Goal: Task Accomplishment & Management: Manage account settings

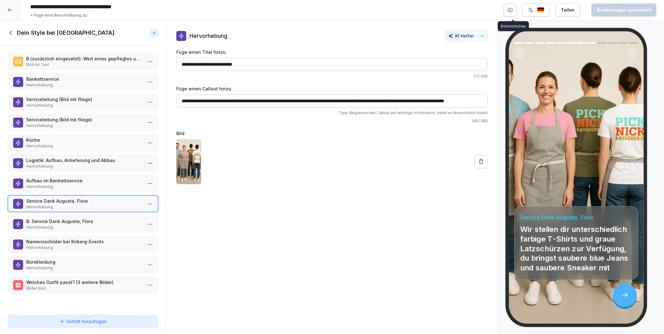
click at [511, 10] on icon "button" at bounding box center [510, 10] width 6 height 6
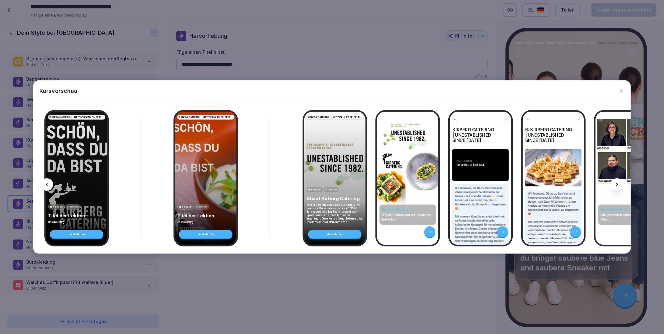
click at [617, 183] on icon at bounding box center [616, 184] width 5 height 5
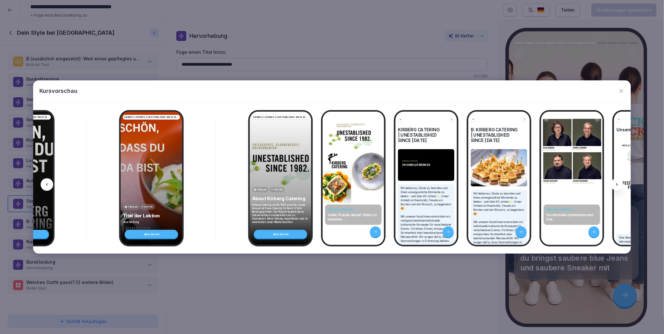
click at [617, 183] on icon at bounding box center [616, 184] width 5 height 5
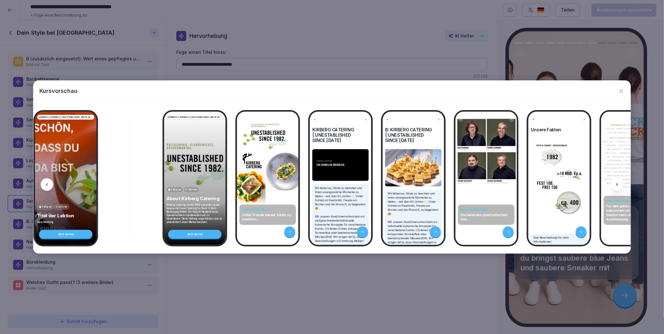
click at [617, 183] on icon at bounding box center [616, 184] width 5 height 5
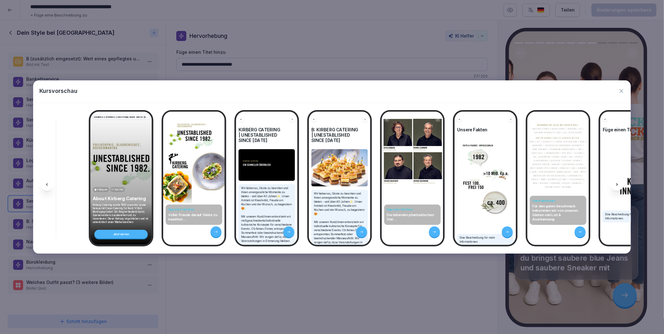
click at [617, 183] on icon at bounding box center [616, 184] width 5 height 5
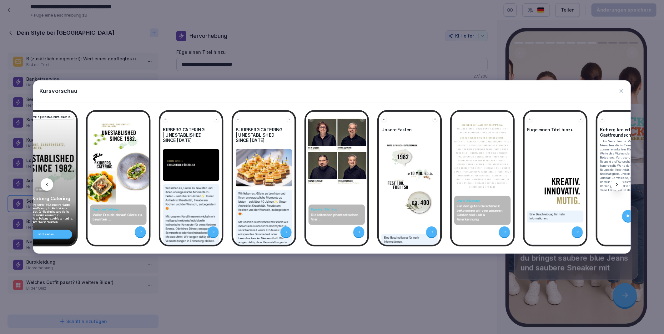
click at [617, 183] on icon at bounding box center [616, 184] width 5 height 5
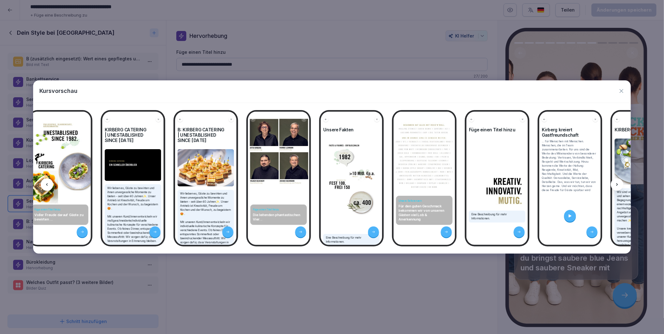
click at [617, 183] on icon at bounding box center [616, 184] width 5 height 5
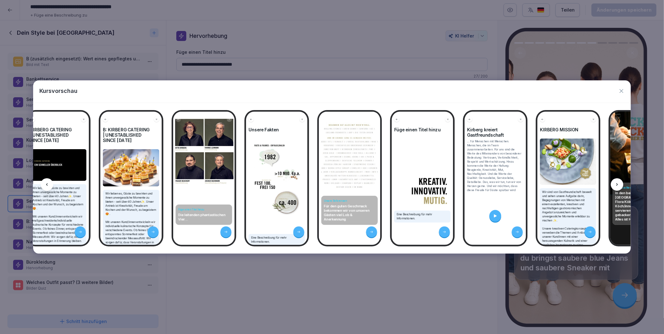
click at [617, 183] on icon at bounding box center [616, 184] width 5 height 5
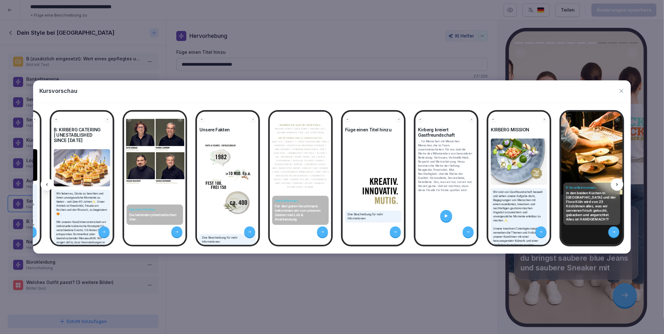
click at [617, 183] on icon at bounding box center [616, 184] width 5 height 5
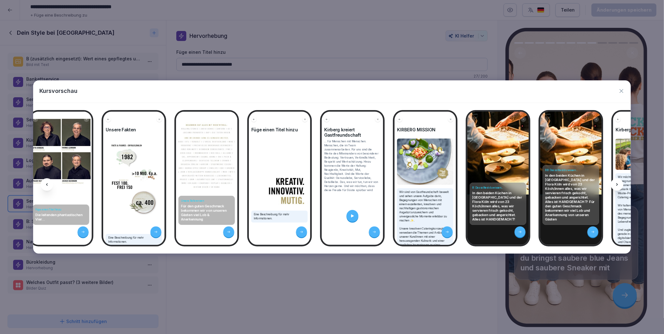
click at [617, 183] on icon at bounding box center [616, 184] width 5 height 5
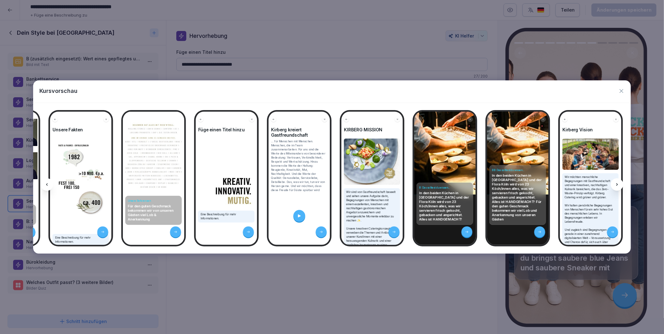
click at [617, 183] on icon at bounding box center [616, 184] width 5 height 5
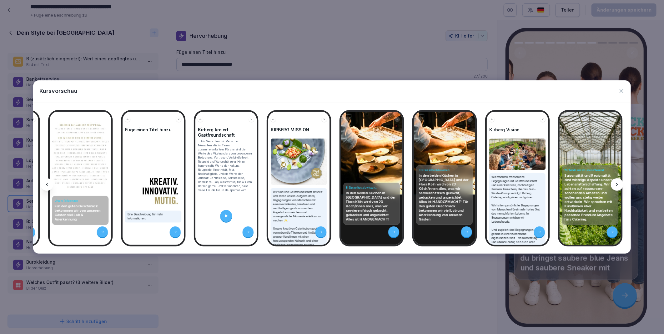
click at [617, 183] on icon at bounding box center [616, 184] width 5 height 5
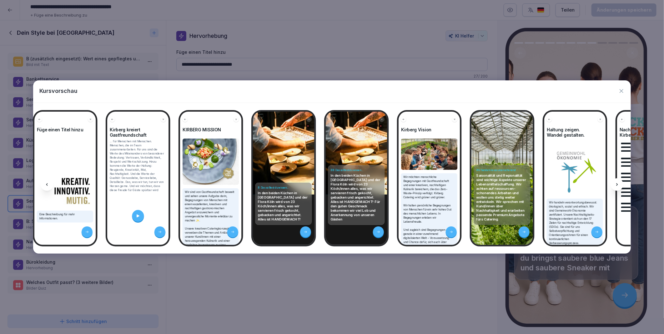
click at [617, 183] on icon at bounding box center [616, 184] width 5 height 5
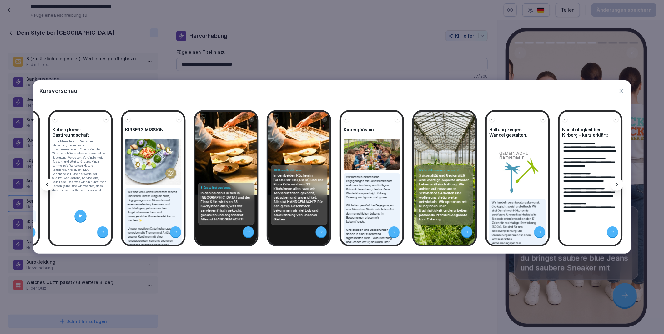
click at [617, 183] on icon at bounding box center [616, 184] width 5 height 5
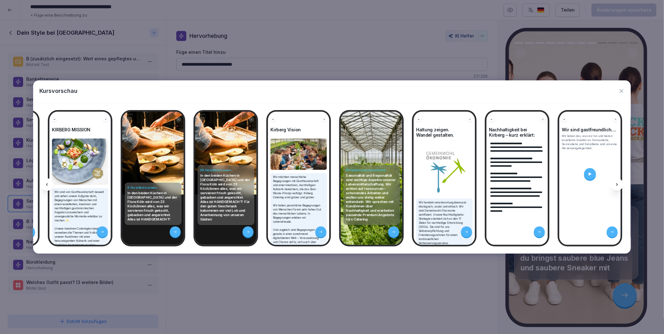
click at [617, 183] on icon at bounding box center [616, 184] width 5 height 5
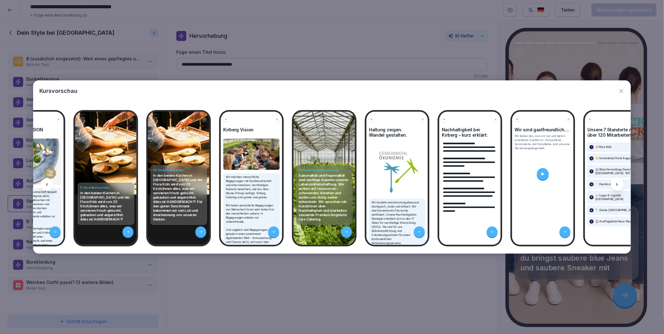
click at [617, 183] on icon at bounding box center [616, 184] width 5 height 5
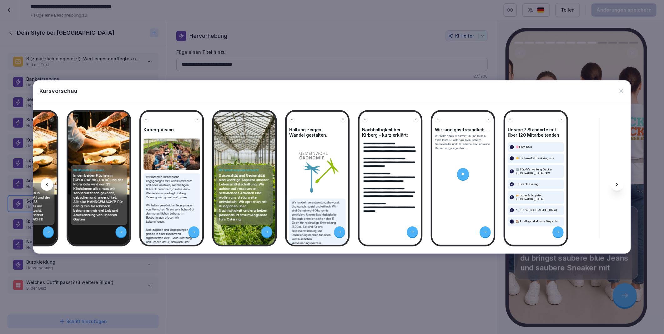
click at [617, 183] on icon at bounding box center [616, 184] width 5 height 5
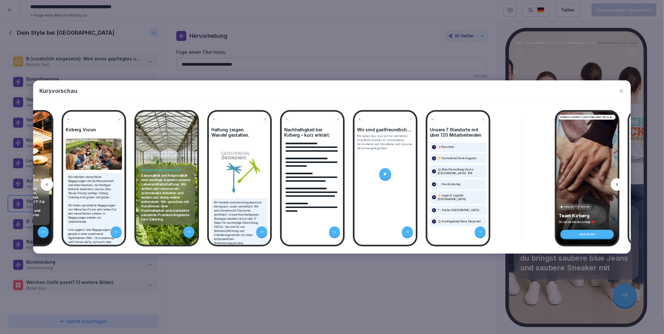
click at [617, 183] on icon at bounding box center [616, 184] width 5 height 5
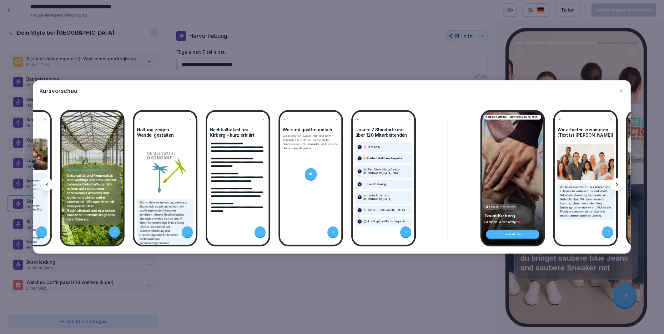
click at [617, 183] on icon at bounding box center [616, 184] width 5 height 5
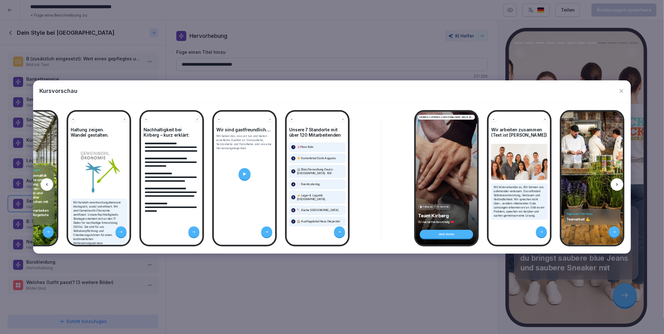
click at [617, 183] on icon at bounding box center [616, 184] width 5 height 5
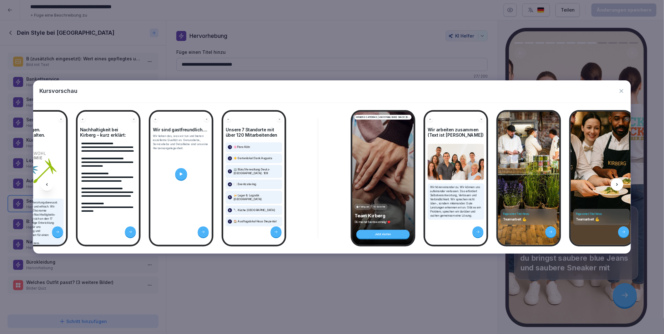
click at [617, 183] on icon at bounding box center [616, 184] width 5 height 5
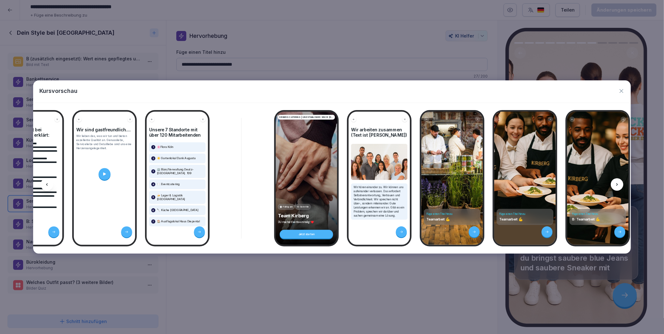
click at [617, 183] on icon at bounding box center [616, 184] width 5 height 5
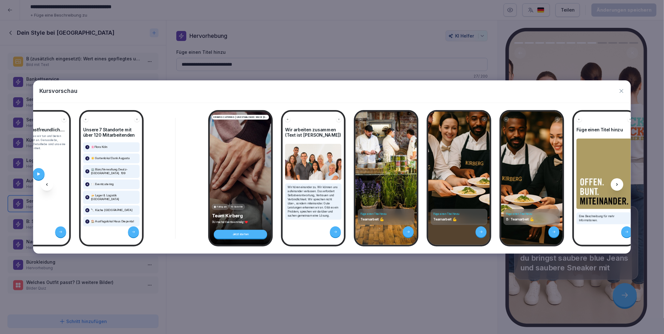
click at [617, 183] on icon at bounding box center [616, 184] width 5 height 5
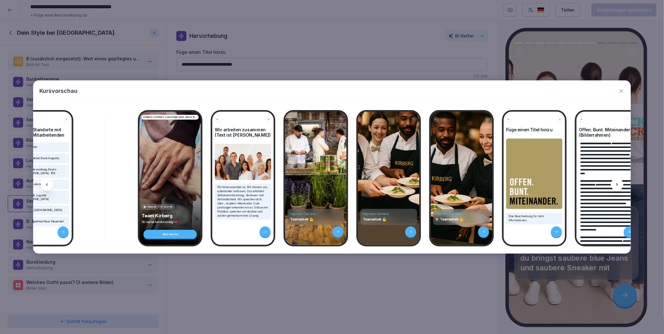
click at [617, 183] on icon at bounding box center [616, 184] width 5 height 5
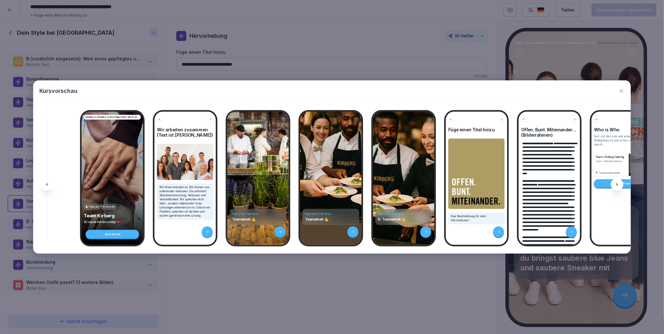
click at [617, 183] on icon at bounding box center [616, 184] width 5 height 5
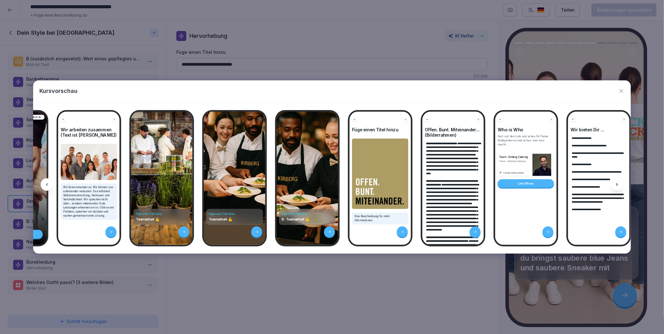
click at [617, 183] on icon at bounding box center [616, 184] width 5 height 5
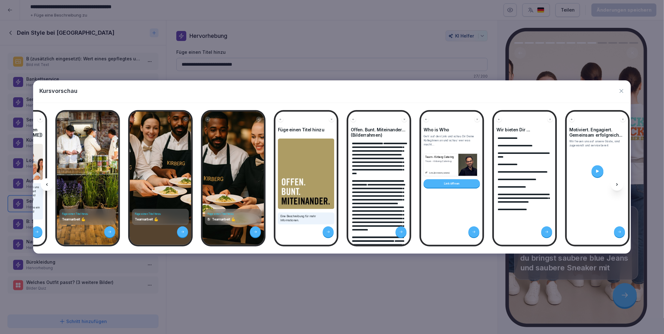
click at [617, 183] on icon at bounding box center [616, 184] width 5 height 5
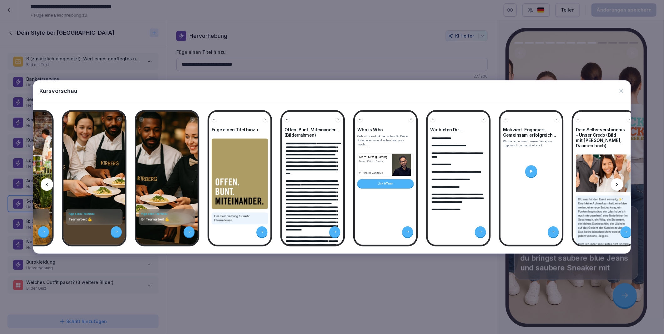
click at [617, 183] on icon at bounding box center [616, 184] width 5 height 5
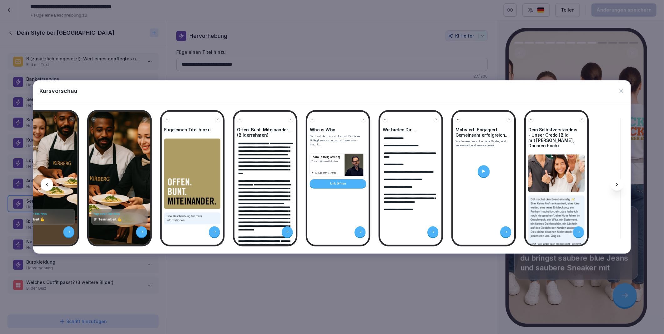
click at [617, 183] on icon at bounding box center [616, 184] width 5 height 5
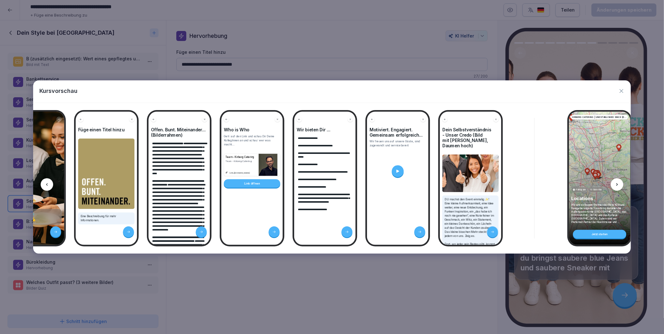
click at [617, 183] on icon at bounding box center [616, 184] width 5 height 5
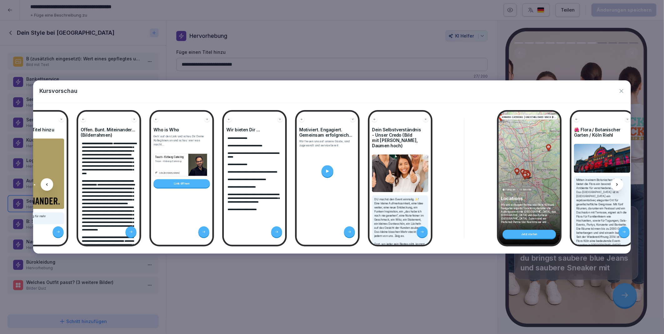
click at [617, 183] on icon at bounding box center [616, 184] width 5 height 5
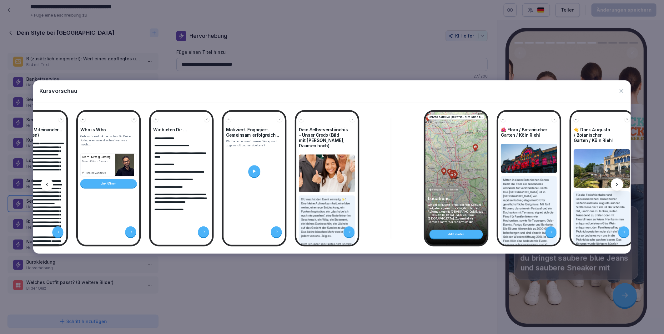
click at [617, 183] on icon at bounding box center [616, 184] width 5 height 5
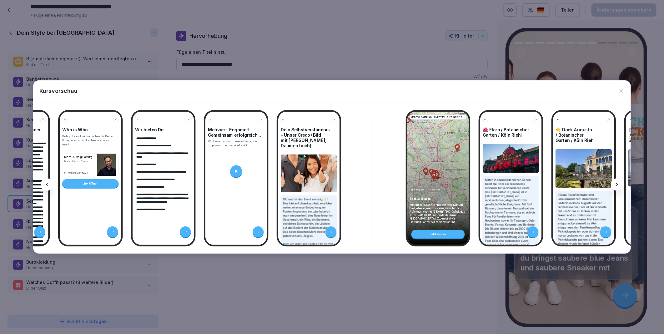
click at [617, 183] on icon at bounding box center [616, 184] width 5 height 5
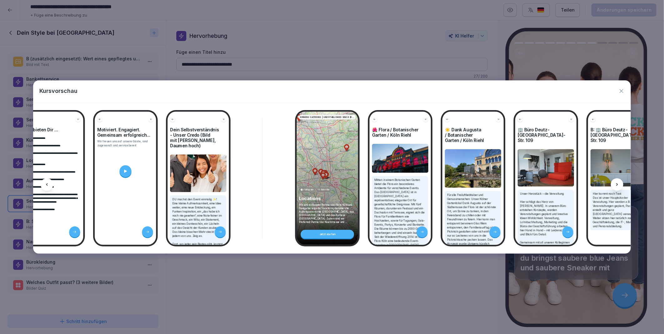
click at [617, 183] on icon at bounding box center [616, 184] width 5 height 5
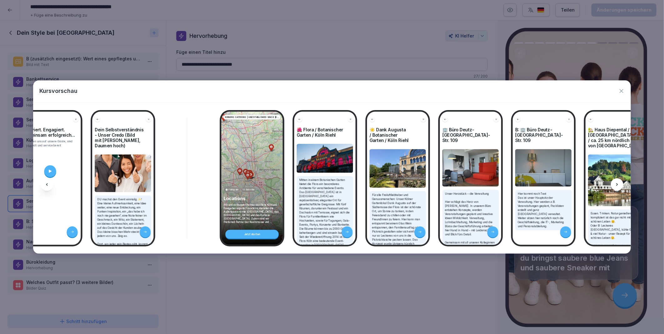
click at [617, 183] on icon at bounding box center [616, 184] width 5 height 5
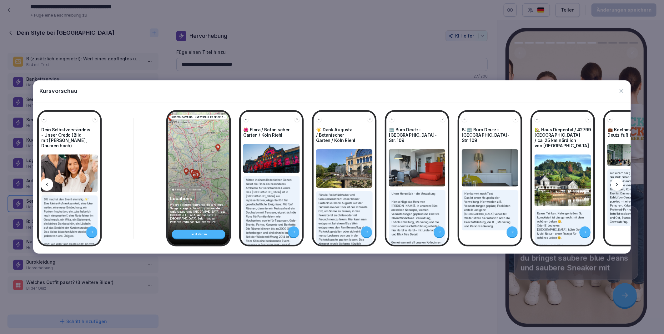
click at [617, 183] on icon at bounding box center [616, 184] width 5 height 5
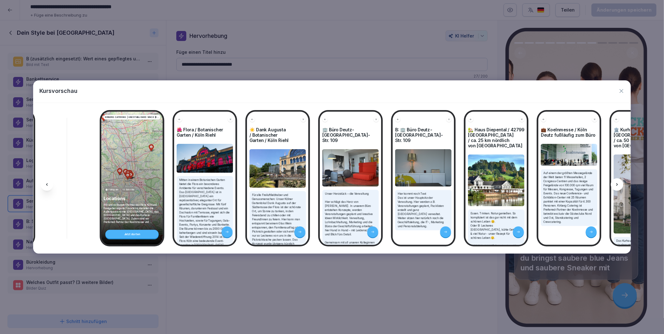
click at [617, 183] on icon at bounding box center [616, 184] width 5 height 5
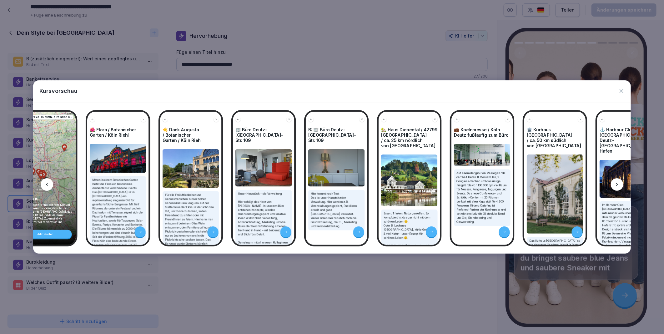
click at [617, 183] on icon at bounding box center [616, 184] width 5 height 5
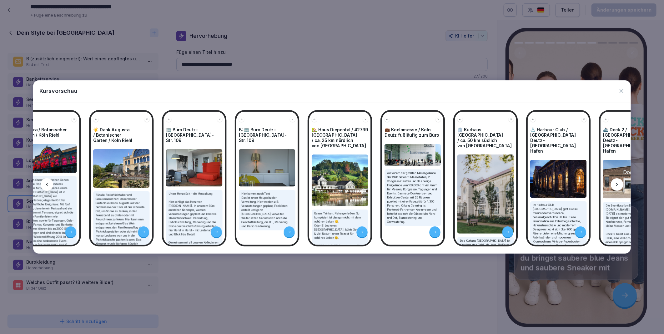
click at [617, 183] on icon at bounding box center [616, 184] width 5 height 5
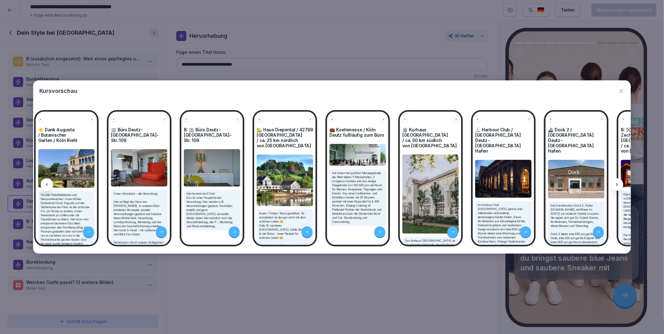
click at [617, 183] on icon at bounding box center [616, 184] width 5 height 5
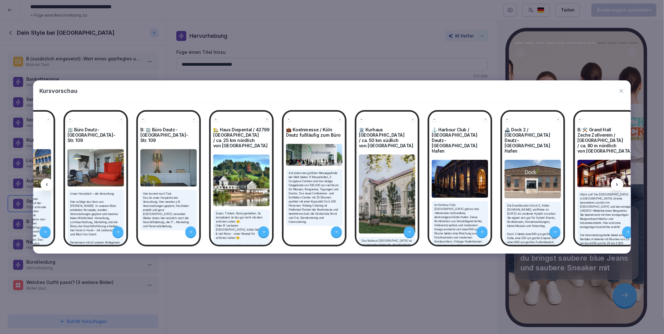
click at [617, 183] on icon at bounding box center [616, 184] width 5 height 5
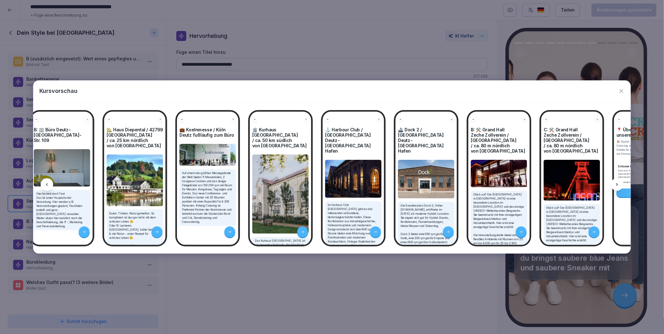
click at [617, 183] on icon at bounding box center [616, 184] width 5 height 5
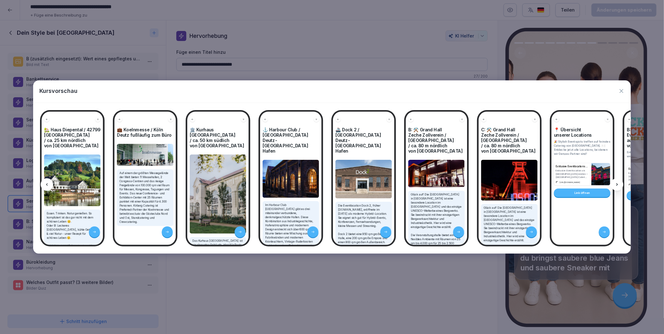
click at [617, 183] on icon at bounding box center [616, 184] width 5 height 5
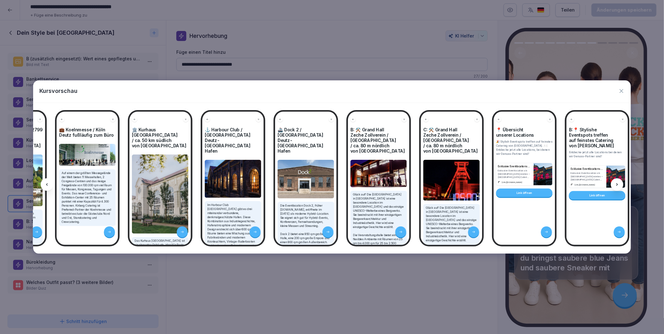
click at [617, 183] on icon at bounding box center [616, 184] width 5 height 5
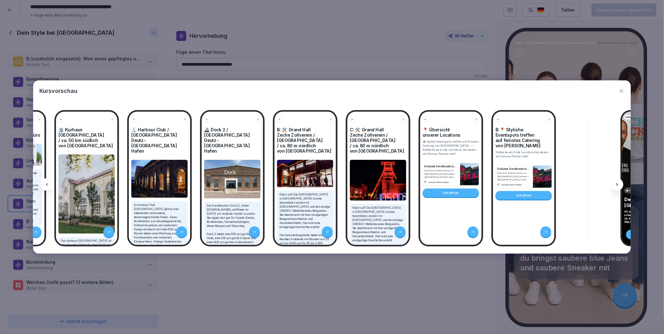
click at [617, 183] on icon at bounding box center [616, 184] width 5 height 5
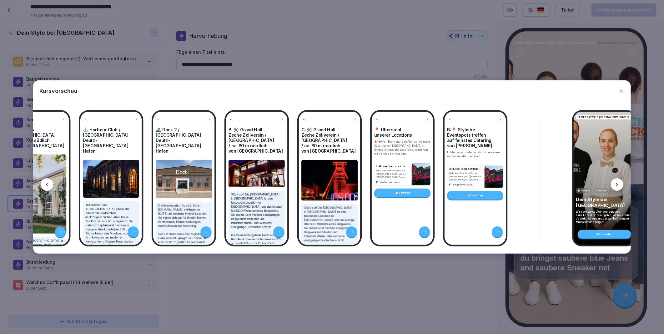
click at [617, 183] on icon at bounding box center [616, 184] width 5 height 5
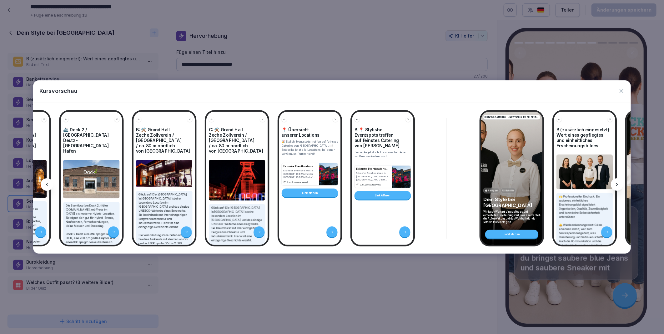
click at [617, 183] on icon at bounding box center [616, 184] width 5 height 5
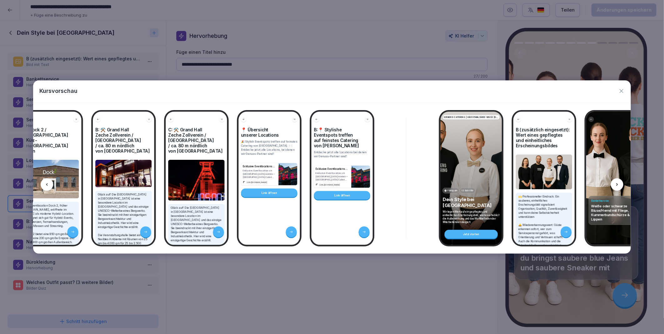
click at [617, 183] on icon at bounding box center [616, 184] width 5 height 5
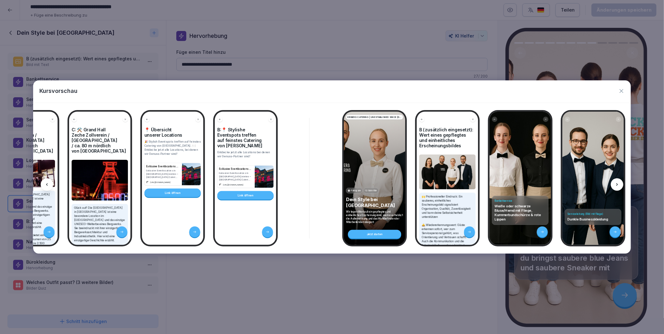
click at [617, 183] on icon at bounding box center [616, 184] width 5 height 5
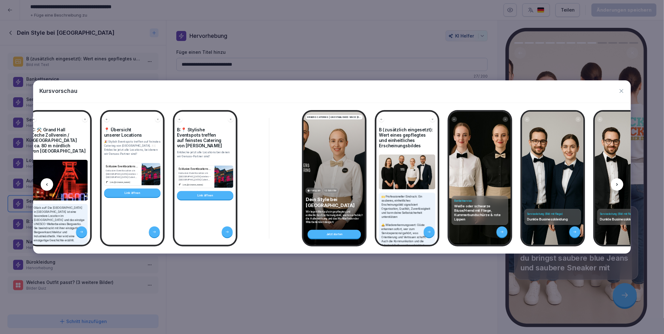
click at [617, 183] on icon at bounding box center [616, 184] width 5 height 5
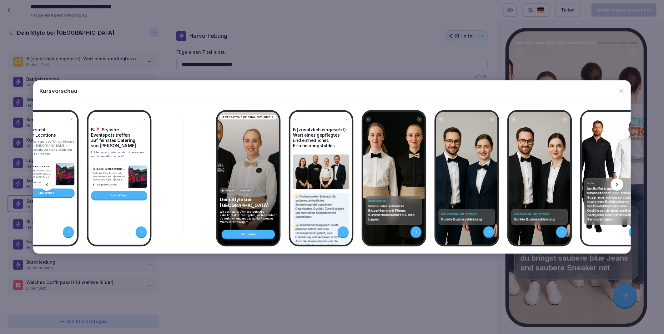
click at [617, 183] on icon at bounding box center [616, 184] width 5 height 5
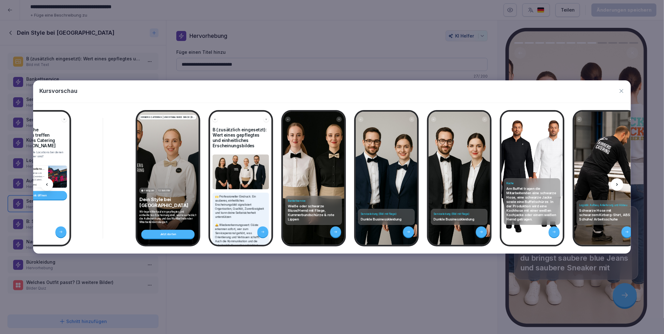
click at [617, 183] on icon at bounding box center [616, 184] width 5 height 5
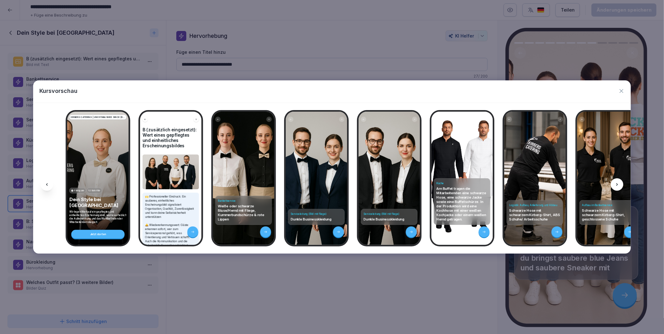
click at [617, 183] on icon at bounding box center [616, 184] width 5 height 5
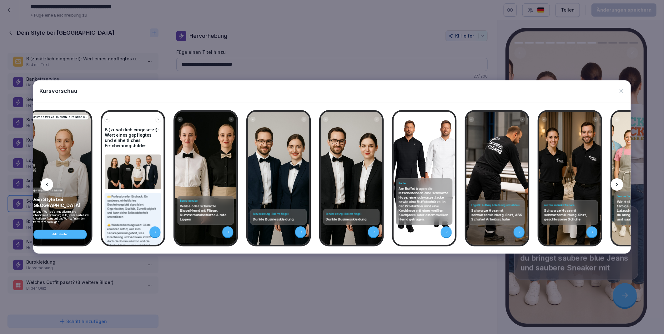
click at [617, 183] on icon at bounding box center [616, 184] width 5 height 5
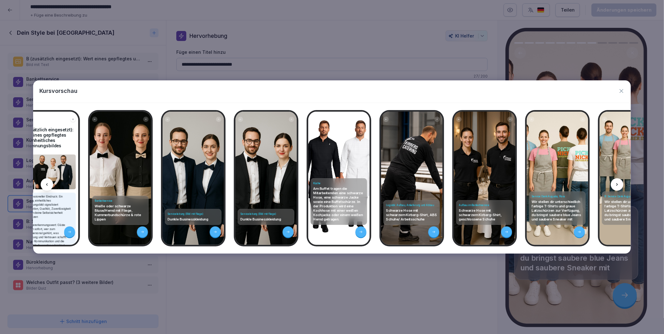
click at [617, 183] on icon at bounding box center [616, 184] width 5 height 5
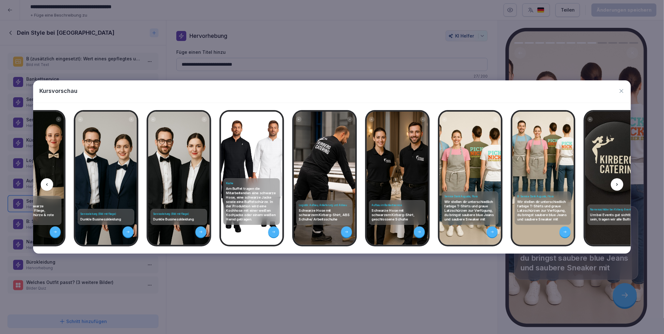
click at [617, 183] on icon at bounding box center [616, 184] width 5 height 5
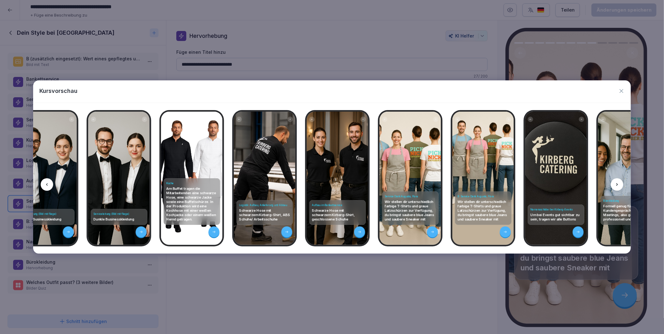
click at [617, 183] on icon at bounding box center [616, 184] width 5 height 5
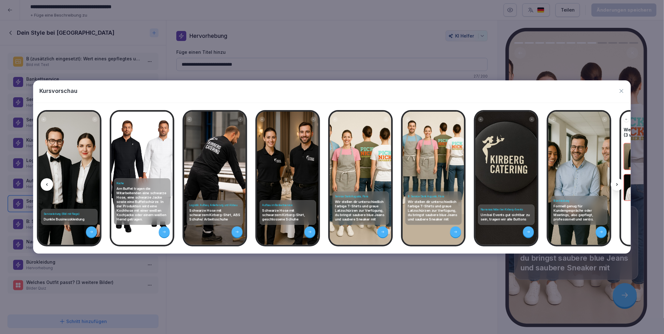
click at [617, 183] on icon at bounding box center [616, 184] width 5 height 5
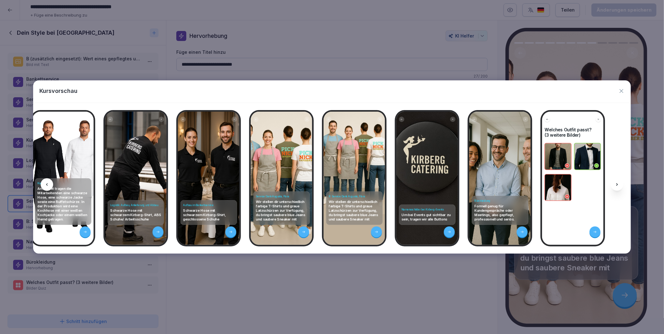
click at [617, 183] on icon at bounding box center [616, 184] width 5 height 5
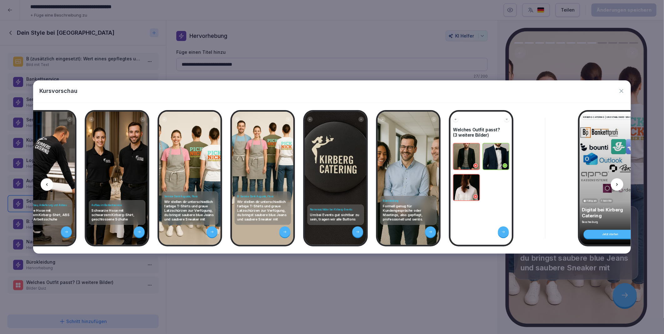
click at [617, 183] on icon at bounding box center [616, 184] width 5 height 5
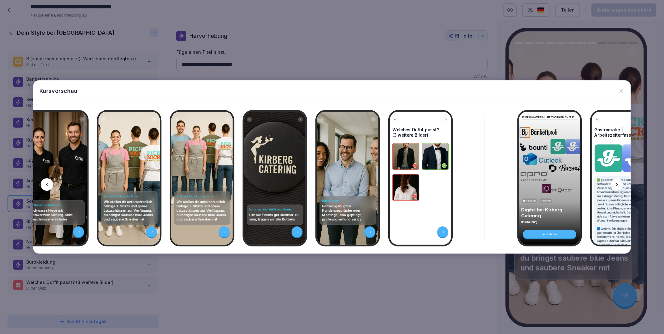
click at [617, 183] on icon at bounding box center [616, 184] width 5 height 5
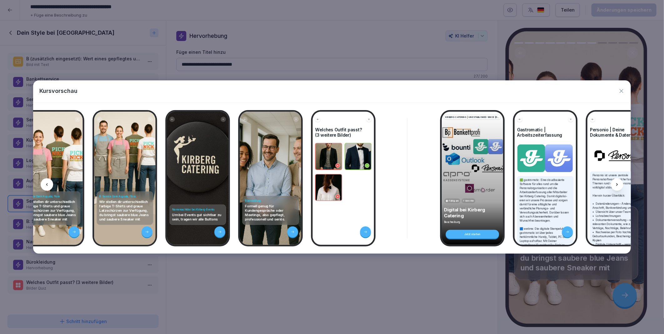
scroll to position [0, 4170]
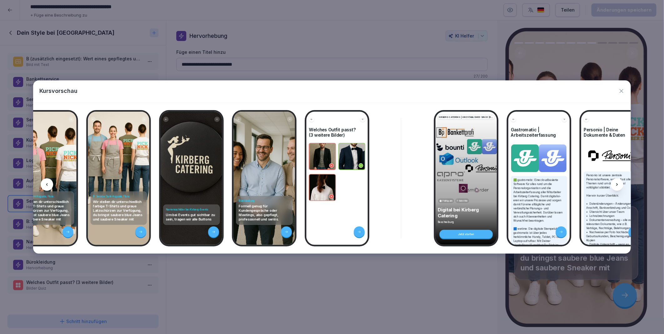
drag, startPoint x: 617, startPoint y: 183, endPoint x: 619, endPoint y: 93, distance: 90.3
click at [619, 93] on icon "button" at bounding box center [621, 91] width 6 height 6
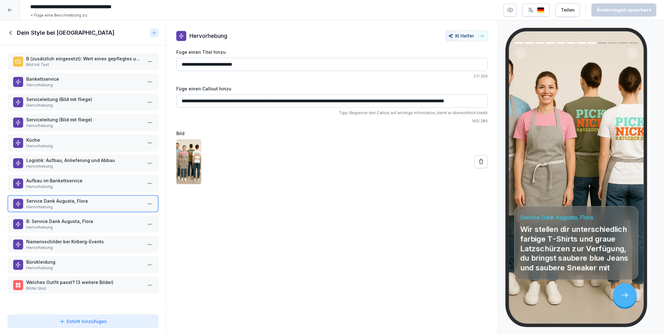
click at [57, 218] on p "B: Service Dank Augusta, Flora" at bounding box center [84, 221] width 116 height 7
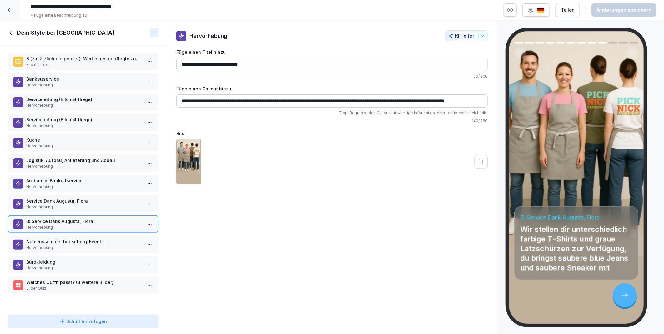
click at [55, 198] on p "Service Dank Augusta, Flora" at bounding box center [84, 200] width 116 height 7
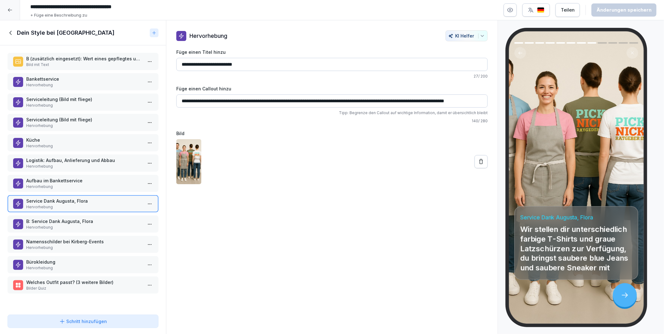
click at [55, 218] on p "B: Service Dank Augusta, Flora" at bounding box center [84, 221] width 116 height 7
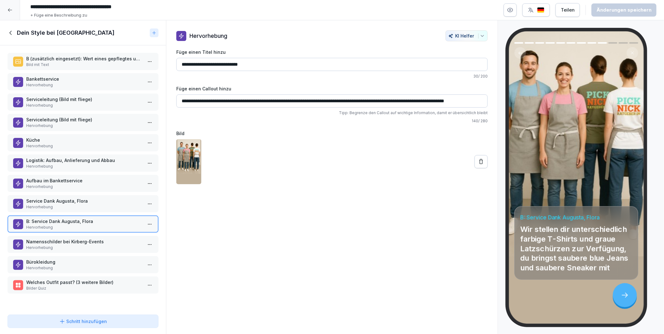
click at [58, 197] on p "Service Dank Augusta, Flora" at bounding box center [84, 200] width 116 height 7
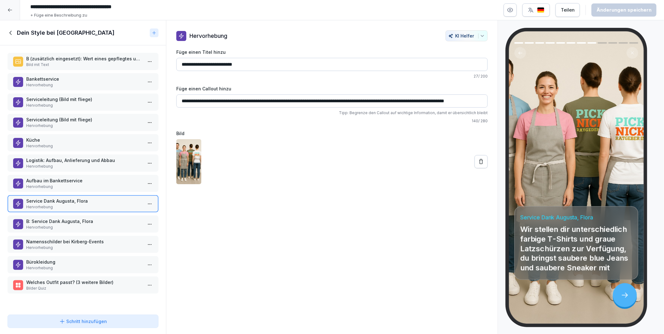
click at [58, 218] on p "B: Service Dank Augusta, Flora" at bounding box center [84, 221] width 116 height 7
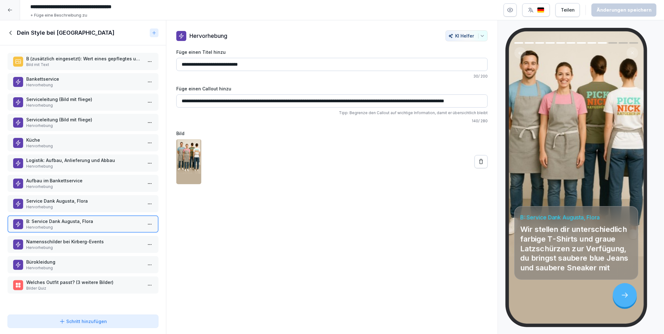
click at [61, 199] on p "Service Dank Augusta, Flora" at bounding box center [84, 200] width 116 height 7
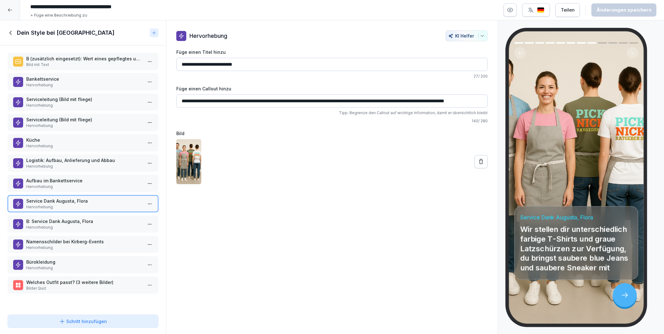
click at [62, 215] on div "B: Service Dank Augusta, Flora Hervorhebung" at bounding box center [82, 223] width 151 height 17
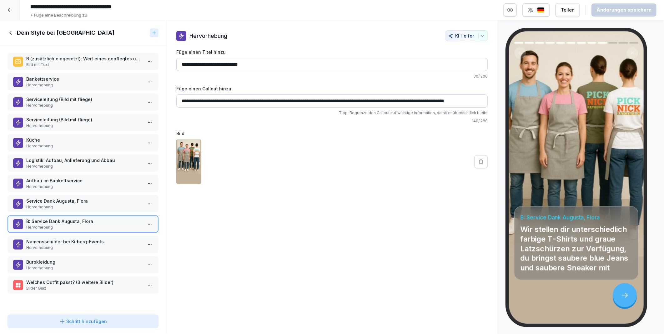
click at [59, 239] on p "Namensschilder bei Kirberg-Events" at bounding box center [84, 241] width 116 height 7
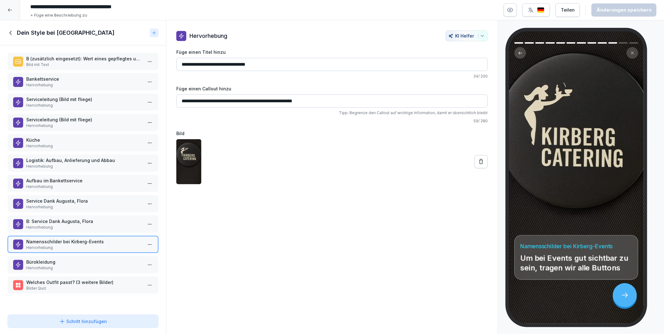
click at [63, 258] on p "Bürokleidung" at bounding box center [84, 261] width 116 height 7
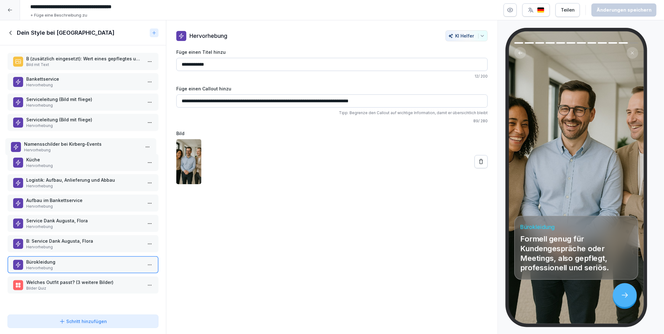
drag, startPoint x: 48, startPoint y: 238, endPoint x: 46, endPoint y: 140, distance: 97.8
click at [46, 141] on p "Namensschilder bei Kirberg-Events" at bounding box center [82, 144] width 116 height 7
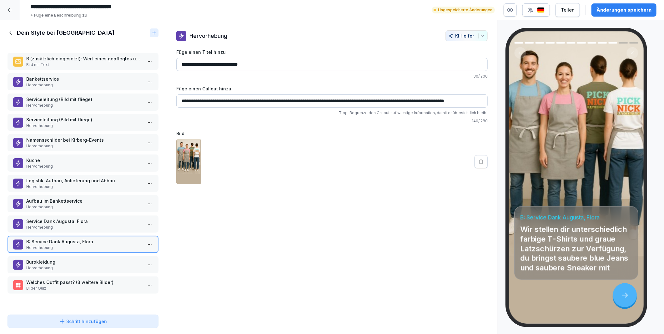
click at [52, 82] on p "Hervorhebung" at bounding box center [84, 85] width 116 height 6
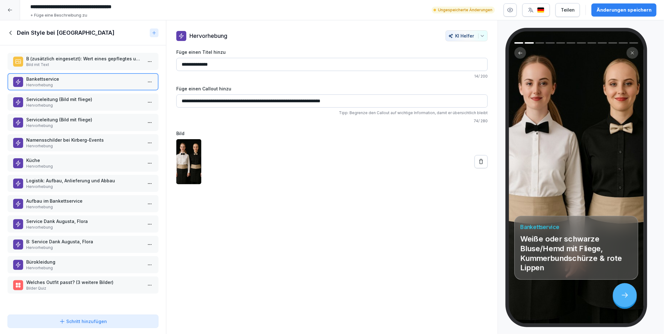
click at [43, 218] on p "Service Dank Augusta, Flora" at bounding box center [84, 221] width 116 height 7
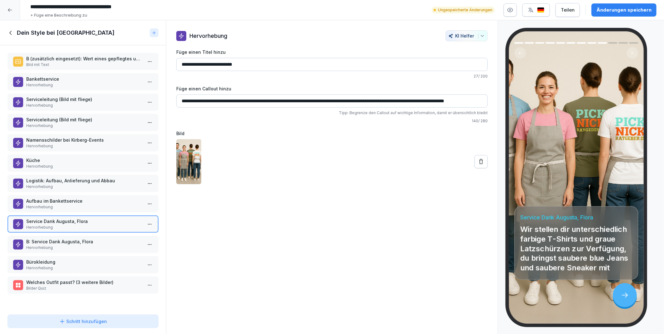
click at [44, 197] on p "Aufbau im Bankettservice" at bounding box center [84, 200] width 116 height 7
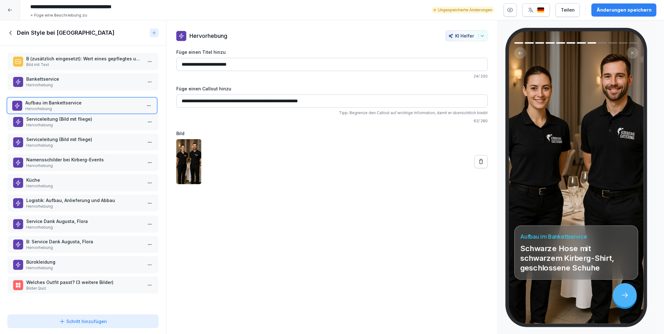
drag, startPoint x: 42, startPoint y: 198, endPoint x: 41, endPoint y: 100, distance: 98.1
click at [41, 100] on p "Aufbau im Bankettservice" at bounding box center [83, 102] width 116 height 7
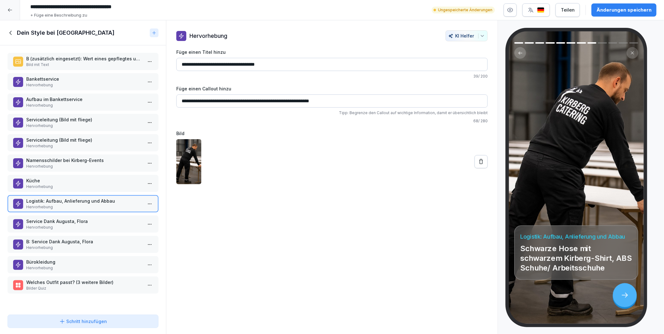
click at [614, 10] on div "Änderungen speichern" at bounding box center [623, 10] width 55 height 7
click at [10, 32] on icon at bounding box center [10, 32] width 7 height 7
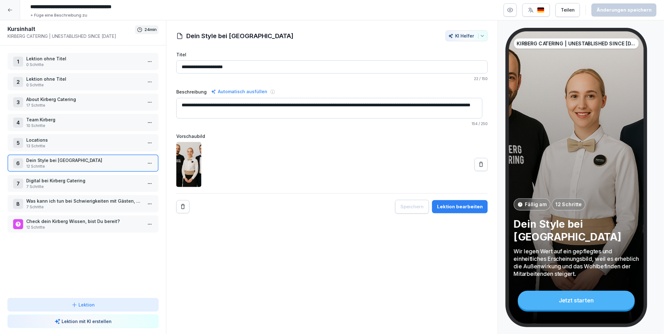
click at [37, 224] on p "12 Schritte" at bounding box center [84, 227] width 116 height 6
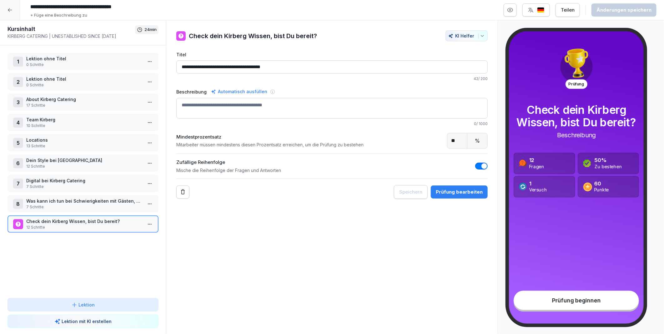
click at [10, 12] on icon at bounding box center [9, 9] width 5 height 5
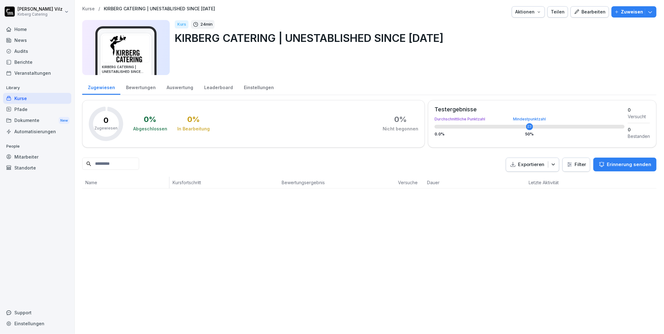
click at [20, 96] on div "Kurse" at bounding box center [37, 98] width 68 height 11
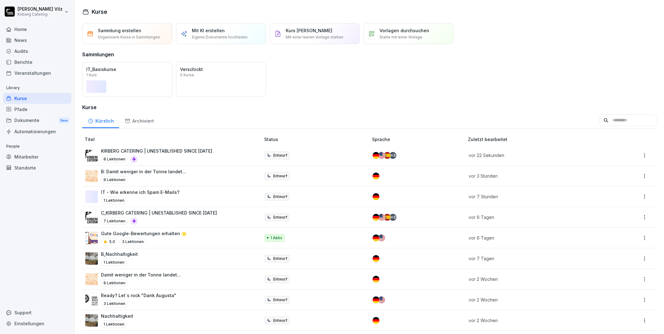
click at [194, 176] on div "B: Damit weniger in der Tonne landet... 9 Lektionen" at bounding box center [169, 175] width 169 height 15
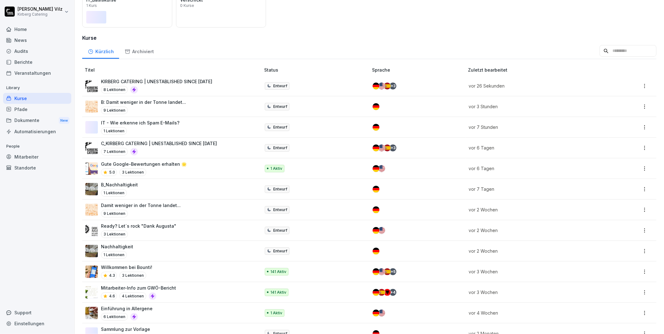
scroll to position [104, 0]
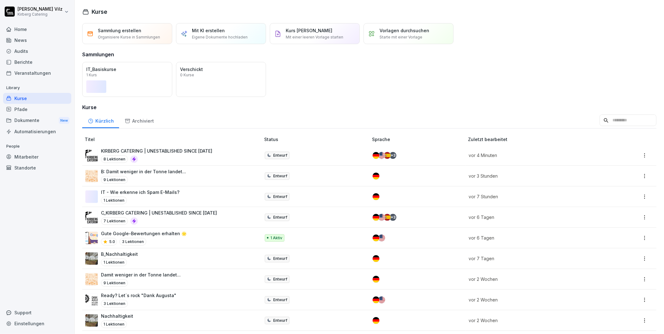
click at [28, 96] on div "Kurse" at bounding box center [37, 98] width 68 height 11
click at [155, 152] on p "KIRBERG CATERING | UNESTABLISHED SINCE [DATE]" at bounding box center [156, 150] width 111 height 7
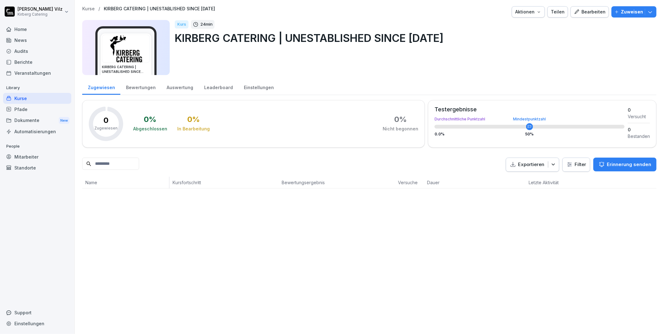
click at [586, 11] on div "Bearbeiten" at bounding box center [590, 11] width 32 height 7
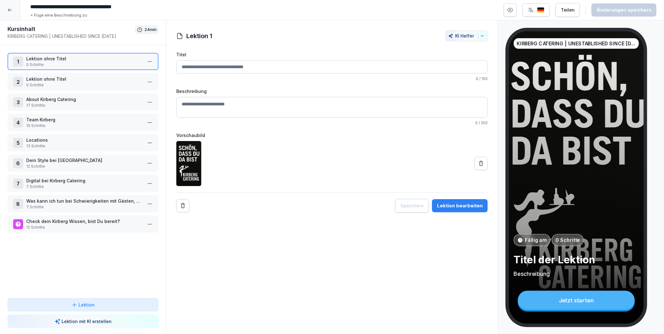
click at [513, 9] on icon "button" at bounding box center [510, 10] width 6 height 6
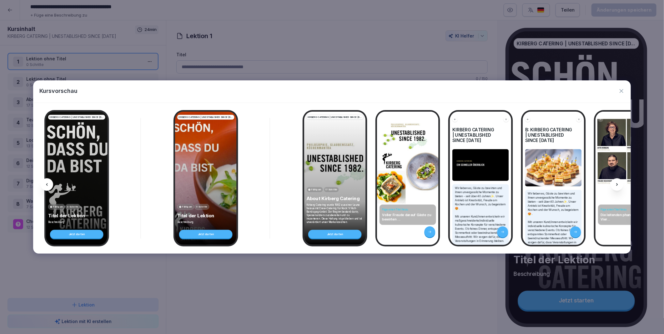
click at [618, 184] on icon at bounding box center [616, 184] width 5 height 5
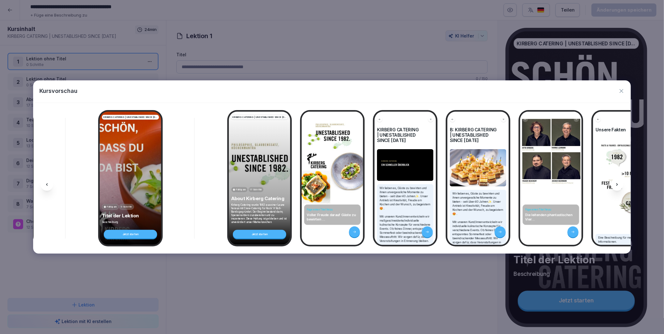
click at [618, 184] on icon at bounding box center [616, 184] width 5 height 5
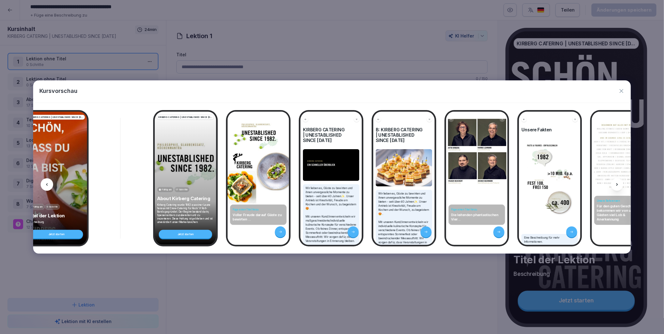
click at [618, 184] on icon at bounding box center [616, 184] width 5 height 5
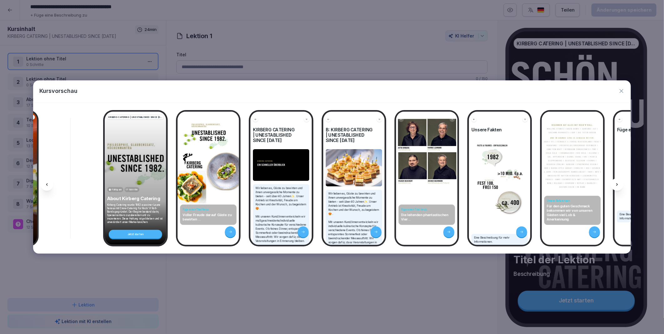
click at [618, 184] on icon at bounding box center [616, 184] width 5 height 5
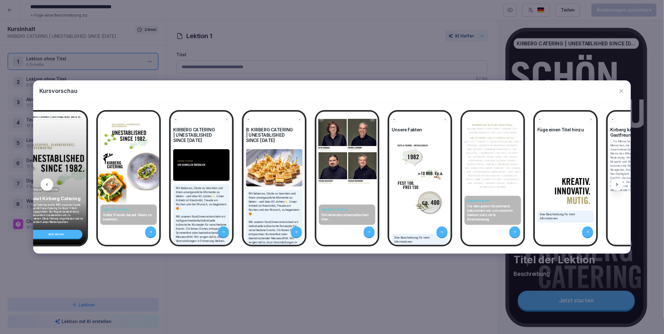
click at [618, 184] on icon at bounding box center [616, 184] width 5 height 5
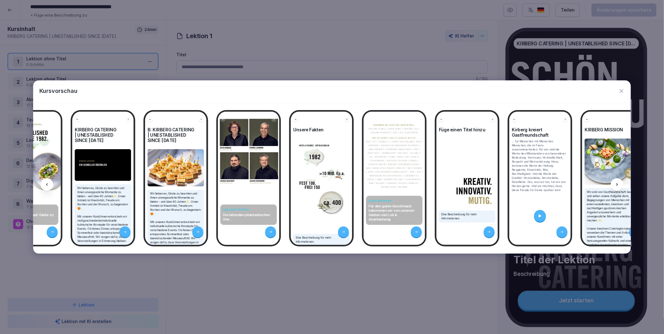
click at [618, 184] on icon at bounding box center [616, 184] width 5 height 5
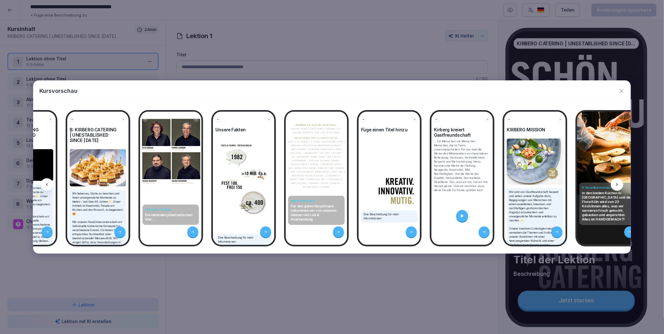
click at [618, 184] on icon at bounding box center [616, 184] width 5 height 5
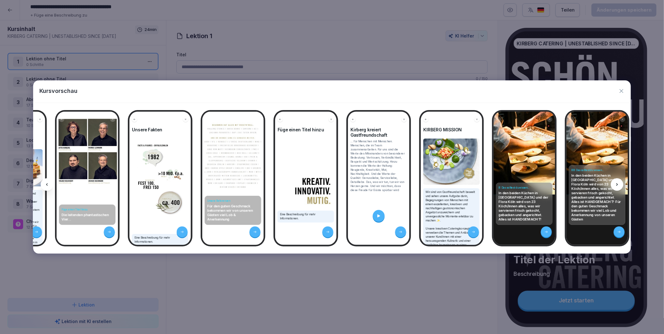
click at [618, 184] on icon at bounding box center [616, 184] width 5 height 5
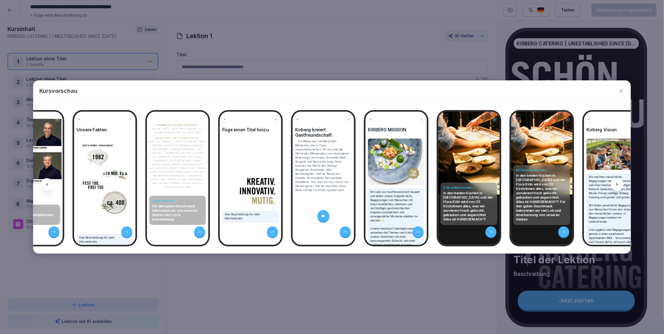
click at [618, 184] on icon at bounding box center [616, 184] width 5 height 5
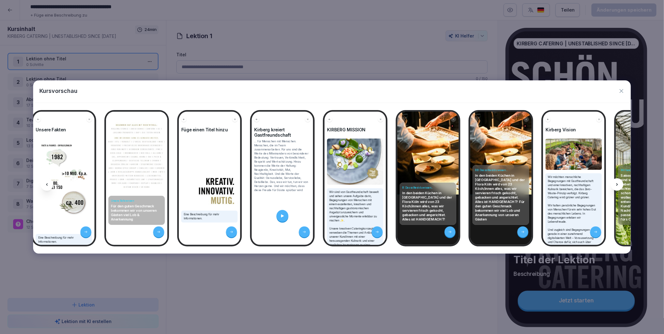
click at [618, 184] on icon at bounding box center [616, 184] width 5 height 5
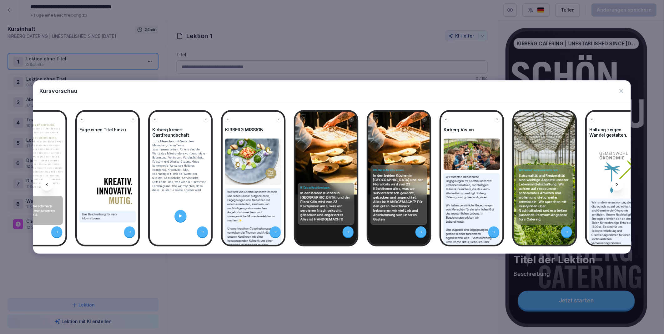
click at [618, 184] on icon at bounding box center [616, 184] width 5 height 5
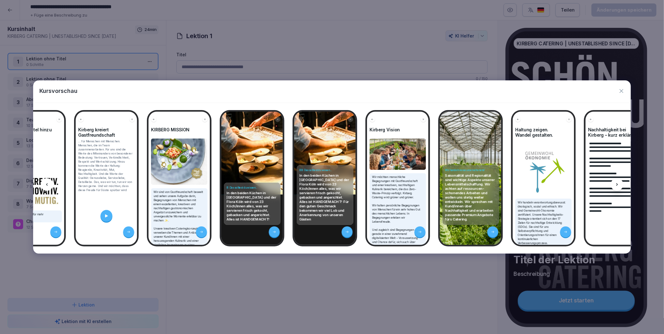
click at [618, 184] on icon at bounding box center [616, 184] width 5 height 5
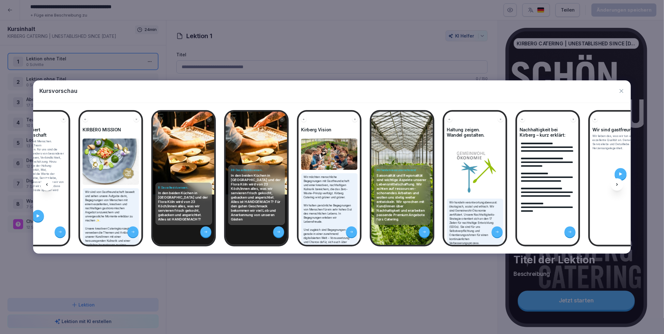
click at [618, 184] on icon at bounding box center [616, 184] width 5 height 5
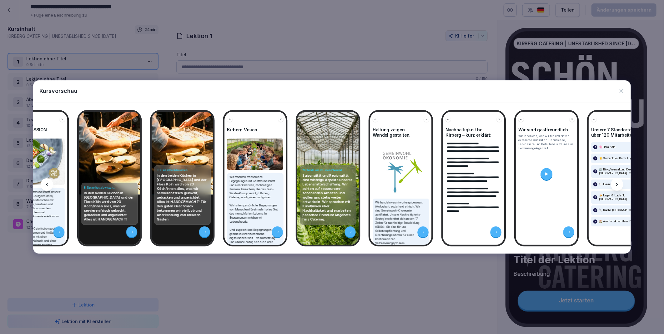
click at [618, 184] on icon at bounding box center [616, 184] width 5 height 5
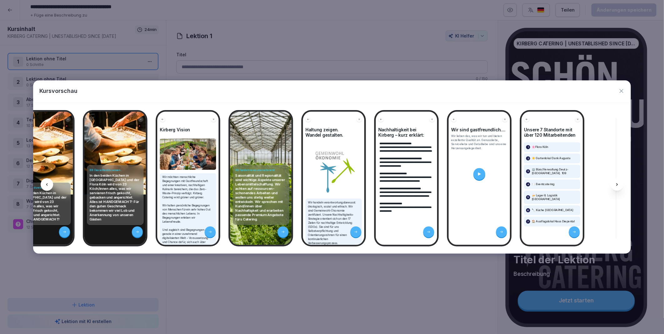
click at [618, 184] on icon at bounding box center [616, 184] width 5 height 5
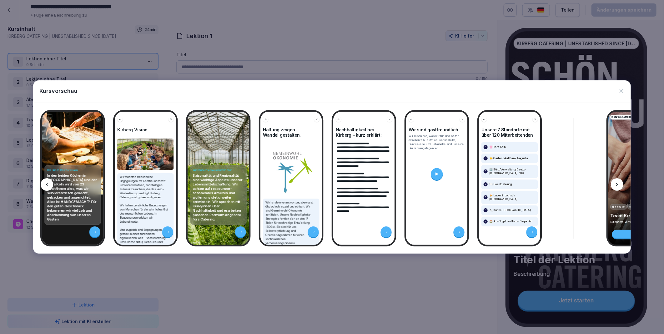
click at [618, 184] on icon at bounding box center [616, 184] width 5 height 5
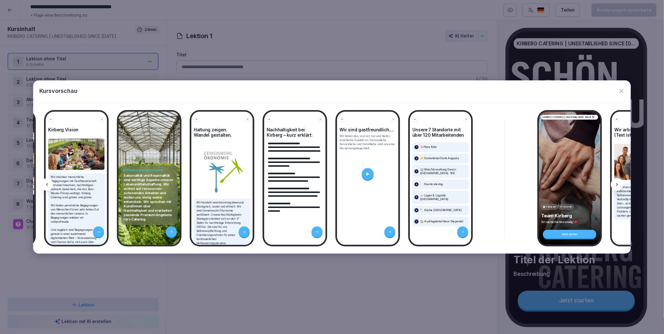
click at [618, 184] on icon at bounding box center [616, 184] width 5 height 5
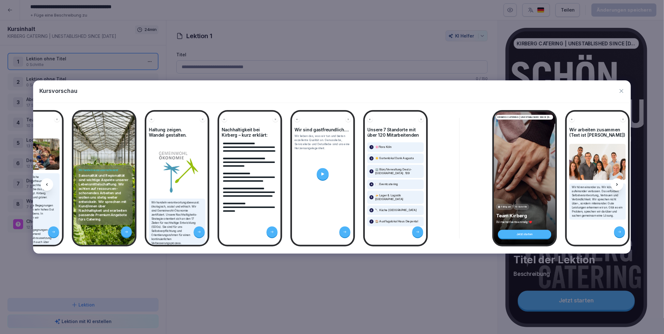
click at [618, 184] on icon at bounding box center [616, 184] width 5 height 5
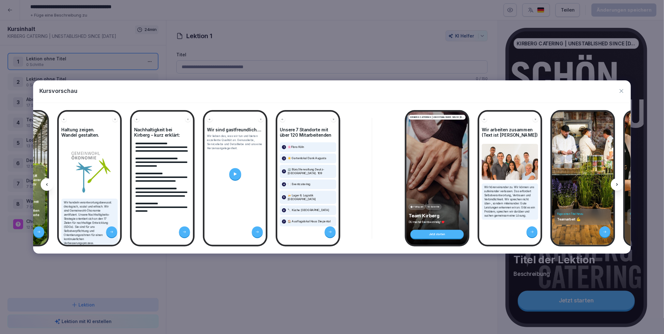
click at [618, 184] on icon at bounding box center [616, 184] width 5 height 5
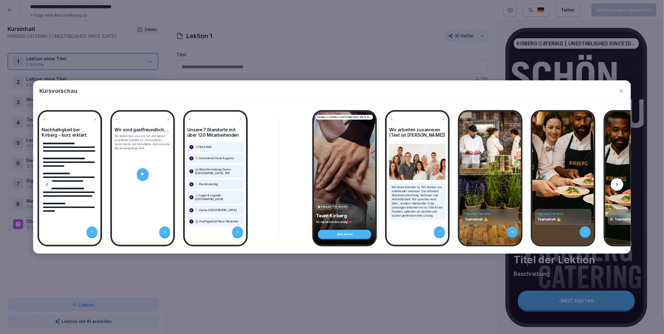
click at [618, 184] on icon at bounding box center [616, 184] width 5 height 5
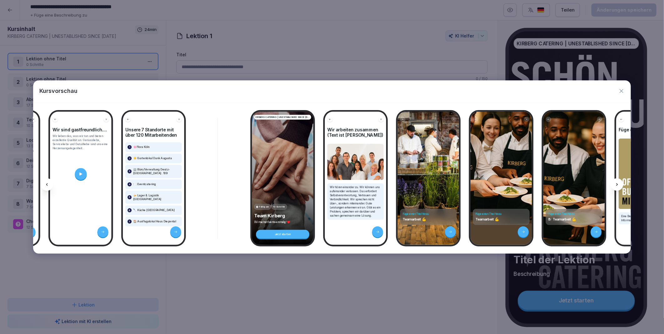
click at [618, 184] on icon at bounding box center [616, 184] width 5 height 5
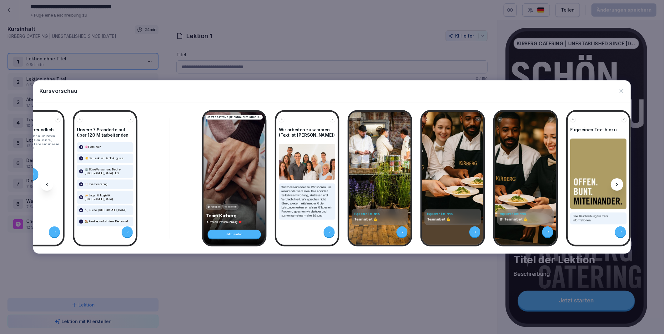
click at [618, 184] on icon at bounding box center [616, 184] width 5 height 5
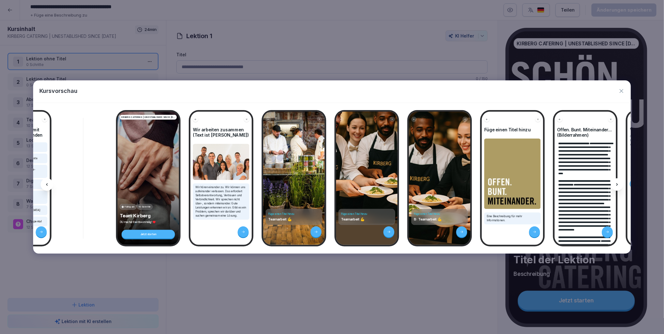
click at [618, 184] on icon at bounding box center [616, 184] width 5 height 5
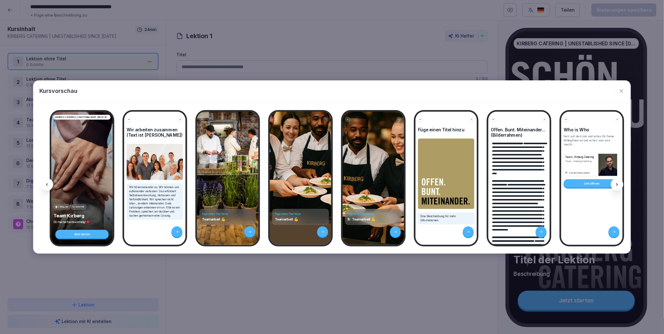
click at [618, 184] on icon at bounding box center [616, 184] width 5 height 5
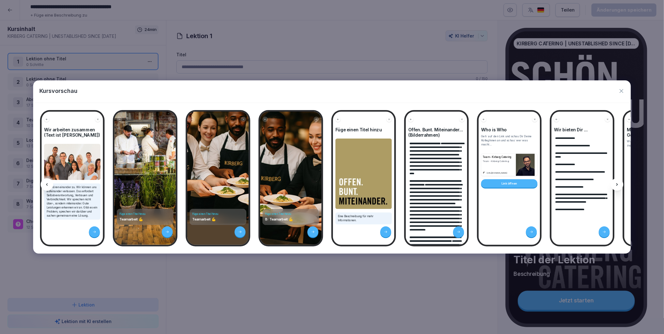
click at [618, 184] on icon at bounding box center [616, 184] width 5 height 5
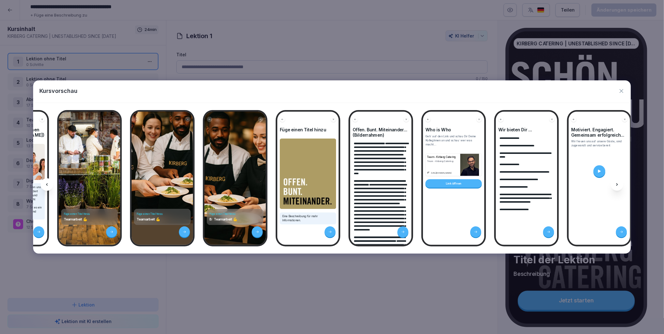
click at [618, 184] on icon at bounding box center [616, 184] width 5 height 5
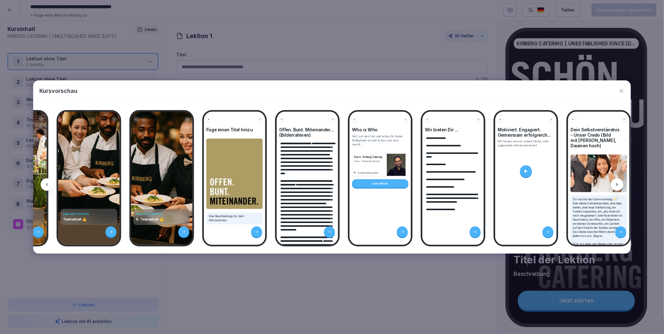
click at [618, 184] on icon at bounding box center [616, 184] width 5 height 5
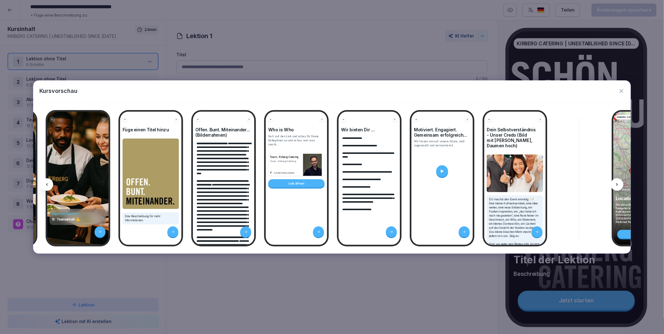
click at [618, 184] on icon at bounding box center [616, 184] width 5 height 5
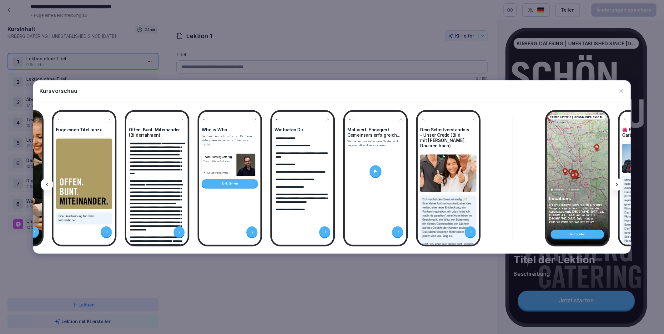
click at [618, 184] on icon at bounding box center [616, 184] width 5 height 5
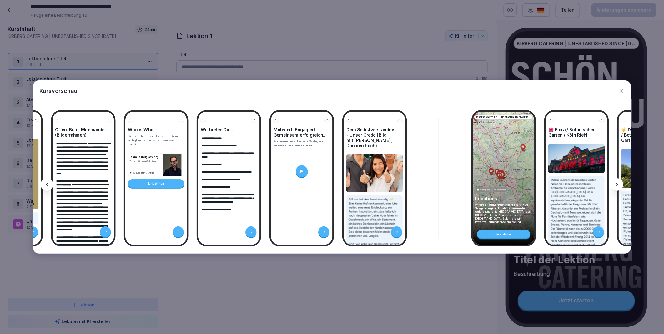
click at [618, 184] on icon at bounding box center [616, 184] width 5 height 5
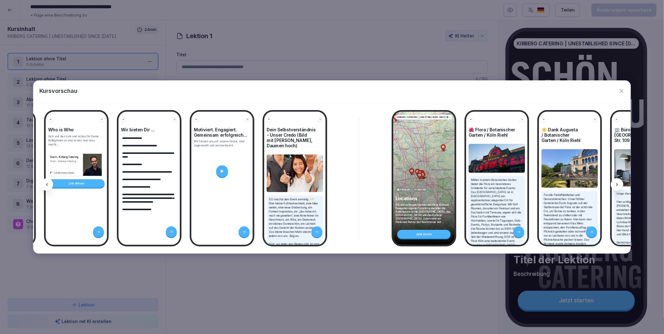
click at [618, 184] on icon at bounding box center [616, 184] width 5 height 5
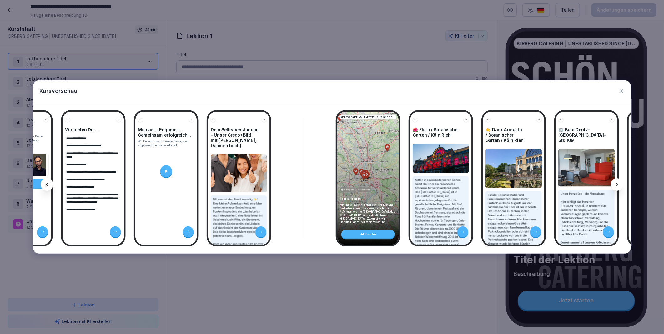
click at [618, 184] on icon at bounding box center [616, 184] width 5 height 5
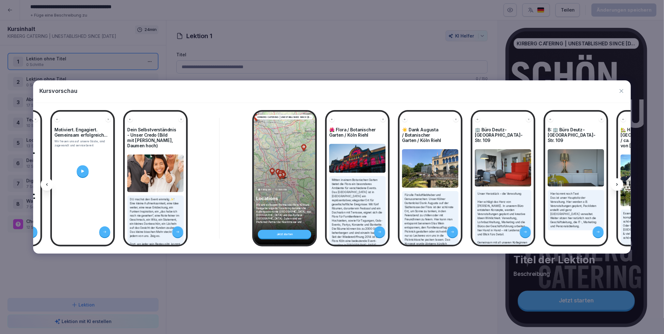
click at [618, 184] on icon at bounding box center [616, 184] width 5 height 5
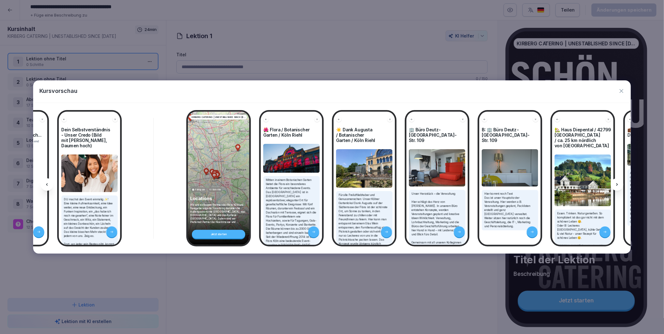
click at [618, 184] on icon at bounding box center [616, 184] width 5 height 5
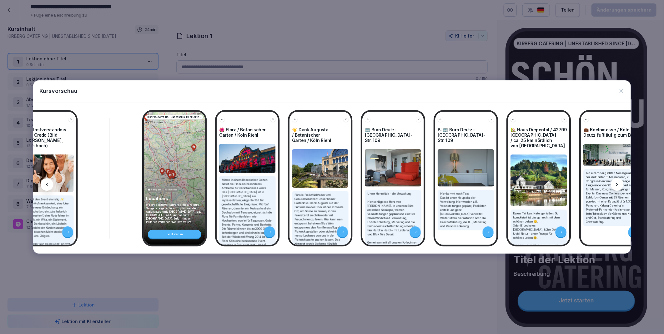
click at [618, 184] on icon at bounding box center [616, 184] width 5 height 5
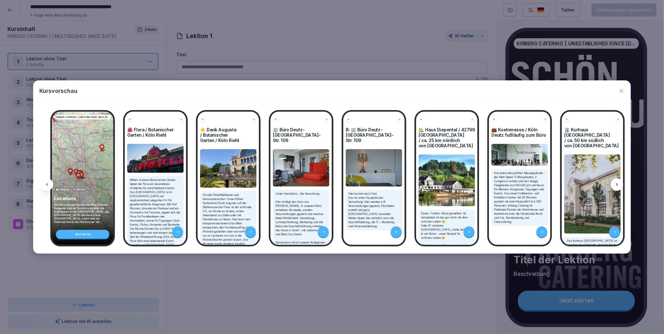
click at [618, 184] on icon at bounding box center [616, 184] width 5 height 5
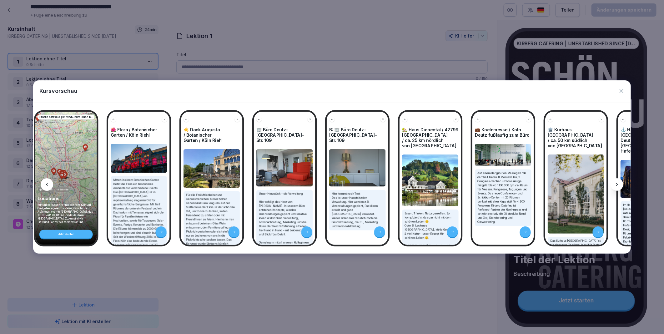
click at [618, 184] on icon at bounding box center [616, 184] width 5 height 5
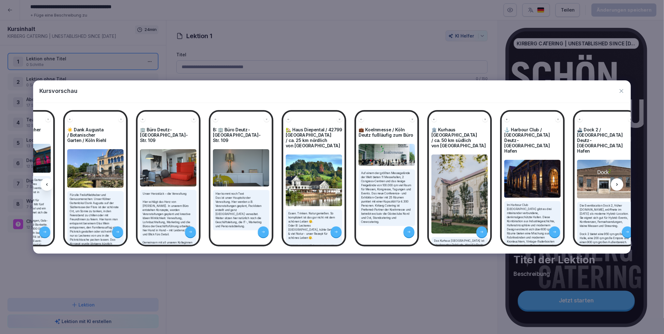
click at [618, 184] on icon at bounding box center [616, 184] width 5 height 5
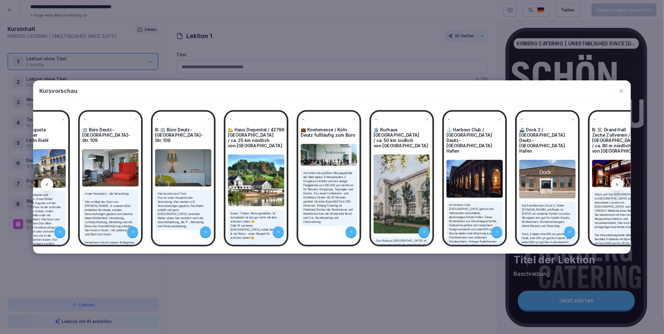
click at [618, 184] on icon at bounding box center [616, 184] width 5 height 5
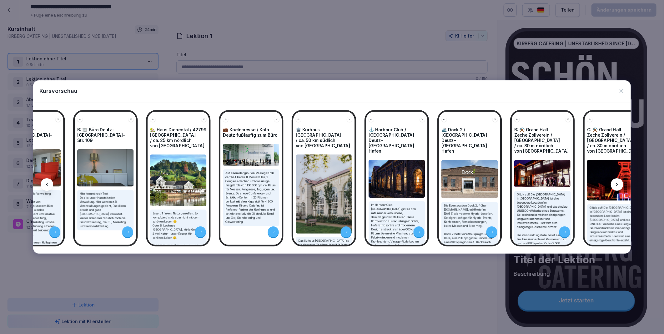
click at [618, 184] on icon at bounding box center [616, 184] width 5 height 5
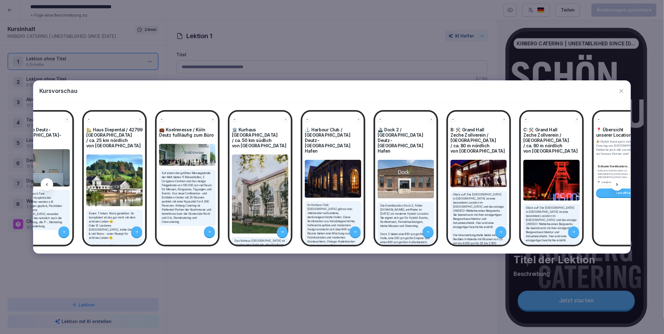
click at [618, 184] on icon at bounding box center [616, 184] width 5 height 5
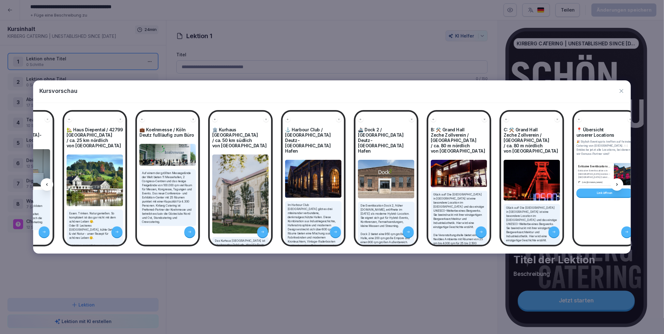
click at [618, 184] on icon at bounding box center [616, 184] width 5 height 5
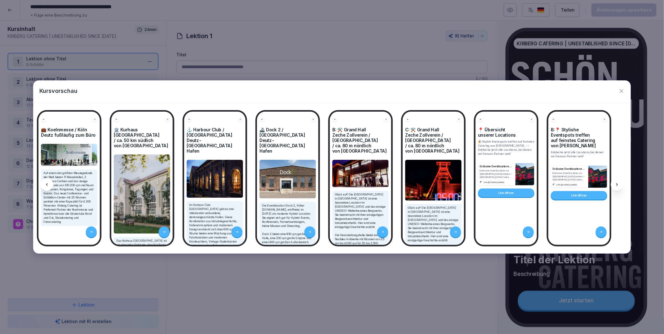
click at [618, 184] on icon at bounding box center [616, 184] width 5 height 5
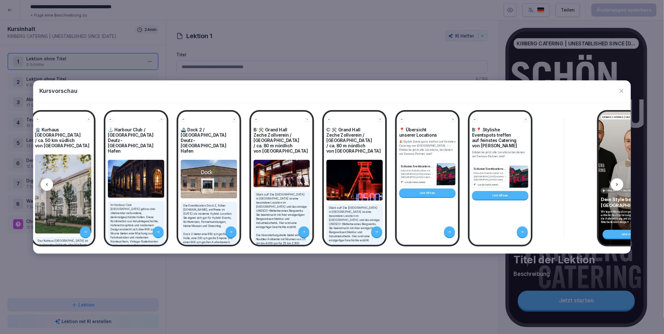
click at [618, 184] on icon at bounding box center [616, 184] width 5 height 5
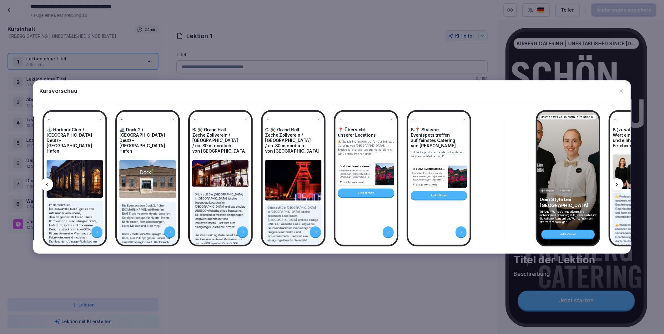
click at [618, 184] on icon at bounding box center [616, 184] width 5 height 5
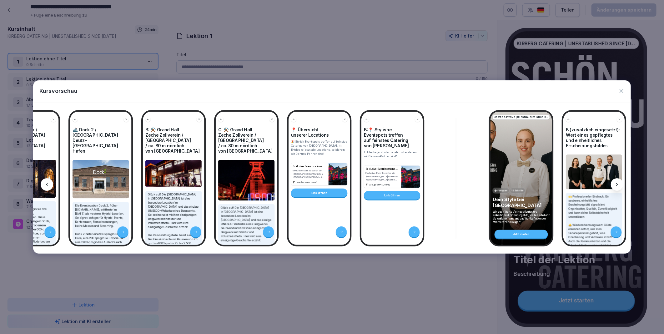
click at [618, 184] on icon at bounding box center [616, 184] width 5 height 5
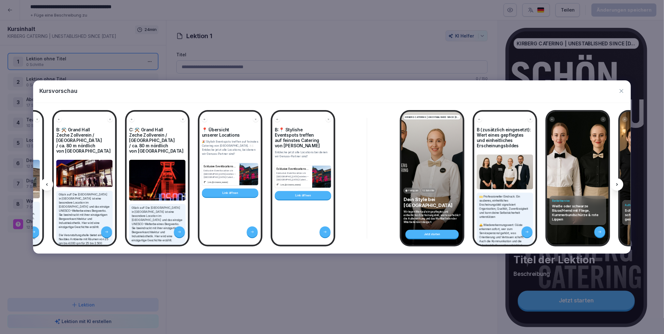
click at [618, 184] on icon at bounding box center [616, 184] width 5 height 5
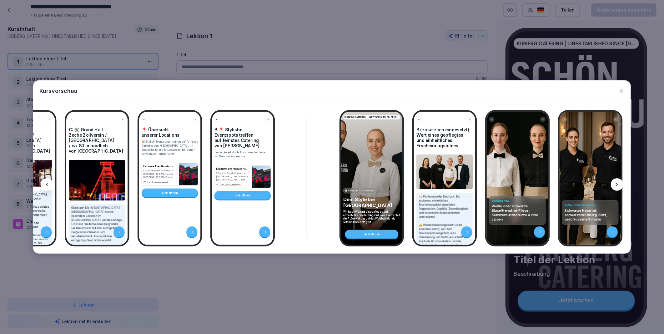
click at [618, 184] on icon at bounding box center [616, 184] width 5 height 5
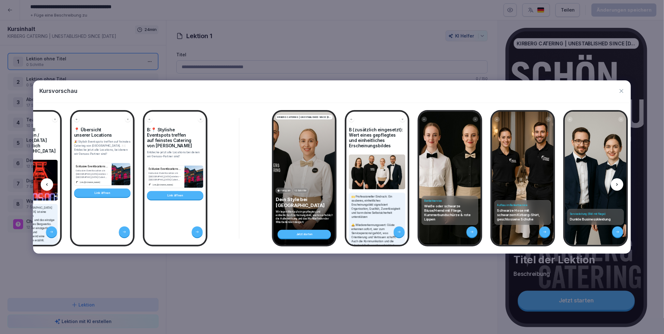
click at [618, 184] on icon at bounding box center [616, 184] width 5 height 5
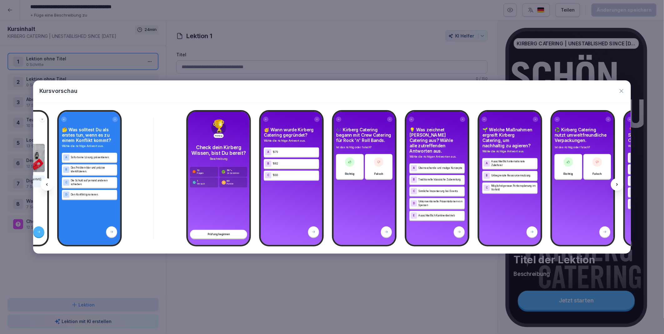
scroll to position [0, 5698]
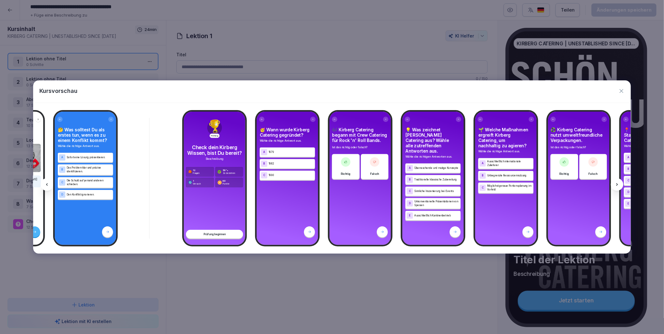
click at [622, 91] on icon "button" at bounding box center [621, 91] width 6 height 6
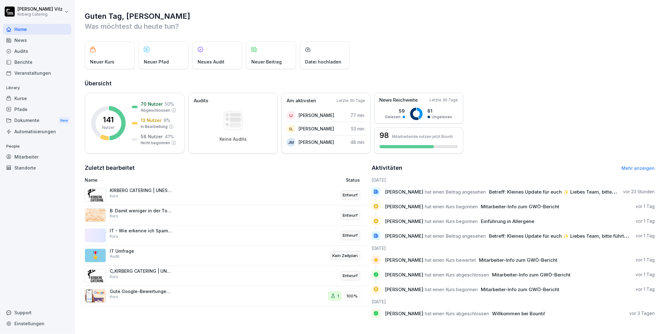
click at [21, 98] on div "Kurse" at bounding box center [37, 98] width 68 height 11
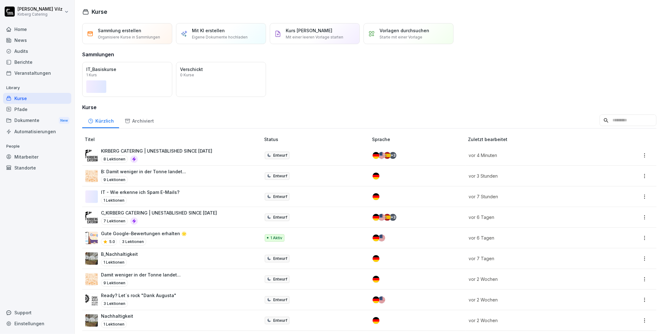
click at [190, 155] on div "8 Lektionen" at bounding box center [156, 158] width 111 height 7
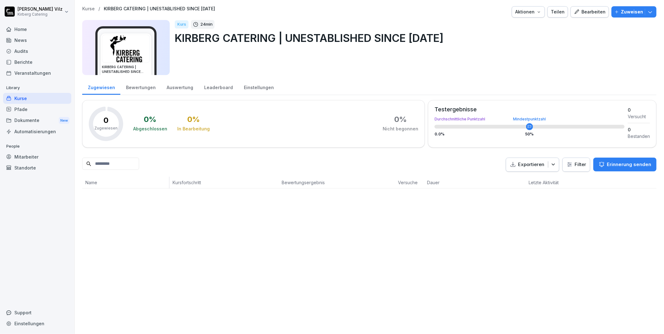
click at [580, 10] on div "Bearbeiten" at bounding box center [590, 11] width 32 height 7
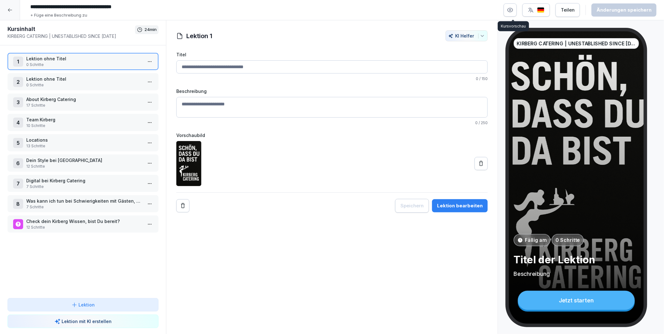
click at [516, 11] on button "button" at bounding box center [509, 9] width 13 height 13
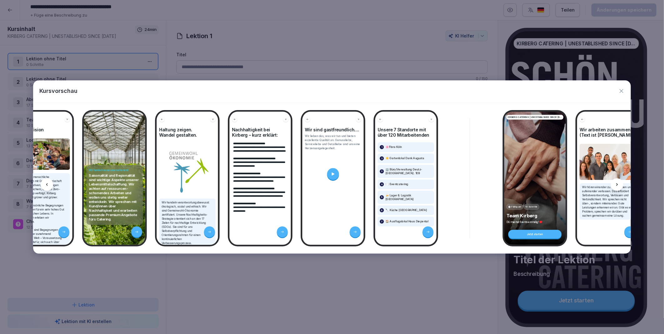
scroll to position [0, 6255]
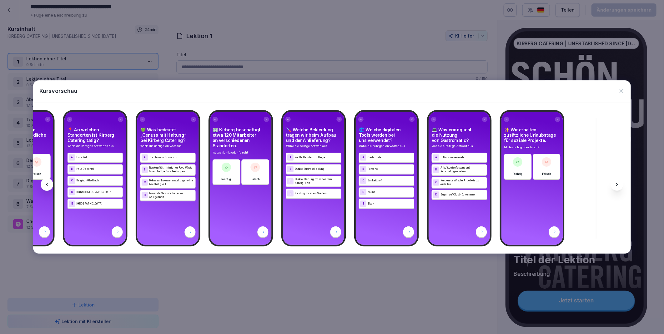
click at [621, 90] on icon "button" at bounding box center [621, 91] width 6 height 6
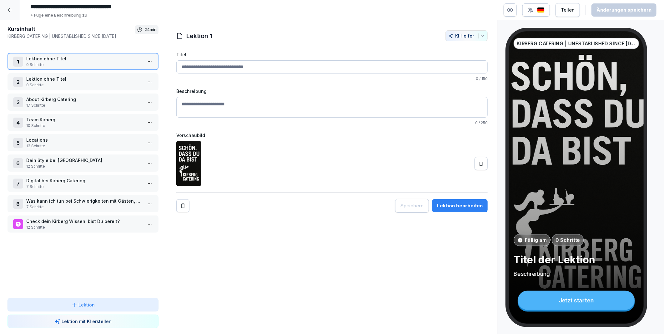
click at [352, 271] on div "Lektion 1 KI Helfer Titel 0 / 150 Beschreibung 0 / 250 Vorschaubild Speichern L…" at bounding box center [332, 177] width 332 height 314
click at [12, 11] on icon at bounding box center [9, 9] width 5 height 5
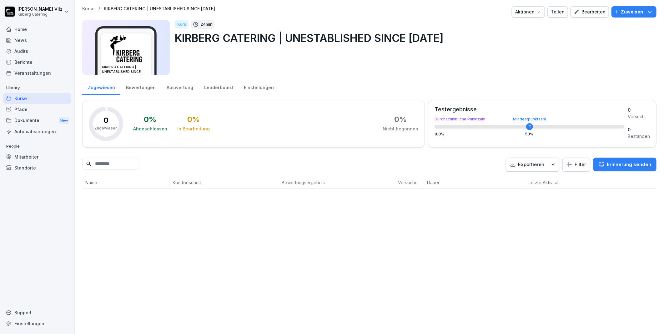
drag, startPoint x: 648, startPoint y: 0, endPoint x: 592, endPoint y: 257, distance: 262.9
click at [592, 257] on div "Kurse / KIRBERG CATERING | UNESTABLISHED SINCE 1982 Aktionen Teilen Bearbeiten …" at bounding box center [369, 167] width 589 height 334
click at [24, 322] on div "Einstellungen" at bounding box center [37, 323] width 68 height 11
select select "**"
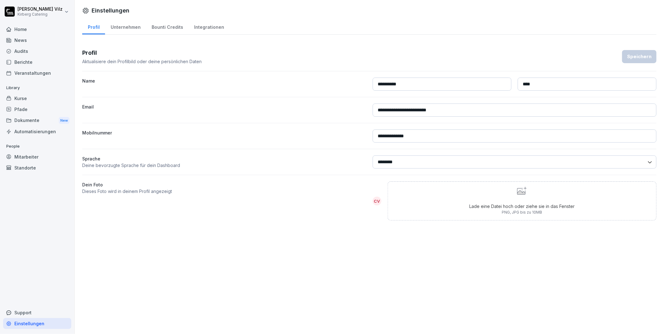
click at [144, 251] on div "**********" at bounding box center [369, 167] width 589 height 334
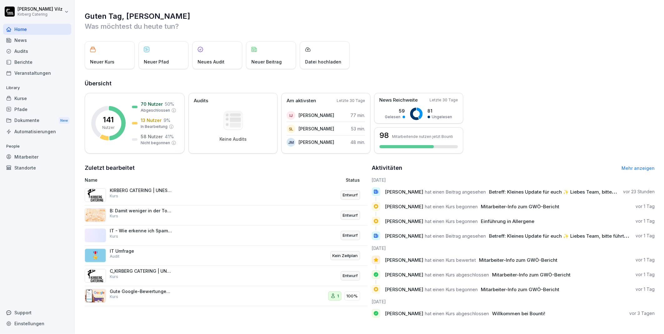
click at [33, 96] on div "Kurse" at bounding box center [37, 98] width 68 height 11
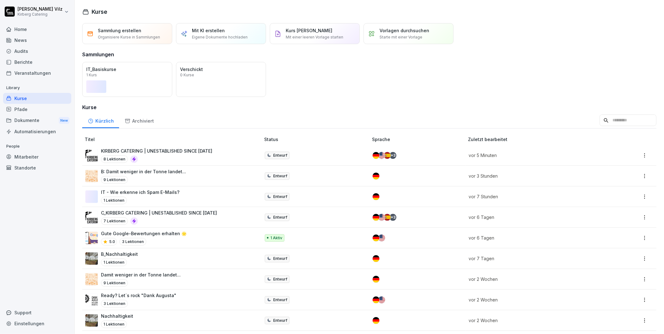
click at [189, 157] on div "8 Lektionen" at bounding box center [156, 158] width 111 height 7
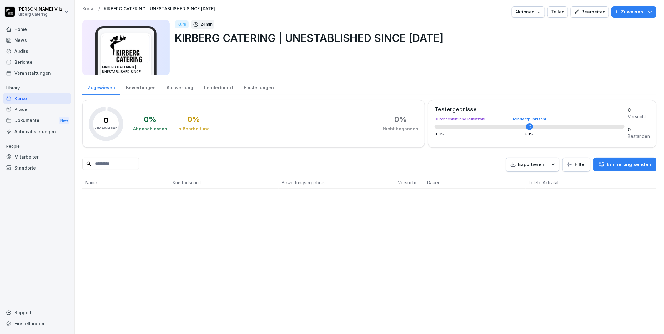
click at [582, 11] on div "Bearbeiten" at bounding box center [590, 11] width 32 height 7
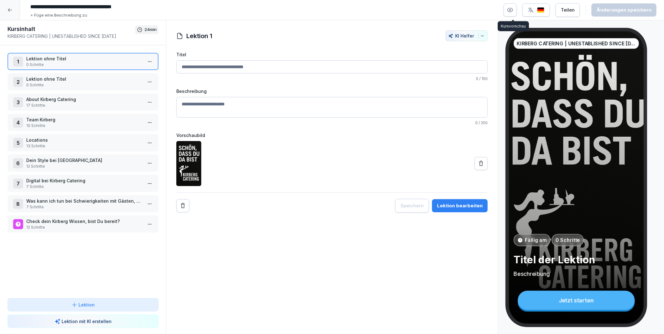
click at [511, 11] on icon "button" at bounding box center [510, 10] width 6 height 6
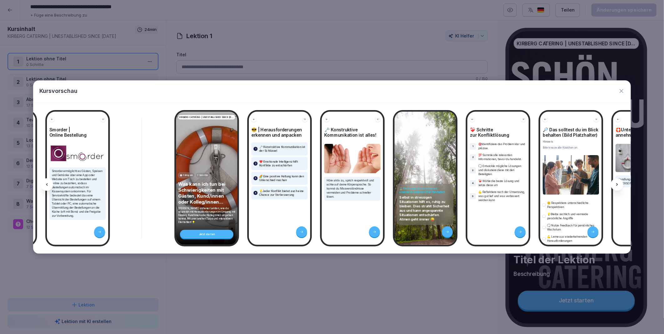
scroll to position [0, 6255]
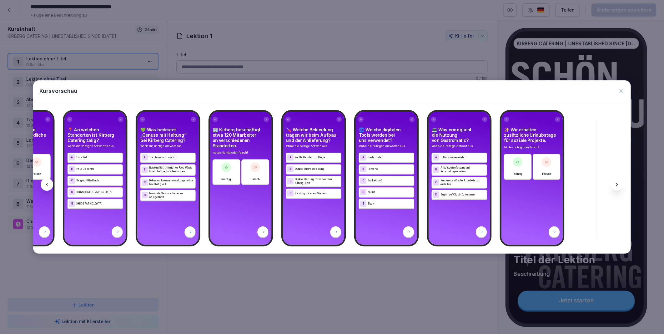
click at [621, 89] on icon "button" at bounding box center [621, 91] width 6 height 6
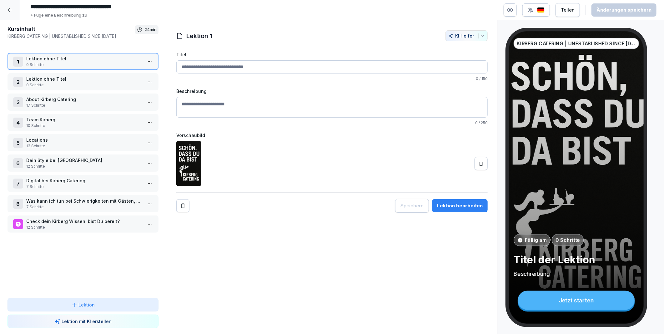
click at [6, 9] on div at bounding box center [10, 10] width 20 height 20
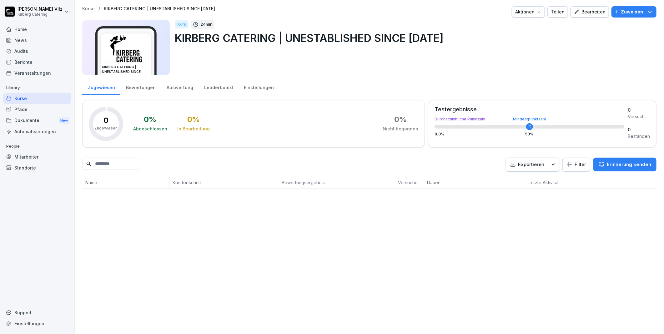
click at [27, 97] on div "Kurse" at bounding box center [37, 98] width 68 height 11
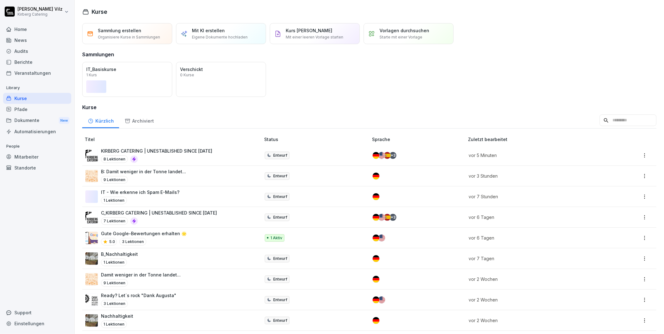
click at [321, 27] on p "Kurs [PERSON_NAME]" at bounding box center [309, 30] width 47 height 7
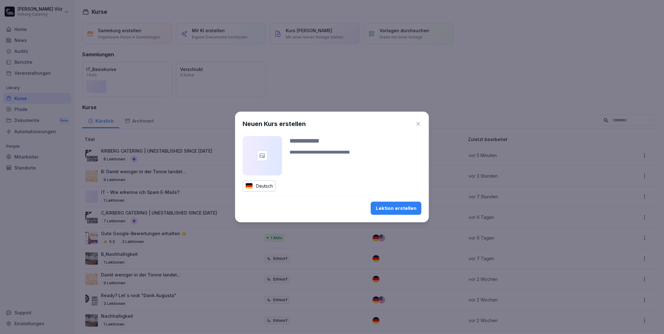
click at [324, 142] on input at bounding box center [355, 140] width 132 height 9
type input "***"
click at [388, 211] on div "Lektion erstellen" at bounding box center [396, 208] width 41 height 7
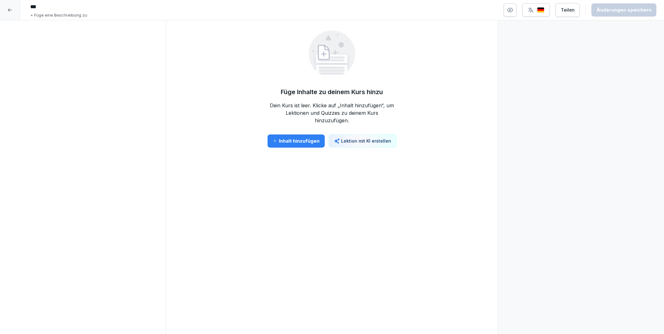
click at [292, 139] on div "Inhalt hinzufügen" at bounding box center [295, 140] width 47 height 7
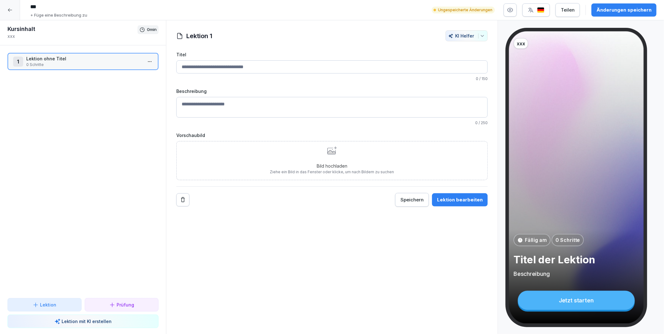
click at [146, 59] on html "*** + Füge eine Beschreibung zu Ungespeicherte Änderungen Teilen Änderungen spe…" at bounding box center [332, 167] width 664 height 334
click at [56, 125] on html "*** + Füge eine Beschreibung zu Ungespeicherte Änderungen Teilen Änderungen spe…" at bounding box center [332, 167] width 664 height 334
click at [117, 304] on p "Prüfung" at bounding box center [125, 304] width 17 height 7
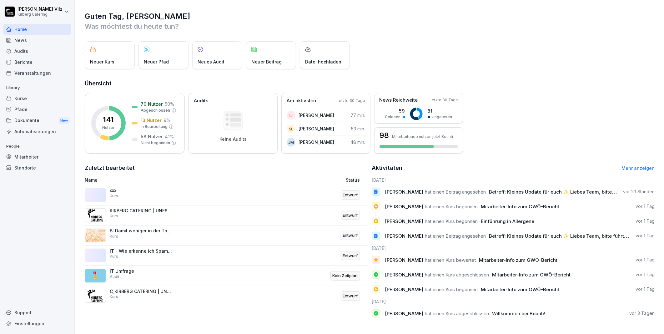
click at [24, 102] on div "Kurse" at bounding box center [37, 98] width 68 height 11
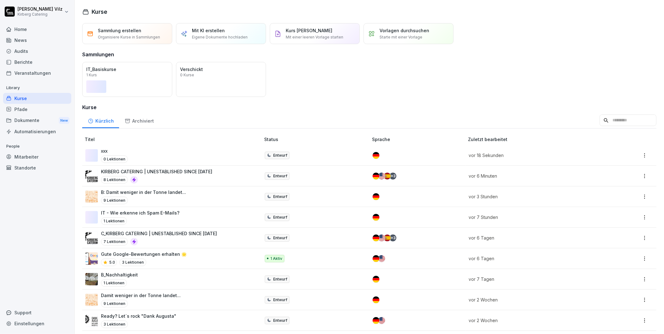
click at [198, 171] on p "KIRBERG CATERING | UNESTABLISHED SINCE [DATE]" at bounding box center [156, 171] width 111 height 7
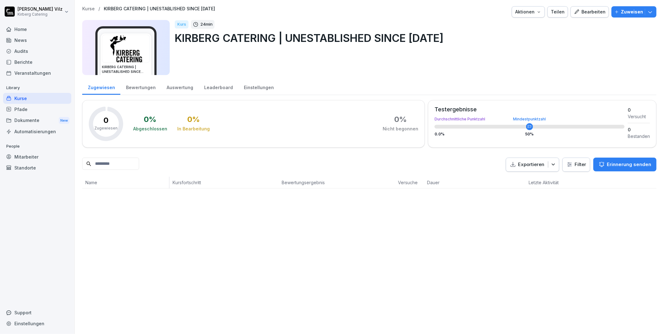
click at [586, 10] on div "Bearbeiten" at bounding box center [590, 11] width 32 height 7
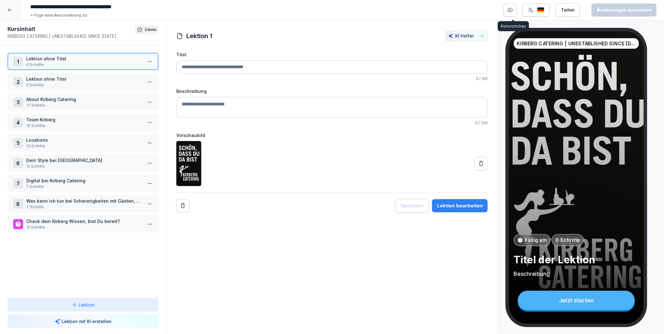
click at [513, 8] on icon "button" at bounding box center [509, 10] width 5 height 4
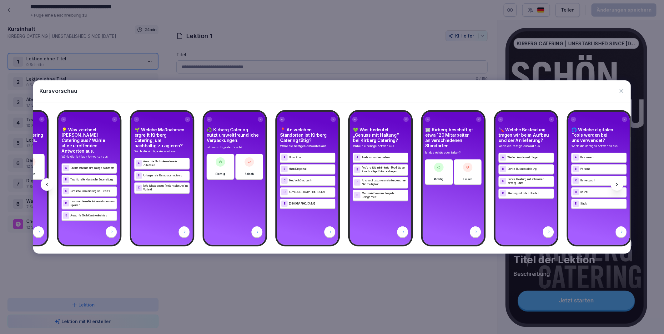
scroll to position [0, 6079]
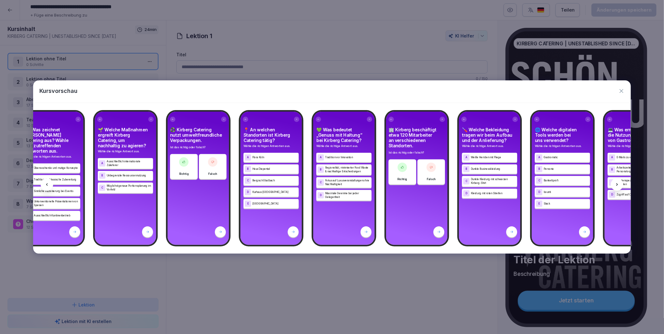
click at [622, 88] on icon "button" at bounding box center [621, 91] width 6 height 6
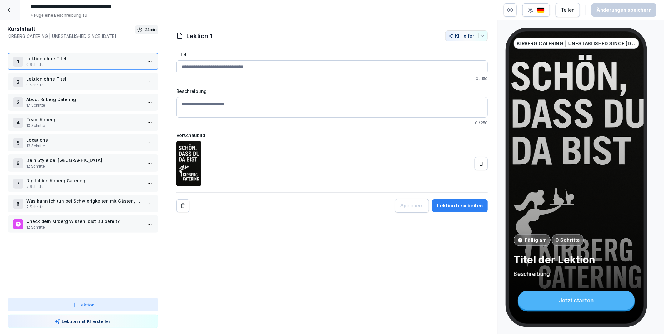
click at [46, 218] on p "Check dein Kirberg Wissen, bist Du bereit?" at bounding box center [84, 221] width 116 height 7
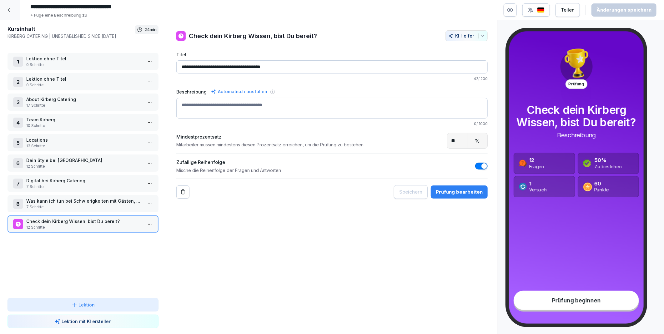
click at [148, 219] on html "**********" at bounding box center [332, 167] width 664 height 334
click at [136, 229] on div "Schritte bearbeiten" at bounding box center [121, 231] width 48 height 7
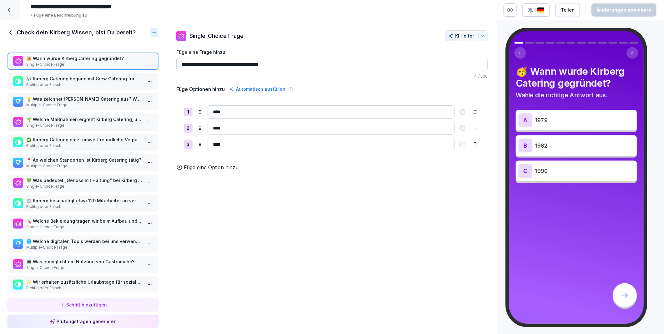
click at [79, 79] on p "🎶 Kirberg Catering begann mit Crew Catering für Rock 'n' Roll Bands." at bounding box center [84, 78] width 116 height 7
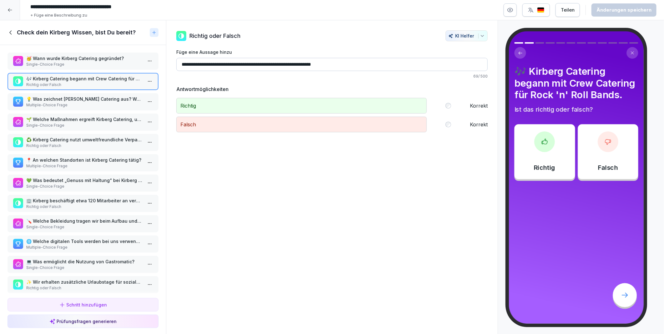
click at [81, 98] on p "💡 Was zeichnet Kirberg Catering aus? Wähle alle zutreffenden Antworten aus." at bounding box center [84, 99] width 116 height 7
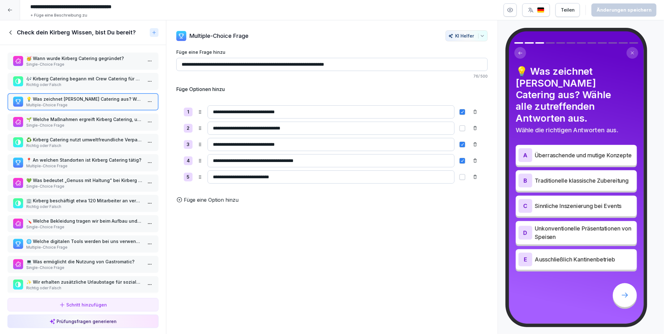
click at [73, 123] on p "Single-Choice Frage" at bounding box center [84, 125] width 116 height 6
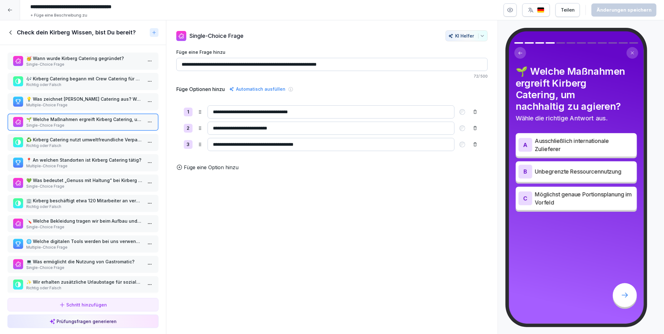
click at [69, 137] on p "♻️ Kirberg Catering nutzt umweltfreundliche Verpackungen." at bounding box center [84, 139] width 116 height 7
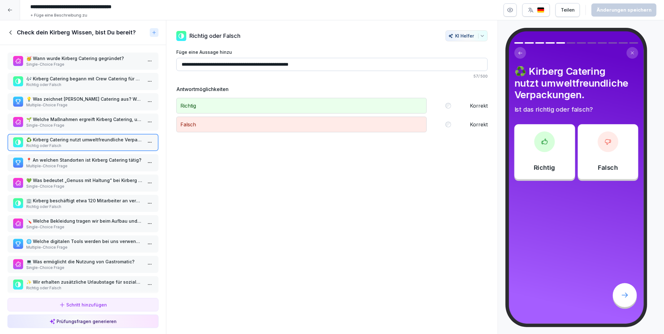
click at [75, 159] on p "📍 An welchen Standorten ist Kirberg Catering tätig?" at bounding box center [84, 160] width 116 height 7
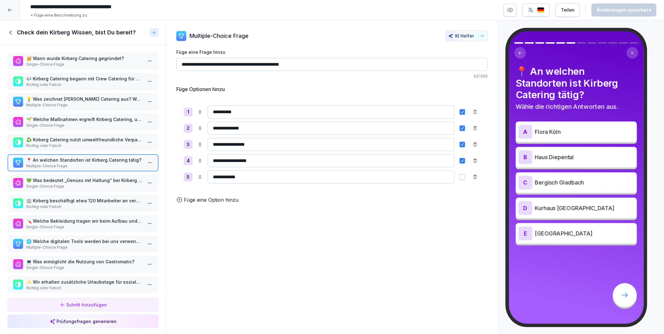
click at [74, 183] on p "Single-Choice Frage" at bounding box center [84, 186] width 116 height 6
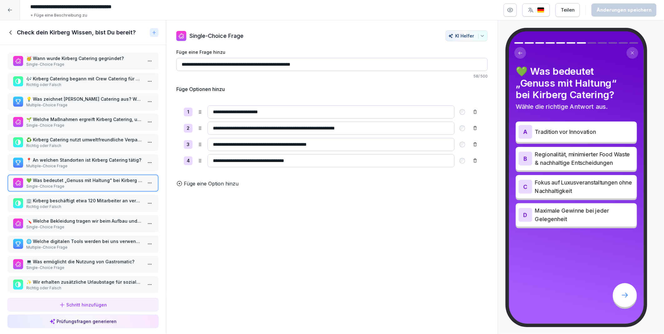
click at [77, 204] on p "Richtig oder Falsch" at bounding box center [84, 207] width 116 height 6
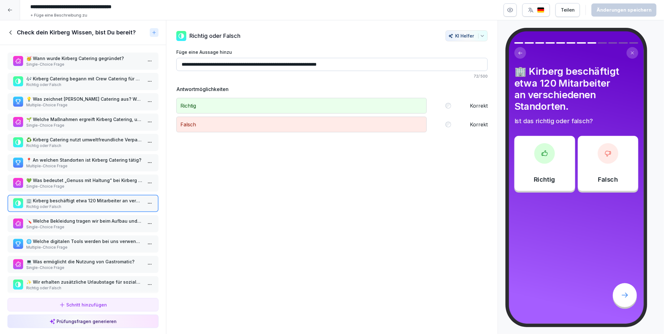
click at [69, 238] on p "🌐 Welche digitalen Tools werden bei uns verwendet?" at bounding box center [84, 241] width 116 height 7
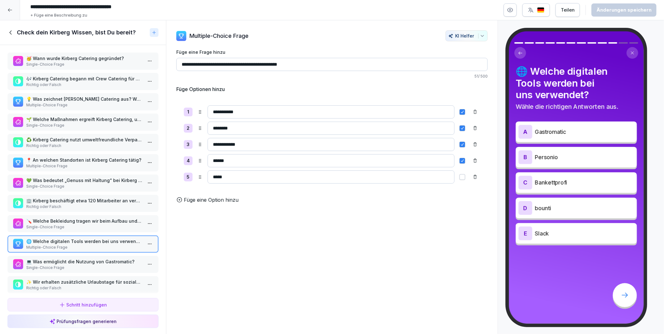
click at [58, 217] on p "🪛 Welche Bekleidung tragen wir beim Aufbau und der Anlieferung?" at bounding box center [84, 220] width 116 height 7
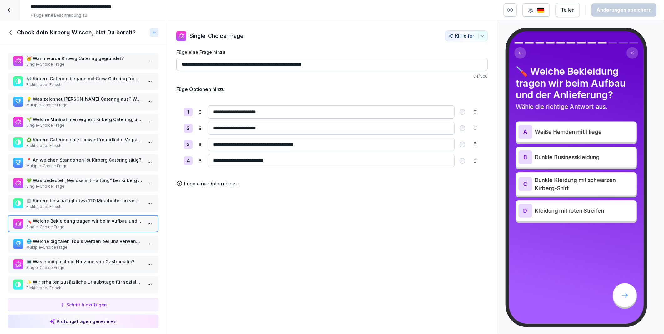
click at [57, 258] on p "💻 Was ermöglicht die Nutzung von Gastromatic?" at bounding box center [84, 261] width 116 height 7
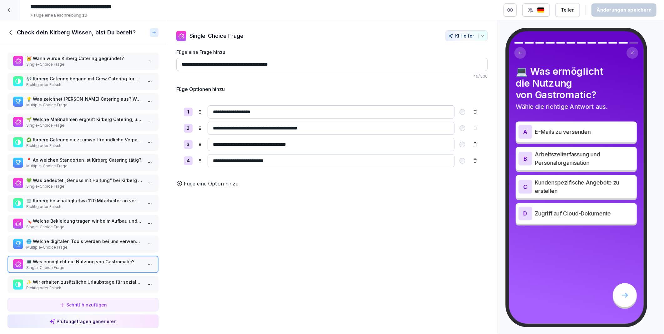
click at [52, 278] on p "✨ Wir erhalten zusätzliche Urlaubstage für soziale Projekte." at bounding box center [84, 281] width 116 height 7
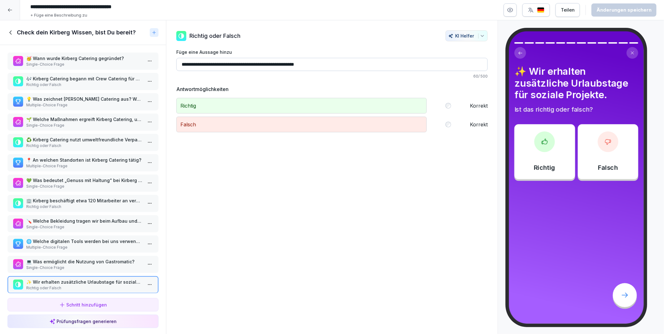
click at [59, 258] on p "💻 Was ermöglicht die Nutzung von Gastromatic?" at bounding box center [84, 261] width 116 height 7
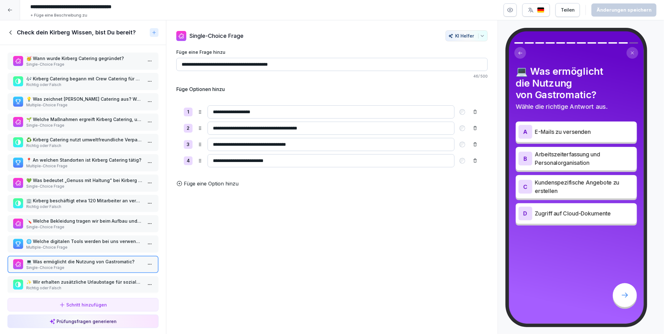
click at [60, 285] on p "Richtig oder Falsch" at bounding box center [84, 288] width 116 height 6
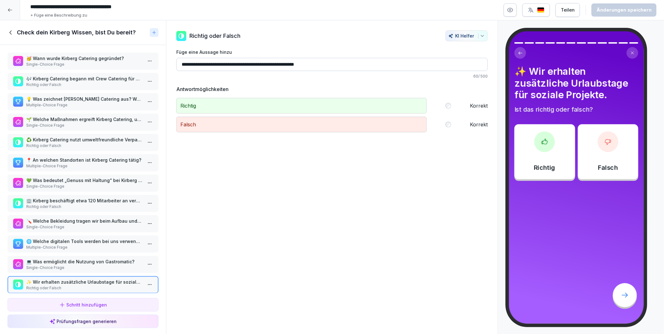
click at [61, 244] on p "Multiple-Choice Frage" at bounding box center [84, 247] width 116 height 6
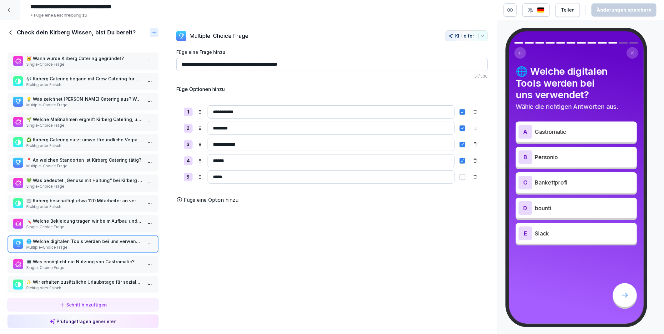
click at [57, 177] on p "💚 Was bedeutet „Genuss mit Haltung“ bei Kirberg Catering?" at bounding box center [84, 180] width 116 height 7
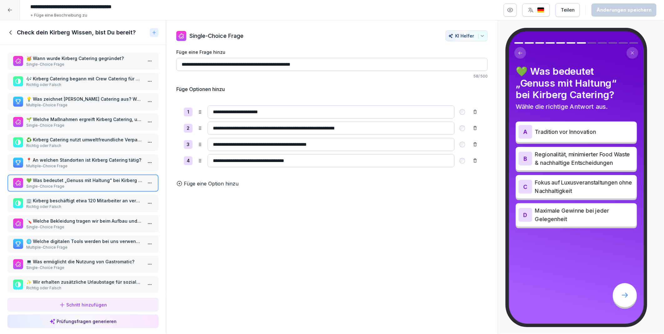
click at [10, 29] on icon at bounding box center [10, 32] width 7 height 7
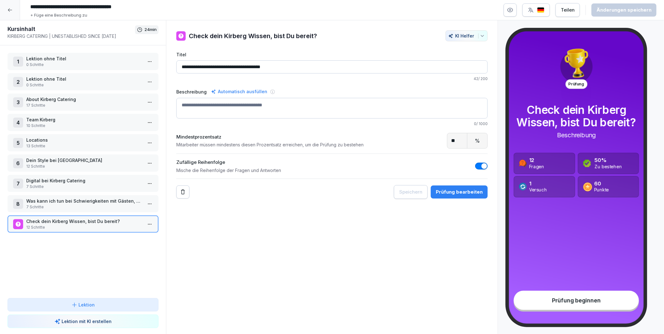
click at [12, 10] on div at bounding box center [10, 10] width 20 height 20
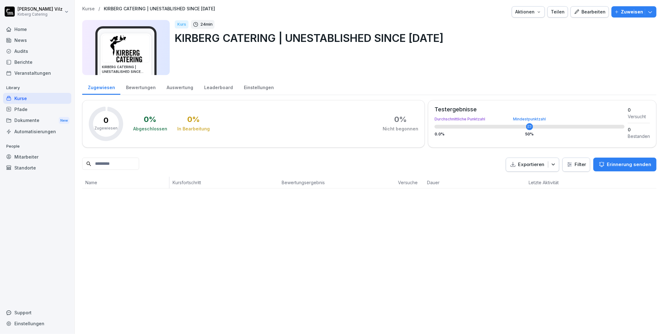
click at [20, 98] on div "Kurse" at bounding box center [37, 98] width 68 height 11
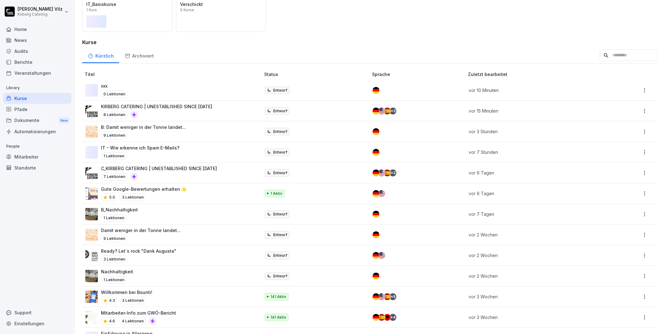
scroll to position [69, 0]
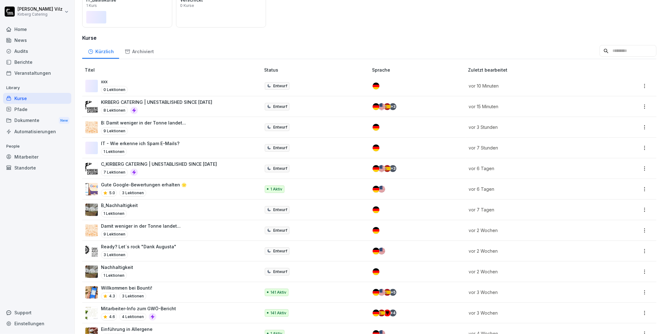
click at [159, 124] on p "B: Damit weniger in der Tonne landet..." at bounding box center [143, 122] width 85 height 7
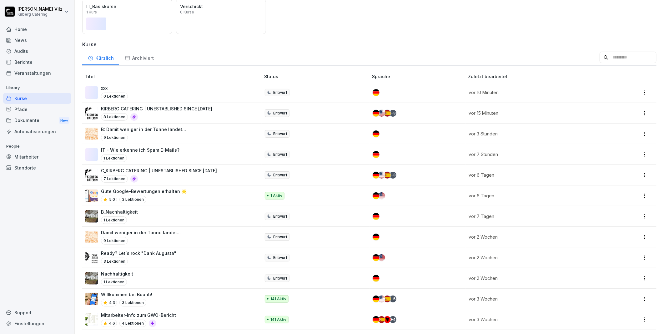
scroll to position [69, 0]
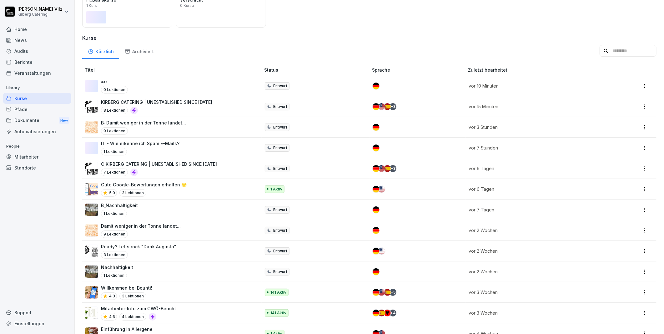
click at [158, 122] on p "B: Damit weniger in der Tonne landet..." at bounding box center [143, 122] width 85 height 7
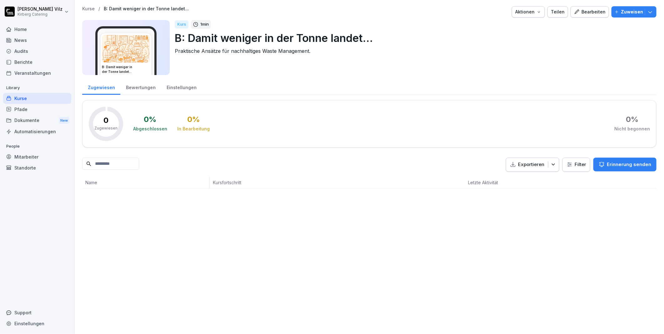
click at [580, 9] on div "Bearbeiten" at bounding box center [590, 11] width 32 height 7
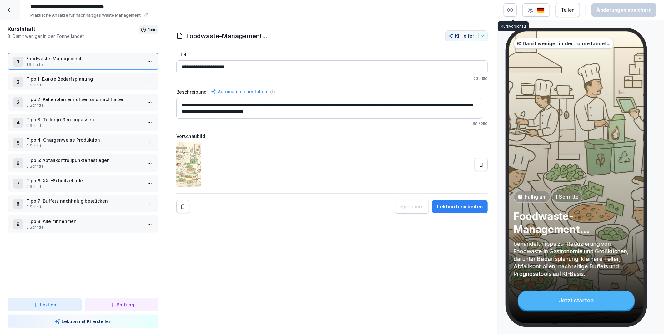
click at [512, 10] on icon "button" at bounding box center [510, 10] width 6 height 6
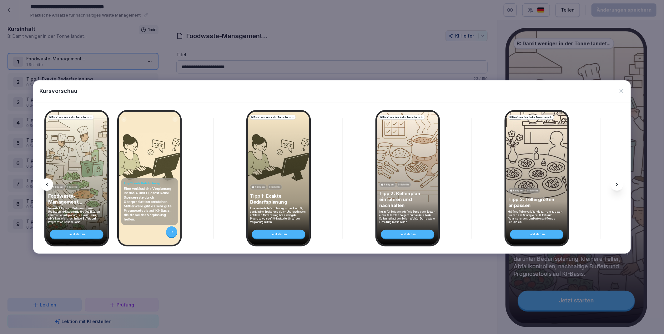
click at [46, 183] on icon at bounding box center [46, 184] width 5 height 5
click at [625, 92] on div "Kursvorschau" at bounding box center [331, 91] width 597 height 22
click at [621, 91] on icon "button" at bounding box center [621, 91] width 4 height 4
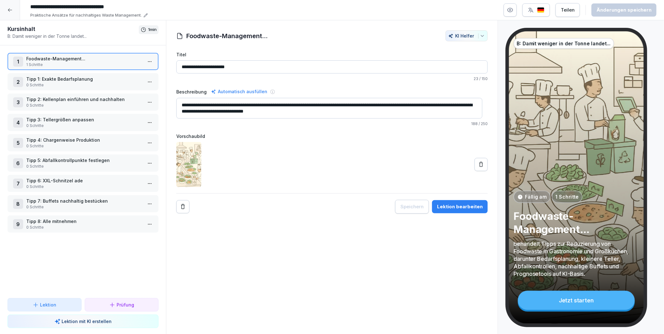
click at [146, 60] on html "**********" at bounding box center [332, 167] width 664 height 334
click at [123, 71] on div "Schritte bearbeiten" at bounding box center [121, 73] width 48 height 7
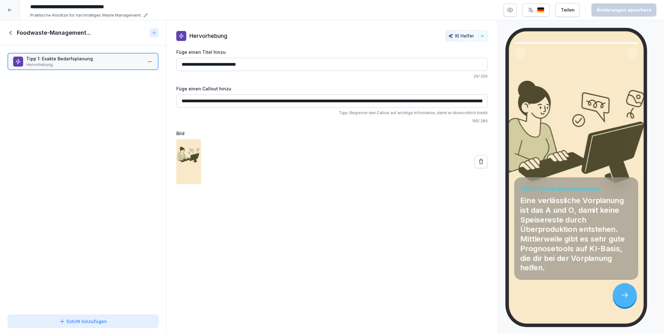
click at [11, 32] on icon at bounding box center [10, 32] width 7 height 7
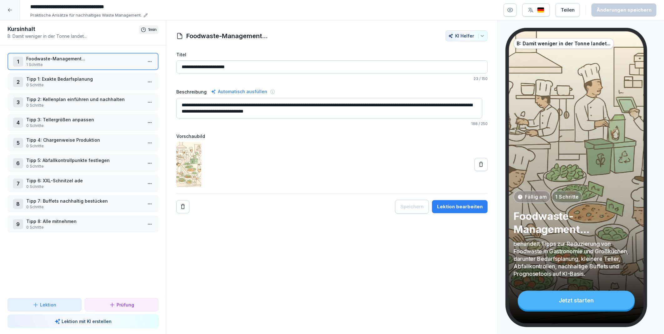
click at [51, 76] on p "Tipp 1: Exakte Bedarfsplanung" at bounding box center [84, 79] width 116 height 7
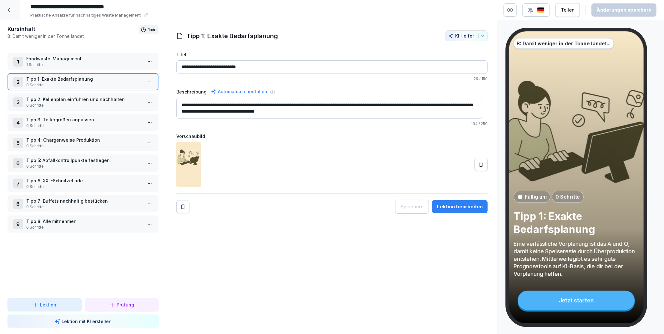
click at [51, 96] on p "Tipp 2: Kellenplan einführen und nachhalten" at bounding box center [84, 99] width 116 height 7
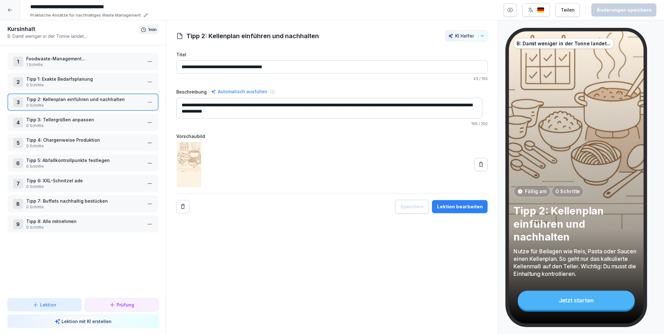
click at [49, 116] on p "Tipp 3: Tellergrößen anpassen" at bounding box center [84, 119] width 116 height 7
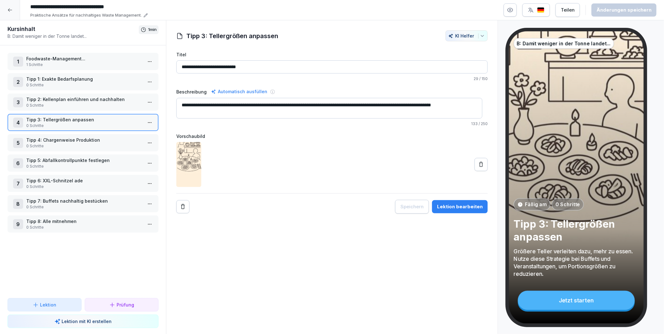
click at [61, 137] on p "Tipp 4: Chargenweise Produktion" at bounding box center [84, 140] width 116 height 7
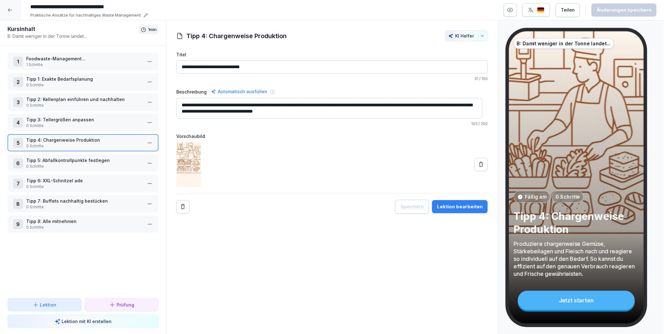
click at [61, 157] on p "Tipp 5: Abfallkontrollpunkte festlegen" at bounding box center [84, 160] width 116 height 7
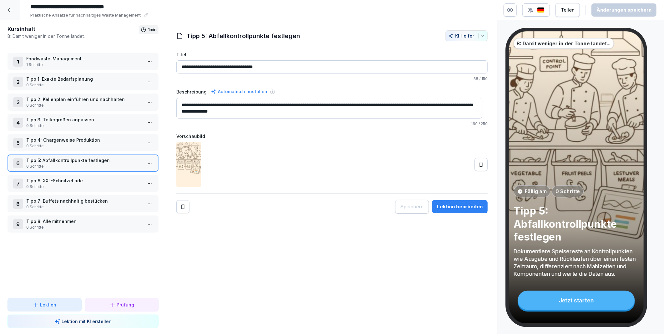
click at [311, 267] on div "**********" at bounding box center [332, 177] width 332 height 314
click at [79, 79] on p "Tipp 1: Exakte Bedarfsplanung" at bounding box center [84, 79] width 116 height 7
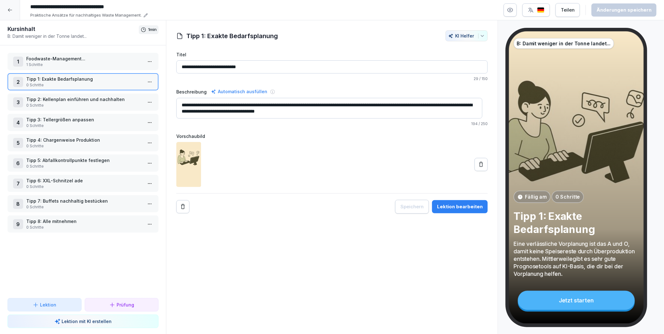
click at [146, 61] on html "**********" at bounding box center [332, 167] width 664 height 334
click at [134, 71] on div "Schritte bearbeiten" at bounding box center [121, 73] width 48 height 7
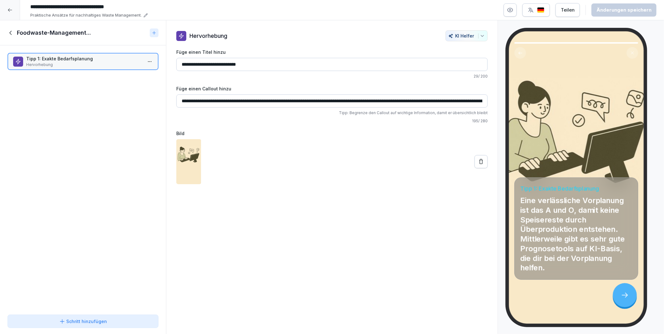
click at [11, 31] on icon at bounding box center [10, 32] width 7 height 7
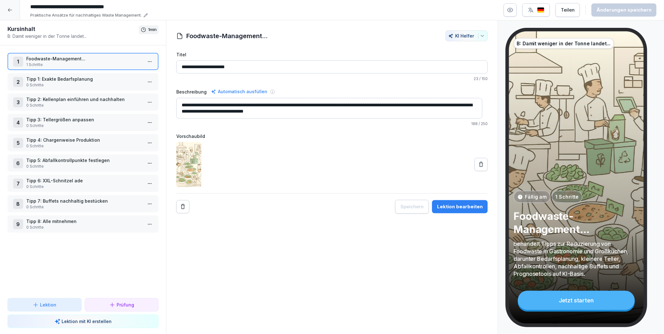
click at [513, 10] on icon "button" at bounding box center [510, 10] width 6 height 6
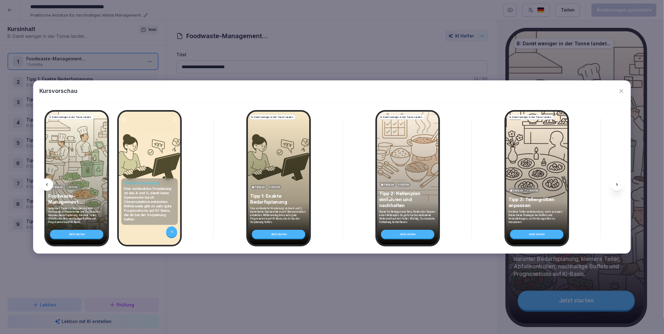
click at [618, 185] on icon at bounding box center [616, 184] width 5 height 5
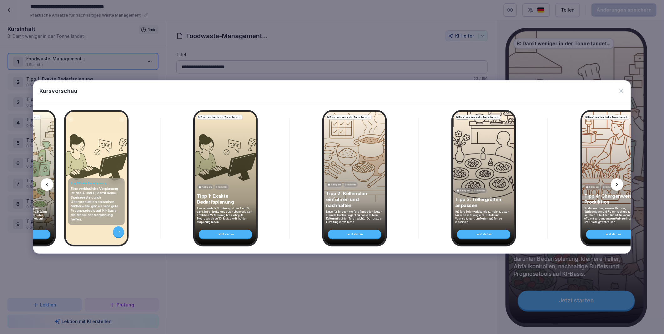
click at [618, 185] on icon at bounding box center [616, 184] width 5 height 5
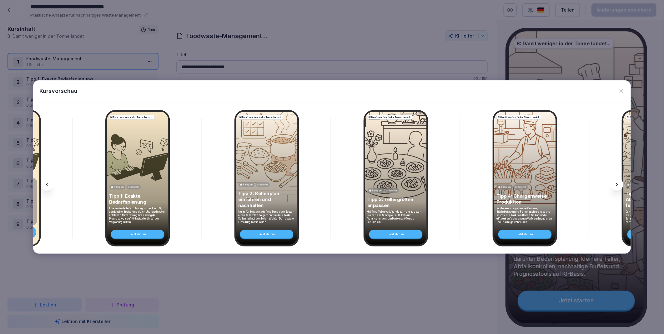
click at [618, 185] on icon at bounding box center [616, 184] width 5 height 5
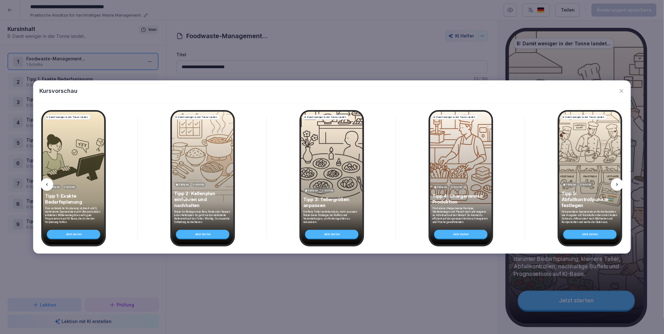
click at [618, 185] on icon at bounding box center [616, 184] width 5 height 5
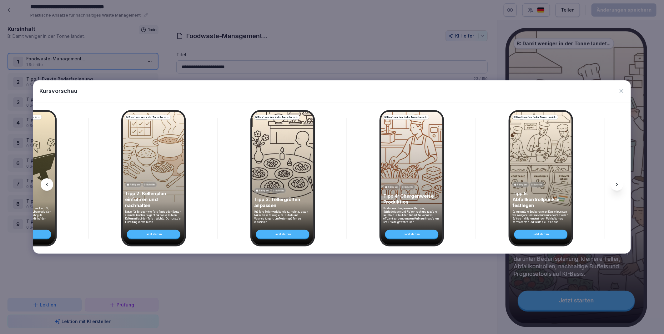
click at [618, 185] on icon at bounding box center [616, 184] width 5 height 5
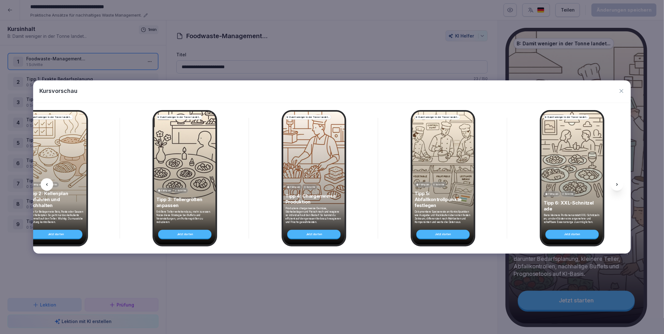
click at [618, 185] on icon at bounding box center [616, 184] width 5 height 5
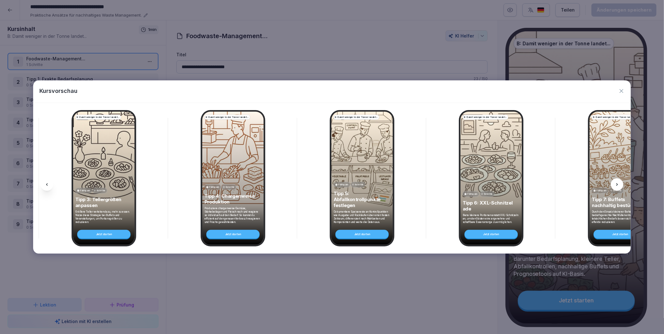
click at [618, 185] on icon at bounding box center [616, 184] width 5 height 5
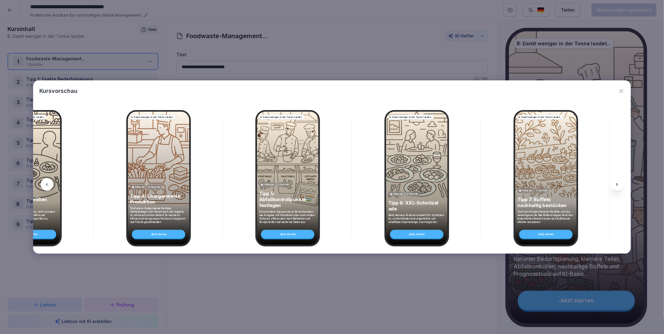
click at [618, 185] on icon at bounding box center [616, 184] width 5 height 5
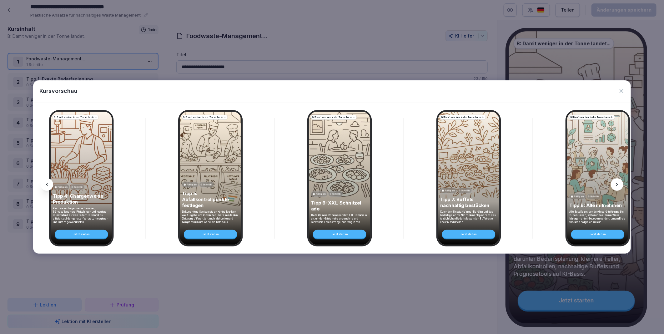
click at [618, 185] on icon at bounding box center [616, 184] width 5 height 5
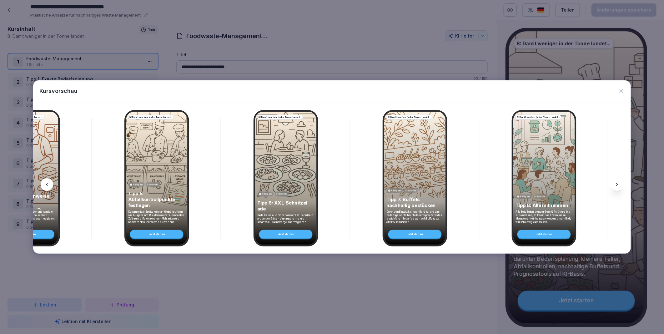
click at [618, 185] on icon at bounding box center [616, 184] width 5 height 5
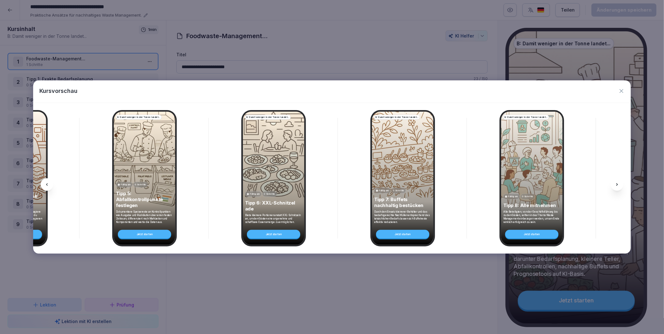
click at [46, 183] on icon at bounding box center [46, 184] width 5 height 5
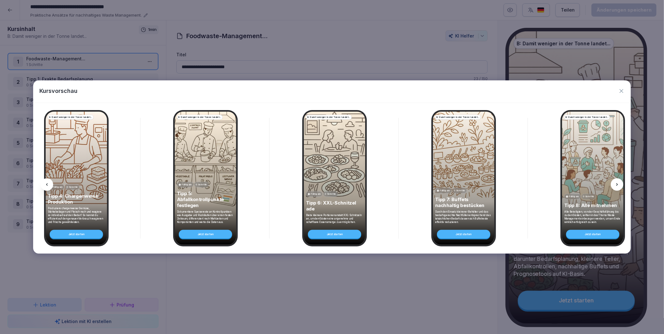
click at [46, 183] on icon at bounding box center [46, 184] width 5 height 5
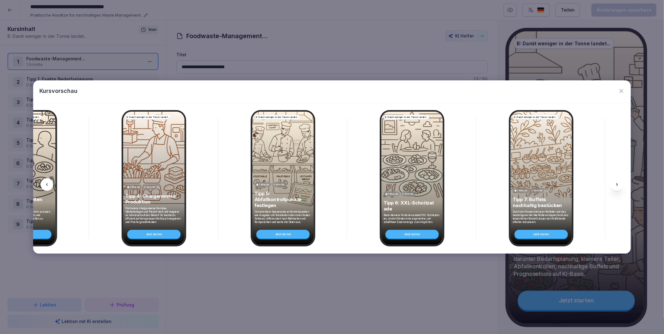
click at [46, 183] on icon at bounding box center [46, 184] width 5 height 5
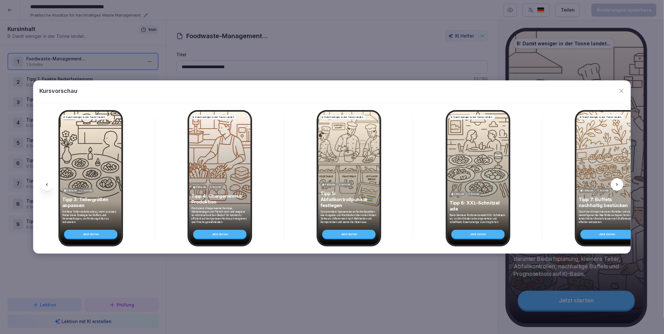
click at [46, 183] on icon at bounding box center [46, 184] width 5 height 5
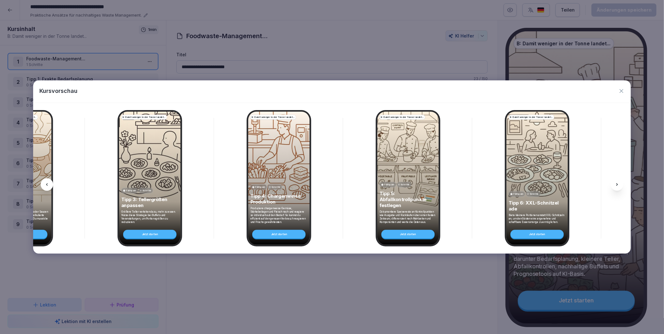
click at [46, 183] on icon at bounding box center [46, 184] width 5 height 5
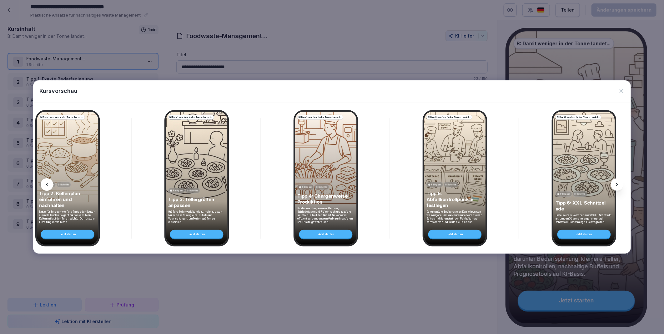
click at [46, 183] on icon at bounding box center [46, 184] width 5 height 5
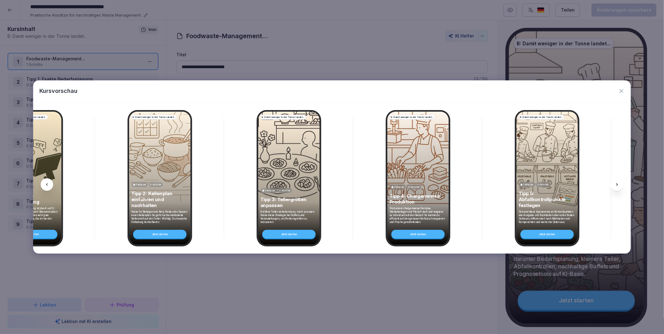
click at [46, 183] on icon at bounding box center [46, 184] width 5 height 5
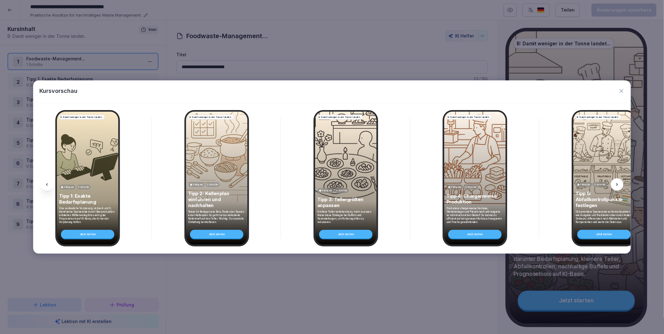
click at [46, 183] on icon at bounding box center [46, 184] width 5 height 5
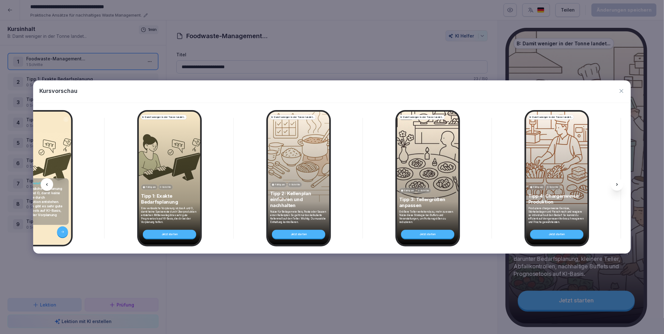
click at [46, 183] on icon at bounding box center [46, 184] width 5 height 5
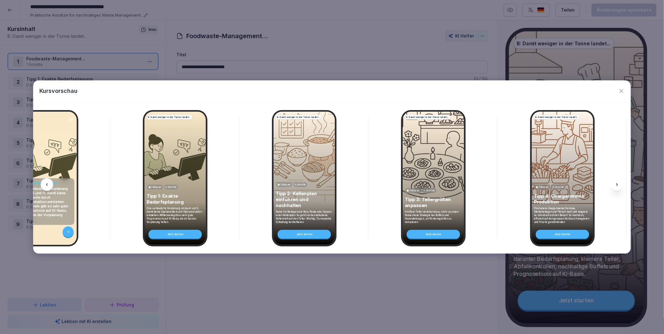
scroll to position [0, 26]
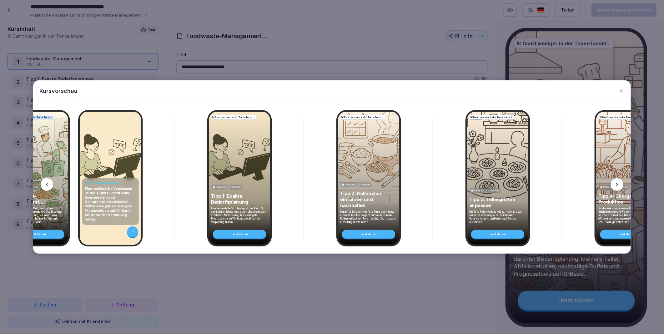
click at [46, 183] on icon at bounding box center [46, 184] width 5 height 5
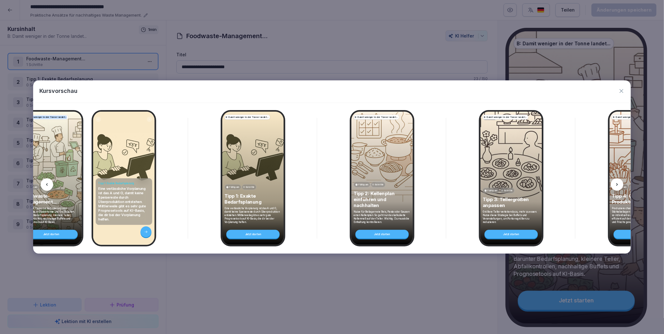
scroll to position [0, 0]
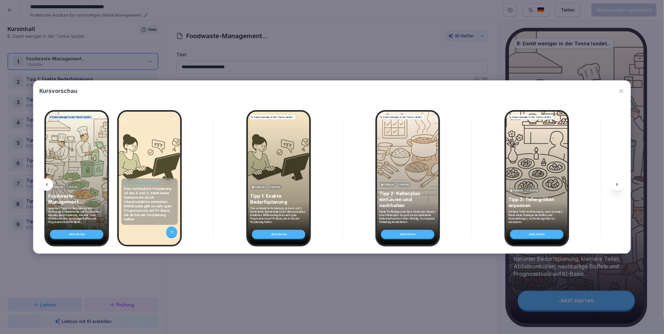
click at [46, 183] on icon at bounding box center [46, 184] width 5 height 5
click at [620, 90] on icon "button" at bounding box center [621, 91] width 4 height 4
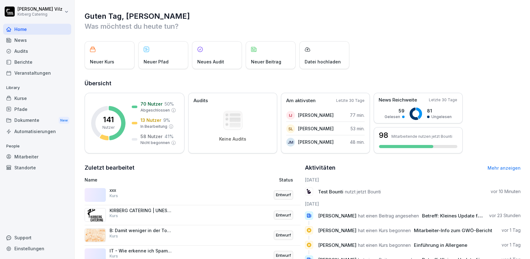
click at [22, 101] on div "Kurse" at bounding box center [37, 98] width 68 height 11
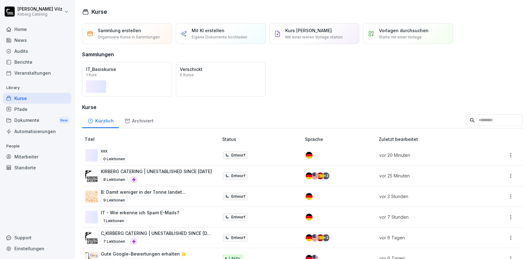
scroll to position [69, 0]
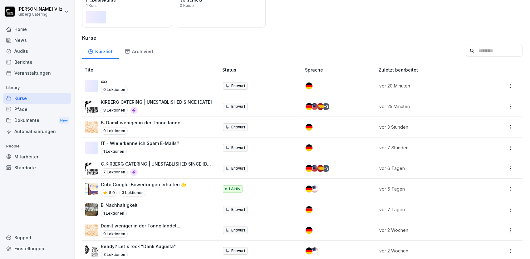
click at [183, 103] on p "KIRBERG CATERING | UNESTABLISHED SINCE [DATE]" at bounding box center [156, 102] width 111 height 7
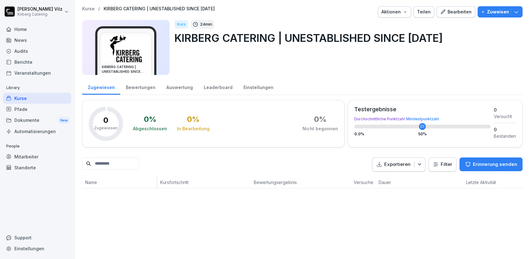
click at [452, 12] on div "Bearbeiten" at bounding box center [456, 11] width 32 height 7
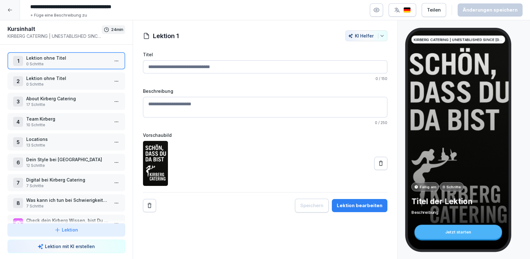
click at [380, 8] on icon "button" at bounding box center [377, 10] width 6 height 6
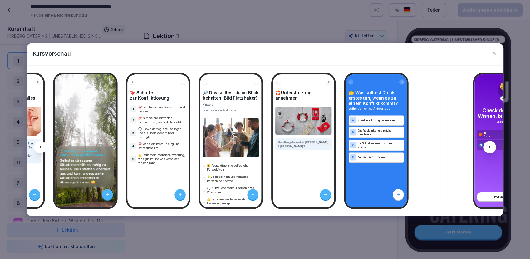
scroll to position [0, 5393]
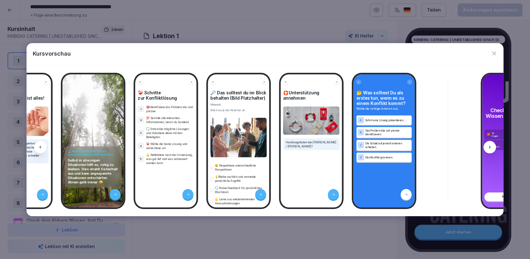
click at [495, 54] on icon "button" at bounding box center [494, 53] width 6 height 6
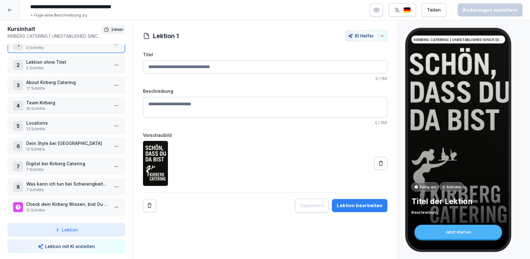
scroll to position [20, 0]
click at [62, 201] on p "Check dein Kirberg Wissen, bist Du bereit?" at bounding box center [67, 204] width 83 height 7
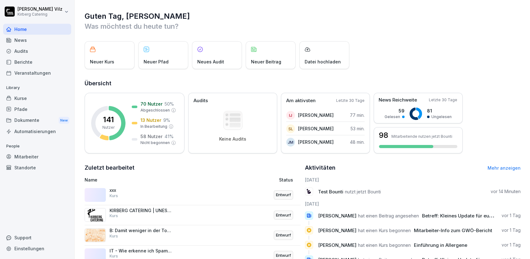
click at [25, 99] on div "Kurse" at bounding box center [37, 98] width 68 height 11
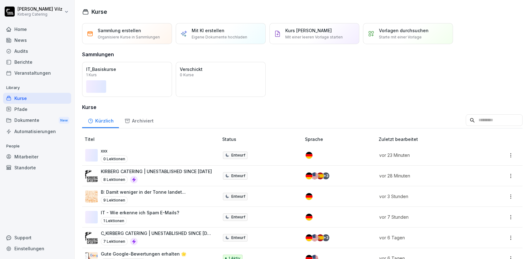
click at [153, 172] on p "KIRBERG CATERING | UNESTABLISHED SINCE [DATE]" at bounding box center [156, 171] width 111 height 7
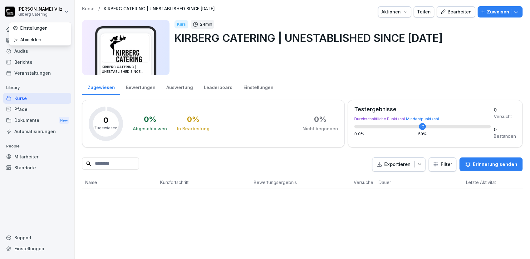
click at [39, 10] on html "Christiane Vilz Kirberg Catering Home News Audits Berichte Veranstaltungen Libr…" at bounding box center [265, 129] width 530 height 259
click at [24, 39] on div "Abmelden" at bounding box center [40, 40] width 62 height 12
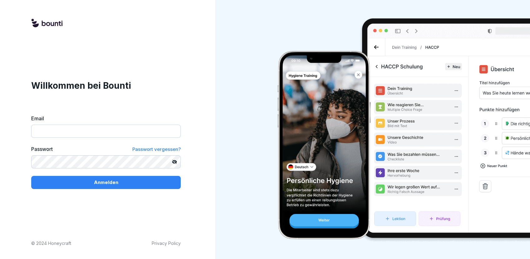
type input "**********"
click at [78, 180] on div "Anmelden" at bounding box center [106, 182] width 140 height 7
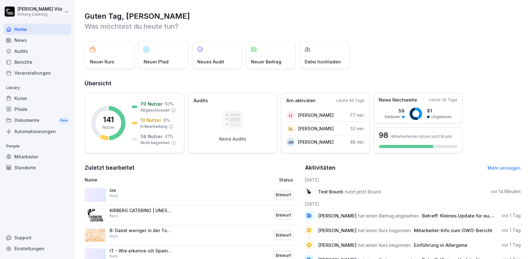
click at [28, 99] on div "Kurse" at bounding box center [37, 98] width 68 height 11
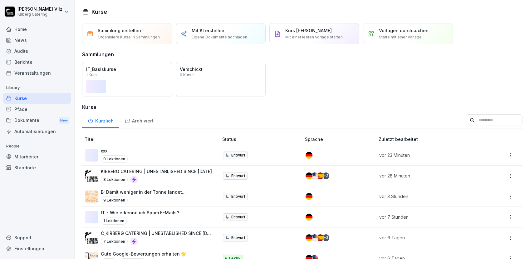
click at [162, 173] on p "KIRBERG CATERING | UNESTABLISHED SINCE [DATE]" at bounding box center [156, 171] width 111 height 7
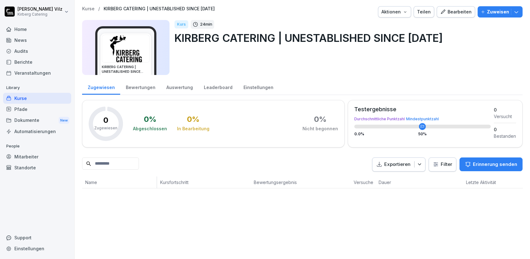
click at [454, 11] on div "Bearbeiten" at bounding box center [456, 11] width 32 height 7
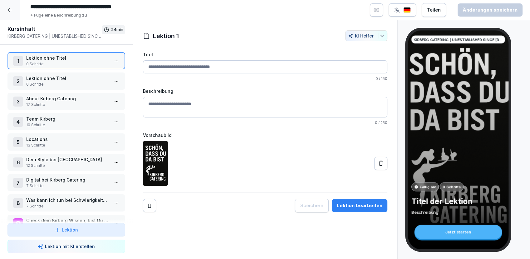
scroll to position [20, 0]
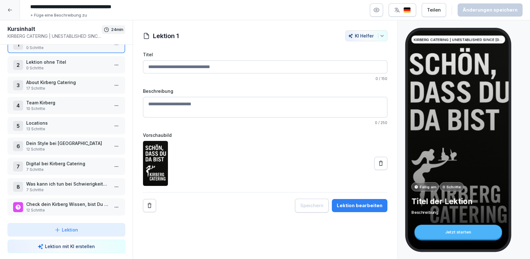
click at [56, 201] on p "Check dein Kirberg Wissen, bist Du bereit?" at bounding box center [67, 204] width 83 height 7
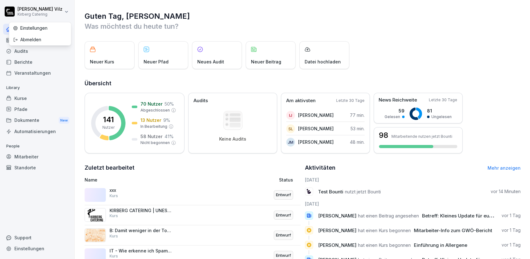
click at [40, 13] on html "[PERSON_NAME] Catering Home News Audits Berichte Veranstaltungen Library Kurse …" at bounding box center [265, 129] width 530 height 259
click at [34, 38] on div "Abmelden" at bounding box center [40, 40] width 62 height 12
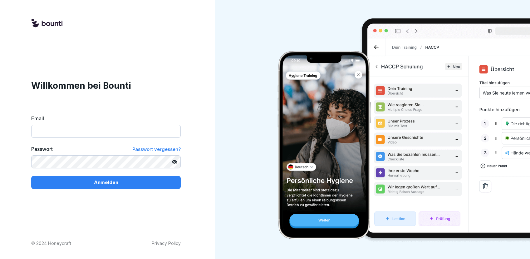
type input "**********"
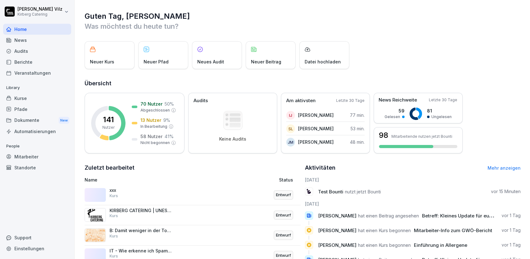
click at [33, 98] on div "Kurse" at bounding box center [37, 98] width 68 height 11
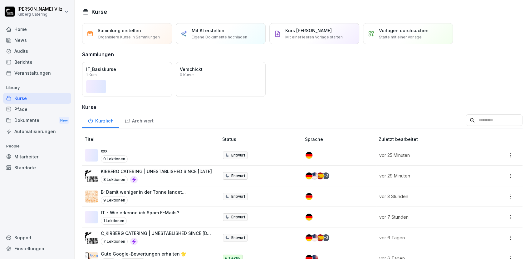
click at [169, 172] on p "KIRBERG CATERING | UNESTABLISHED SINCE [DATE]" at bounding box center [156, 171] width 111 height 7
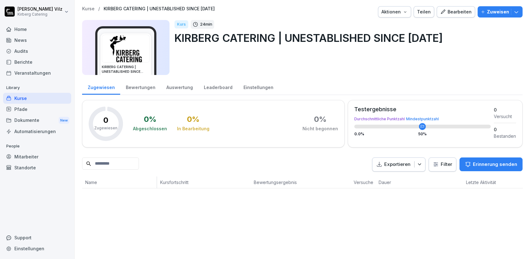
click at [451, 13] on div "Bearbeiten" at bounding box center [456, 11] width 32 height 7
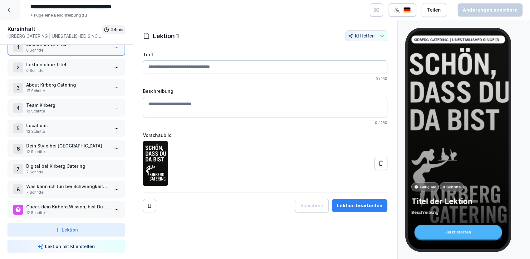
scroll to position [20, 0]
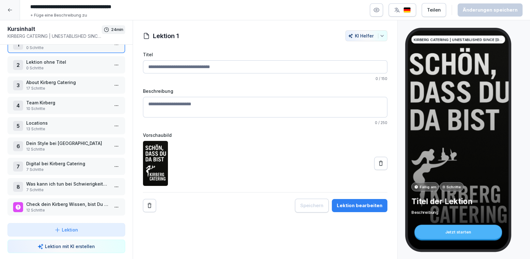
click at [62, 100] on p "Team Kirberg" at bounding box center [67, 102] width 83 height 7
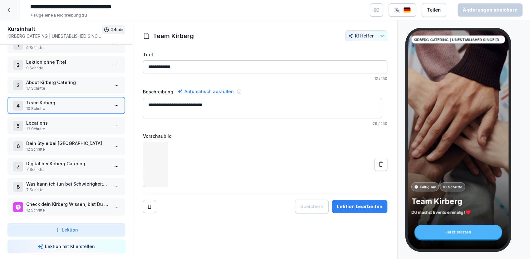
click at [62, 117] on div "5 Locations 13 Schritte" at bounding box center [66, 125] width 118 height 17
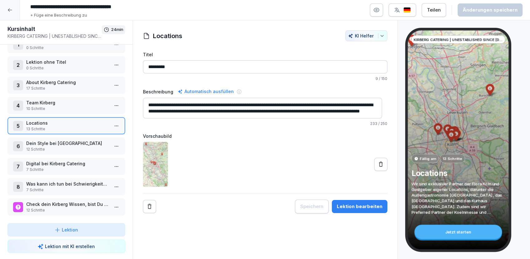
click at [57, 201] on p "Check dein Kirberg Wissen, bist Du bereit?" at bounding box center [67, 204] width 83 height 7
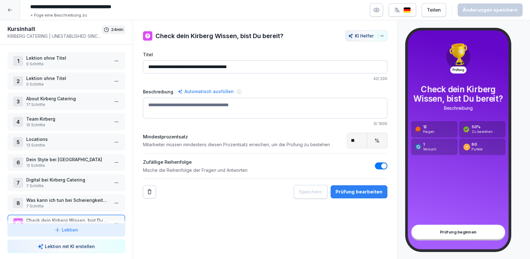
click at [51, 58] on p "Lektion ohne Titel" at bounding box center [67, 58] width 83 height 7
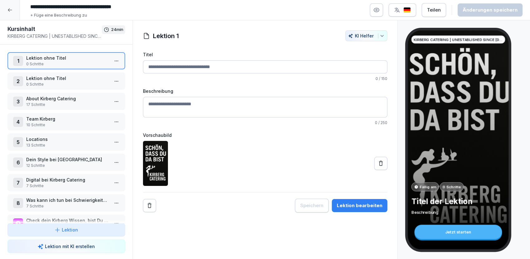
click at [48, 87] on div "2 Lektion ohne Titel 0 Schritte" at bounding box center [66, 80] width 118 height 17
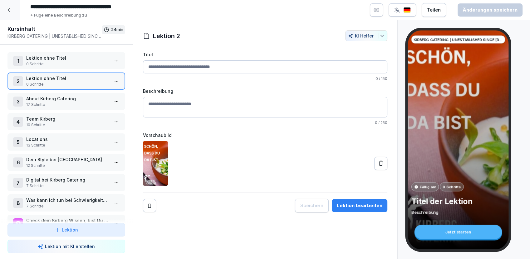
click at [51, 98] on p "About Kirberg Catering" at bounding box center [67, 98] width 83 height 7
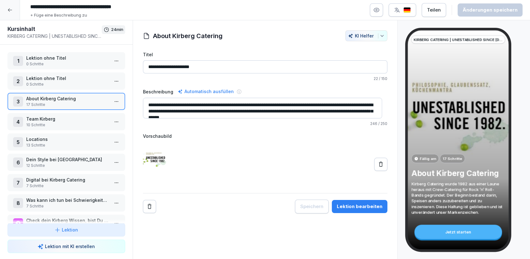
click at [45, 116] on p "Team Kirberg" at bounding box center [67, 119] width 83 height 7
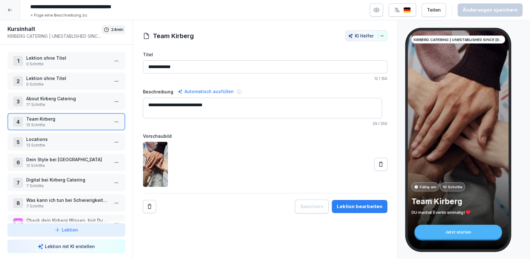
click at [9, 12] on icon at bounding box center [9, 9] width 5 height 5
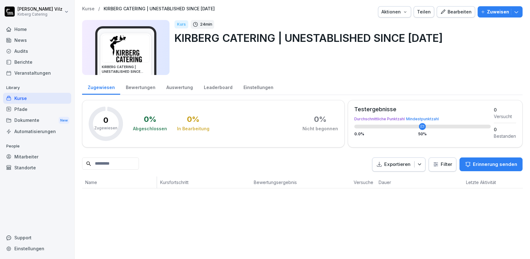
click at [26, 33] on div "Home" at bounding box center [37, 29] width 68 height 11
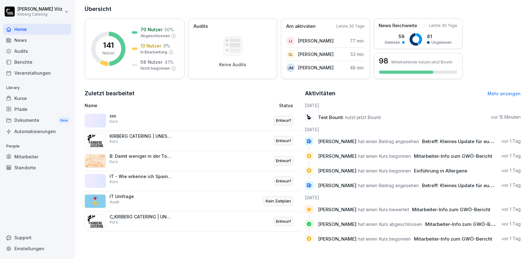
scroll to position [79, 0]
click at [497, 91] on link "Mehr anzeigen" at bounding box center [504, 93] width 33 height 5
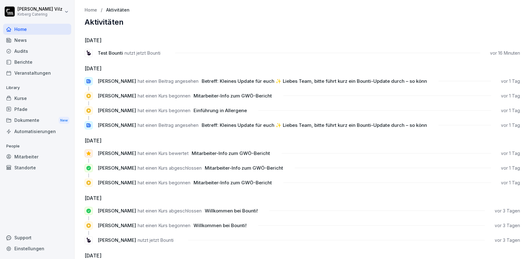
click at [29, 96] on div "Kurse" at bounding box center [37, 98] width 68 height 11
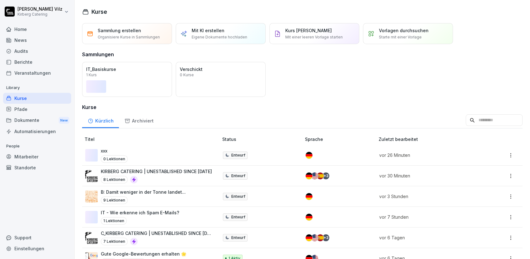
click at [0, 0] on div "Öffnen" at bounding box center [0, 0] width 0 height 0
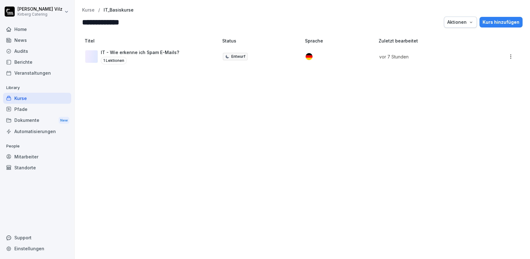
click at [160, 54] on p "IT - Wie erkenne ich Spam E-Mails?" at bounding box center [140, 52] width 78 height 7
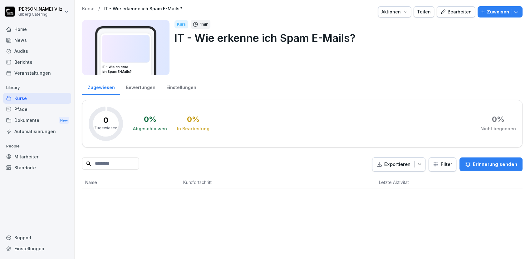
click at [445, 11] on div "Bearbeiten" at bounding box center [456, 11] width 32 height 7
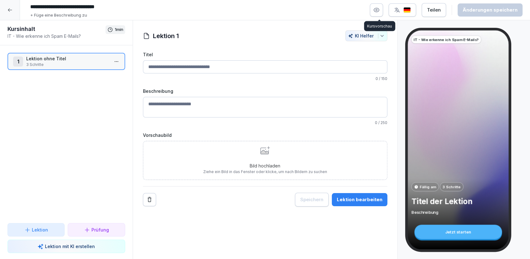
click at [380, 12] on icon "button" at bounding box center [377, 10] width 6 height 6
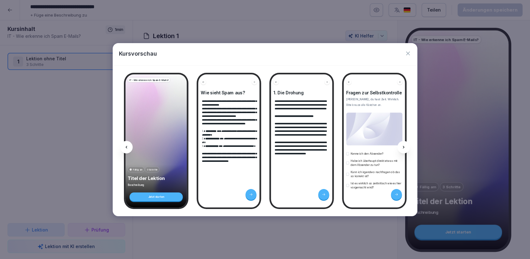
click at [405, 144] on div at bounding box center [404, 147] width 12 height 12
click at [405, 143] on div at bounding box center [404, 147] width 12 height 12
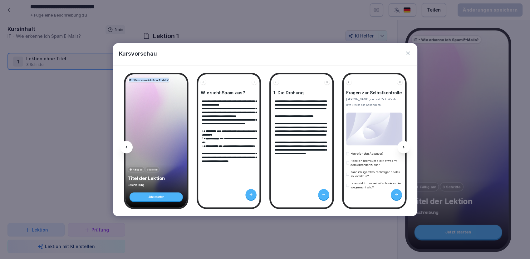
click at [405, 143] on div at bounding box center [404, 147] width 12 height 12
drag, startPoint x: 405, startPoint y: 143, endPoint x: 410, endPoint y: 52, distance: 91.7
click at [410, 52] on icon "button" at bounding box center [408, 53] width 6 height 6
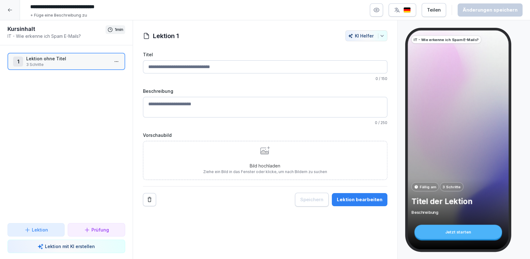
click at [9, 9] on icon at bounding box center [9, 9] width 5 height 5
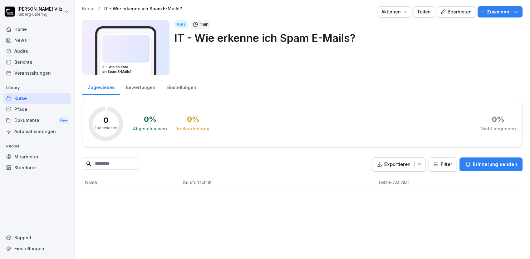
click at [26, 98] on div "Kurse" at bounding box center [37, 98] width 68 height 11
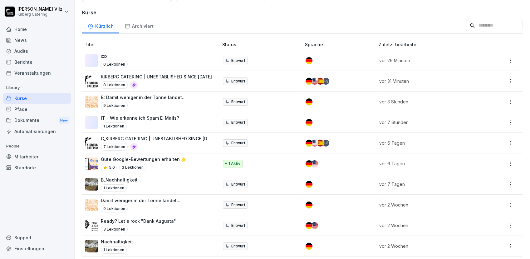
scroll to position [104, 0]
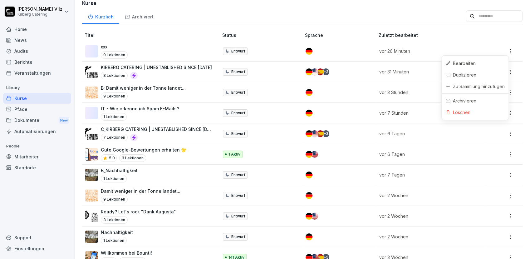
click at [505, 51] on html "Christiane Vilz Kirberg Catering Home News Audits Berichte Veranstaltungen Libr…" at bounding box center [265, 129] width 530 height 259
click at [461, 111] on div "Löschen" at bounding box center [461, 112] width 17 height 7
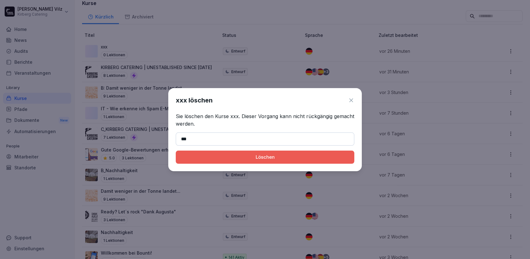
type input "***"
click at [271, 157] on div "Löschen" at bounding box center [265, 157] width 169 height 7
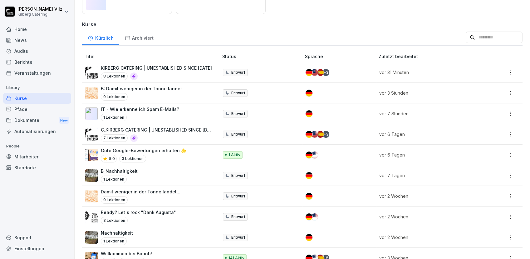
scroll to position [115, 0]
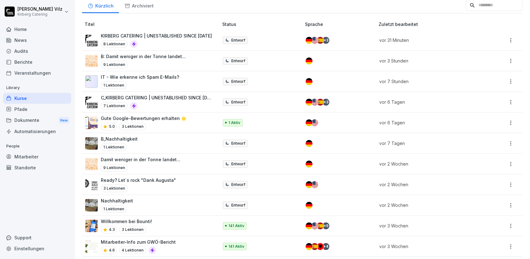
click at [168, 161] on p "Damit weniger in der Tonne landet..." at bounding box center [141, 159] width 80 height 7
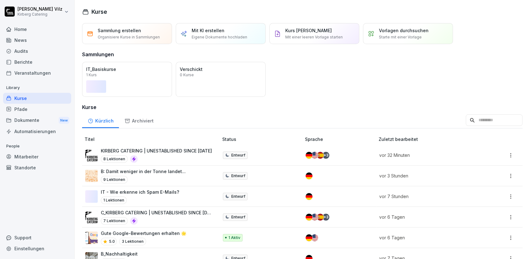
scroll to position [139, 0]
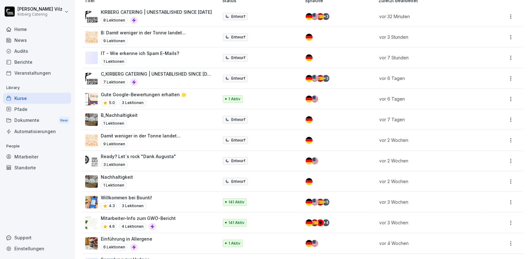
click at [160, 132] on p "Damit weniger in der Tonne landet..." at bounding box center [141, 135] width 80 height 7
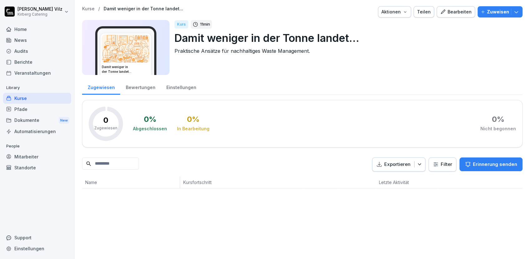
click at [450, 13] on div "Bearbeiten" at bounding box center [456, 11] width 32 height 7
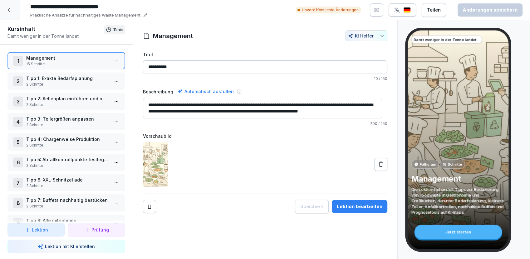
click at [72, 106] on p "2 Schritte" at bounding box center [67, 105] width 83 height 6
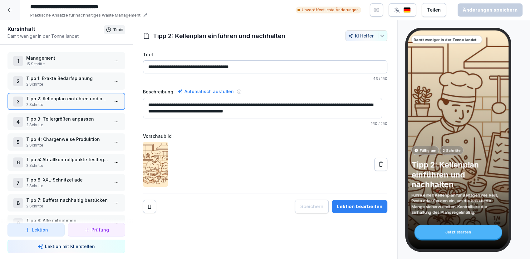
click at [112, 101] on html "**********" at bounding box center [265, 129] width 530 height 259
click at [81, 114] on div "Schritte bearbeiten" at bounding box center [88, 113] width 48 height 7
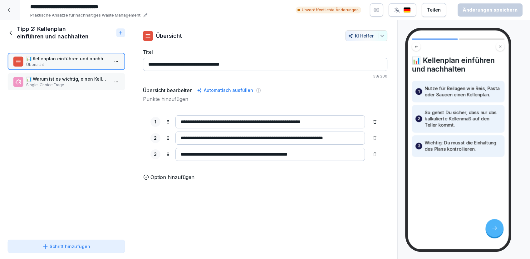
click at [7, 9] on icon at bounding box center [9, 9] width 5 height 5
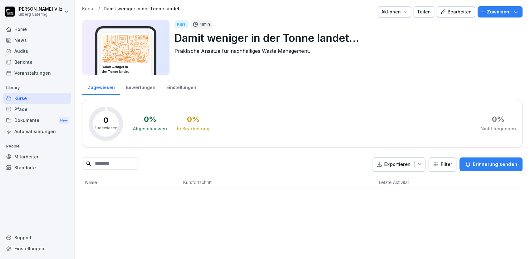
click at [15, 29] on div "Home" at bounding box center [37, 29] width 68 height 11
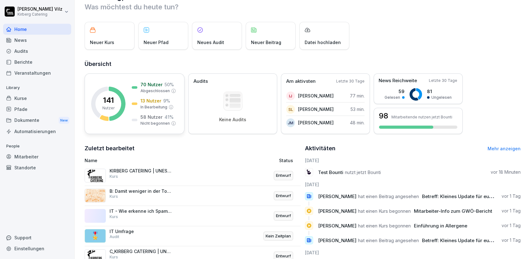
scroll to position [35, 0]
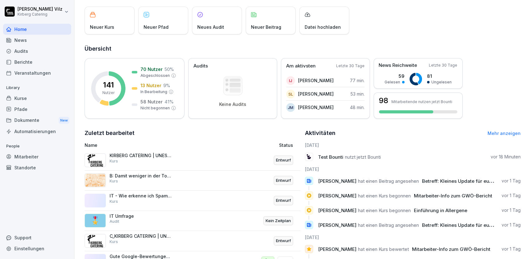
click at [26, 96] on div "Kurse" at bounding box center [37, 98] width 68 height 11
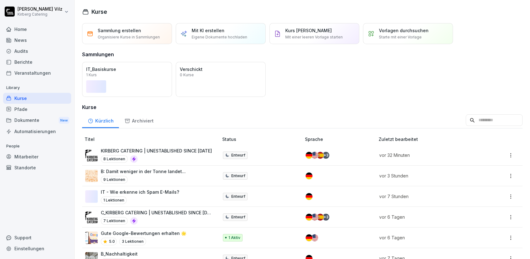
click at [0, 0] on div "Öffnen" at bounding box center [0, 0] width 0 height 0
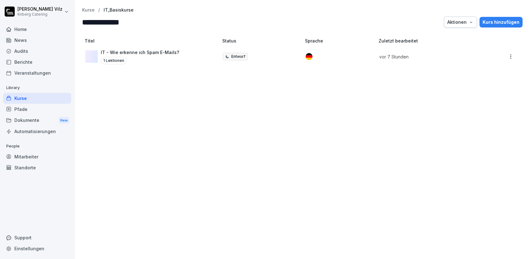
click at [141, 60] on div "1 Lektionen" at bounding box center [140, 60] width 78 height 7
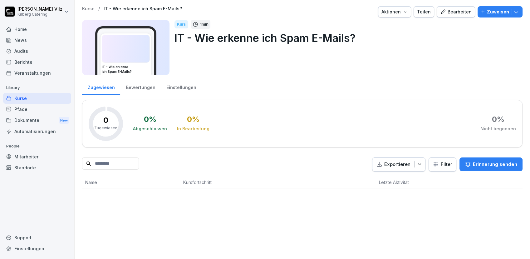
click at [453, 11] on div "Bearbeiten" at bounding box center [456, 11] width 32 height 7
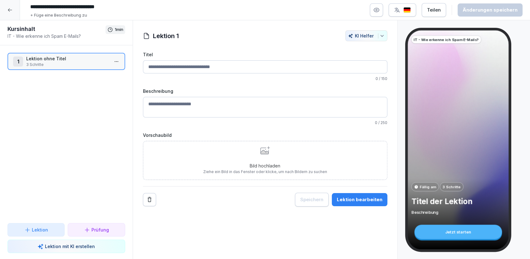
click at [111, 61] on html "**********" at bounding box center [265, 129] width 530 height 259
click at [95, 76] on div "Schritte bearbeiten" at bounding box center [88, 73] width 48 height 7
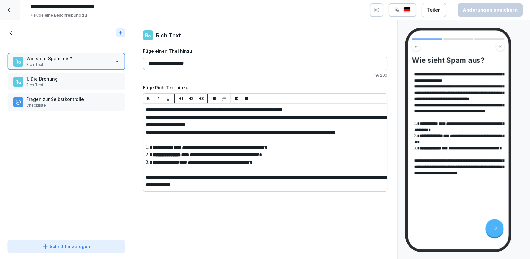
click at [62, 81] on p "1. Die Drohung" at bounding box center [67, 79] width 83 height 7
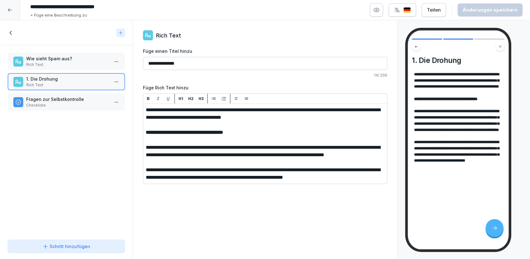
click at [63, 105] on p "Checkliste" at bounding box center [67, 105] width 83 height 6
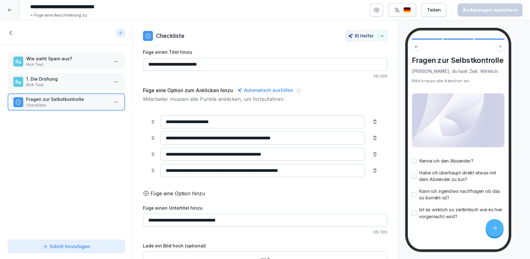
click at [53, 77] on p "1. Die Drohung" at bounding box center [67, 79] width 83 height 7
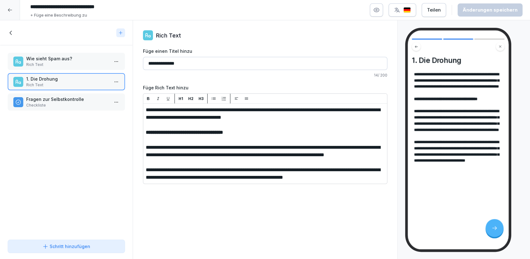
click at [56, 63] on p "Rich Text" at bounding box center [67, 65] width 83 height 6
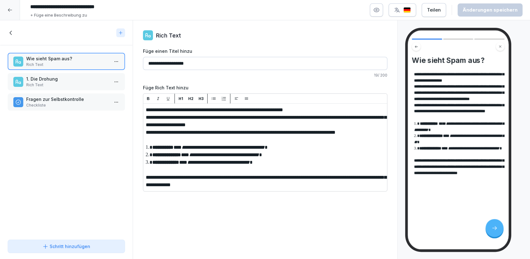
click at [10, 32] on icon at bounding box center [10, 32] width 7 height 7
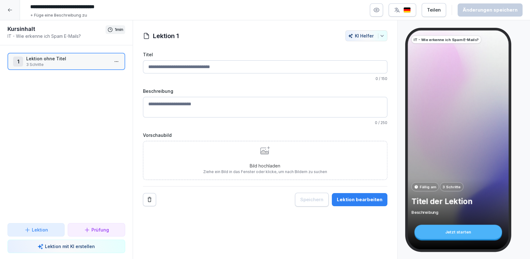
click at [12, 10] on div at bounding box center [10, 10] width 20 height 20
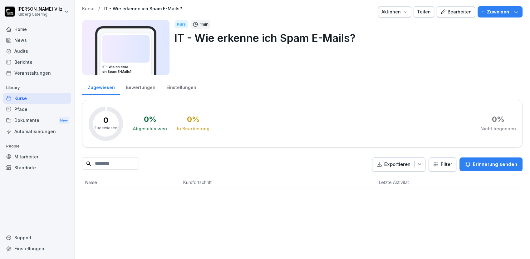
click at [36, 98] on div "Kurse" at bounding box center [37, 98] width 68 height 11
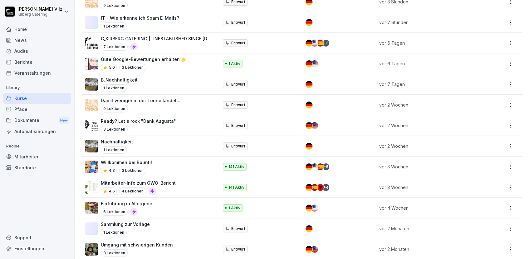
scroll to position [184, 0]
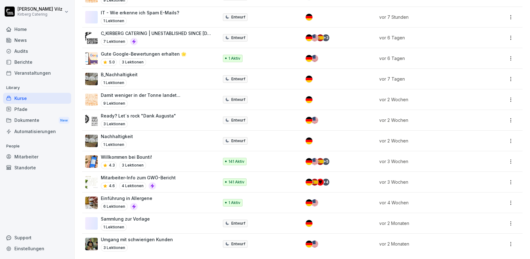
click at [170, 52] on p "Gute Google-Bewertungen erhalten 🌟" at bounding box center [144, 54] width 86 height 7
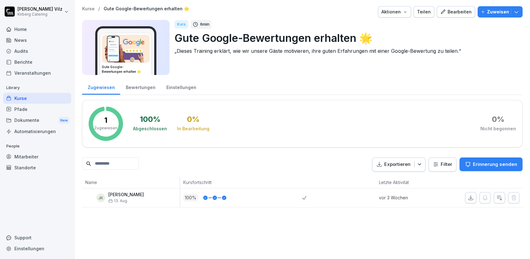
click at [446, 11] on div "Bearbeiten" at bounding box center [456, 11] width 32 height 7
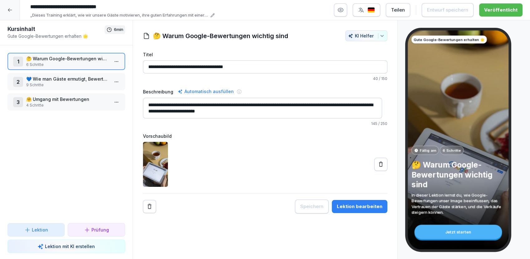
click at [110, 101] on html "**********" at bounding box center [265, 129] width 530 height 259
click at [88, 117] on div "Schritte bearbeiten" at bounding box center [88, 114] width 48 height 7
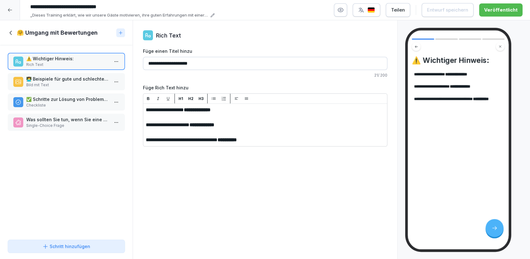
click at [9, 32] on icon at bounding box center [10, 32] width 7 height 7
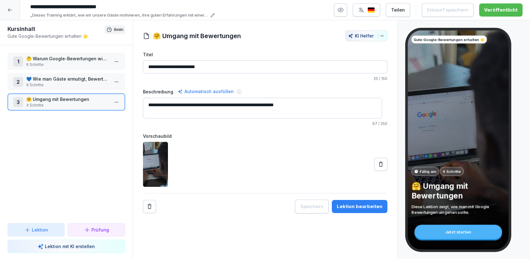
click at [44, 79] on p "💙 Wie man Gäste ermutigt, Bewertungen zu hinterlassen" at bounding box center [67, 79] width 83 height 7
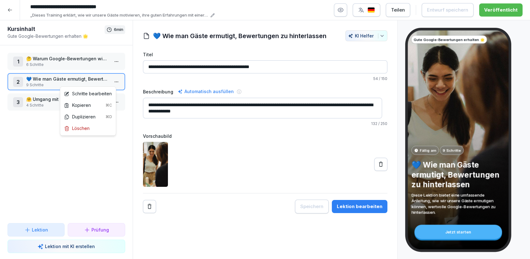
click at [113, 82] on html "**********" at bounding box center [265, 129] width 530 height 259
click at [110, 80] on html "**********" at bounding box center [265, 129] width 530 height 259
click at [110, 82] on html "**********" at bounding box center [265, 129] width 530 height 259
click at [96, 94] on div "Schritte bearbeiten" at bounding box center [88, 93] width 48 height 7
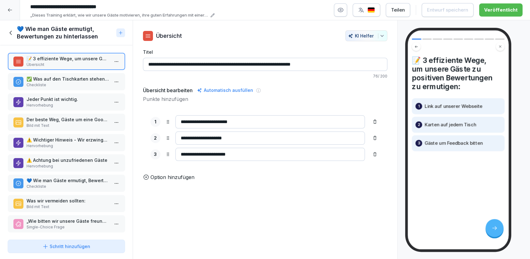
click at [50, 177] on p "💙 Wie man Gäste ermutigt, Bewertungen zu hinterlassen" at bounding box center [67, 180] width 83 height 7
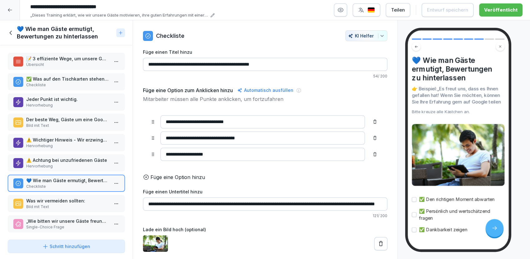
scroll to position [2, 0]
click at [52, 201] on p "Was wir vermeiden sollten:" at bounding box center [67, 200] width 83 height 7
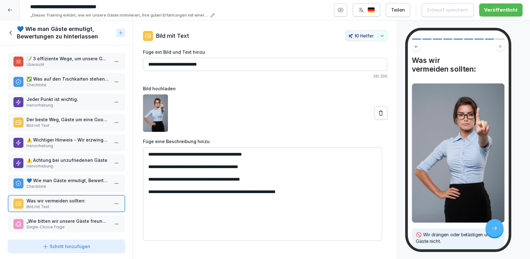
click at [50, 224] on p "Single-Choice Frage" at bounding box center [67, 227] width 83 height 6
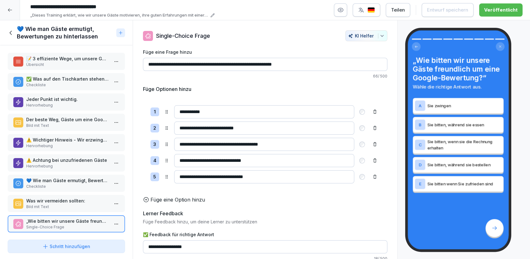
click at [10, 31] on icon at bounding box center [10, 32] width 7 height 7
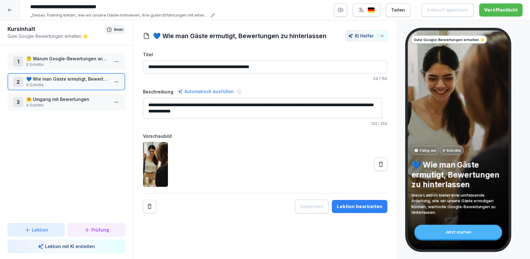
click at [52, 99] on p "🤗 Umgang mit Bewertungen" at bounding box center [67, 99] width 83 height 7
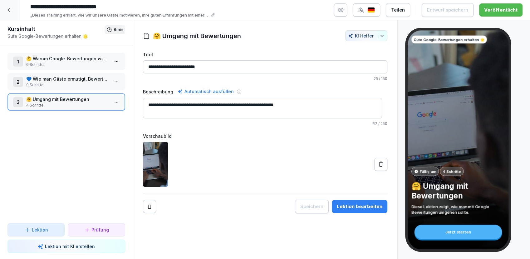
click at [10, 9] on icon at bounding box center [9, 9] width 5 height 5
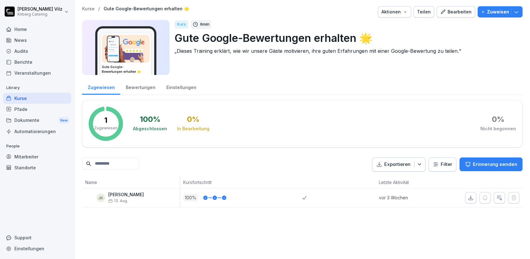
click at [37, 76] on div "Veranstaltungen" at bounding box center [37, 72] width 68 height 11
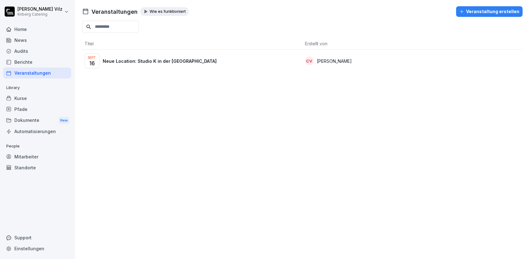
click at [137, 59] on p "Neue Location: Studio K in der [GEOGRAPHIC_DATA]" at bounding box center [160, 61] width 114 height 7
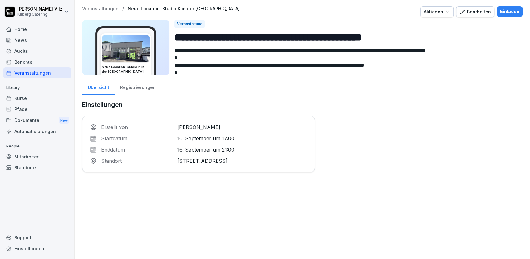
click at [144, 86] on div "Registrierungen" at bounding box center [138, 87] width 47 height 16
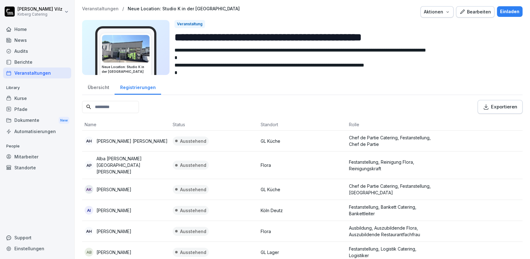
click at [491, 104] on div "Exportieren" at bounding box center [500, 106] width 34 height 7
click at [33, 98] on div "Kurse" at bounding box center [37, 98] width 68 height 11
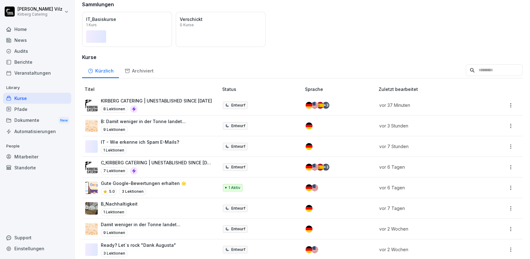
scroll to position [69, 0]
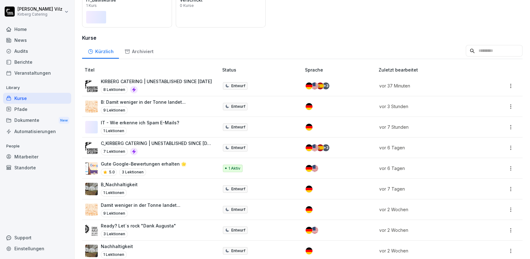
click at [171, 86] on div "8 Lektionen" at bounding box center [156, 89] width 111 height 7
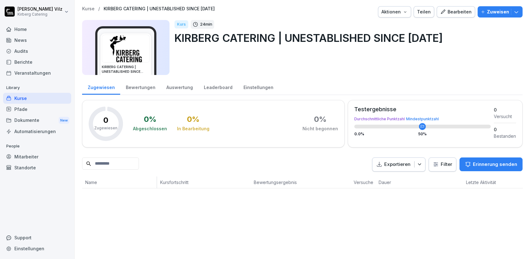
click at [449, 11] on div "Bearbeiten" at bounding box center [456, 11] width 32 height 7
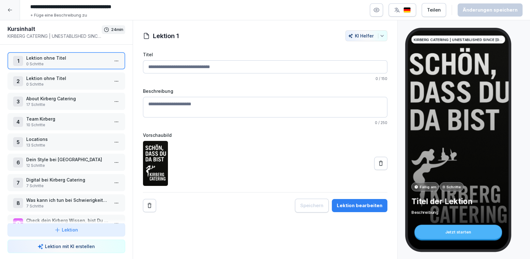
click at [379, 9] on icon "button" at bounding box center [377, 10] width 6 height 6
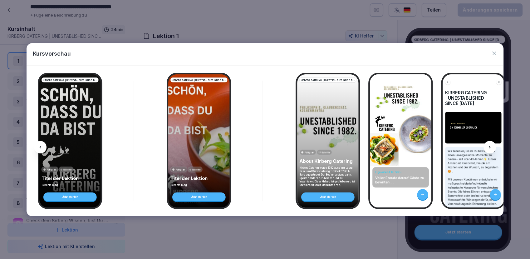
click at [492, 149] on icon at bounding box center [490, 147] width 5 height 5
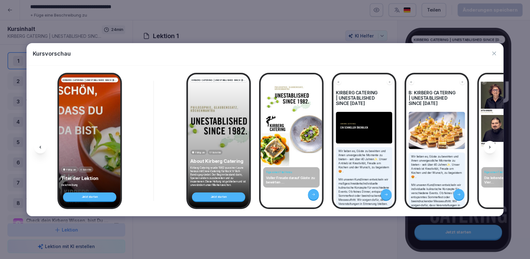
click at [492, 149] on icon at bounding box center [490, 147] width 5 height 5
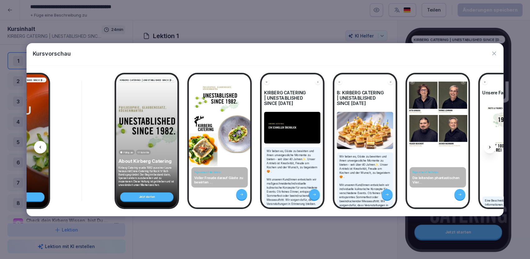
click at [492, 149] on icon at bounding box center [490, 147] width 5 height 5
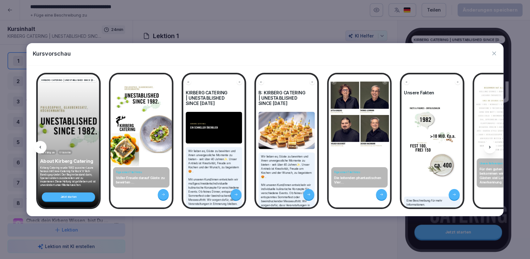
scroll to position [0, 265]
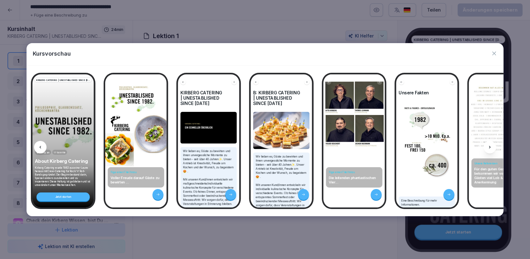
drag, startPoint x: 492, startPoint y: 149, endPoint x: 493, endPoint y: 52, distance: 97.2
click at [493, 52] on icon "button" at bounding box center [494, 53] width 6 height 6
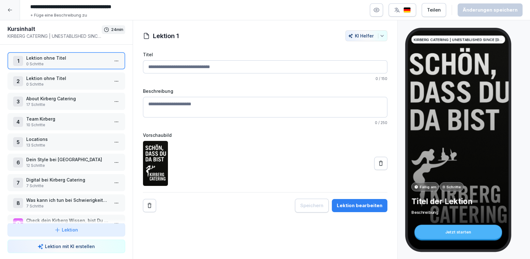
click at [72, 82] on p "0 Schritte" at bounding box center [67, 85] width 83 height 6
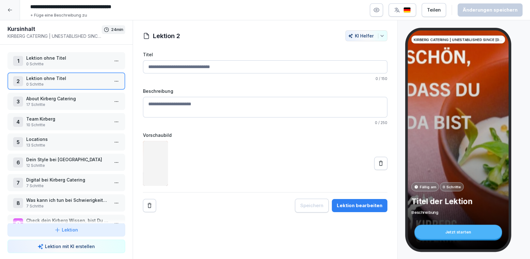
click at [59, 106] on p "17 Schritte" at bounding box center [67, 105] width 83 height 6
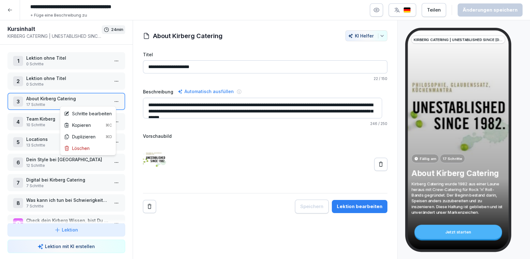
click at [112, 101] on html "**********" at bounding box center [265, 129] width 530 height 259
click at [95, 113] on div "Schritte bearbeiten" at bounding box center [88, 113] width 48 height 7
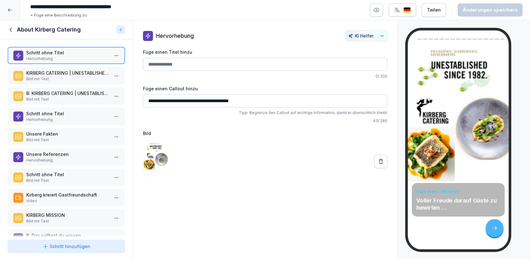
click at [57, 71] on p "KIRBERG CATERING | UNESTABLISHED SINCE [DATE]" at bounding box center [67, 73] width 83 height 7
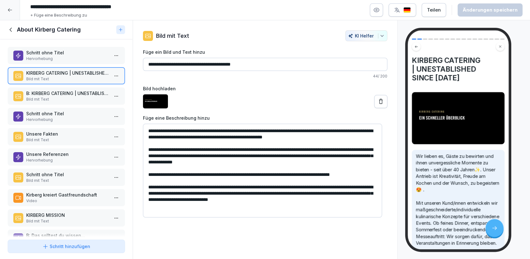
click at [50, 95] on p "B: KIRBERG CATERING | UNESTABLISHED SINCE 1982" at bounding box center [67, 93] width 83 height 7
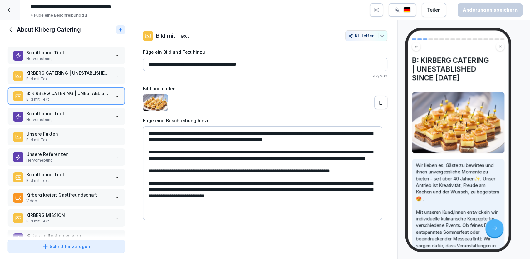
click at [54, 76] on p "KIRBERG CATERING | UNESTABLISHED SINCE [DATE]" at bounding box center [67, 73] width 83 height 7
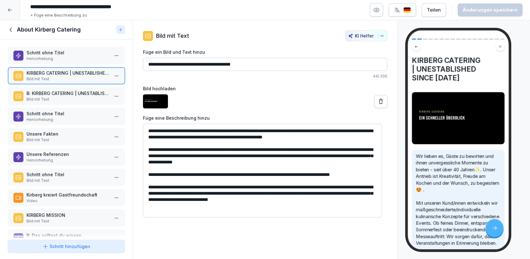
click at [63, 94] on p "B: KIRBERG CATERING | UNESTABLISHED SINCE 1982" at bounding box center [67, 93] width 83 height 7
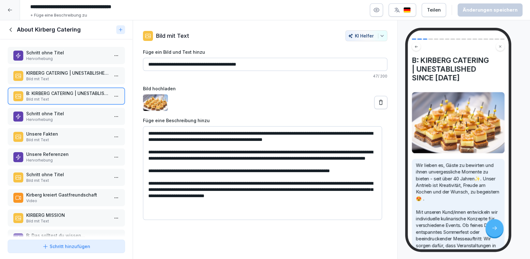
click at [63, 115] on p "Schritt ohne Titel" at bounding box center [67, 113] width 83 height 7
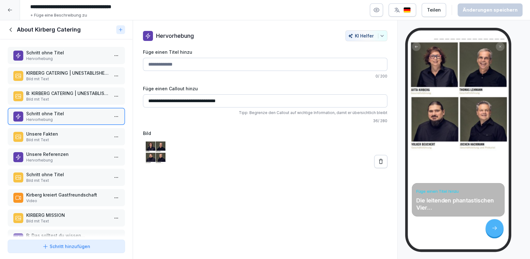
click at [53, 135] on p "Unsere Fakten" at bounding box center [67, 134] width 83 height 7
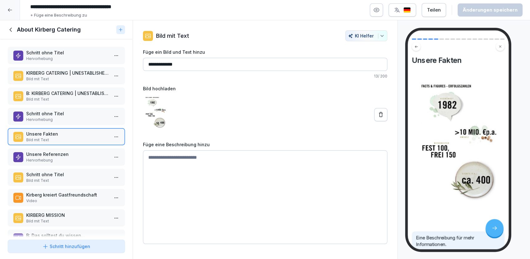
scroll to position [35, 0]
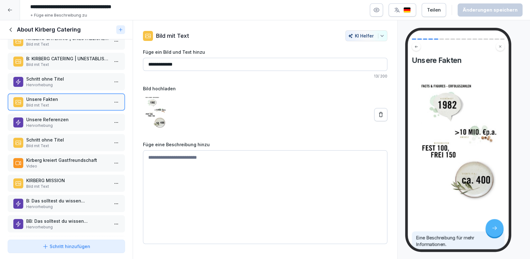
click at [50, 120] on p "Unsere Referenzen" at bounding box center [67, 119] width 83 height 7
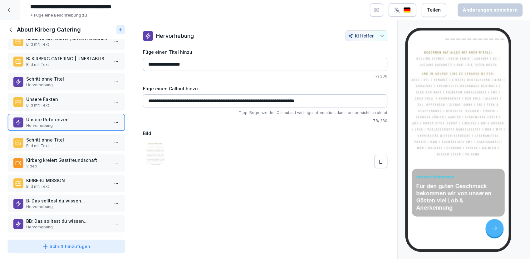
click at [201, 66] on input "**********" at bounding box center [265, 64] width 245 height 13
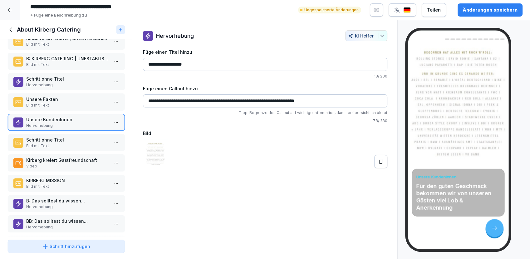
click at [182, 64] on input "**********" at bounding box center [265, 64] width 245 height 13
click at [207, 63] on input "**********" at bounding box center [265, 64] width 245 height 13
type input "**********"
click at [329, 231] on div "**********" at bounding box center [265, 139] width 265 height 239
click at [205, 65] on input "**********" at bounding box center [265, 64] width 245 height 13
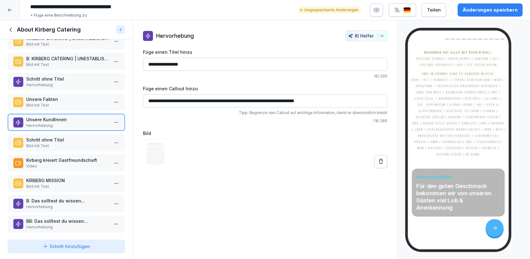
click at [53, 140] on p "Schritt ohne Titel" at bounding box center [67, 140] width 83 height 7
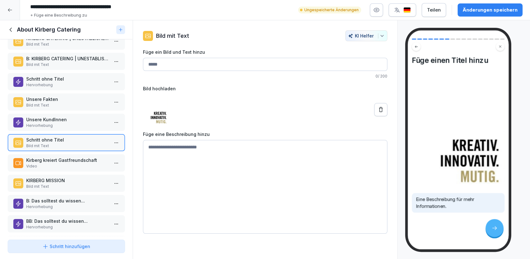
click at [42, 160] on p "Kirberg kreiert Gastfreundschaft" at bounding box center [67, 160] width 83 height 7
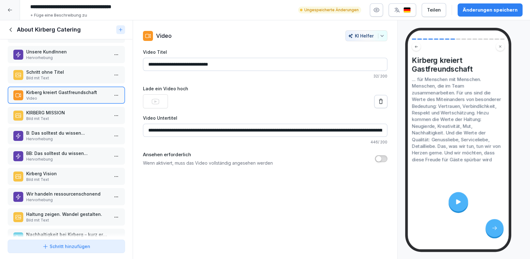
scroll to position [104, 0]
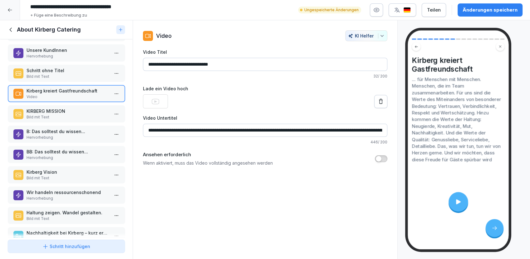
click at [53, 110] on p "KIRBERG MISSION" at bounding box center [67, 111] width 83 height 7
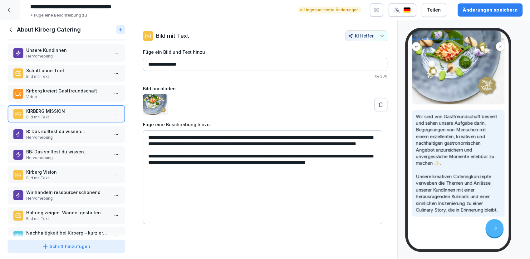
scroll to position [30, 0]
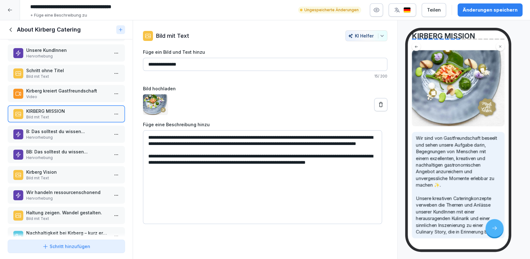
click at [50, 131] on p "B: Das solltest du wissen..." at bounding box center [67, 131] width 83 height 7
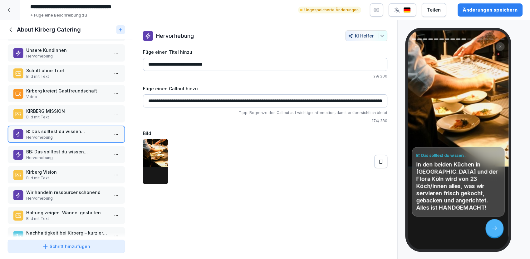
click at [53, 152] on p "BB: Das solltest du wissen..." at bounding box center [67, 151] width 83 height 7
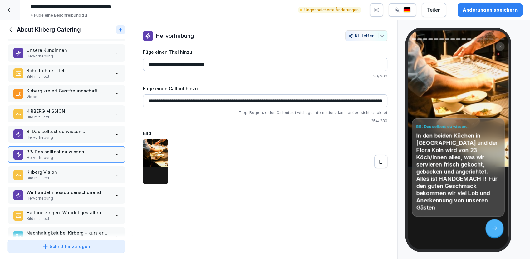
click at [58, 129] on p "B: Das solltest du wissen..." at bounding box center [67, 131] width 83 height 7
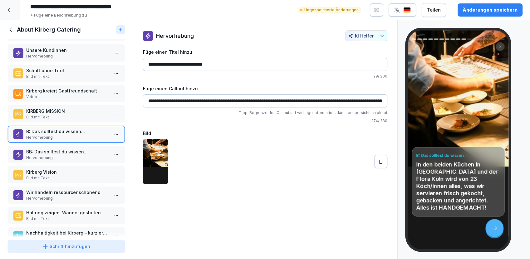
click at [329, 100] on input "**********" at bounding box center [265, 100] width 245 height 13
type input "**********"
click at [470, 10] on div "Änderungen speichern" at bounding box center [490, 10] width 55 height 7
click at [37, 151] on p "BB: Das solltest du wissen..." at bounding box center [67, 151] width 83 height 7
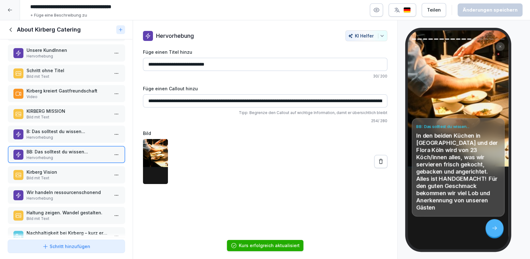
click at [51, 132] on p "B: Das solltest du wissen..." at bounding box center [67, 131] width 83 height 7
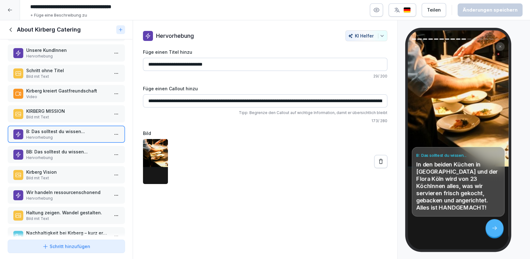
click at [54, 151] on p "BB: Das solltest du wissen..." at bounding box center [67, 151] width 83 height 7
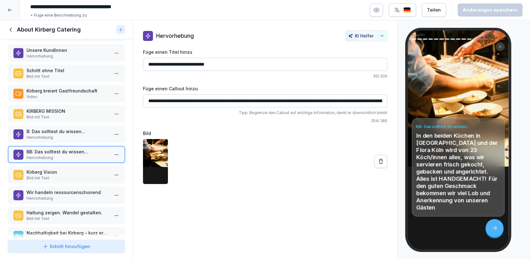
click at [63, 132] on p "B: Das solltest du wissen..." at bounding box center [67, 131] width 83 height 7
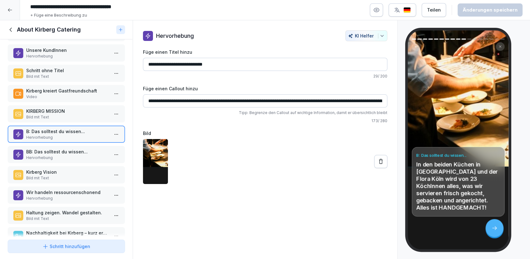
click at [53, 151] on p "BB: Das solltest du wissen..." at bounding box center [67, 151] width 83 height 7
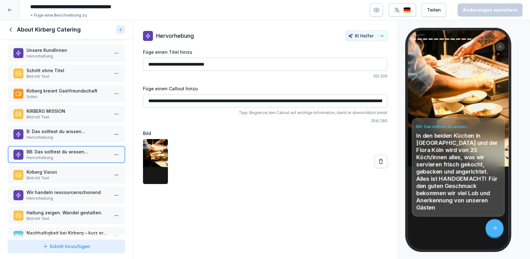
click at [56, 128] on p "B: Das solltest du wissen..." at bounding box center [67, 131] width 83 height 7
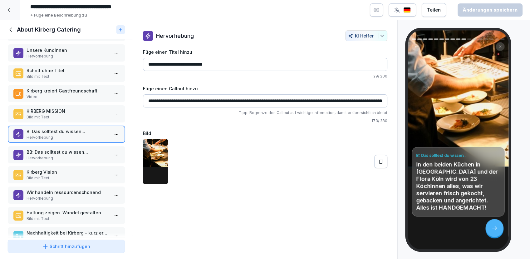
click at [52, 149] on p "BB: Das solltest du wissen..." at bounding box center [67, 152] width 83 height 7
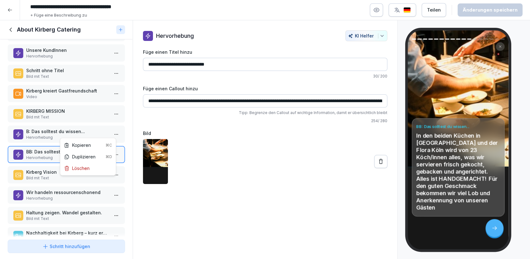
click at [115, 132] on html "**********" at bounding box center [265, 129] width 530 height 259
click at [53, 132] on html "**********" at bounding box center [265, 129] width 530 height 259
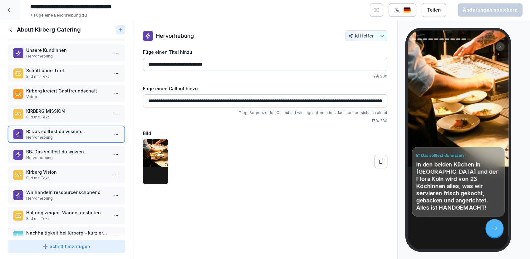
click at [113, 132] on html "**********" at bounding box center [265, 129] width 530 height 259
click at [85, 166] on div "Löschen" at bounding box center [77, 168] width 26 height 7
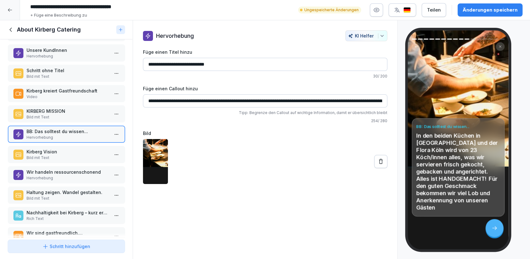
click at [58, 149] on p "Kirberg Vision" at bounding box center [67, 151] width 83 height 7
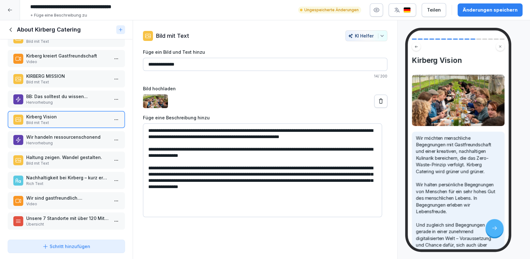
scroll to position [142, 0]
click at [61, 134] on p "Wir handeln ressourcenschonend" at bounding box center [67, 137] width 83 height 7
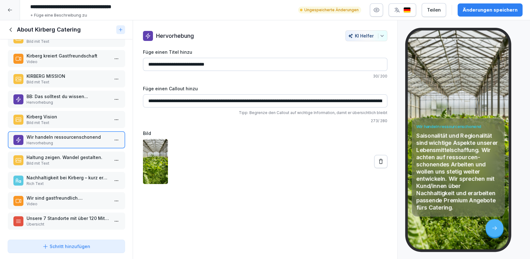
click at [58, 155] on p "Haltung zeigen. Wandel gestalten." at bounding box center [67, 157] width 83 height 7
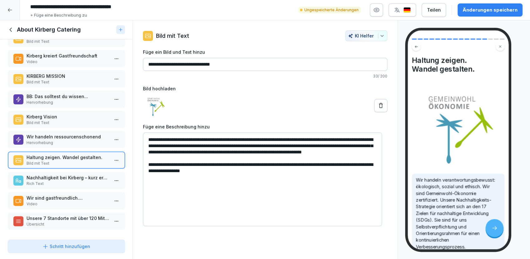
click at [70, 133] on p "Wir handeln ressourcenschonend" at bounding box center [67, 136] width 83 height 7
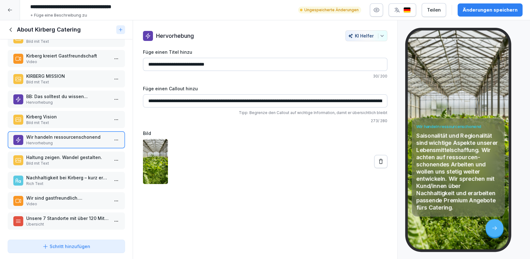
click at [257, 97] on input "**********" at bounding box center [265, 100] width 245 height 13
click at [372, 100] on input "**********" at bounding box center [265, 100] width 245 height 13
click at [34, 154] on p "Haltung zeigen. Wandel gestalten." at bounding box center [67, 157] width 83 height 7
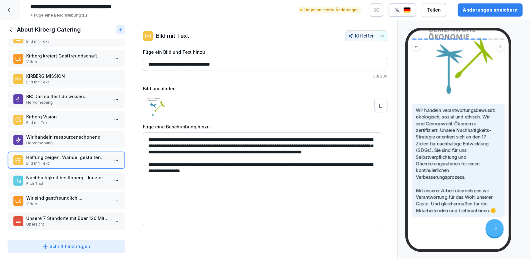
scroll to position [85, 0]
click at [35, 175] on p "Nachhaltigkeit bei Kirberg – kurz erklärt:" at bounding box center [67, 177] width 83 height 7
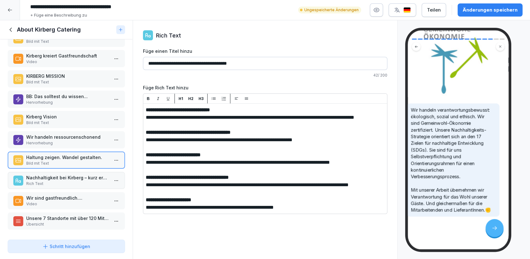
scroll to position [85, 0]
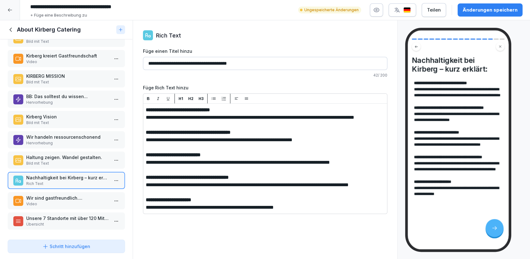
click at [57, 201] on p "Video" at bounding box center [67, 204] width 83 height 6
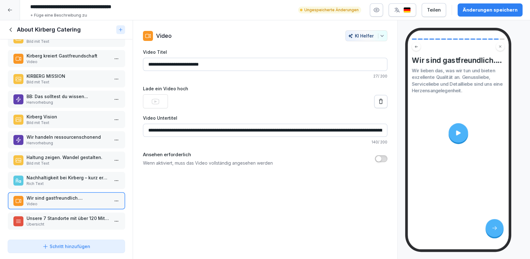
click at [52, 215] on p "Unsere 7 Standorte mit über 120 Mitarbeitenden" at bounding box center [67, 218] width 83 height 7
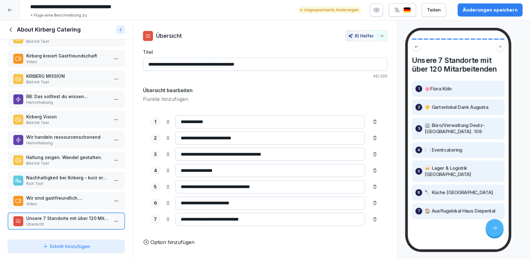
click at [166, 63] on input "**********" at bounding box center [265, 64] width 245 height 13
type input "**********"
click at [470, 11] on div "Änderungen speichern" at bounding box center [490, 10] width 55 height 7
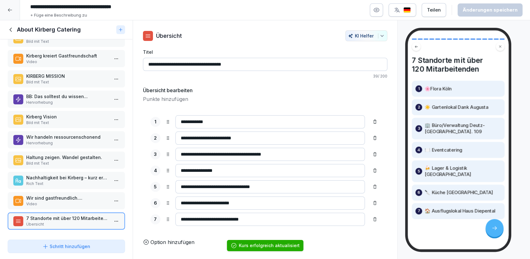
click at [11, 29] on icon at bounding box center [10, 29] width 7 height 7
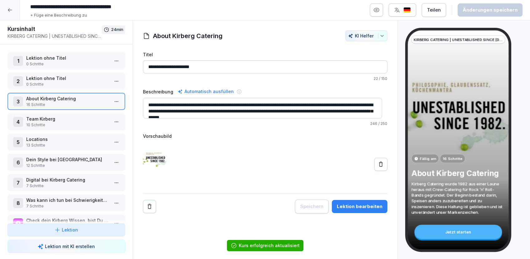
click at [52, 116] on p "Team Kirberg" at bounding box center [67, 119] width 83 height 7
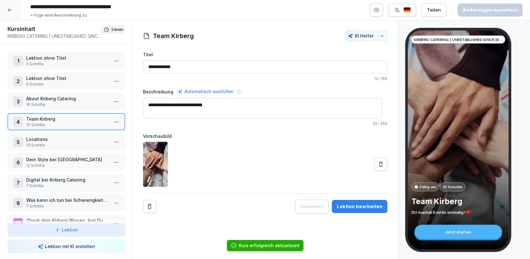
click at [112, 119] on html "**********" at bounding box center [265, 129] width 530 height 259
click at [75, 101] on html "**********" at bounding box center [265, 129] width 530 height 259
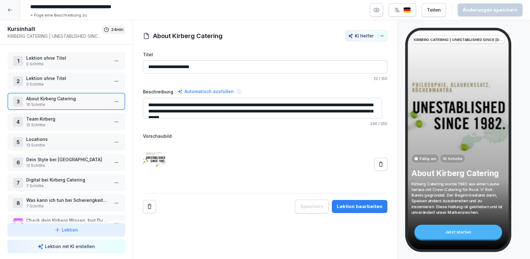
click at [374, 9] on button "button" at bounding box center [376, 9] width 13 height 13
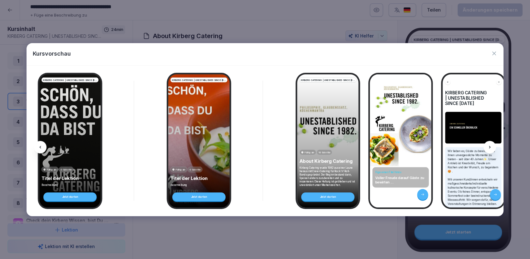
click at [494, 52] on icon "button" at bounding box center [494, 53] width 6 height 6
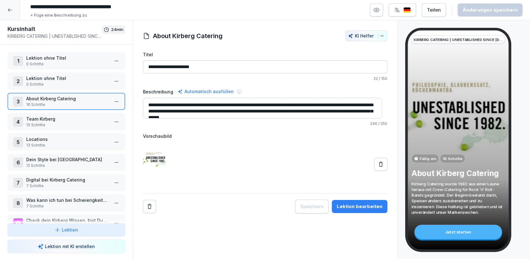
click at [50, 119] on p "Team Kirberg" at bounding box center [67, 119] width 83 height 7
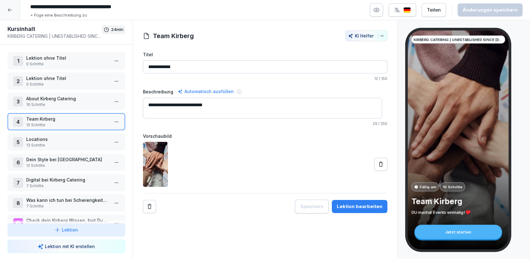
click at [112, 121] on html "**********" at bounding box center [265, 129] width 530 height 259
click at [97, 133] on div "Schritte bearbeiten" at bounding box center [88, 133] width 48 height 7
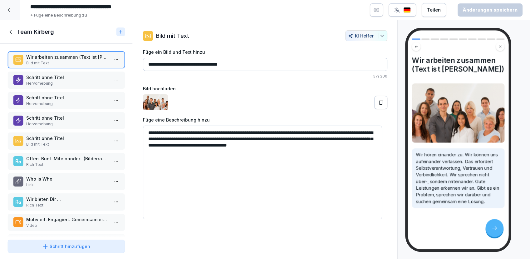
click at [236, 65] on input "**********" at bounding box center [265, 64] width 245 height 13
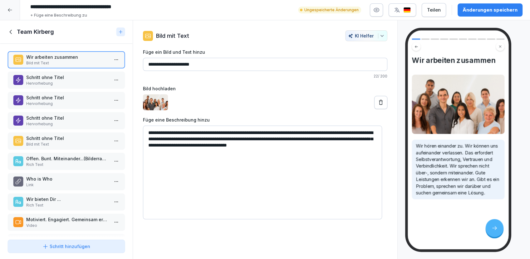
type input "**********"
click at [212, 140] on textarea "**********" at bounding box center [262, 173] width 239 height 94
click at [208, 240] on div "**********" at bounding box center [265, 139] width 265 height 239
click at [57, 79] on p "Schritt ohne Titel" at bounding box center [67, 77] width 83 height 7
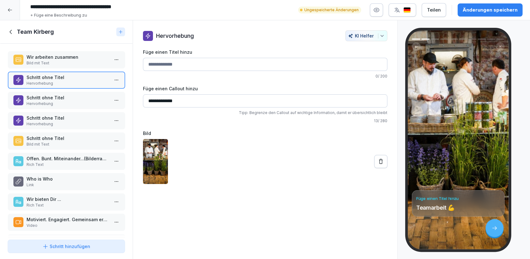
click at [55, 100] on p "Schritt ohne Titel" at bounding box center [67, 97] width 83 height 7
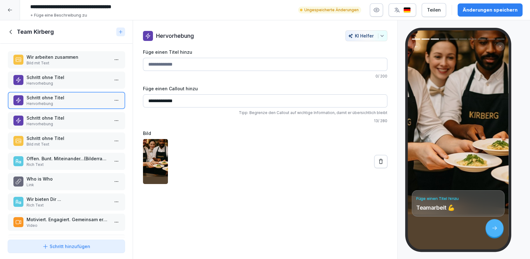
click at [55, 86] on div "Schritt ohne Titel Hervorhebung" at bounding box center [66, 80] width 118 height 17
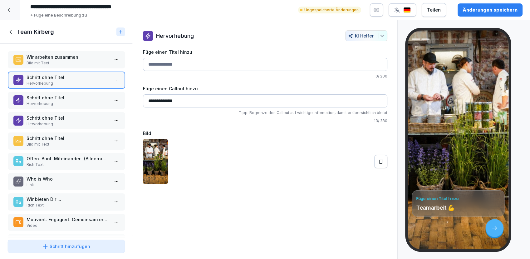
click at [57, 104] on p "Hervorhebung" at bounding box center [67, 104] width 83 height 6
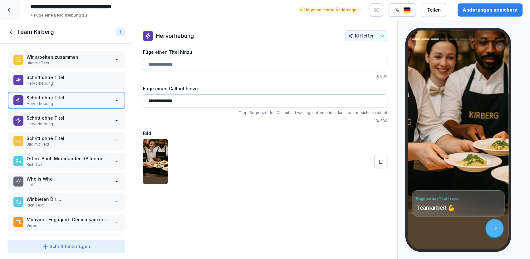
click at [62, 122] on p "Hervorhebung" at bounding box center [67, 124] width 83 height 6
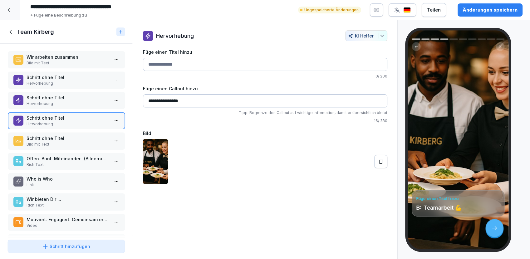
click at [62, 97] on p "Schritt ohne Titel" at bounding box center [67, 97] width 83 height 7
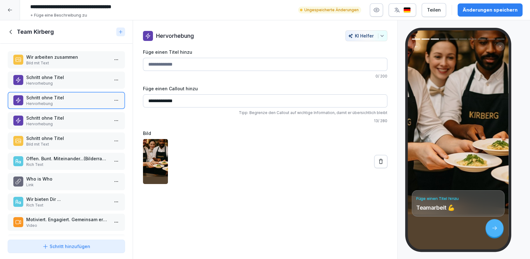
click at [59, 112] on div "Schritt ohne Titel Hervorhebung" at bounding box center [66, 120] width 118 height 17
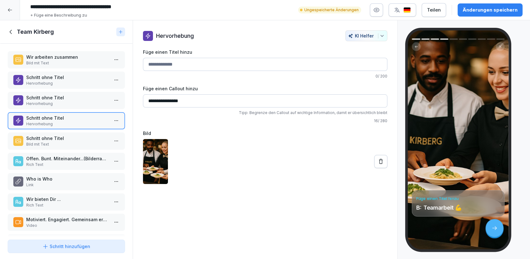
click at [55, 99] on p "Schritt ohne Titel" at bounding box center [67, 97] width 83 height 7
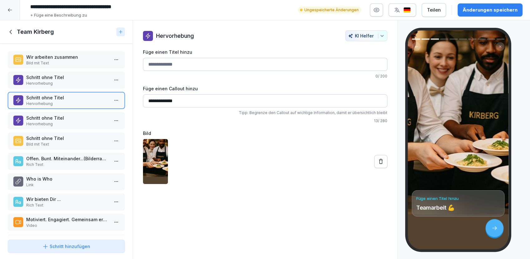
click at [57, 79] on p "Schritt ohne Titel" at bounding box center [67, 77] width 83 height 7
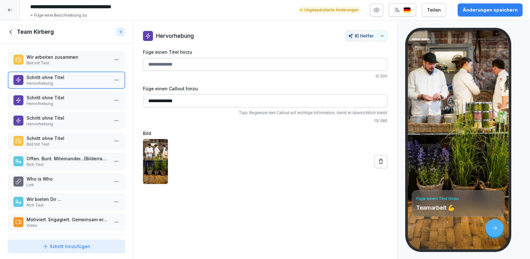
click at [66, 117] on p "Schritt ohne Titel" at bounding box center [67, 118] width 83 height 7
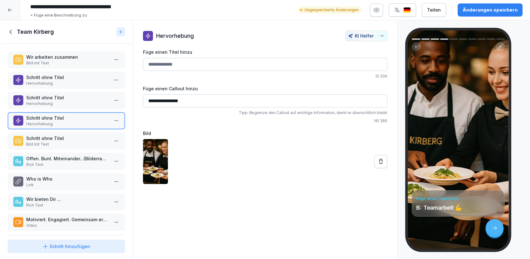
click at [60, 100] on p "Schritt ohne Titel" at bounding box center [67, 97] width 83 height 7
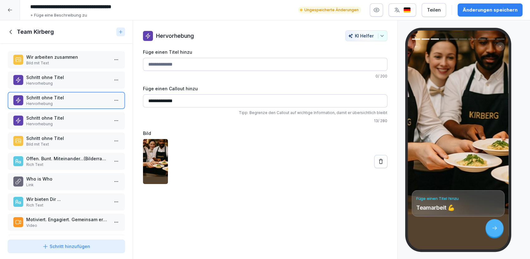
click at [36, 118] on p "Schritt ohne Titel" at bounding box center [67, 118] width 83 height 7
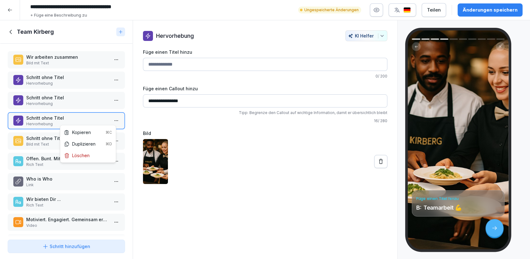
click at [112, 119] on html "**********" at bounding box center [265, 129] width 530 height 259
click at [79, 156] on div "Löschen" at bounding box center [77, 155] width 26 height 7
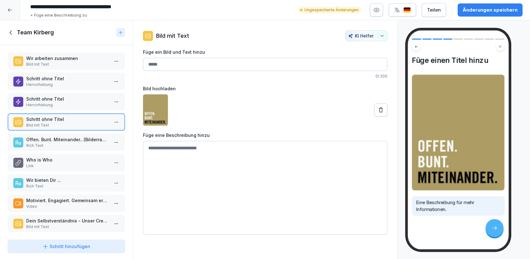
click at [70, 81] on p "Schritt ohne Titel" at bounding box center [67, 78] width 83 height 7
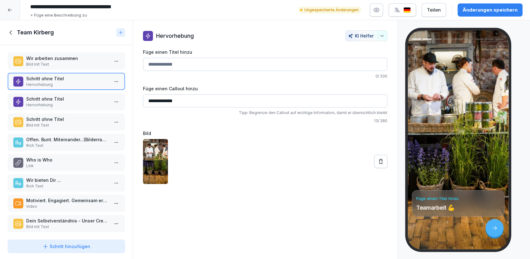
click at [208, 66] on input "Füge einen Titel hinzu" at bounding box center [265, 64] width 245 height 13
type input "******"
click at [49, 126] on p "Bild mit Text" at bounding box center [67, 125] width 83 height 6
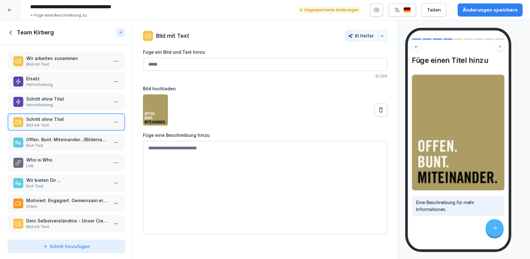
click at [72, 143] on p "Rich Text" at bounding box center [67, 146] width 83 height 6
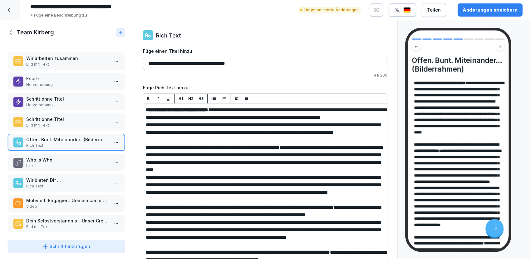
click at [243, 62] on input "**********" at bounding box center [265, 63] width 245 height 13
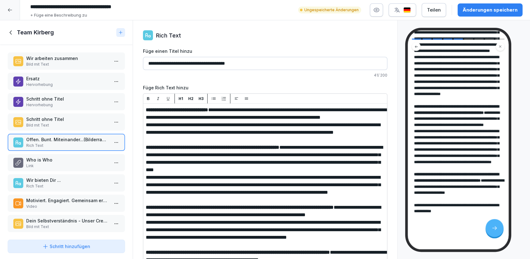
scroll to position [256, 0]
click at [250, 59] on input "**********" at bounding box center [265, 63] width 245 height 13
type input "**********"
click at [490, 8] on div "Änderungen speichern" at bounding box center [490, 10] width 55 height 7
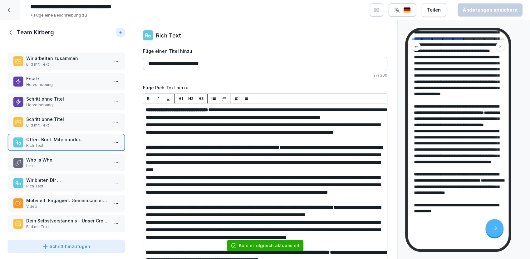
click at [62, 161] on p "Who is Who" at bounding box center [67, 160] width 83 height 7
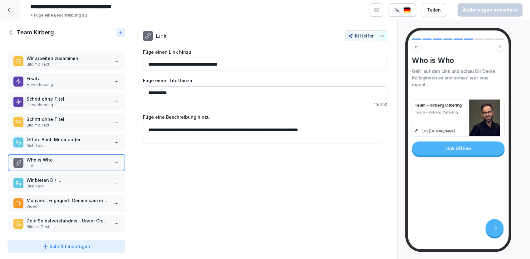
click at [55, 179] on p "Wir bieten Dir ..." at bounding box center [67, 180] width 83 height 7
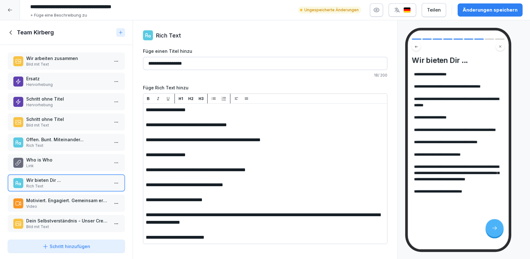
click at [474, 11] on div "Änderungen speichern" at bounding box center [490, 10] width 55 height 7
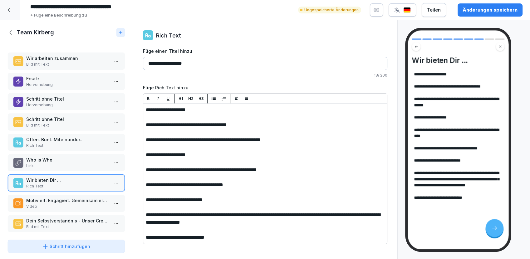
click at [480, 13] on div "Änderungen speichern" at bounding box center [490, 10] width 55 height 7
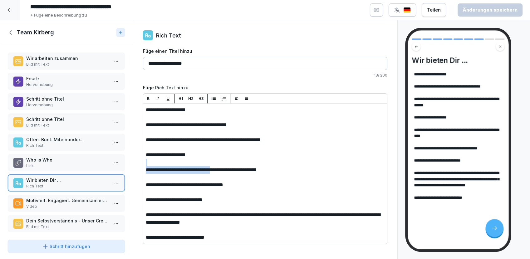
drag, startPoint x: 224, startPoint y: 169, endPoint x: 280, endPoint y: 165, distance: 55.7
drag, startPoint x: 293, startPoint y: 168, endPoint x: 225, endPoint y: 169, distance: 68.4
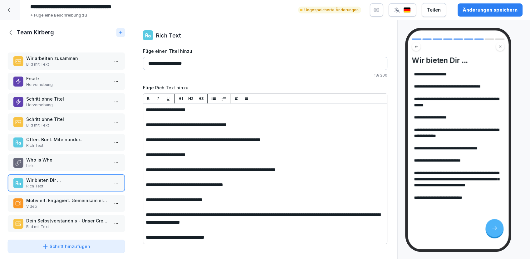
click at [478, 12] on div "Änderungen speichern" at bounding box center [490, 10] width 55 height 7
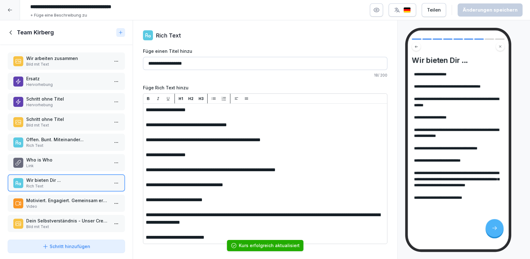
click at [51, 204] on p "Video" at bounding box center [67, 207] width 83 height 6
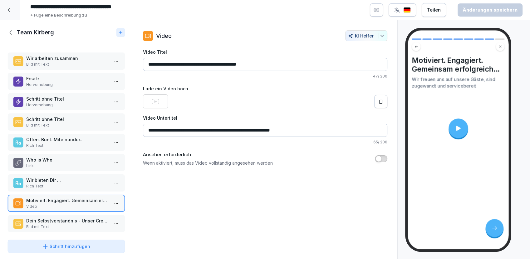
click at [49, 218] on p "Dein Selbstverständnis - Unser Credo (Bild mit Zwinker, Daumen hoch)" at bounding box center [67, 220] width 83 height 7
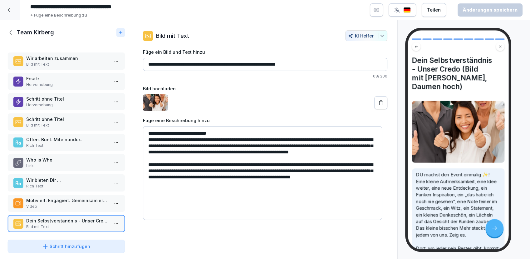
click at [304, 69] on input "**********" at bounding box center [265, 64] width 245 height 13
drag, startPoint x: 310, startPoint y: 65, endPoint x: 233, endPoint y: 61, distance: 76.9
click at [233, 61] on input "**********" at bounding box center [265, 64] width 245 height 13
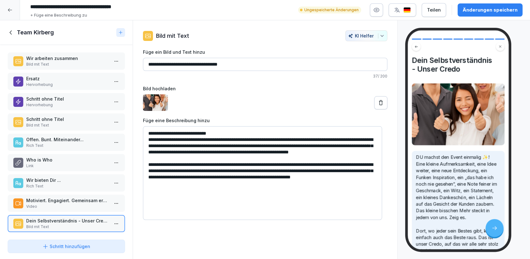
type input "**********"
drag, startPoint x: 250, startPoint y: 151, endPoint x: 255, endPoint y: 150, distance: 5.0
click at [250, 151] on textarea "**********" at bounding box center [262, 173] width 239 height 94
click at [229, 132] on textarea "**********" at bounding box center [262, 173] width 239 height 94
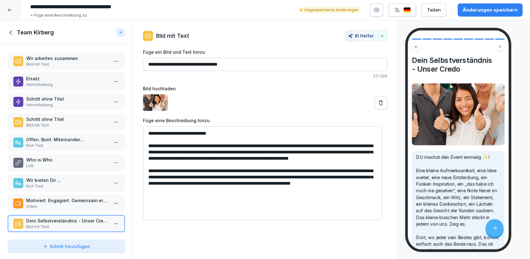
type textarea "**********"
click at [54, 186] on p "Rich Text" at bounding box center [67, 186] width 83 height 6
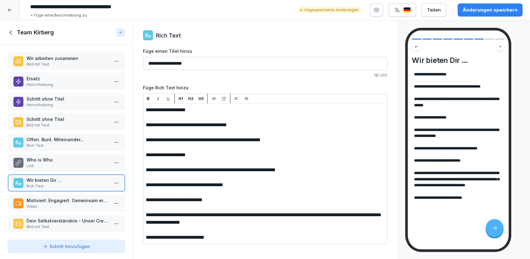
click at [64, 224] on p "Bild mit Text" at bounding box center [67, 227] width 83 height 6
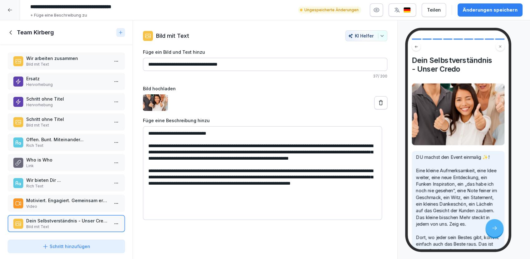
click at [62, 146] on p "Rich Text" at bounding box center [67, 146] width 83 height 6
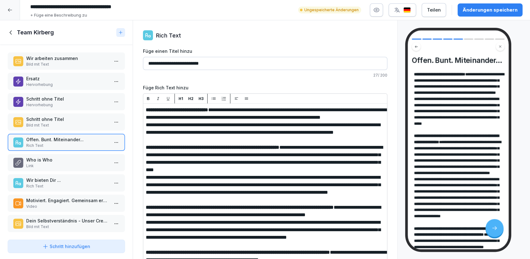
click at [63, 224] on p "Bild mit Text" at bounding box center [67, 227] width 83 height 6
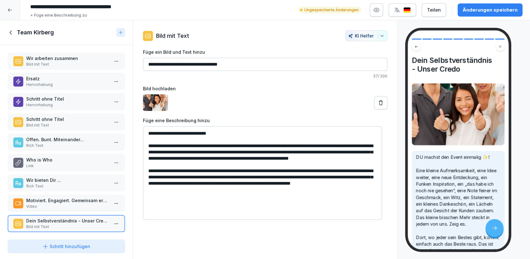
click at [253, 169] on textarea "**********" at bounding box center [262, 173] width 239 height 94
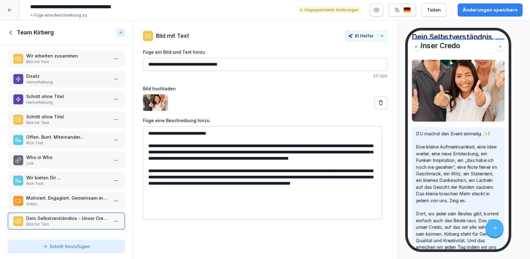
scroll to position [6, 0]
click at [470, 12] on div "Änderungen speichern" at bounding box center [490, 10] width 55 height 7
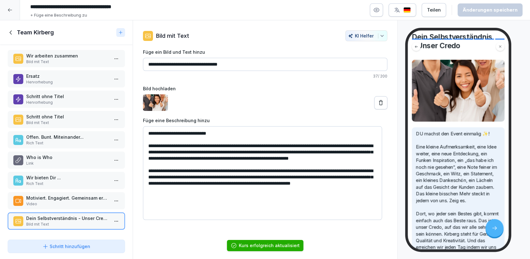
click at [10, 32] on icon at bounding box center [10, 33] width 2 height 4
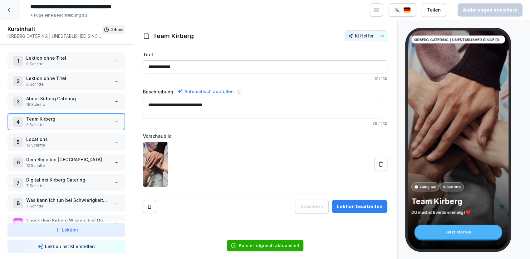
click at [51, 139] on p "Locations" at bounding box center [67, 139] width 83 height 7
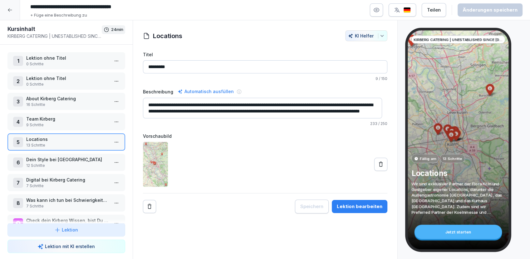
scroll to position [6, 0]
click at [113, 142] on html "**********" at bounding box center [265, 129] width 530 height 259
click at [52, 144] on html "**********" at bounding box center [265, 129] width 530 height 259
click at [113, 142] on html "**********" at bounding box center [265, 129] width 530 height 259
click at [92, 155] on div "Schritte bearbeiten" at bounding box center [88, 153] width 48 height 7
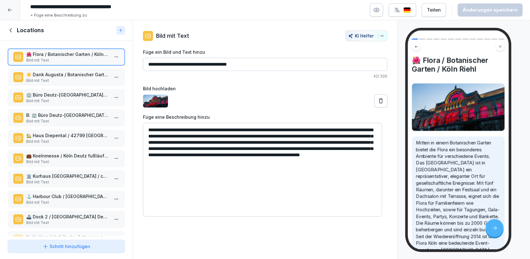
click at [10, 30] on icon at bounding box center [10, 30] width 7 height 7
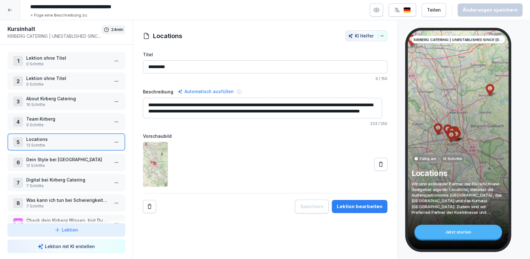
click at [61, 62] on p "0 Schritte" at bounding box center [67, 64] width 83 height 6
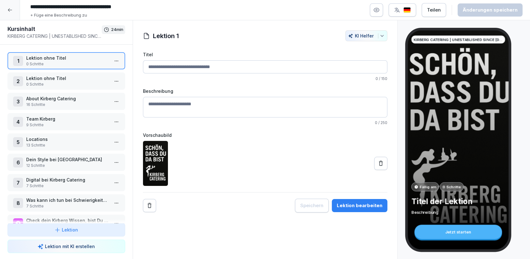
click at [63, 79] on p "Lektion ohne Titel" at bounding box center [67, 78] width 83 height 7
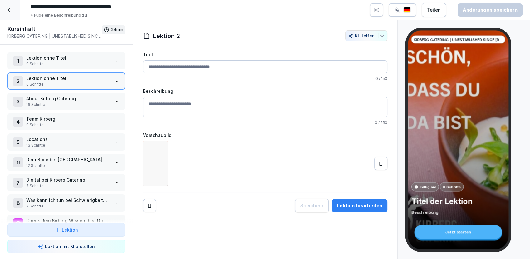
click at [59, 100] on p "About Kirberg Catering" at bounding box center [67, 98] width 83 height 7
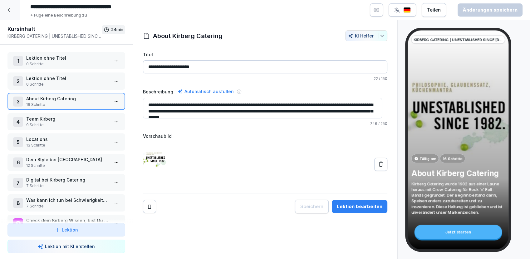
click at [116, 101] on html "**********" at bounding box center [265, 129] width 530 height 259
click at [91, 114] on div "Schritte bearbeiten" at bounding box center [88, 113] width 48 height 7
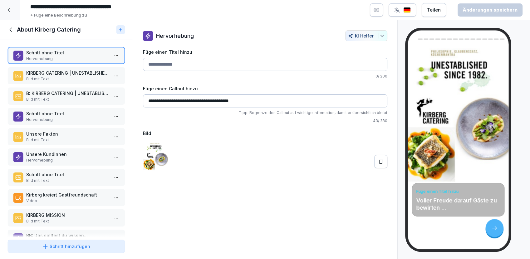
click at [53, 75] on p "KIRBERG CATERING | UNESTABLISHED SINCE [DATE]" at bounding box center [67, 73] width 83 height 7
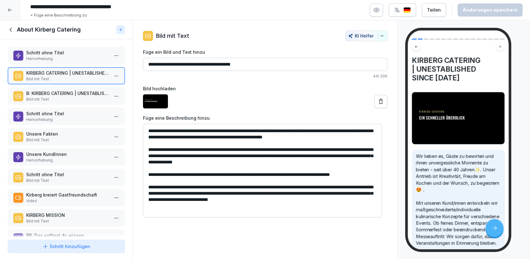
click at [302, 187] on textarea "**********" at bounding box center [262, 171] width 239 height 94
click at [358, 186] on textarea "**********" at bounding box center [262, 171] width 239 height 94
click at [337, 199] on textarea "**********" at bounding box center [262, 171] width 239 height 94
drag, startPoint x: 157, startPoint y: 185, endPoint x: 340, endPoint y: 201, distance: 183.1
click at [340, 201] on textarea "**********" at bounding box center [262, 171] width 239 height 94
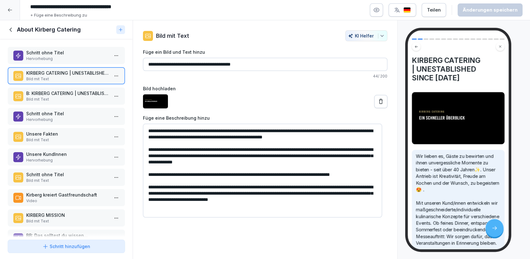
click at [326, 198] on textarea "**********" at bounding box center [262, 171] width 239 height 94
click at [310, 198] on textarea "**********" at bounding box center [262, 171] width 239 height 94
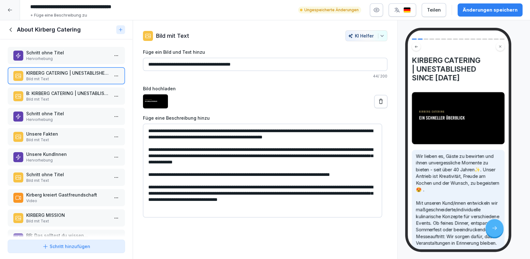
click at [360, 197] on textarea "**********" at bounding box center [262, 171] width 239 height 94
click at [363, 200] on textarea "**********" at bounding box center [262, 171] width 239 height 94
click at [162, 204] on textarea "**********" at bounding box center [262, 171] width 239 height 94
click at [174, 206] on textarea "**********" at bounding box center [262, 171] width 239 height 94
click at [171, 205] on textarea "**********" at bounding box center [262, 171] width 239 height 94
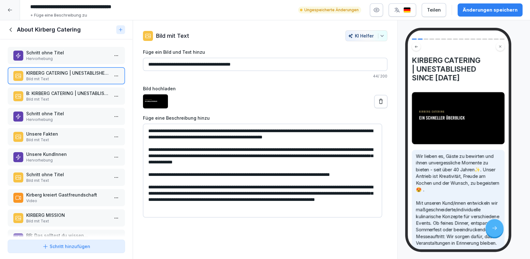
click at [251, 206] on textarea "**********" at bounding box center [262, 171] width 239 height 94
click at [259, 192] on textarea "**********" at bounding box center [262, 171] width 239 height 94
drag, startPoint x: 148, startPoint y: 187, endPoint x: 261, endPoint y: 207, distance: 114.5
click at [261, 207] on textarea "**********" at bounding box center [262, 171] width 239 height 94
type textarea "**********"
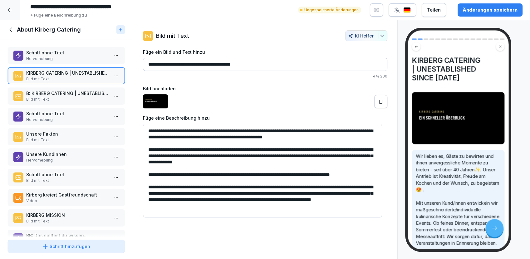
click at [10, 31] on icon at bounding box center [10, 29] width 7 height 7
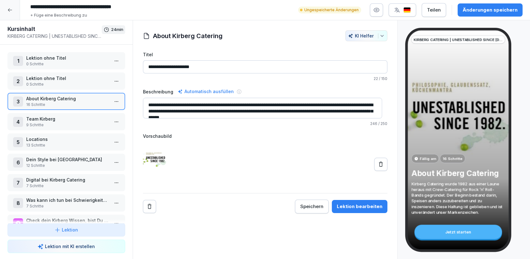
click at [41, 139] on p "Locations" at bounding box center [67, 139] width 83 height 7
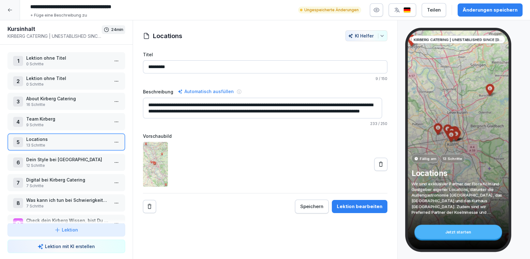
click at [474, 10] on div "Änderungen speichern" at bounding box center [490, 10] width 55 height 7
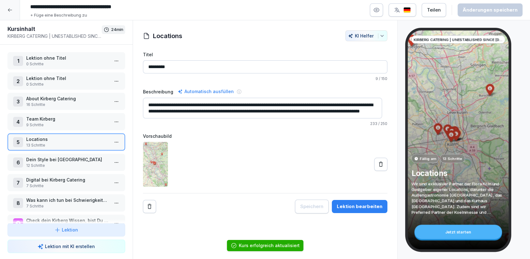
click at [193, 108] on textarea "**********" at bounding box center [262, 108] width 239 height 21
drag, startPoint x: 147, startPoint y: 104, endPoint x: 276, endPoint y: 115, distance: 129.8
click at [276, 115] on textarea "**********" at bounding box center [262, 108] width 239 height 21
paste textarea "**********"
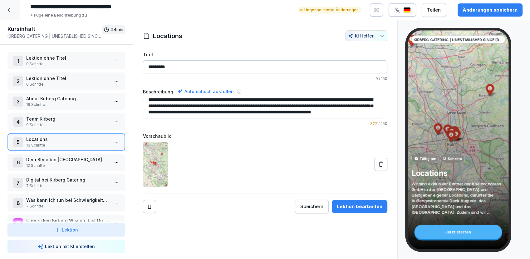
scroll to position [0, 0]
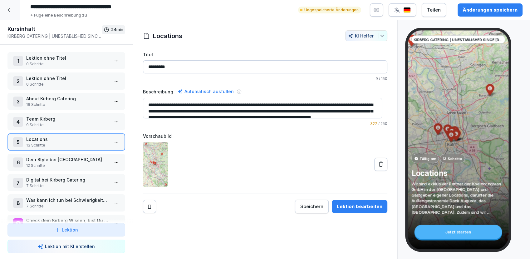
type textarea "**********"
click at [485, 10] on div "Änderungen speichern" at bounding box center [490, 10] width 55 height 7
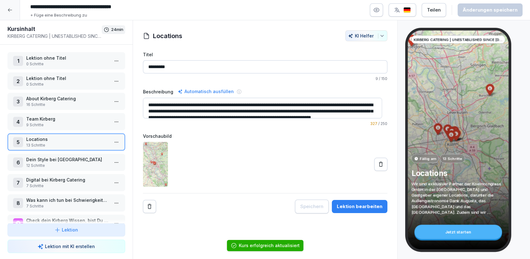
click at [50, 159] on p "Dein Style bei Kirberg" at bounding box center [67, 159] width 83 height 7
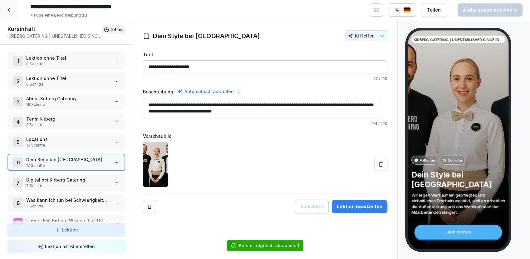
click at [52, 145] on p "13 Schritte" at bounding box center [67, 145] width 83 height 6
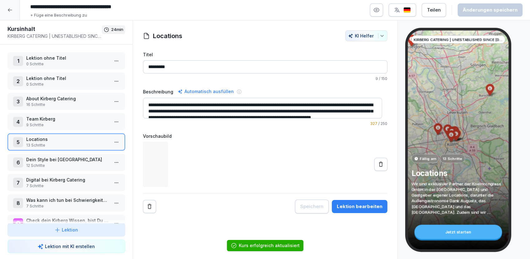
click at [114, 141] on html "**********" at bounding box center [265, 129] width 530 height 259
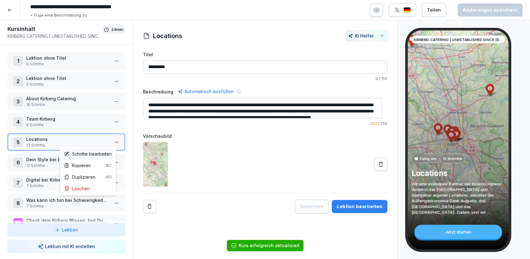
click at [81, 154] on div "Schritte bearbeiten" at bounding box center [88, 153] width 48 height 7
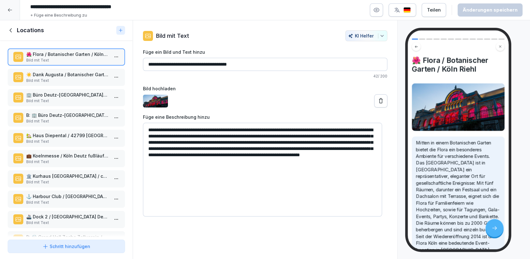
click at [10, 31] on icon at bounding box center [10, 30] width 2 height 4
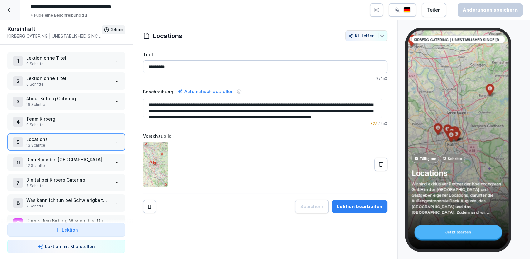
click at [201, 111] on textarea "**********" at bounding box center [262, 108] width 239 height 21
click at [51, 161] on p "Dein Style bei Kirberg" at bounding box center [67, 159] width 83 height 7
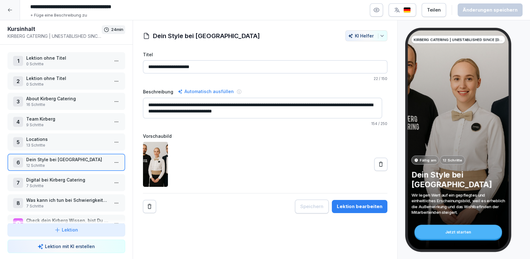
click at [63, 136] on p "Locations" at bounding box center [67, 139] width 83 height 7
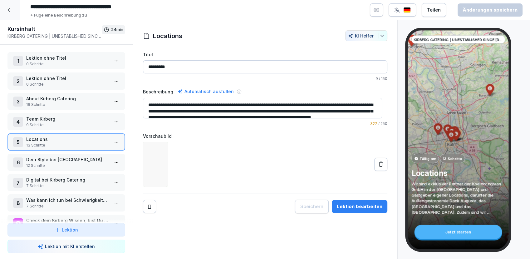
click at [113, 141] on html "**********" at bounding box center [265, 129] width 530 height 259
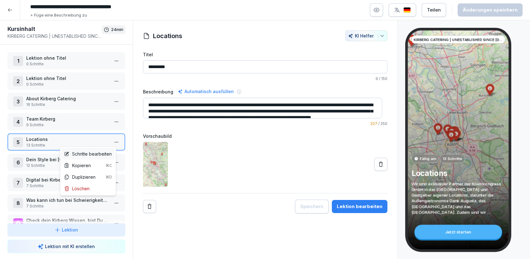
click at [94, 154] on div "Schritte bearbeiten" at bounding box center [88, 153] width 48 height 7
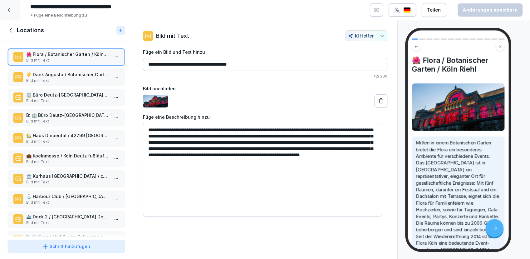
click at [56, 74] on p "☀️ Dank Augusta / Botanischer Garten / Köln Riehl" at bounding box center [67, 74] width 83 height 7
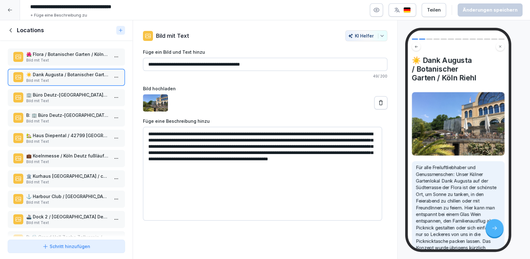
drag, startPoint x: 41, startPoint y: 214, endPoint x: 46, endPoint y: 204, distance: 11.5
click at [41, 214] on p "🚢 Dock 2 / Köln Deutz-Mühlheimer Hafen" at bounding box center [67, 216] width 83 height 7
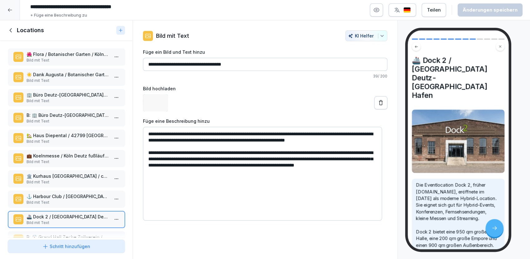
click at [51, 193] on p "⚓ Harbour Club / Köln Deutz-Mühlheimer Hafen" at bounding box center [67, 196] width 83 height 7
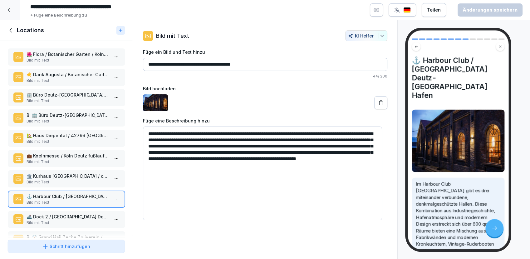
click at [60, 174] on p "🏛️ Kurhaus Bad Honnef / ca. 50 km südlich von Köln" at bounding box center [67, 176] width 83 height 7
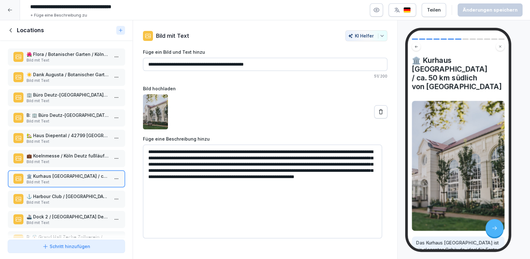
click at [64, 156] on p "💼 Koelnmesse / Köln Deutz fußläufig zum Büro" at bounding box center [67, 155] width 83 height 7
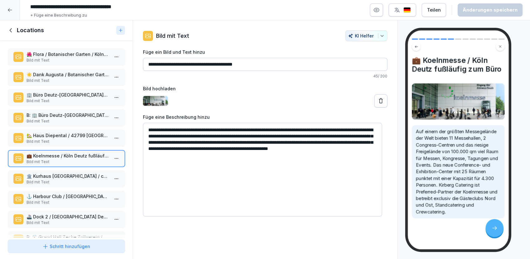
click at [72, 136] on p "🏡 Haus Diepental / 42799 Leichlingen / ca. 25 km nördlich von Köln" at bounding box center [67, 135] width 83 height 7
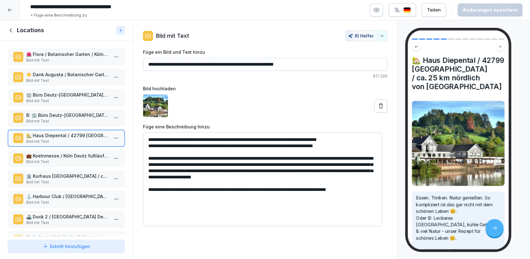
click at [75, 117] on p "B: 🏢 Büro Deutz-Mülheimer-Str. 109" at bounding box center [67, 115] width 83 height 7
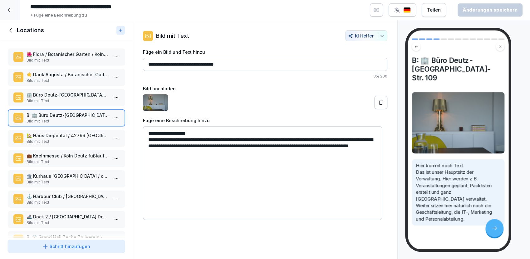
click at [73, 98] on p "Bild mit Text" at bounding box center [67, 101] width 83 height 6
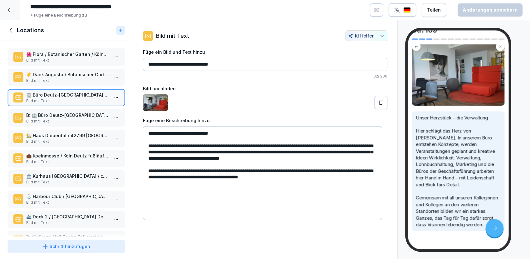
scroll to position [65, 0]
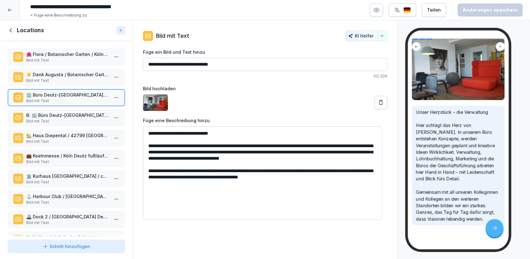
click at [225, 147] on textarea "**********" at bounding box center [262, 173] width 239 height 94
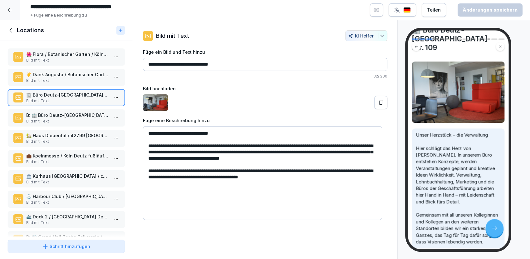
scroll to position [30, 0]
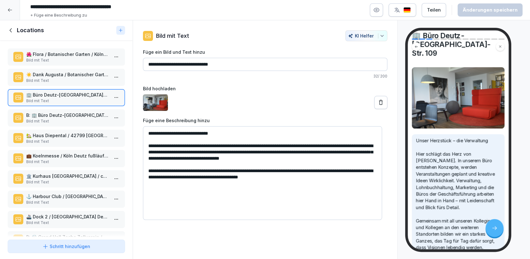
click at [244, 63] on input "**********" at bounding box center [265, 64] width 245 height 13
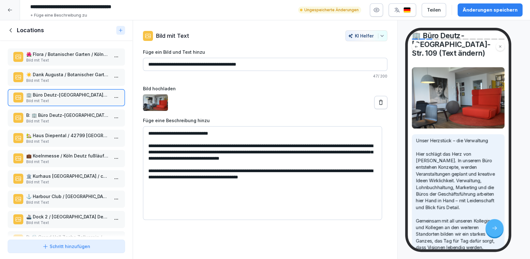
type input "**********"
click at [472, 13] on div "Änderungen speichern" at bounding box center [490, 10] width 55 height 7
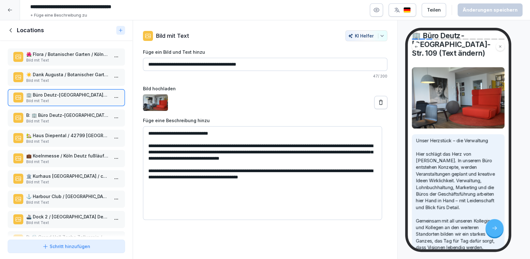
click at [65, 119] on p "Bild mit Text" at bounding box center [67, 121] width 83 height 6
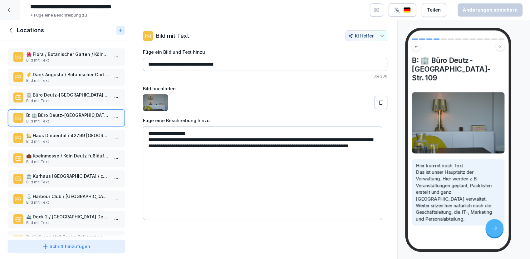
drag, startPoint x: 155, startPoint y: 141, endPoint x: 222, endPoint y: 154, distance: 67.7
click at [222, 154] on textarea "**********" at bounding box center [262, 173] width 239 height 94
click at [219, 155] on textarea "**********" at bounding box center [262, 173] width 239 height 94
click at [72, 97] on p "🏢 Büro Deutz-Mülheimer-Str. 109 (Text ändern)" at bounding box center [67, 95] width 83 height 7
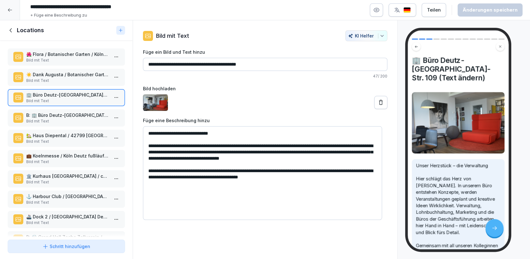
click at [50, 247] on div "Schritt hinzufügen" at bounding box center [66, 246] width 48 height 7
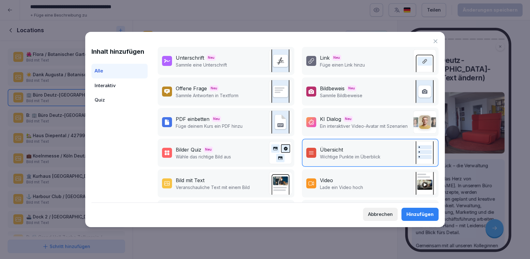
click at [204, 154] on p "Wähle das richtige Bild aus" at bounding box center [203, 156] width 55 height 7
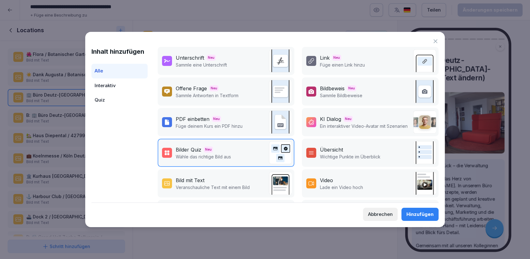
click at [418, 215] on div "Hinzufügen" at bounding box center [420, 214] width 27 height 7
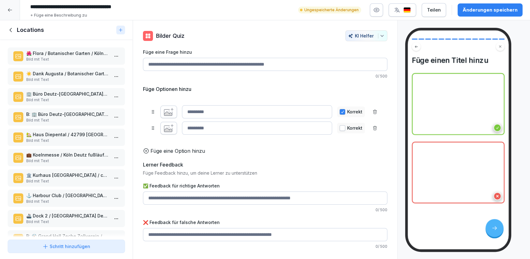
scroll to position [102, 0]
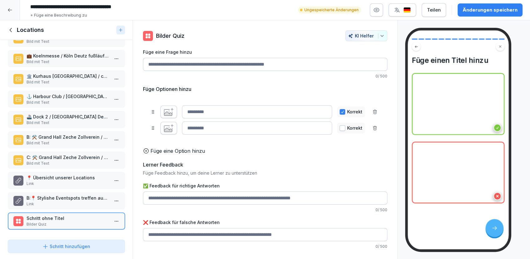
click at [52, 215] on p "Schritt ohne Titel" at bounding box center [67, 218] width 83 height 7
click at [114, 216] on html "**********" at bounding box center [265, 129] width 530 height 259
click at [78, 251] on div "Löschen" at bounding box center [77, 251] width 26 height 7
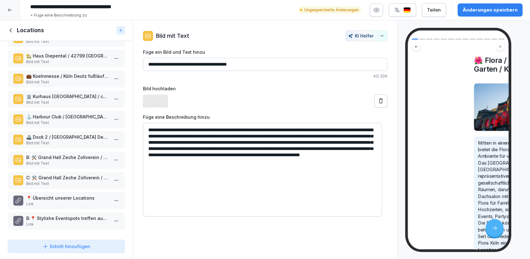
scroll to position [82, 0]
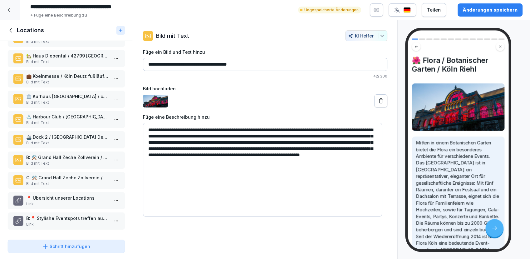
click at [63, 247] on div "Schritt hinzufügen" at bounding box center [66, 246] width 48 height 7
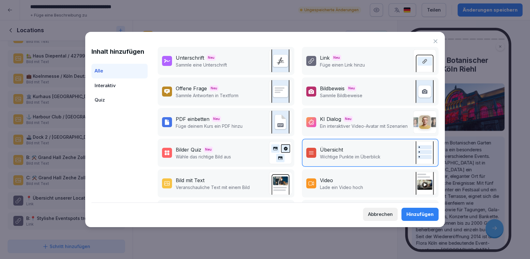
click at [185, 150] on div "Bilder Quiz" at bounding box center [189, 149] width 26 height 7
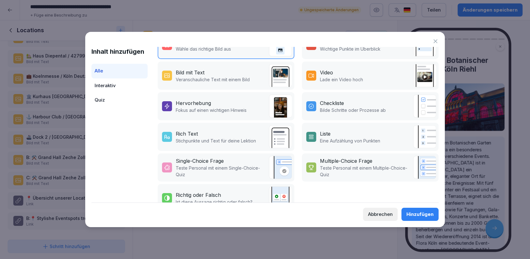
scroll to position [92, 0]
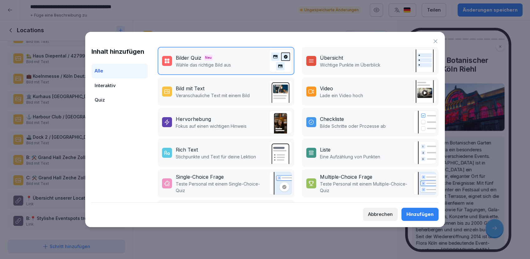
click at [187, 93] on p "Veranschauliche Text mit einem Bild" at bounding box center [213, 95] width 74 height 7
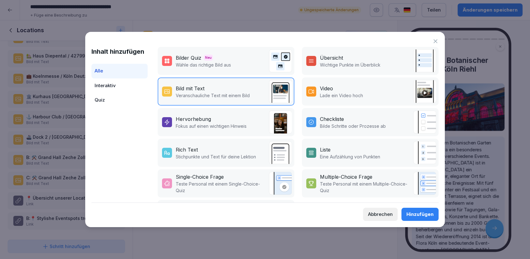
click at [414, 217] on div "Hinzufügen" at bounding box center [420, 214] width 27 height 7
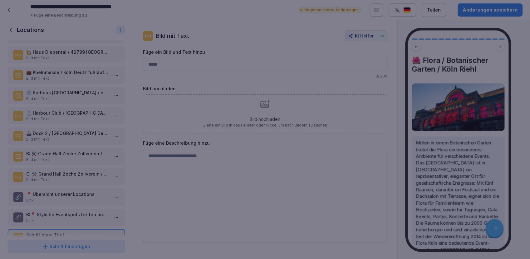
scroll to position [102, 0]
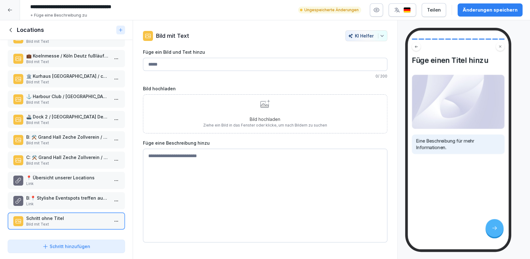
click at [180, 64] on input "Füge ein Bild und Text hinzu" at bounding box center [265, 64] width 245 height 13
type input "**********"
click at [65, 228] on div "🌺 Flora / Botanischer Garten / Köln Riehl Bild mit Text ☀️ Dank Augusta / Botan…" at bounding box center [66, 138] width 133 height 197
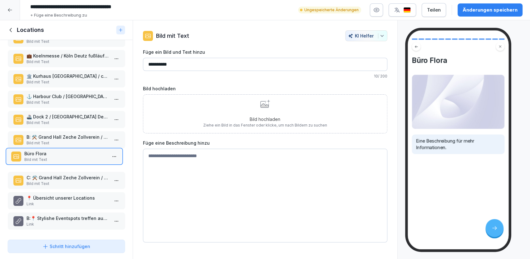
drag, startPoint x: 60, startPoint y: 218, endPoint x: 57, endPoint y: 155, distance: 62.8
click at [57, 157] on p "Bild mit Text" at bounding box center [65, 160] width 83 height 6
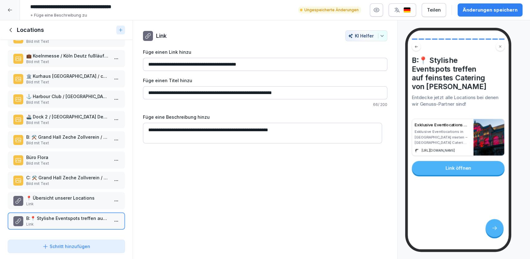
click at [487, 8] on div "Änderungen speichern" at bounding box center [490, 10] width 55 height 7
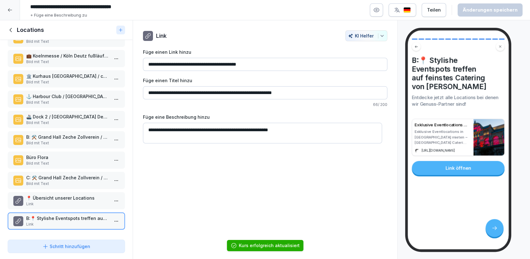
click at [9, 9] on icon at bounding box center [9, 9] width 5 height 5
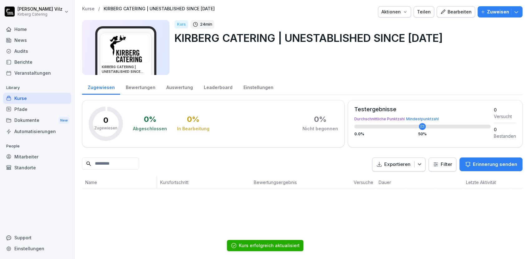
click at [20, 99] on div "Kurse" at bounding box center [37, 98] width 68 height 11
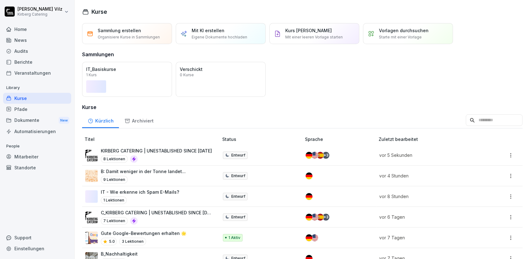
click at [160, 152] on p "KIRBERG CATERING | UNESTABLISHED SINCE [DATE]" at bounding box center [156, 150] width 111 height 7
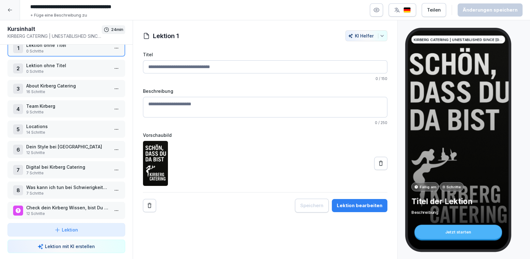
scroll to position [20, 0]
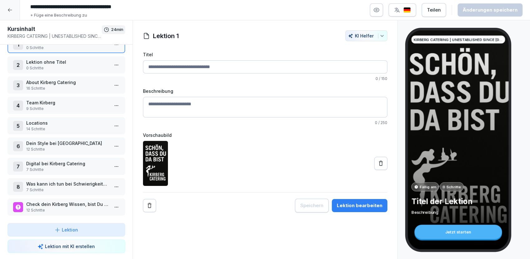
click at [53, 126] on p "14 Schritte" at bounding box center [67, 129] width 83 height 6
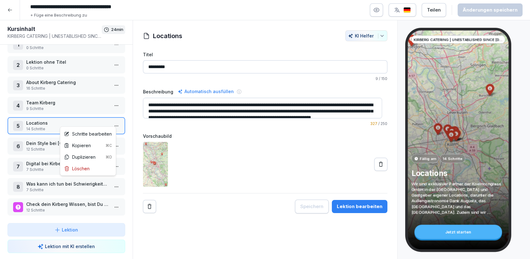
click at [115, 120] on html "**********" at bounding box center [265, 129] width 530 height 259
click at [92, 138] on div "Schritte bearbeiten" at bounding box center [88, 134] width 53 height 12
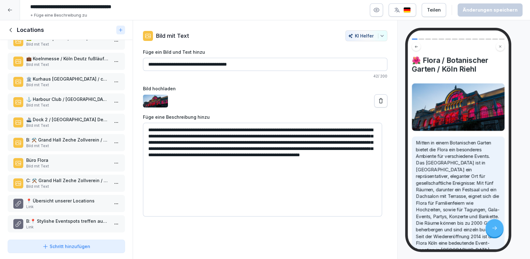
scroll to position [102, 0]
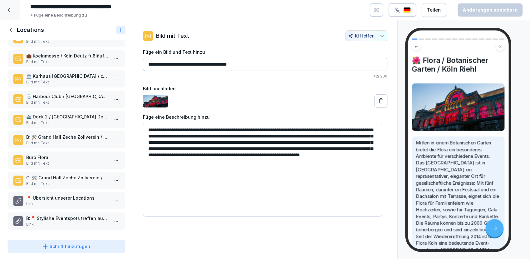
click at [60, 174] on p "C: ⚒️ Grand Hall Zeche Zollverein / [GEOGRAPHIC_DATA] / ca. 80 m nördlich von […" at bounding box center [67, 177] width 83 height 7
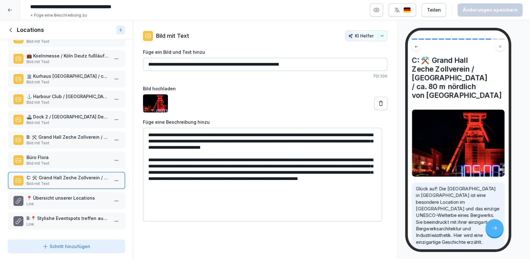
click at [53, 195] on p "📍 Übersicht unserer Locations" at bounding box center [67, 198] width 83 height 7
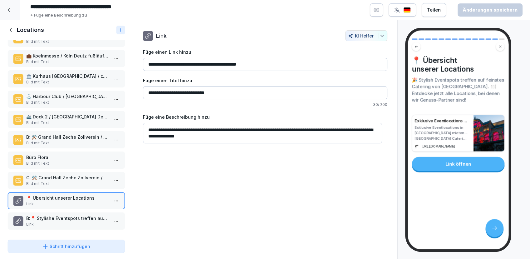
click at [58, 174] on p "C: ⚒️ Grand Hall Zeche Zollverein / [GEOGRAPHIC_DATA] / ca. 80 m nördlich von […" at bounding box center [67, 177] width 83 height 7
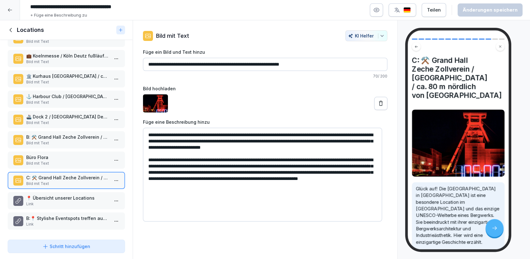
click at [54, 195] on p "📍 Übersicht unserer Locations" at bounding box center [67, 198] width 83 height 7
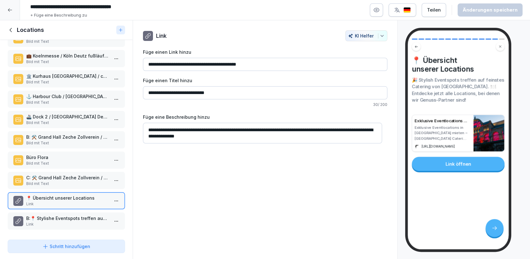
click at [55, 215] on p "B:📍 Stylishe Eventspots treffen auf feinstes Catering von [PERSON_NAME]" at bounding box center [67, 218] width 83 height 7
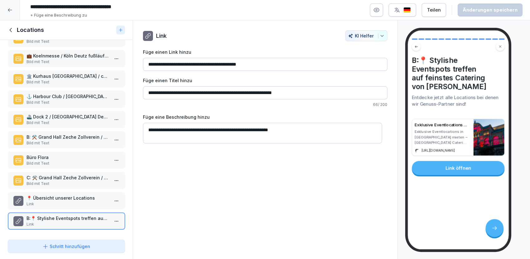
click at [57, 195] on p "📍 Übersicht unserer Locations" at bounding box center [67, 198] width 83 height 7
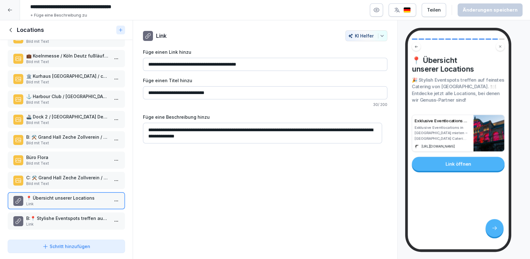
click at [53, 215] on p "B:📍 Stylishe Eventspots treffen auf feinstes Catering von [PERSON_NAME]" at bounding box center [67, 218] width 83 height 7
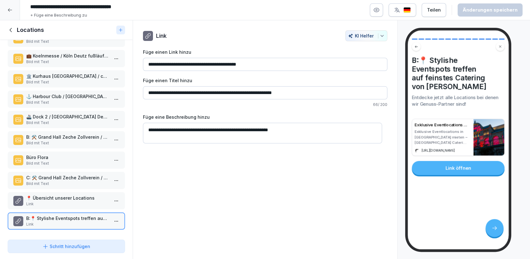
click at [59, 195] on p "📍 Übersicht unserer Locations" at bounding box center [67, 198] width 83 height 7
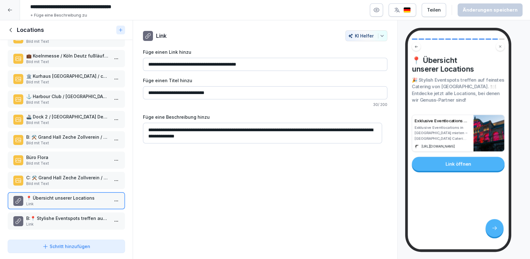
click at [54, 215] on p "B:📍 Stylishe Eventspots treffen auf feinstes Catering von [PERSON_NAME]" at bounding box center [67, 218] width 83 height 7
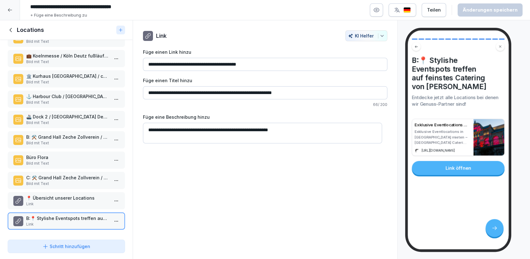
click at [65, 195] on p "📍 Übersicht unserer Locations" at bounding box center [67, 198] width 83 height 7
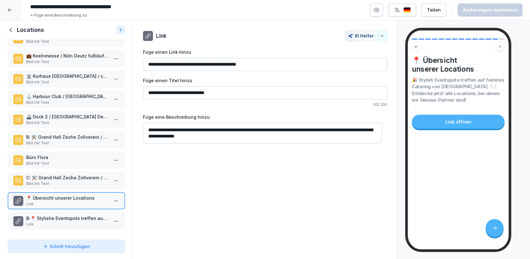
click at [60, 216] on p "B:📍 Stylishe Eventspots treffen auf feinstes Catering von [PERSON_NAME]" at bounding box center [67, 218] width 83 height 7
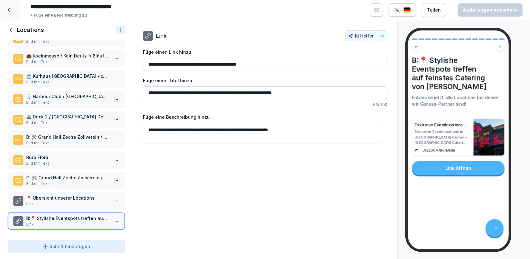
click at [57, 195] on p "📍 Übersicht unserer Locations" at bounding box center [67, 198] width 83 height 7
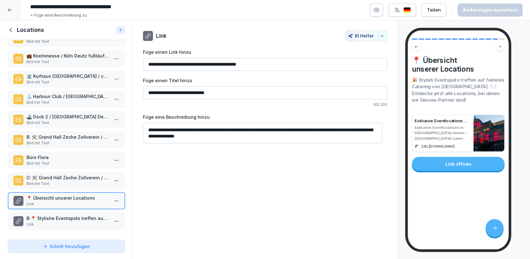
click at [58, 215] on p "B:📍 Stylishe Eventspots treffen auf feinstes Catering von [PERSON_NAME]" at bounding box center [67, 218] width 83 height 7
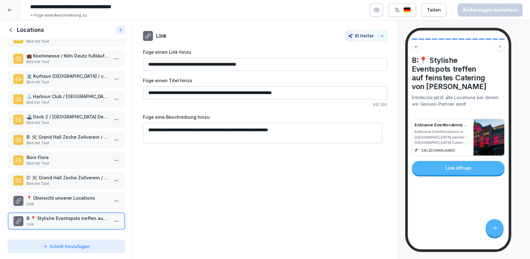
click at [88, 195] on p "📍 Übersicht unserer Locations" at bounding box center [67, 198] width 83 height 7
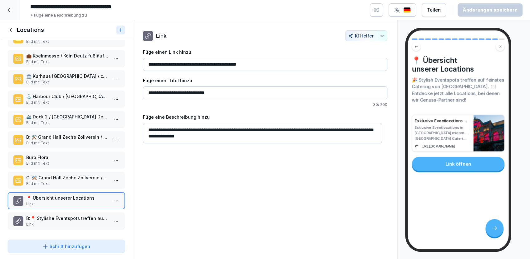
click at [112, 194] on html "**********" at bounding box center [265, 129] width 530 height 259
click at [74, 231] on div "Löschen" at bounding box center [77, 231] width 26 height 7
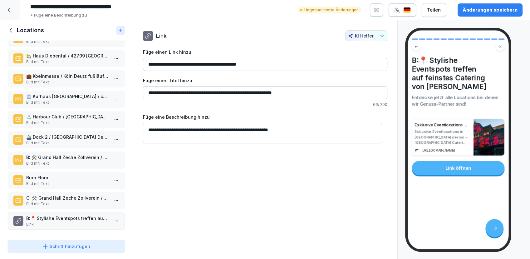
scroll to position [82, 0]
click at [481, 8] on div "Änderungen speichern" at bounding box center [490, 10] width 55 height 7
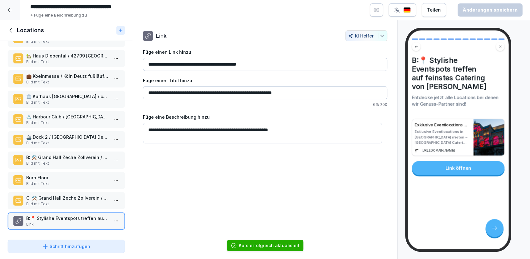
click at [10, 29] on icon at bounding box center [10, 30] width 2 height 4
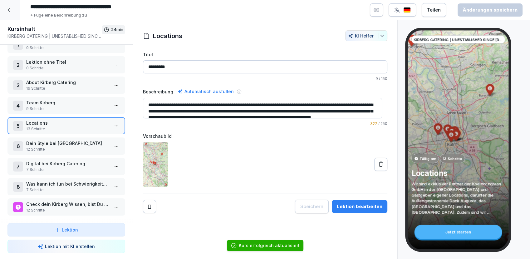
click at [49, 140] on p "Dein Style bei Kirberg" at bounding box center [67, 143] width 83 height 7
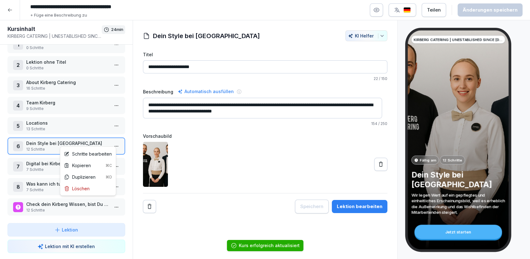
click at [113, 141] on html "**********" at bounding box center [265, 129] width 530 height 259
click at [98, 154] on div "Schritte bearbeiten" at bounding box center [88, 153] width 48 height 7
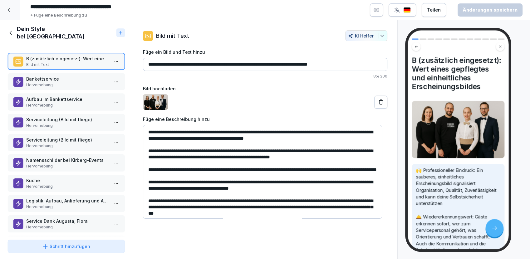
click at [11, 29] on icon at bounding box center [10, 32] width 7 height 7
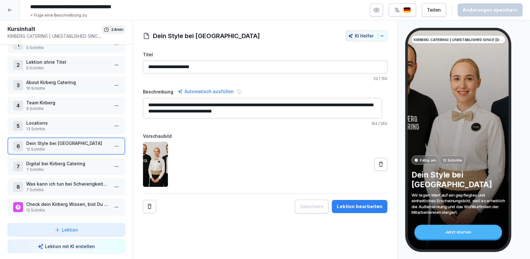
drag, startPoint x: 302, startPoint y: 104, endPoint x: 357, endPoint y: 104, distance: 54.7
click at [357, 104] on textarea "**********" at bounding box center [262, 108] width 239 height 21
click at [319, 115] on textarea "**********" at bounding box center [262, 108] width 239 height 21
click at [300, 105] on textarea "**********" at bounding box center [262, 108] width 239 height 21
click at [294, 113] on textarea "**********" at bounding box center [262, 108] width 239 height 21
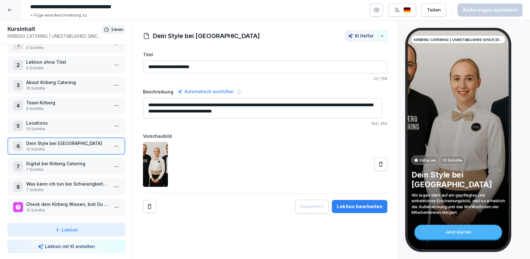
click at [301, 104] on textarea "**********" at bounding box center [262, 108] width 239 height 21
drag, startPoint x: 300, startPoint y: 105, endPoint x: 362, endPoint y: 114, distance: 62.1
click at [362, 114] on textarea "**********" at bounding box center [262, 108] width 239 height 21
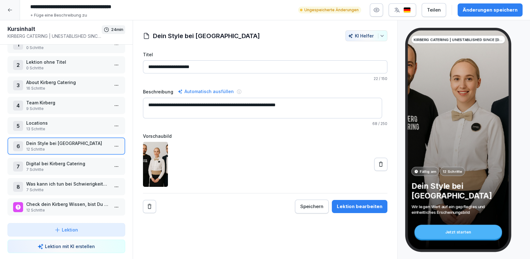
click at [262, 102] on textarea "**********" at bounding box center [262, 108] width 239 height 21
click at [234, 104] on textarea "**********" at bounding box center [262, 108] width 239 height 21
click at [280, 105] on textarea "**********" at bounding box center [262, 108] width 239 height 21
click at [285, 105] on textarea "**********" at bounding box center [262, 108] width 239 height 21
click at [330, 105] on textarea "**********" at bounding box center [262, 108] width 239 height 21
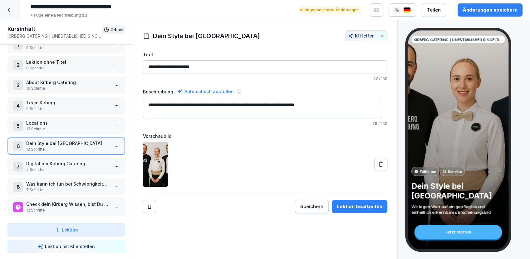
click at [233, 104] on textarea "**********" at bounding box center [262, 108] width 239 height 21
click at [247, 105] on textarea "**********" at bounding box center [262, 108] width 239 height 21
click at [339, 106] on textarea "**********" at bounding box center [262, 108] width 239 height 21
type textarea "**********"
click at [480, 15] on button "Änderungen speichern" at bounding box center [490, 9] width 65 height 13
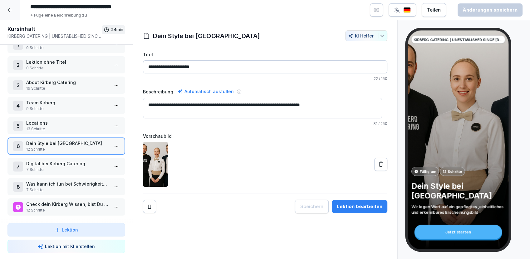
click at [114, 142] on html "**********" at bounding box center [265, 129] width 530 height 259
click at [90, 154] on div "Schritte bearbeiten" at bounding box center [88, 153] width 48 height 7
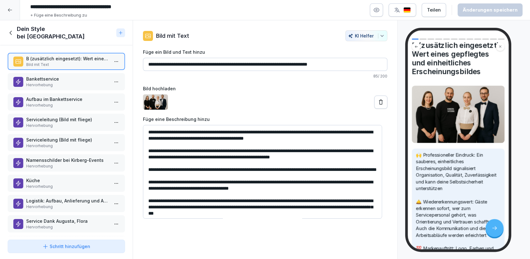
scroll to position [11, 0]
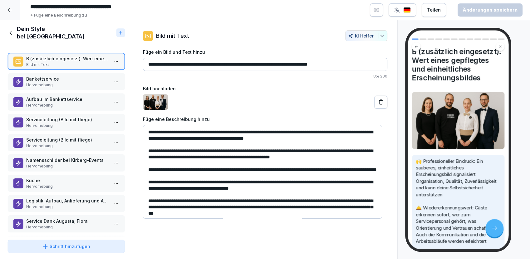
click at [192, 176] on textarea "**********" at bounding box center [262, 172] width 239 height 94
click at [216, 184] on textarea "**********" at bounding box center [262, 172] width 239 height 94
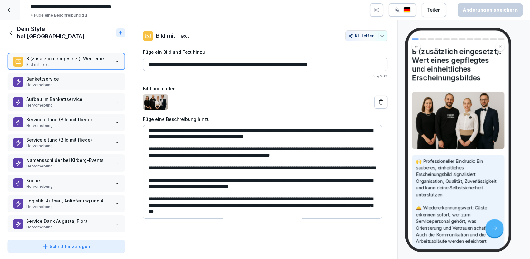
scroll to position [0, 0]
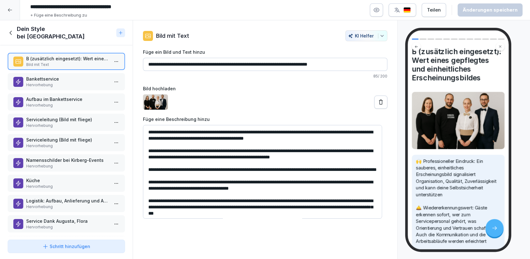
click at [312, 137] on textarea "**********" at bounding box center [262, 172] width 239 height 94
click at [206, 64] on input "**********" at bounding box center [265, 64] width 245 height 13
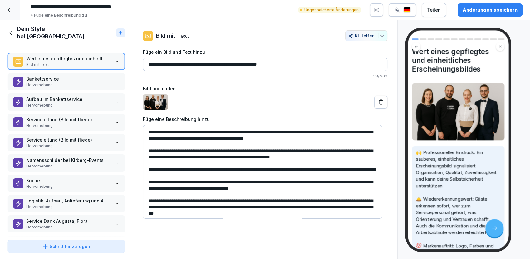
type input "**********"
click at [380, 35] on icon "button" at bounding box center [382, 35] width 5 height 5
click at [271, 157] on html "**********" at bounding box center [265, 129] width 530 height 259
click at [116, 58] on html "**********" at bounding box center [265, 129] width 530 height 259
click at [85, 82] on div "Duplizieren ⌘D" at bounding box center [88, 81] width 48 height 7
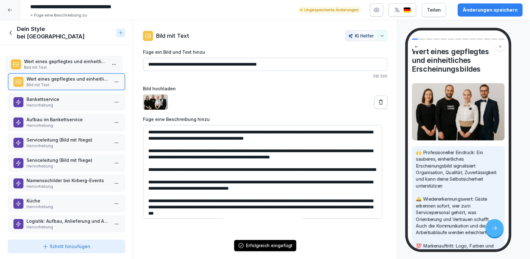
drag, startPoint x: 56, startPoint y: 214, endPoint x: 57, endPoint y: 56, distance: 158.4
click at [53, 58] on p "Wert eines gepflegtes und einheitliches Erscheinungsbildes" at bounding box center [65, 61] width 83 height 7
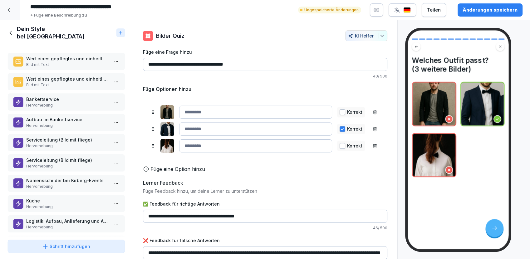
click at [55, 82] on p "Bild mit Text" at bounding box center [67, 85] width 83 height 6
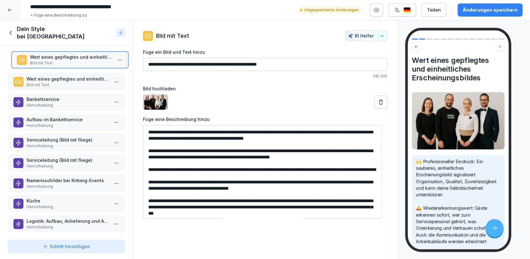
drag, startPoint x: 47, startPoint y: 74, endPoint x: 49, endPoint y: 52, distance: 22.3
click at [50, 54] on p "Wert eines gepflegtes und einheitliches Erscheinungsbildes" at bounding box center [71, 57] width 83 height 7
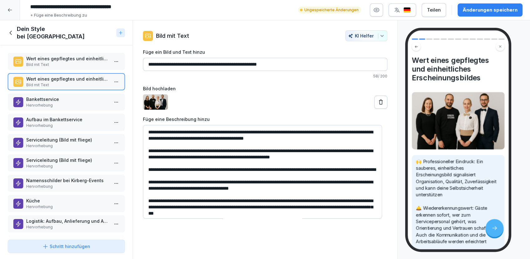
click at [42, 76] on p "Wert eines gepflegtes und einheitliches Erscheinungsbildes" at bounding box center [67, 79] width 83 height 7
click at [148, 64] on input "**********" at bounding box center [265, 64] width 245 height 13
click at [297, 64] on input "**********" at bounding box center [265, 64] width 245 height 13
click at [257, 134] on textarea "**********" at bounding box center [262, 172] width 239 height 94
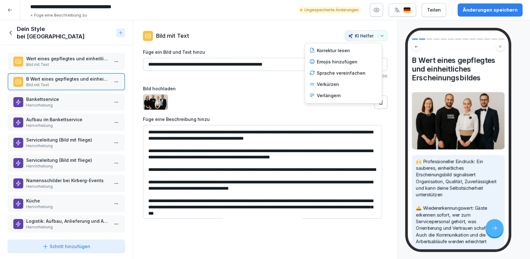
click at [381, 36] on icon "button" at bounding box center [382, 36] width 3 height 2
click at [348, 71] on div "Sprache vereinfachen" at bounding box center [343, 72] width 73 height 11
type input "**********"
type textarea "**********"
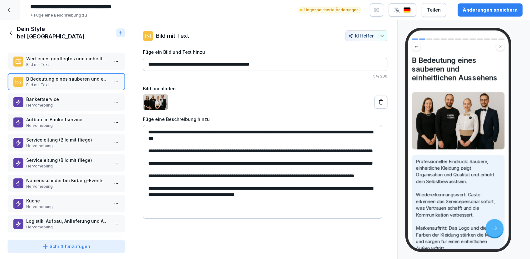
drag, startPoint x: 285, startPoint y: 66, endPoint x: 145, endPoint y: 64, distance: 140.0
click at [145, 64] on input "**********" at bounding box center [265, 64] width 245 height 13
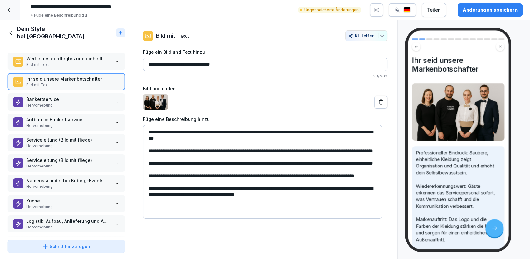
click at [474, 7] on div "Änderungen speichern" at bounding box center [490, 10] width 55 height 7
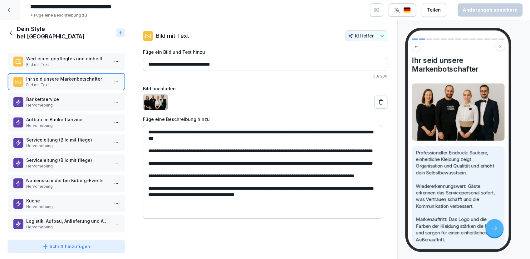
click at [149, 62] on input "**********" at bounding box center [265, 64] width 245 height 13
click at [148, 62] on input "**********" at bounding box center [265, 64] width 245 height 13
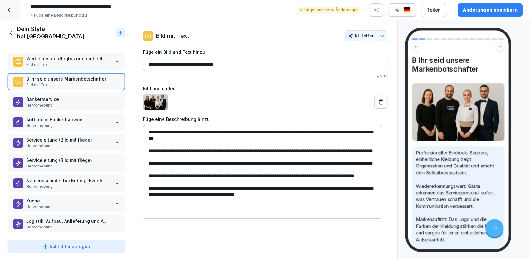
type input "**********"
click at [212, 154] on textarea "**********" at bounding box center [262, 172] width 239 height 94
click at [475, 6] on button "Änderungen speichern" at bounding box center [490, 9] width 65 height 13
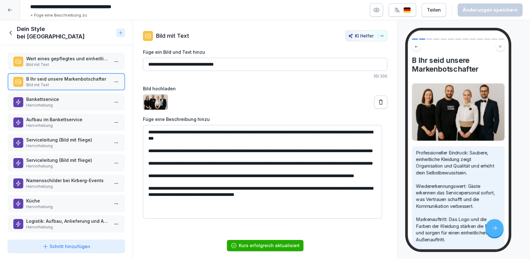
scroll to position [2, 0]
click at [53, 56] on p "Wert eines gepflegtes und einheitliches Erscheinungsbildes" at bounding box center [67, 58] width 83 height 7
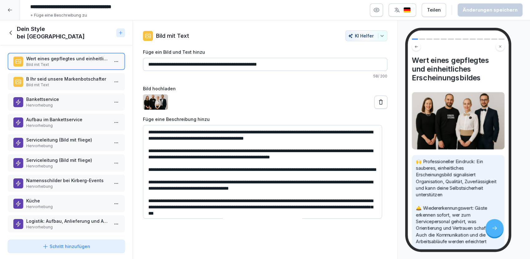
click at [50, 76] on p "B Ihr seid unsere Markenbotschafter" at bounding box center [67, 79] width 83 height 7
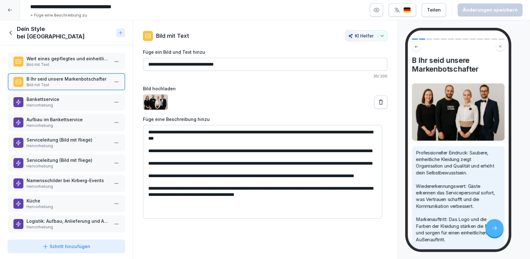
click at [50, 62] on p "Bild mit Text" at bounding box center [67, 65] width 83 height 6
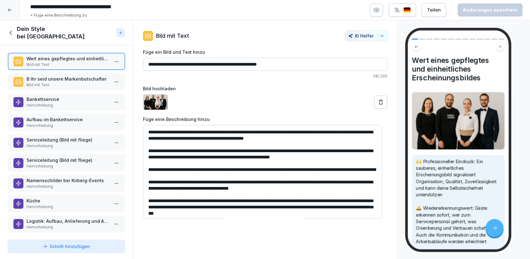
click at [42, 76] on p "B Ihr seid unsere Markenbotschafter" at bounding box center [67, 79] width 83 height 7
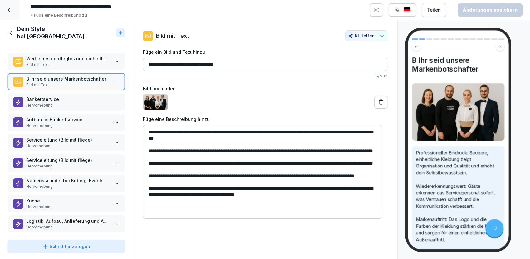
click at [47, 62] on p "Bild mit Text" at bounding box center [67, 65] width 83 height 6
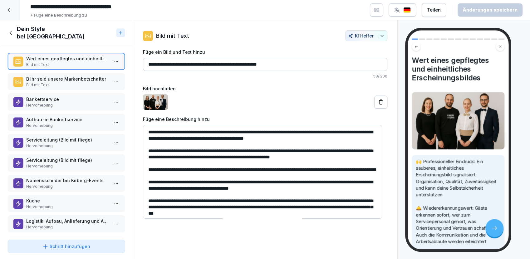
click at [46, 77] on p "B Ihr seid unsere Markenbotschafter" at bounding box center [67, 79] width 83 height 7
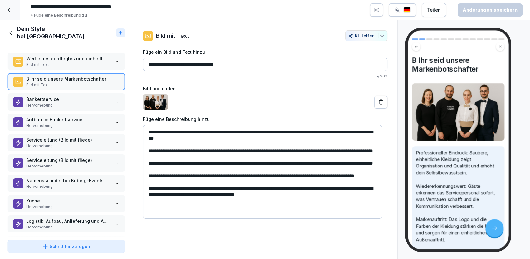
click at [53, 55] on p "Wert eines gepflegtes und einheitliches Erscheinungsbildes" at bounding box center [67, 58] width 83 height 7
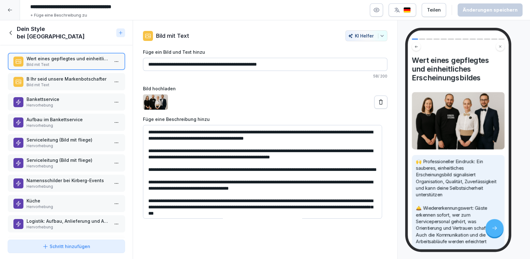
click at [42, 96] on p "Bankettservice" at bounding box center [67, 99] width 83 height 7
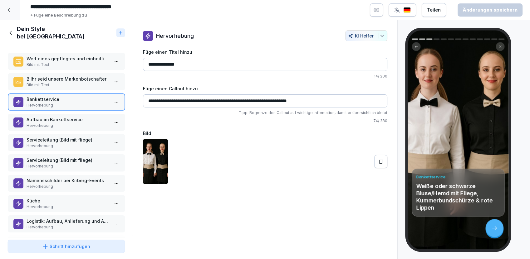
click at [55, 123] on p "Hervorhebung" at bounding box center [67, 126] width 83 height 6
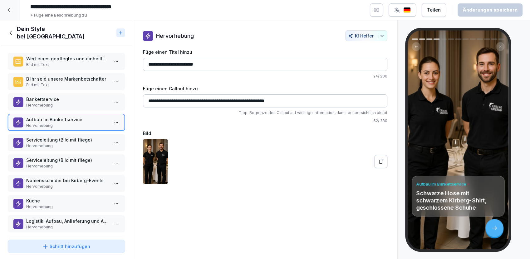
click at [251, 99] on input "**********" at bounding box center [265, 100] width 245 height 13
click at [306, 101] on input "**********" at bounding box center [265, 100] width 245 height 13
click at [282, 99] on input "**********" at bounding box center [265, 100] width 245 height 13
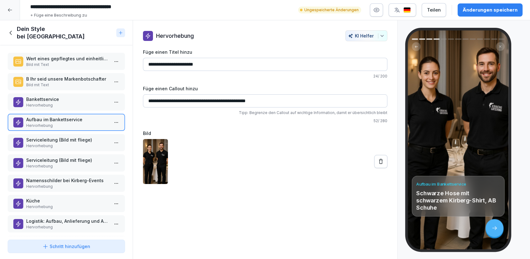
type input "**********"
click at [295, 98] on input "**********" at bounding box center [265, 100] width 245 height 13
click at [65, 137] on p "Serviceleitung (Bild mit fliege)" at bounding box center [67, 140] width 83 height 7
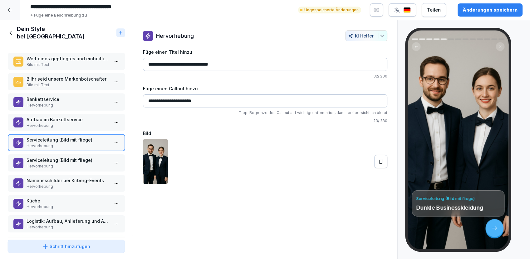
click at [57, 163] on p "Hervorhebung" at bounding box center [67, 166] width 83 height 6
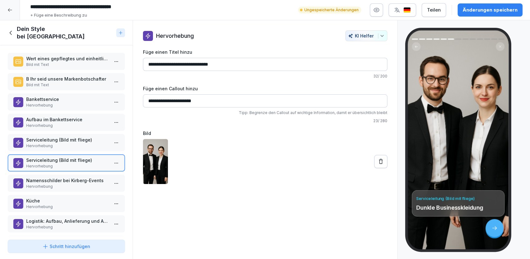
click at [66, 137] on p "Serviceleitung (Bild mit fliege)" at bounding box center [67, 140] width 83 height 7
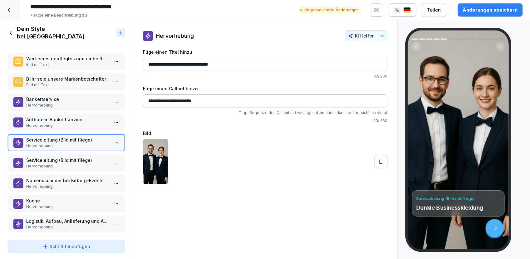
click at [57, 116] on p "Aufbau im Bankettservice" at bounding box center [67, 119] width 83 height 7
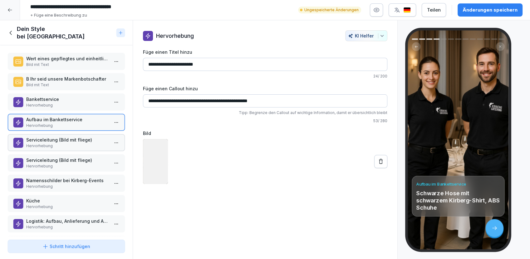
click at [57, 102] on p "Hervorhebung" at bounding box center [67, 105] width 83 height 6
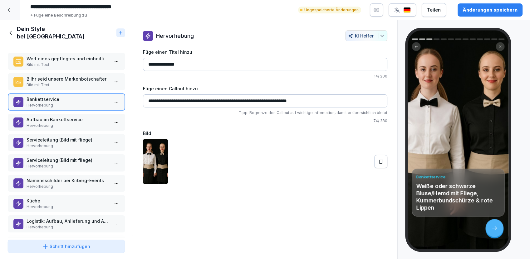
click at [55, 82] on p "Bild mit Text" at bounding box center [67, 85] width 83 height 6
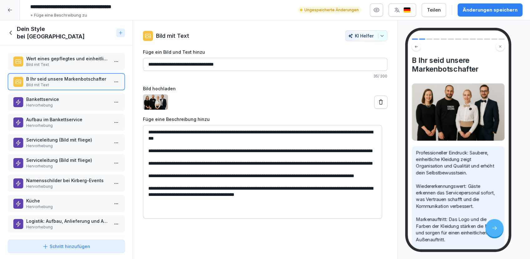
click at [52, 123] on p "Hervorhebung" at bounding box center [67, 126] width 83 height 6
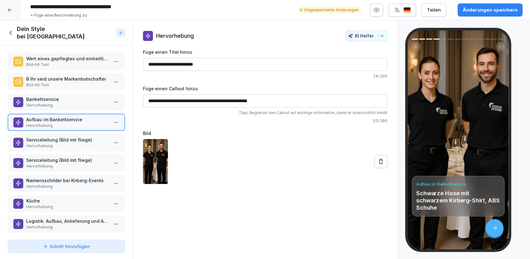
click at [54, 137] on p "Serviceleitung (Bild mit fliege)" at bounding box center [67, 140] width 83 height 7
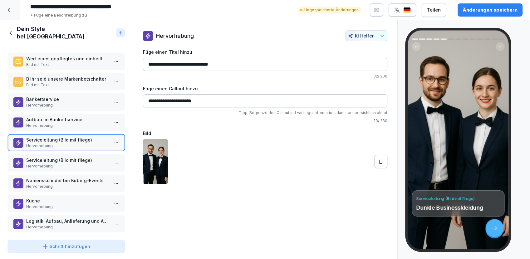
click at [57, 158] on p "Serviceleitung (Bild mit fliege)" at bounding box center [67, 160] width 83 height 7
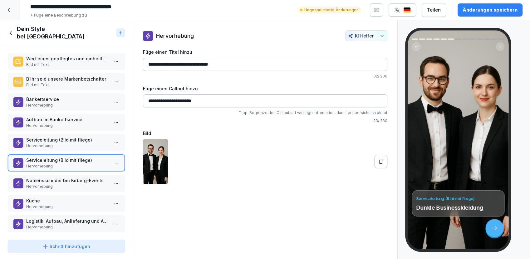
click at [59, 143] on p "Hervorhebung" at bounding box center [67, 146] width 83 height 6
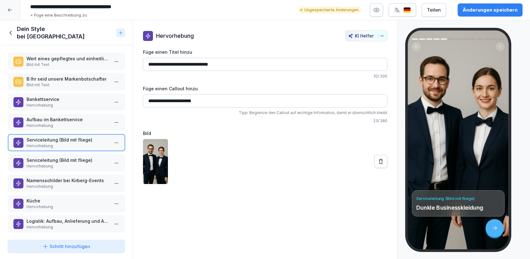
click at [56, 157] on p "Serviceleitung (Bild mit fliege)" at bounding box center [67, 160] width 83 height 7
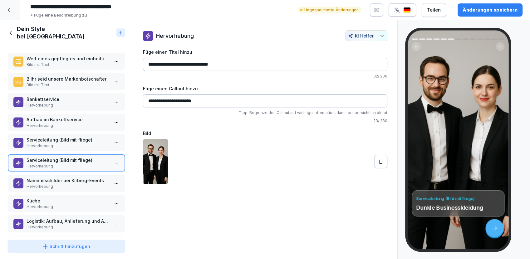
click at [59, 137] on p "Serviceleitung (Bild mit fliege)" at bounding box center [67, 140] width 83 height 7
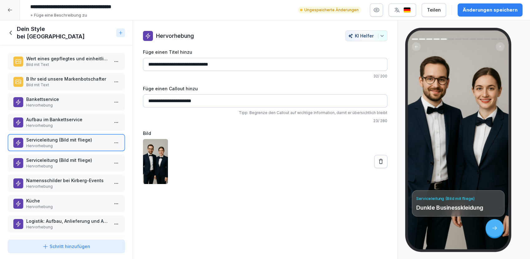
click at [55, 157] on p "Serviceleitung (Bild mit fliege)" at bounding box center [67, 160] width 83 height 7
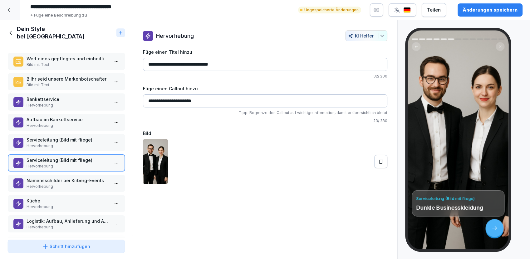
click at [62, 137] on p "Serviceleitung (Bild mit fliege)" at bounding box center [67, 140] width 83 height 7
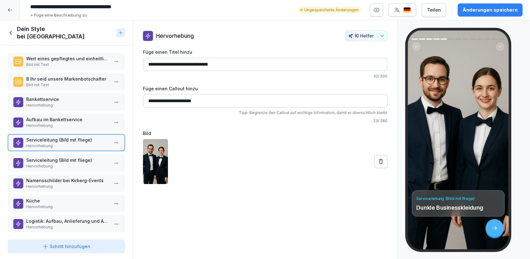
click at [59, 163] on p "Hervorhebung" at bounding box center [67, 166] width 83 height 6
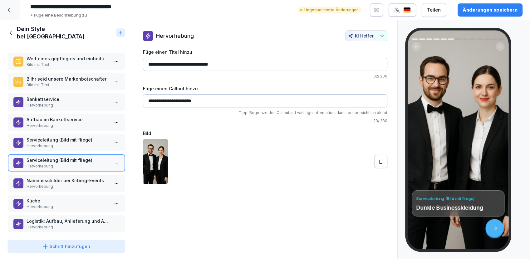
click at [65, 137] on p "Serviceleitung (Bild mit fliege)" at bounding box center [67, 140] width 83 height 7
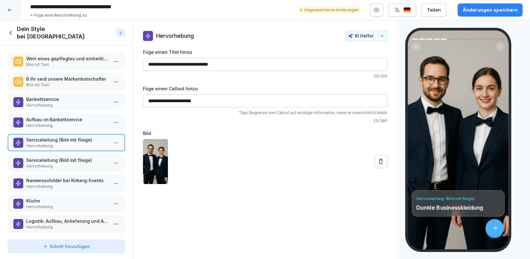
click at [58, 163] on p "Hervorhebung" at bounding box center [67, 166] width 83 height 6
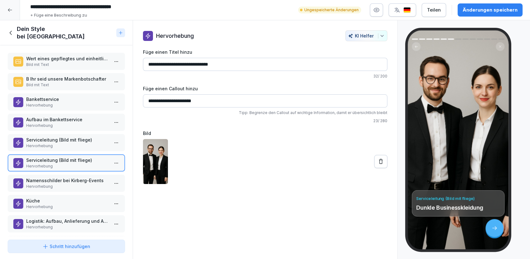
click at [65, 137] on p "Serviceleitung (Bild mit fliege)" at bounding box center [67, 140] width 83 height 7
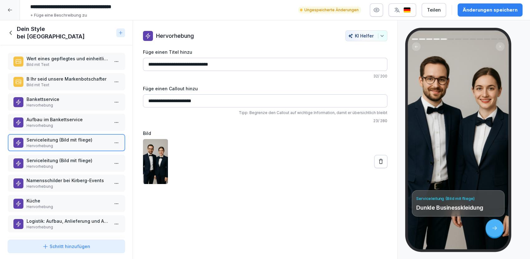
click at [75, 158] on p "Serviceleitung (Bild mit fliege)" at bounding box center [67, 160] width 83 height 7
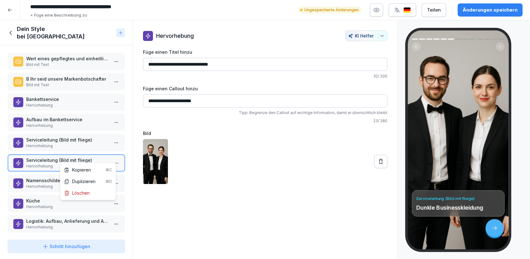
click at [112, 156] on html "**********" at bounding box center [265, 129] width 530 height 259
click at [85, 195] on div "Löschen" at bounding box center [77, 193] width 26 height 7
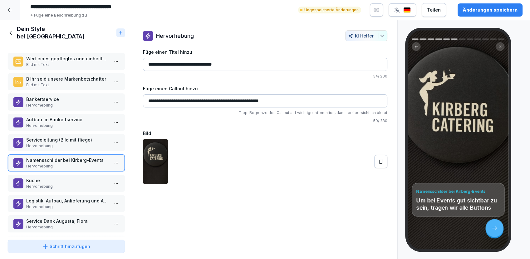
scroll to position [35, 0]
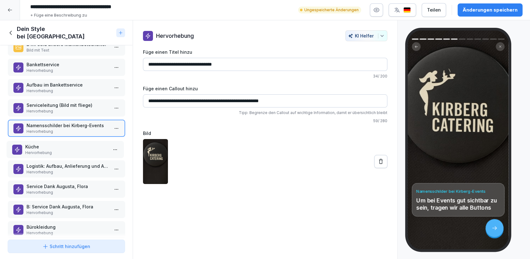
click at [53, 143] on p "Küche" at bounding box center [66, 146] width 83 height 7
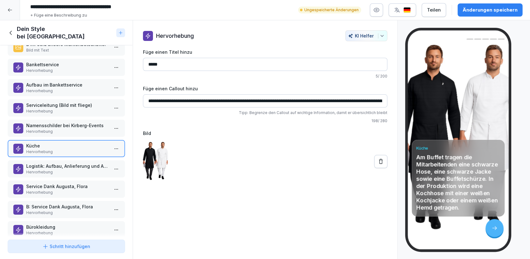
click at [58, 130] on div "Namensschilder bei Kirberg-Events Hervorhebung" at bounding box center [66, 128] width 118 height 17
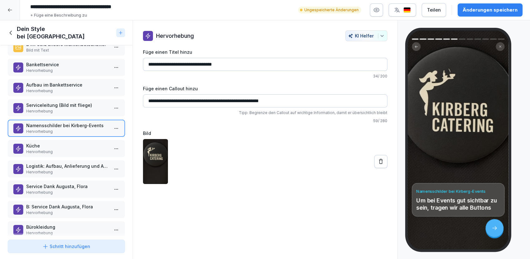
click at [207, 100] on input "**********" at bounding box center [265, 100] width 245 height 13
type input "**********"
click at [287, 93] on div "**********" at bounding box center [265, 104] width 245 height 38
click at [298, 107] on input "**********" at bounding box center [265, 100] width 245 height 13
click at [290, 99] on input "**********" at bounding box center [265, 100] width 245 height 13
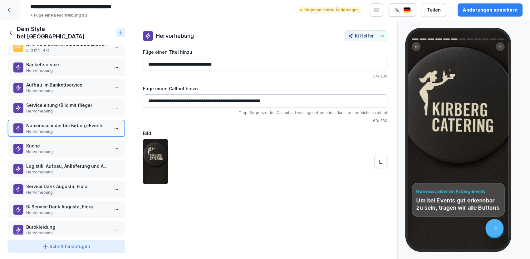
scroll to position [63, 0]
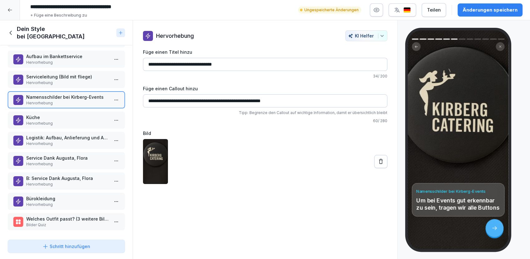
click at [60, 248] on div "Schritt hinzufügen" at bounding box center [66, 246] width 48 height 7
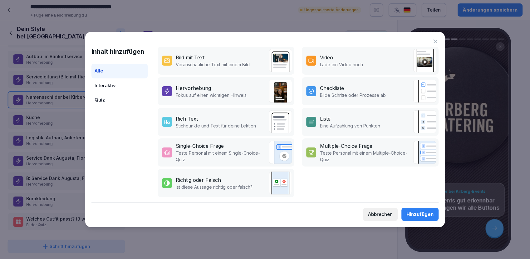
scroll to position [92, 0]
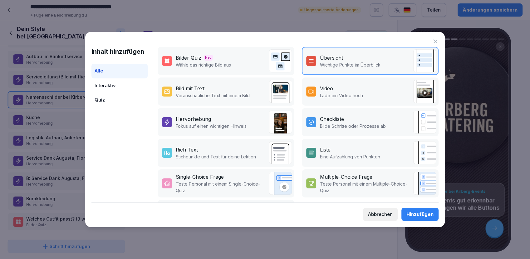
click at [196, 120] on div "Hervorhebung" at bounding box center [193, 118] width 35 height 7
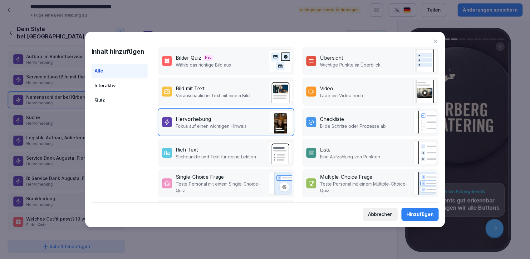
click at [420, 215] on div "Hinzufügen" at bounding box center [420, 214] width 27 height 7
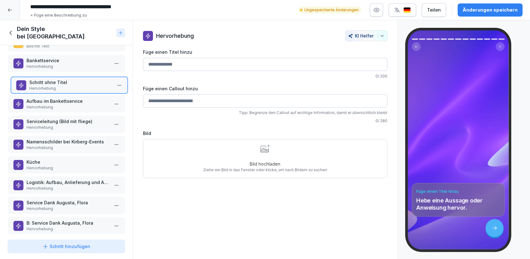
scroll to position [37, 0]
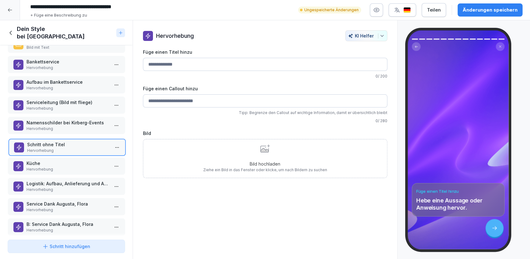
drag, startPoint x: 45, startPoint y: 216, endPoint x: 45, endPoint y: 141, distance: 75.3
click at [45, 148] on p "Hervorhebung" at bounding box center [68, 151] width 83 height 6
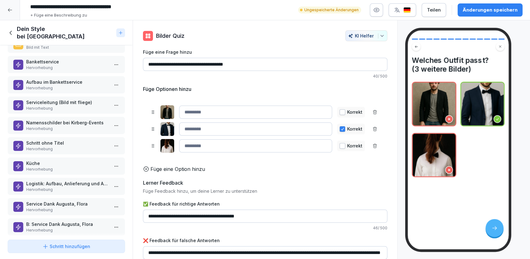
click at [49, 140] on p "Schritt ohne Titel" at bounding box center [67, 143] width 83 height 7
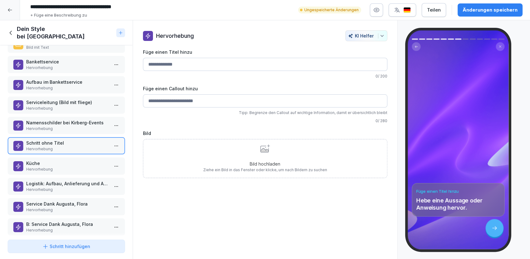
click at [162, 69] on input "Füge einen Titel hinzu" at bounding box center [265, 64] width 245 height 13
type input "**********"
click at [57, 167] on p "Hervorhebung" at bounding box center [67, 170] width 83 height 6
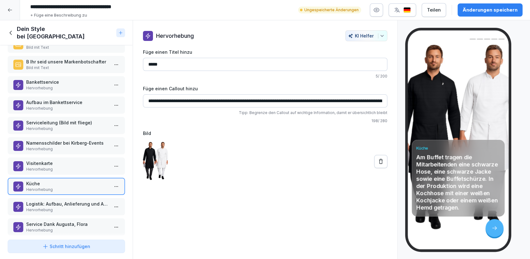
scroll to position [3, 0]
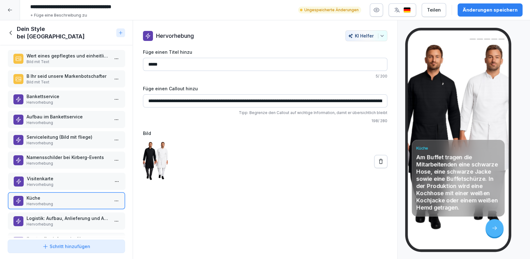
click at [39, 175] on p "Visitenkarte" at bounding box center [68, 178] width 83 height 7
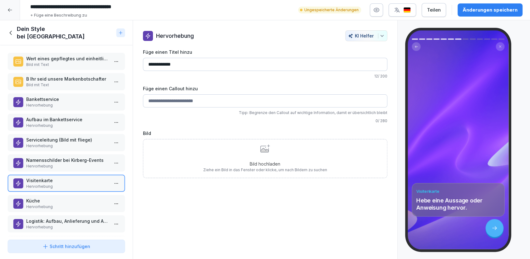
click at [61, 157] on p "Namensschilder bei Kirberg-Events" at bounding box center [67, 160] width 83 height 7
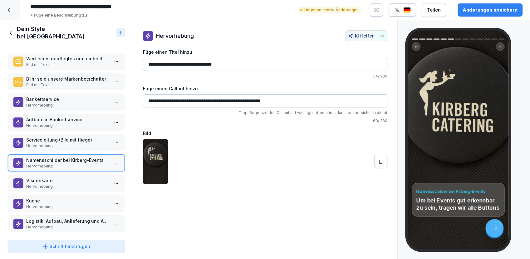
drag, startPoint x: 184, startPoint y: 63, endPoint x: 142, endPoint y: 65, distance: 41.6
click at [142, 65] on div "**********" at bounding box center [265, 107] width 265 height 154
type input "**********"
click at [247, 202] on div "**********" at bounding box center [265, 139] width 265 height 239
click at [488, 9] on div "Änderungen speichern" at bounding box center [490, 10] width 55 height 7
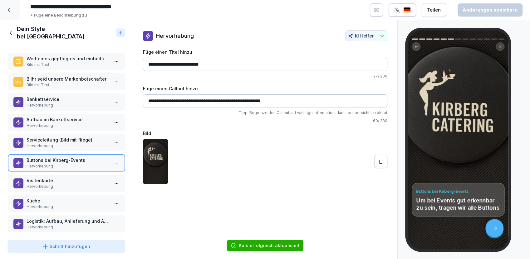
click at [57, 177] on p "Visitenkarte" at bounding box center [67, 180] width 83 height 7
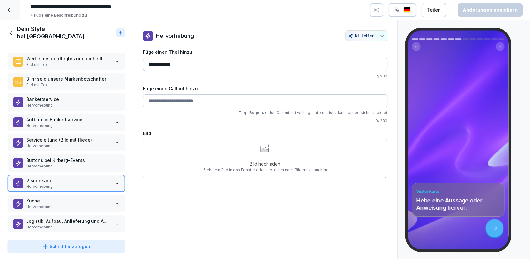
click at [61, 116] on p "Aufbau im Bankettservice" at bounding box center [67, 119] width 83 height 7
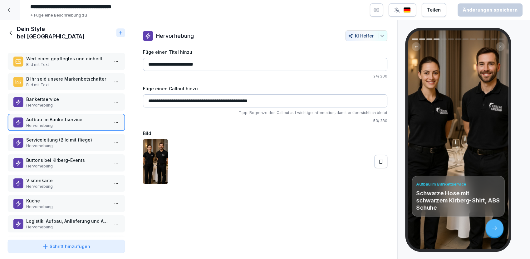
click at [55, 137] on p "Serviceleitung (Bild mit fliege)" at bounding box center [67, 140] width 83 height 7
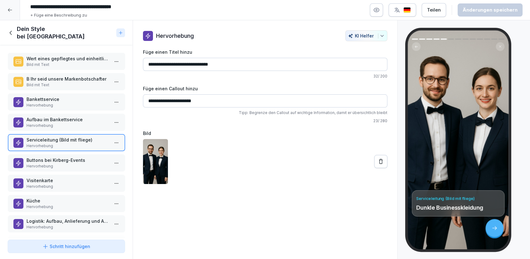
click at [41, 197] on p "Küche" at bounding box center [67, 200] width 83 height 7
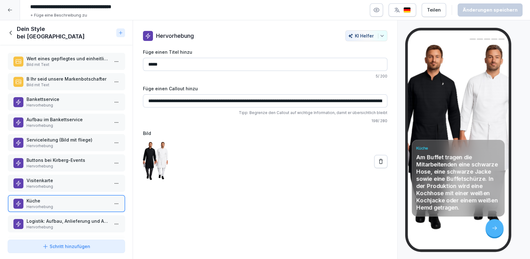
click at [80, 143] on p "Hervorhebung" at bounding box center [67, 146] width 83 height 6
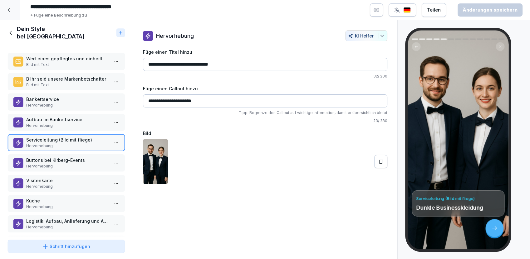
click at [46, 157] on p "Buttons bei Kirberg-Events" at bounding box center [67, 160] width 83 height 7
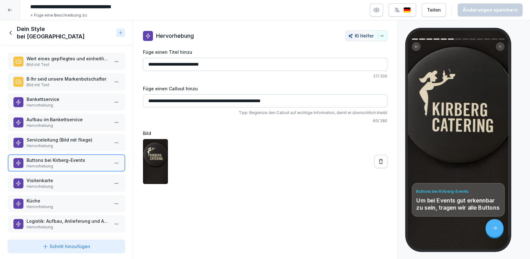
click at [47, 177] on p "Visitenkarte" at bounding box center [67, 180] width 83 height 7
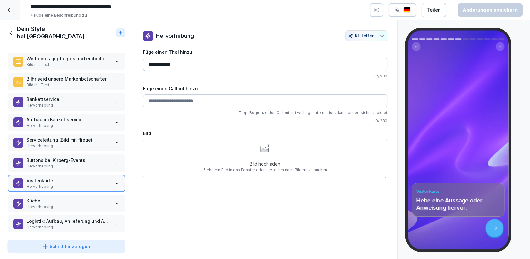
click at [49, 163] on p "Hervorhebung" at bounding box center [67, 166] width 83 height 6
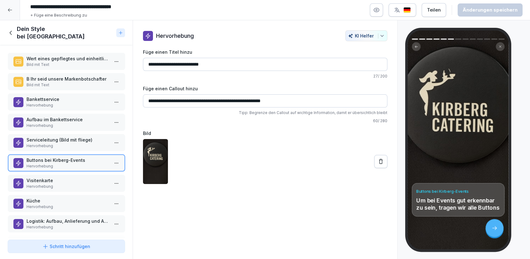
click at [46, 102] on p "Hervorhebung" at bounding box center [67, 105] width 83 height 6
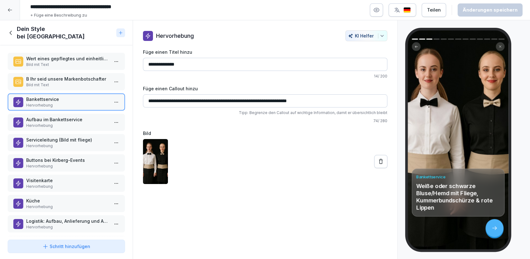
click at [50, 116] on p "Aufbau im Bankettservice" at bounding box center [67, 119] width 83 height 7
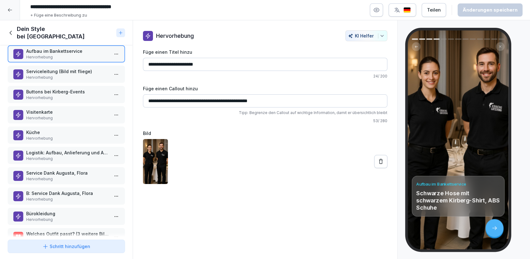
scroll to position [69, 0]
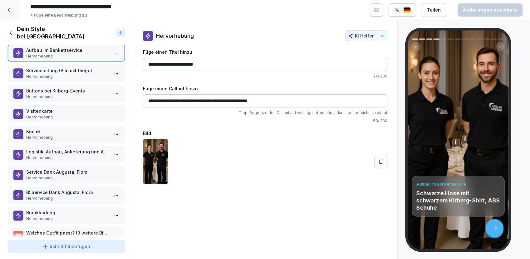
click at [54, 74] on p "Hervorhebung" at bounding box center [67, 77] width 83 height 6
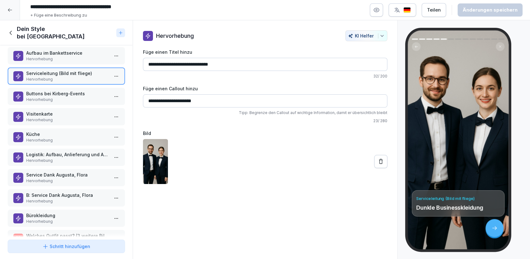
scroll to position [82, 0]
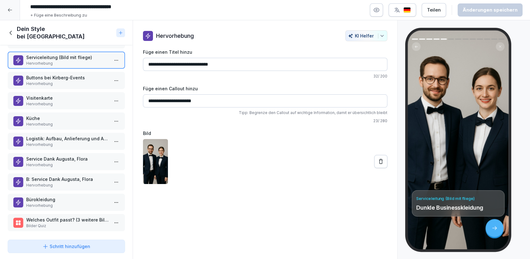
click at [43, 196] on p "Bürokleidung" at bounding box center [67, 199] width 83 height 7
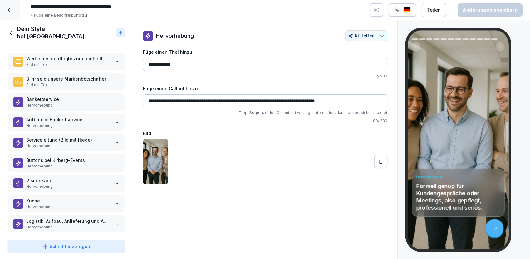
click at [49, 96] on p "Bankettservice" at bounding box center [67, 99] width 83 height 7
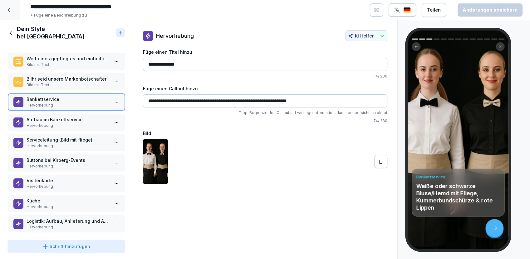
click at [45, 137] on p "Serviceleitung (Bild mit fliege)" at bounding box center [67, 140] width 83 height 7
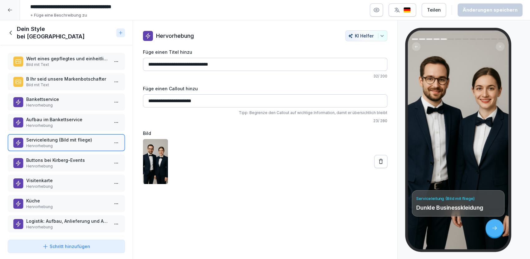
click at [147, 67] on input "**********" at bounding box center [265, 64] width 245 height 13
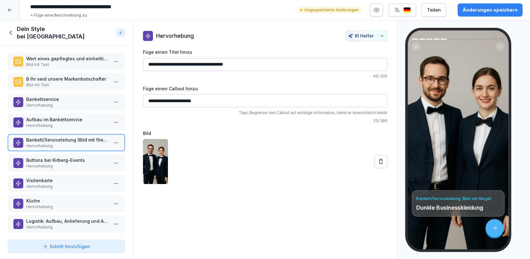
click at [241, 63] on input "**********" at bounding box center [265, 64] width 245 height 13
type input "**********"
click at [76, 157] on p "Buttons bei Kirberg-Events" at bounding box center [67, 160] width 83 height 7
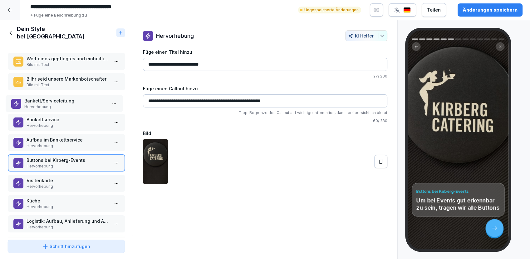
drag, startPoint x: 42, startPoint y: 138, endPoint x: 40, endPoint y: 99, distance: 39.4
click at [40, 104] on p "Hervorhebung" at bounding box center [65, 107] width 83 height 6
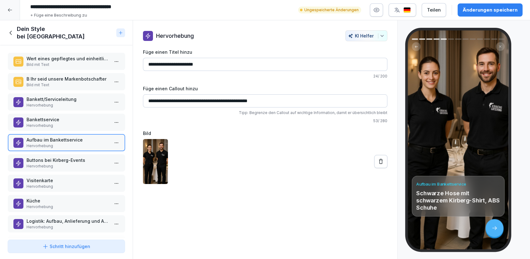
click at [45, 123] on p "Hervorhebung" at bounding box center [67, 126] width 83 height 6
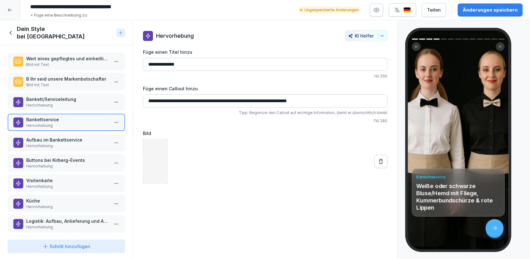
click at [49, 137] on p "Aufbau im Bankettservice" at bounding box center [67, 140] width 83 height 7
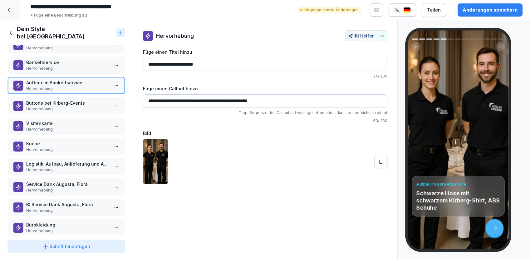
scroll to position [69, 0]
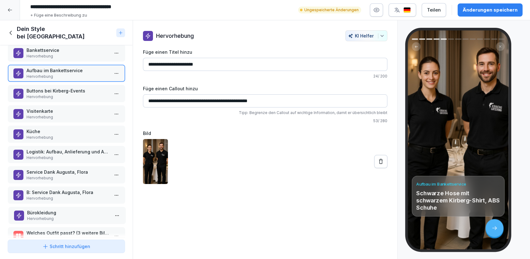
click at [43, 209] on p "Bürokleidung" at bounding box center [68, 212] width 83 height 7
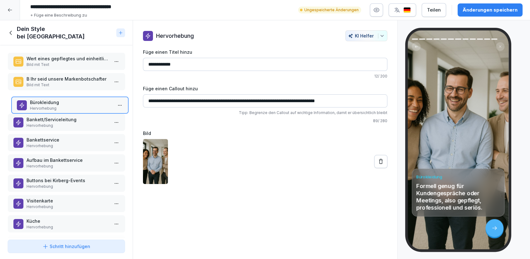
drag, startPoint x: 47, startPoint y: 209, endPoint x: 50, endPoint y: 99, distance: 110.0
click at [50, 99] on p "Bürokleidung" at bounding box center [71, 102] width 83 height 7
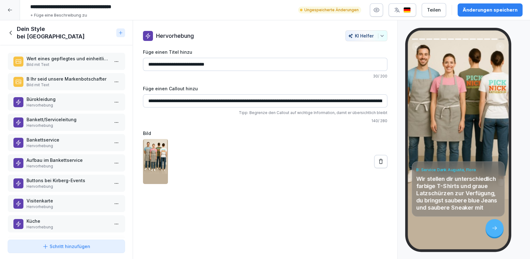
click at [56, 96] on p "Bürokleidung" at bounding box center [67, 99] width 83 height 7
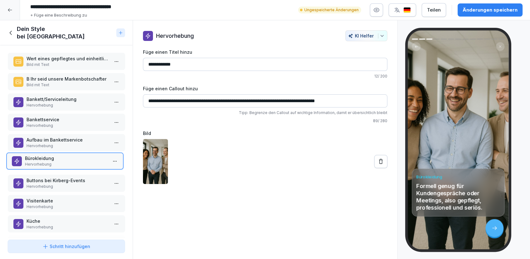
drag, startPoint x: 46, startPoint y: 94, endPoint x: 44, endPoint y: 153, distance: 59.1
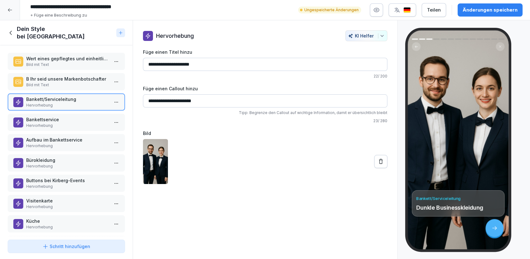
scroll to position [35, 0]
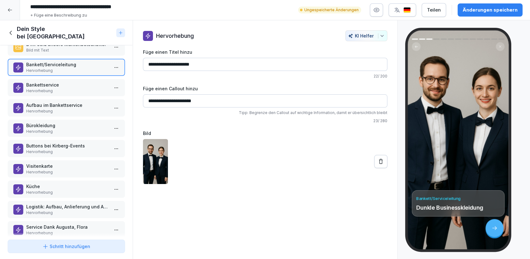
click at [48, 129] on p "Hervorhebung" at bounding box center [67, 132] width 83 height 6
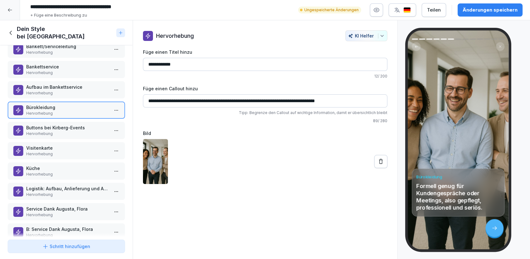
scroll to position [69, 0]
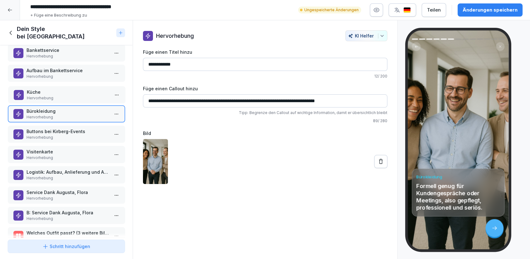
drag, startPoint x: 39, startPoint y: 149, endPoint x: 39, endPoint y: 89, distance: 60.0
click at [39, 95] on p "Hervorhebung" at bounding box center [68, 98] width 83 height 6
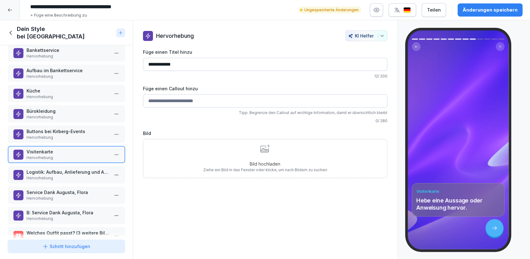
click at [44, 87] on p "Küche" at bounding box center [67, 90] width 83 height 7
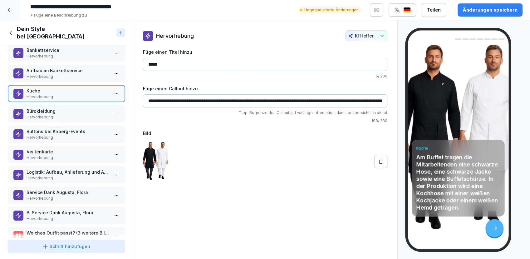
click at [47, 108] on p "Bürokleidung" at bounding box center [67, 111] width 83 height 7
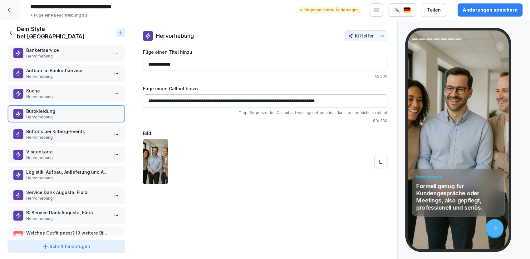
click at [47, 169] on p "Logistik: Aufbau, Anlieferung und Abbau" at bounding box center [67, 172] width 83 height 7
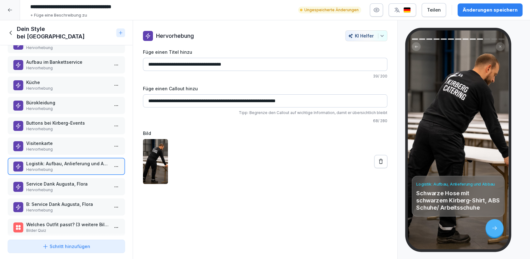
scroll to position [82, 0]
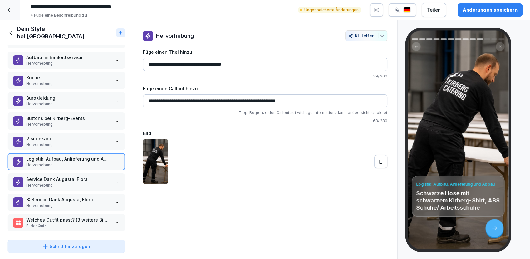
click at [65, 176] on p "Service Dank Augusta, Flora" at bounding box center [67, 179] width 83 height 7
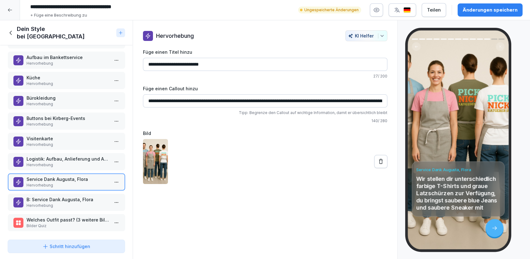
click at [55, 196] on p "B: Service Dank Augusta, Flora" at bounding box center [67, 199] width 83 height 7
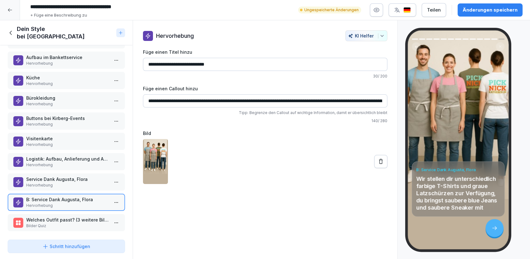
click at [57, 182] on p "Hervorhebung" at bounding box center [67, 185] width 83 height 6
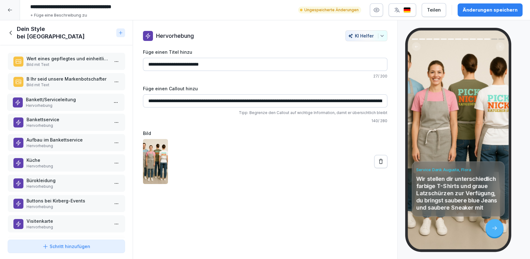
click at [53, 97] on p "Bankett/Serviceleitung" at bounding box center [67, 99] width 83 height 7
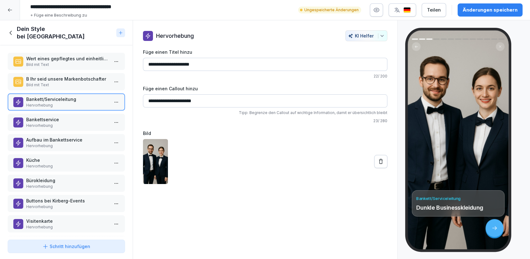
click at [52, 82] on p "Bild mit Text" at bounding box center [67, 85] width 83 height 6
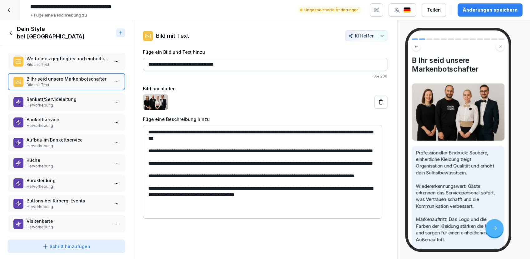
click at [51, 102] on p "Hervorhebung" at bounding box center [67, 105] width 83 height 6
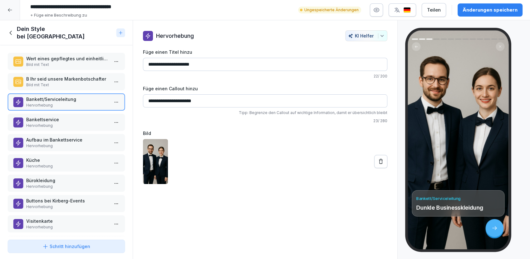
click at [45, 117] on p "Bankettservice" at bounding box center [67, 119] width 83 height 7
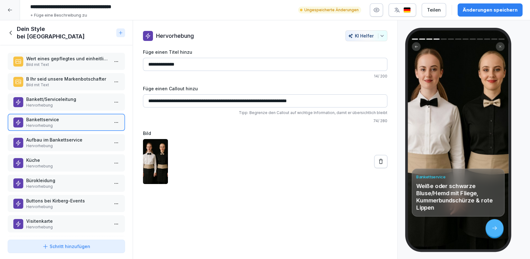
click at [45, 137] on p "Aufbau im Bankettservice" at bounding box center [67, 140] width 83 height 7
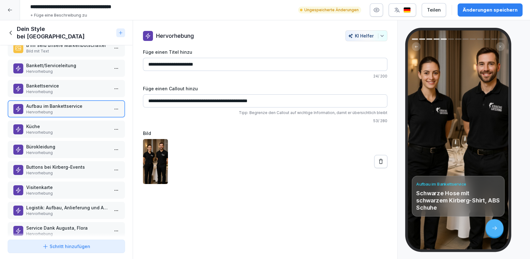
scroll to position [35, 0]
click at [53, 149] on p "Hervorhebung" at bounding box center [67, 152] width 83 height 6
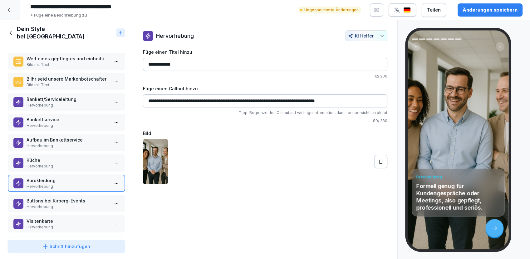
click at [46, 117] on p "Bankettservice" at bounding box center [67, 119] width 83 height 7
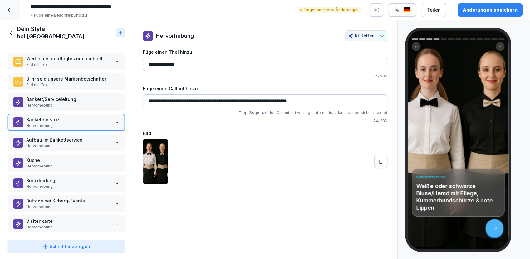
click at [50, 137] on p "Aufbau im Bankettservice" at bounding box center [67, 140] width 83 height 7
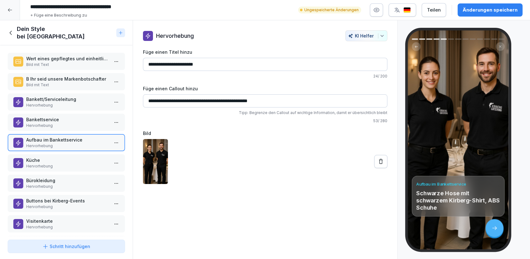
drag, startPoint x: 171, startPoint y: 64, endPoint x: 144, endPoint y: 66, distance: 27.0
click at [144, 66] on input "**********" at bounding box center [265, 64] width 245 height 13
paste input "*********"
click at [205, 62] on input "**********" at bounding box center [265, 64] width 245 height 13
click at [172, 64] on input "**********" at bounding box center [265, 64] width 245 height 13
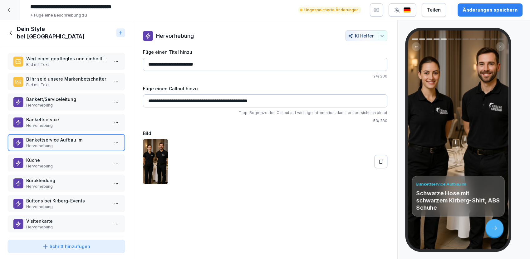
click at [210, 63] on input "**********" at bounding box center [265, 64] width 245 height 13
type input "**********"
click at [77, 163] on p "Hervorhebung" at bounding box center [67, 166] width 83 height 6
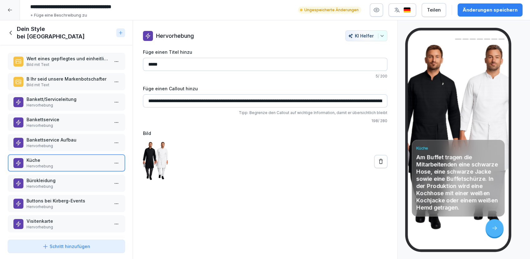
click at [46, 137] on p "Bankettservice Aufbau" at bounding box center [67, 140] width 83 height 7
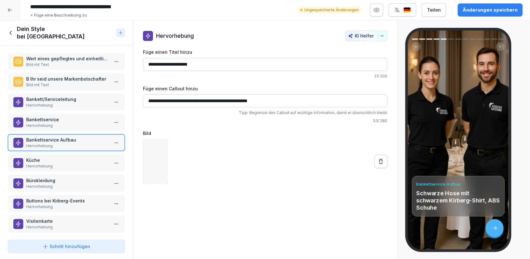
click at [40, 157] on p "Küche" at bounding box center [67, 160] width 83 height 7
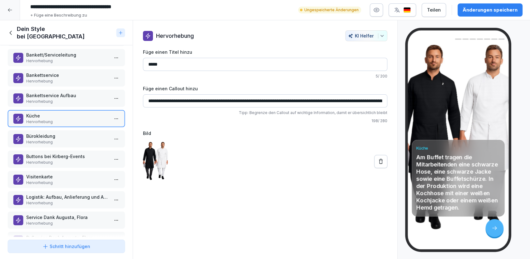
scroll to position [69, 0]
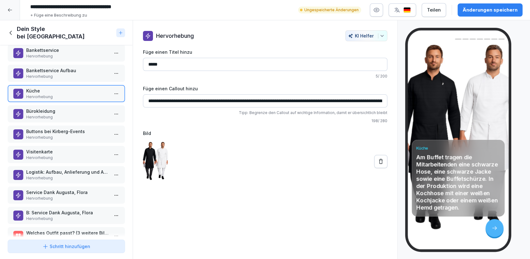
click at [48, 108] on p "Bürokleidung" at bounding box center [67, 111] width 83 height 7
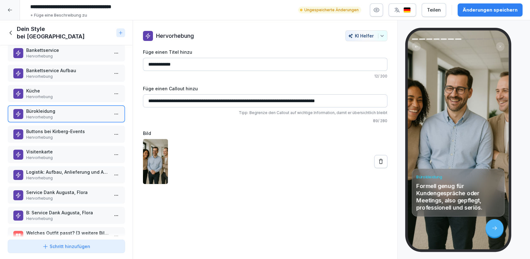
click at [47, 87] on p "Küche" at bounding box center [67, 90] width 83 height 7
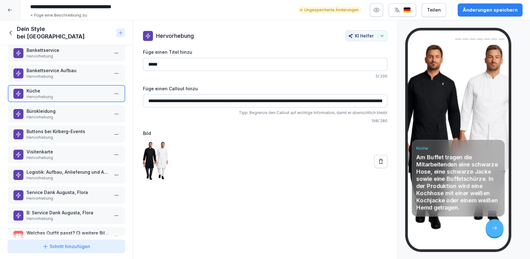
click at [46, 108] on p "Bürokleidung" at bounding box center [67, 111] width 83 height 7
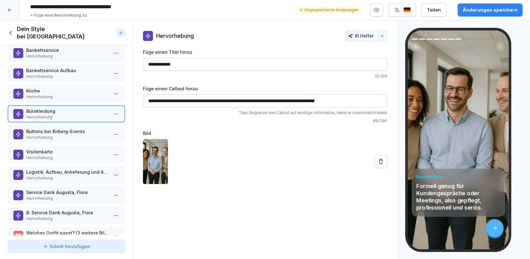
scroll to position [82, 0]
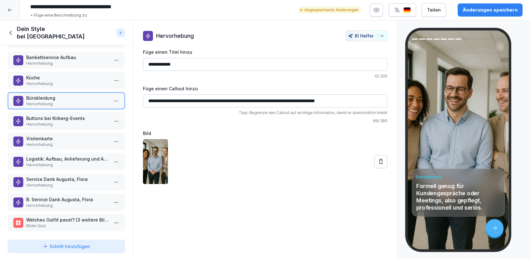
click at [52, 247] on div "Schritt hinzufügen" at bounding box center [66, 246] width 48 height 7
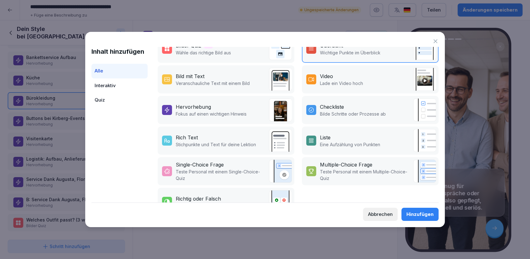
scroll to position [127, 0]
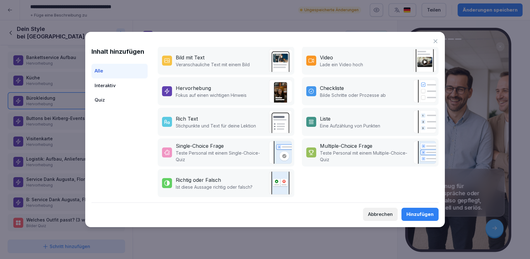
click at [201, 178] on div "Richtig oder Falsch" at bounding box center [198, 179] width 45 height 7
click at [417, 213] on div "Hinzufügen" at bounding box center [420, 214] width 27 height 7
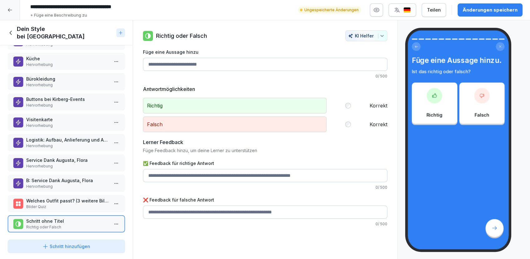
scroll to position [102, 0]
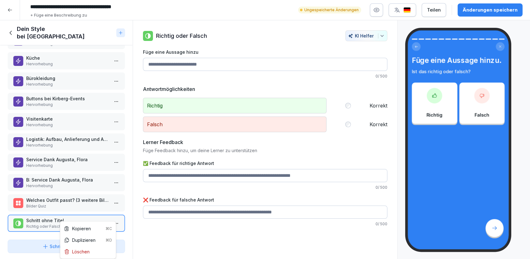
click at [112, 216] on html "**********" at bounding box center [265, 129] width 530 height 259
click at [75, 251] on div "Löschen" at bounding box center [77, 251] width 26 height 7
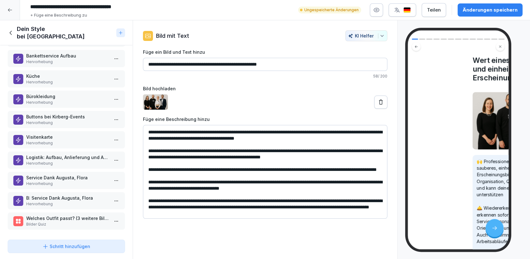
scroll to position [82, 0]
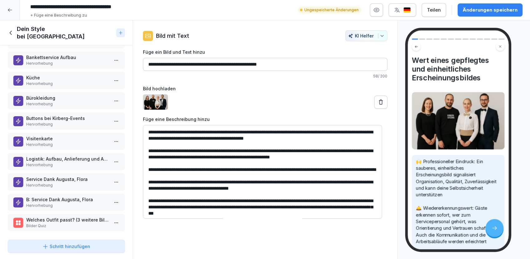
click at [59, 246] on div "Schritt hinzufügen" at bounding box center [66, 246] width 48 height 7
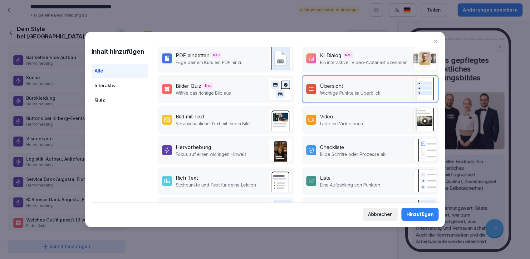
scroll to position [57, 0]
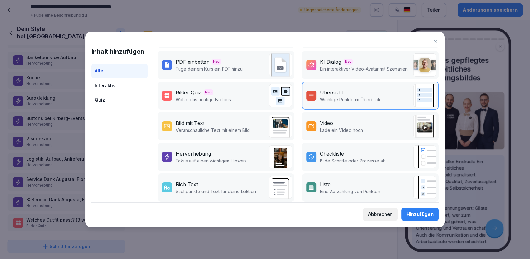
click at [191, 96] on p "Wähle das richtige Bild aus" at bounding box center [203, 99] width 55 height 7
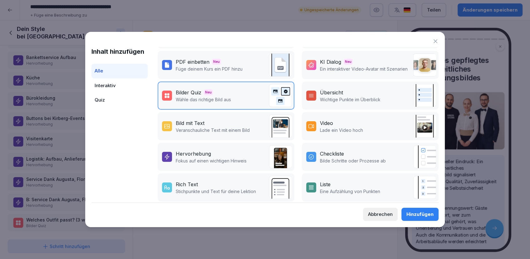
click at [416, 215] on div "Hinzufügen" at bounding box center [420, 214] width 27 height 7
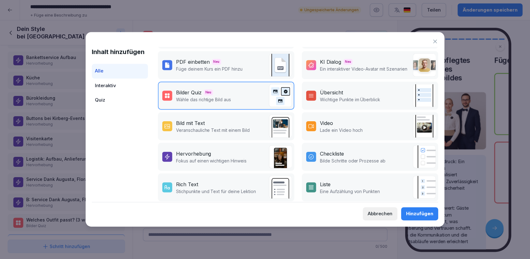
scroll to position [102, 0]
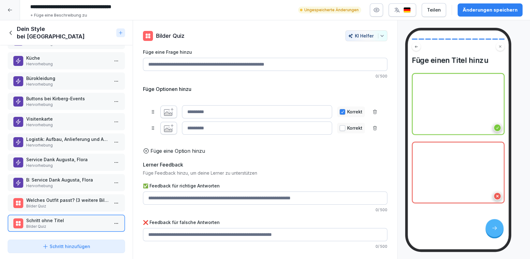
click at [175, 61] on input "Füge eine Frage hinzu" at bounding box center [265, 64] width 245 height 13
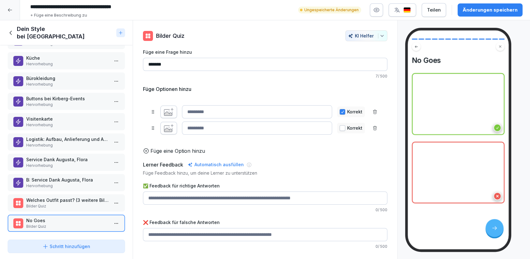
type input "*******"
click at [214, 38] on div at bounding box center [265, 35] width 155 height 11
click at [39, 197] on p "Welches Outfit passt? (3 weitere Bilder)" at bounding box center [67, 200] width 83 height 7
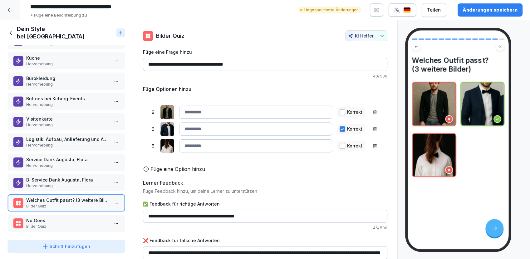
click at [48, 217] on p "No Goes" at bounding box center [67, 220] width 83 height 7
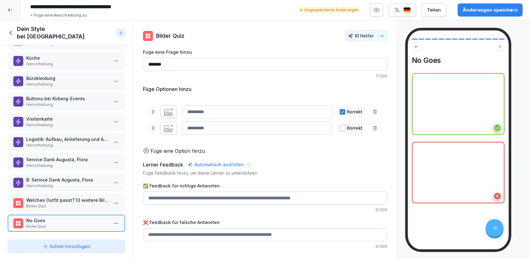
click at [56, 203] on p "Bilder Quiz" at bounding box center [67, 206] width 83 height 6
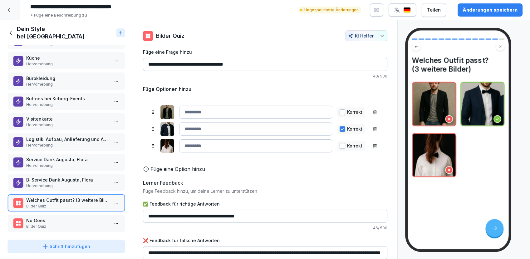
click at [64, 224] on p "Bilder Quiz" at bounding box center [67, 227] width 83 height 6
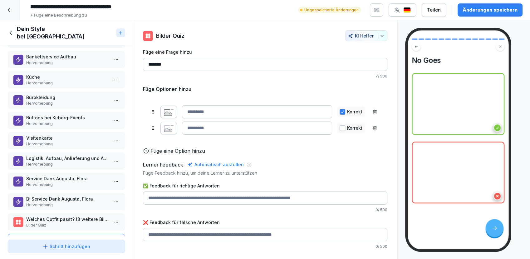
scroll to position [32, 0]
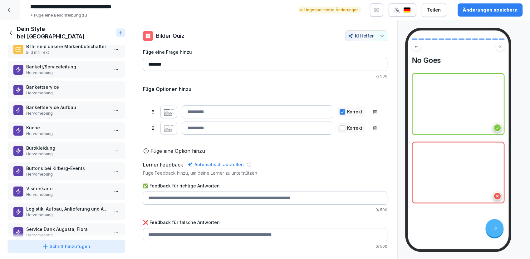
click at [50, 151] on p "Hervorhebung" at bounding box center [67, 154] width 83 height 6
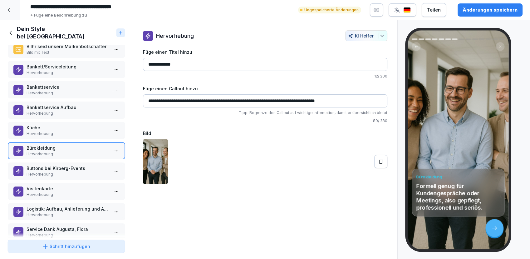
click at [58, 131] on p "Hervorhebung" at bounding box center [67, 134] width 83 height 6
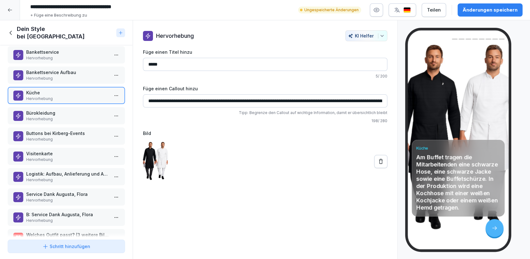
scroll to position [102, 0]
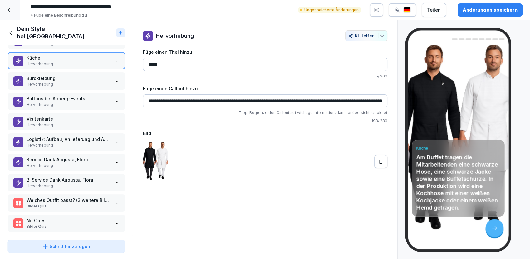
click at [50, 183] on p "Hervorhebung" at bounding box center [67, 186] width 83 height 6
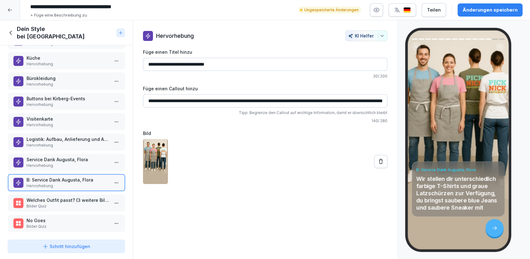
click at [40, 156] on p "Service Dank Augusta, Flora" at bounding box center [67, 159] width 83 height 7
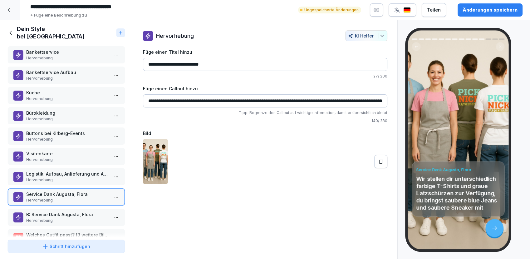
scroll to position [102, 0]
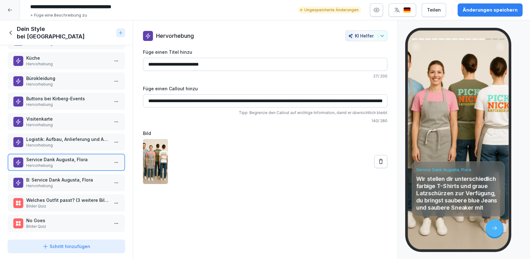
click at [38, 217] on p "No Goes" at bounding box center [67, 220] width 83 height 7
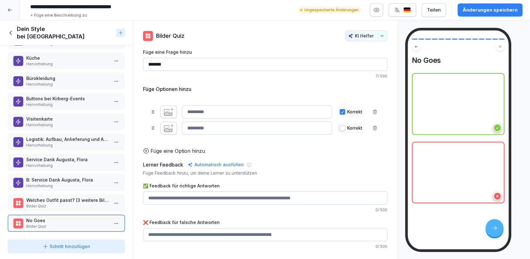
click at [177, 62] on input "*******" at bounding box center [265, 64] width 245 height 13
click at [47, 75] on p "Bürokleidung" at bounding box center [67, 78] width 83 height 7
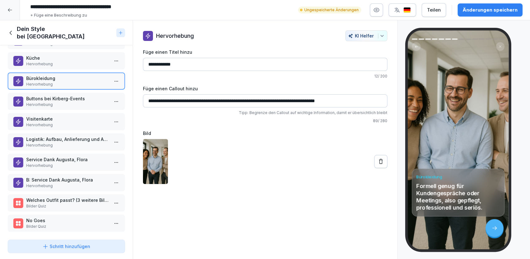
click at [71, 245] on div "Schritt hinzufügen" at bounding box center [66, 246] width 48 height 7
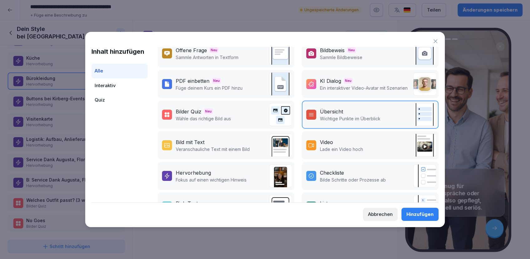
scroll to position [69, 0]
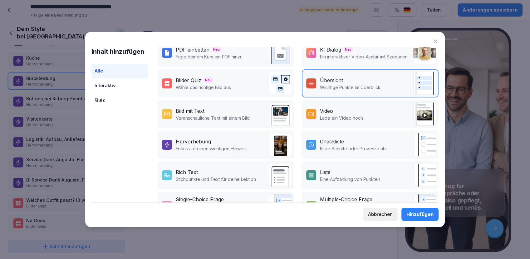
click at [192, 111] on div "Bild mit Text" at bounding box center [190, 110] width 29 height 7
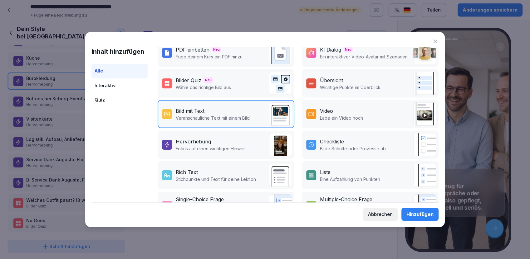
click at [427, 214] on div "Hinzufügen" at bounding box center [420, 214] width 27 height 7
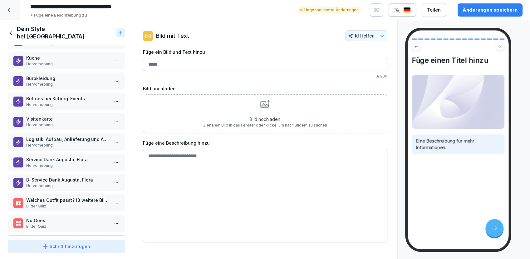
click at [187, 164] on textarea at bounding box center [265, 196] width 245 height 94
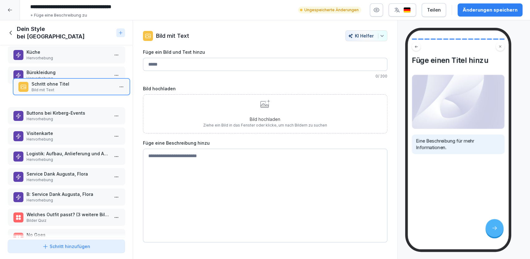
scroll to position [108, 0]
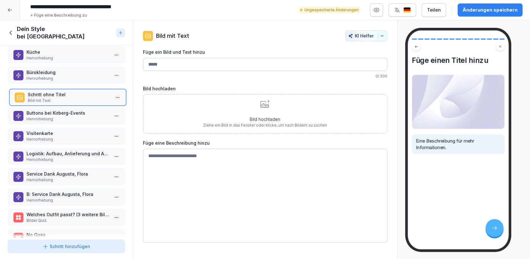
drag, startPoint x: 46, startPoint y: 215, endPoint x: 47, endPoint y: 88, distance: 127.2
click at [47, 91] on p "Schritt ohne Titel" at bounding box center [68, 94] width 83 height 7
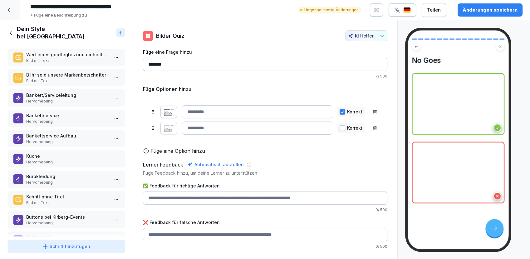
scroll to position [0, 0]
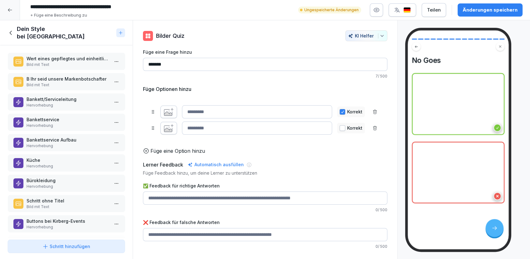
click at [45, 184] on p "Hervorhebung" at bounding box center [67, 187] width 83 height 6
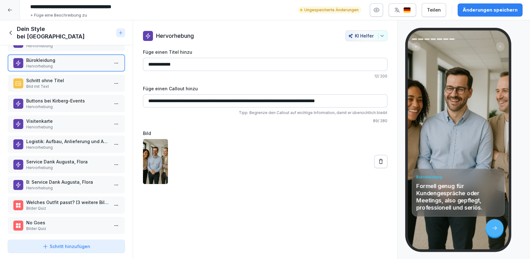
scroll to position [122, 0]
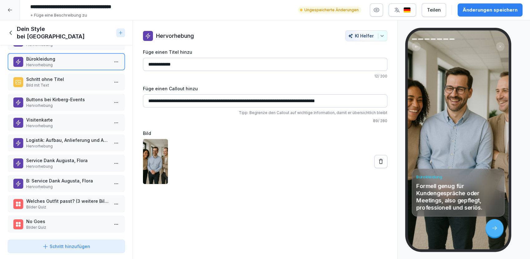
click at [49, 96] on p "Buttons bei Kirberg-Events" at bounding box center [67, 99] width 83 height 7
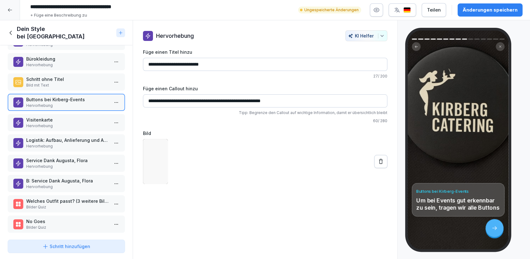
click at [51, 117] on p "Visitenkarte" at bounding box center [67, 120] width 83 height 7
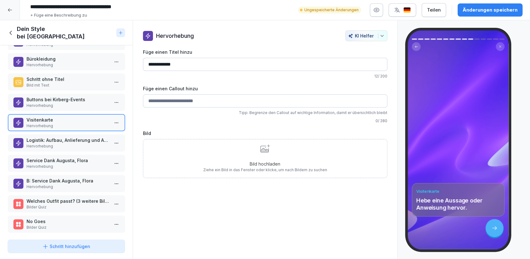
click at [54, 137] on p "Logistik: Aufbau, Anlieferung und Abbau" at bounding box center [67, 140] width 83 height 7
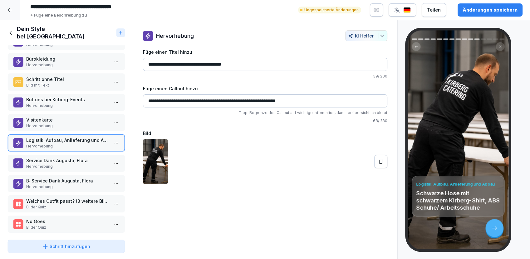
click at [246, 64] on input "**********" at bounding box center [265, 64] width 245 height 13
click at [49, 157] on p "Service Dank Augusta, Flora" at bounding box center [67, 160] width 83 height 7
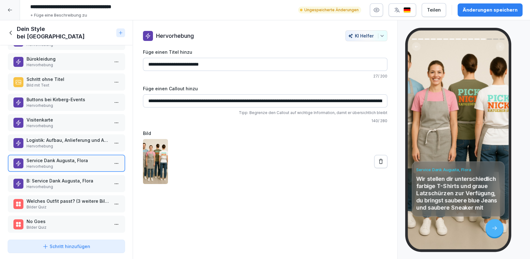
click at [41, 177] on p "B: Service Dank Augusta, Flora" at bounding box center [67, 180] width 83 height 7
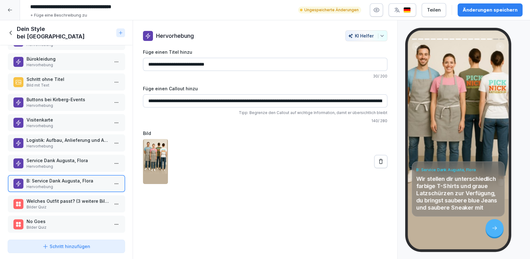
click at [42, 164] on p "Hervorhebung" at bounding box center [67, 167] width 83 height 6
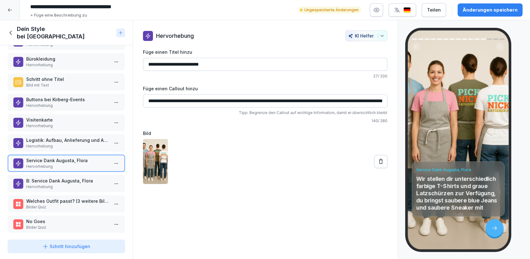
click at [41, 177] on p "B: Service Dank Augusta, Flora" at bounding box center [67, 180] width 83 height 7
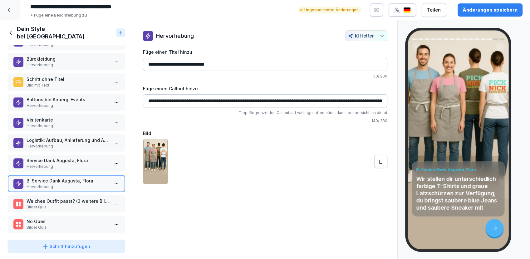
click at [49, 164] on p "Hervorhebung" at bounding box center [67, 167] width 83 height 6
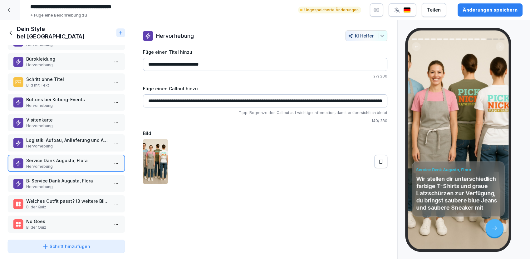
click at [55, 177] on p "B: Service Dank Augusta, Flora" at bounding box center [67, 180] width 83 height 7
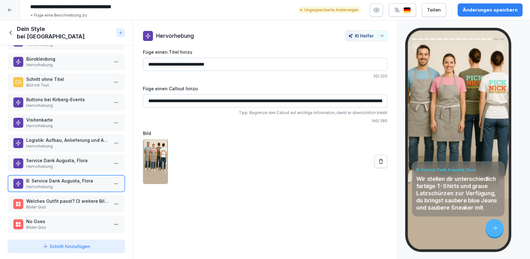
click at [59, 157] on p "Service Dank Augusta, Flora" at bounding box center [67, 160] width 83 height 7
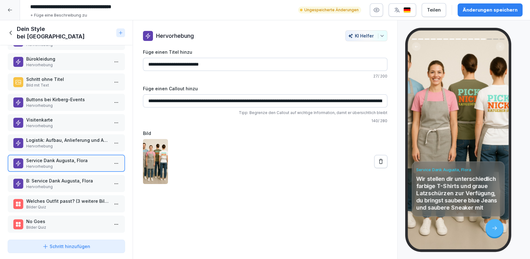
click at [54, 177] on p "B: Service Dank Augusta, Flora" at bounding box center [67, 180] width 83 height 7
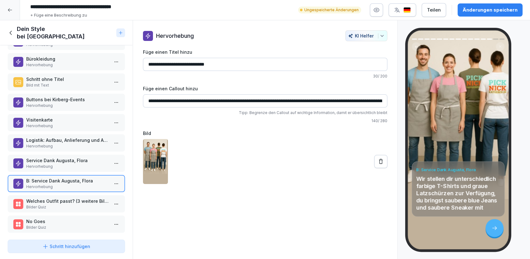
click at [52, 164] on p "Hervorhebung" at bounding box center [67, 167] width 83 height 6
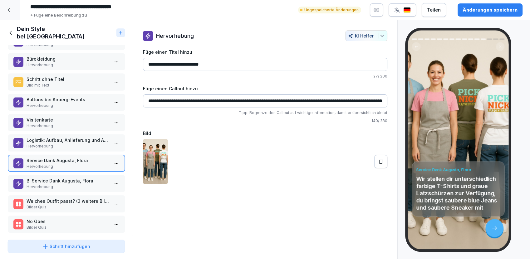
click at [47, 177] on p "B: Service Dank Augusta, Flora" at bounding box center [67, 180] width 83 height 7
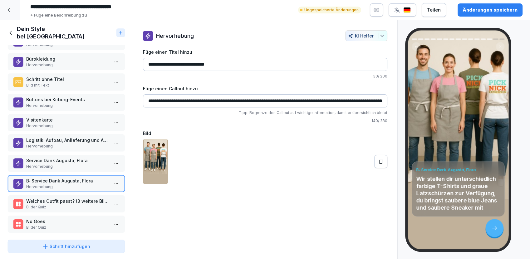
click at [51, 164] on p "Hervorhebung" at bounding box center [67, 167] width 83 height 6
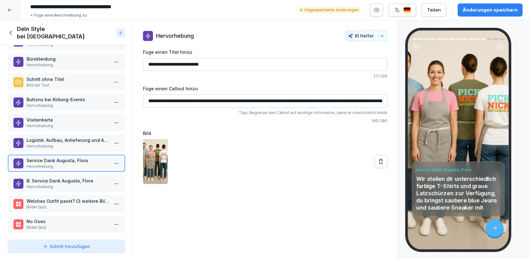
click at [45, 177] on p "B: Service Dank Augusta, Flora" at bounding box center [67, 180] width 83 height 7
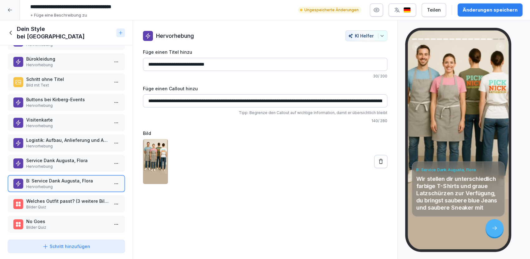
click at [74, 164] on p "Hervorhebung" at bounding box center [67, 167] width 83 height 6
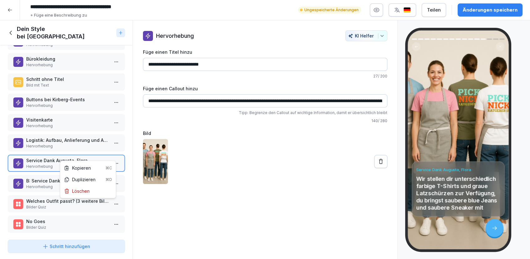
click at [115, 157] on html "**********" at bounding box center [265, 129] width 530 height 259
click at [79, 191] on div "Löschen" at bounding box center [77, 191] width 26 height 7
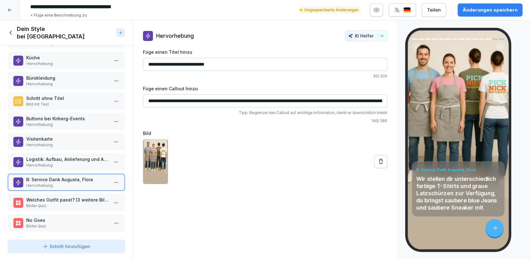
click at [154, 65] on input "**********" at bounding box center [265, 64] width 245 height 13
type input "**********"
click at [506, 8] on div "Änderungen speichern" at bounding box center [490, 10] width 55 height 7
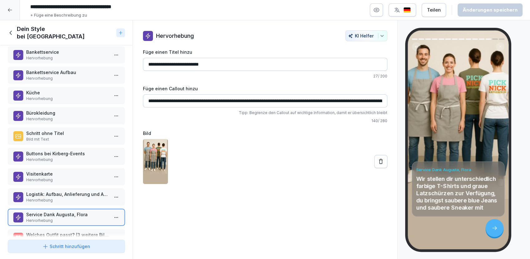
scroll to position [102, 0]
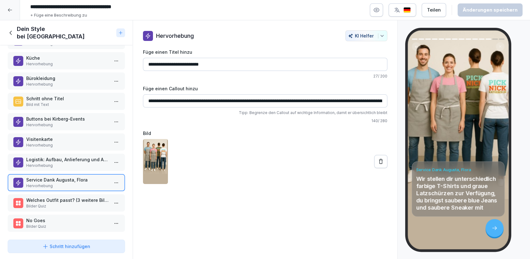
click at [58, 244] on div "Schritt hinzufügen" at bounding box center [66, 246] width 48 height 7
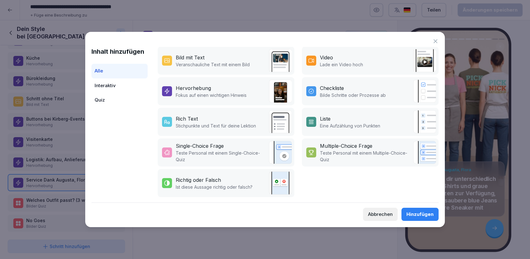
scroll to position [127, 0]
click at [189, 84] on div "Hervorhebung" at bounding box center [193, 87] width 35 height 7
click at [414, 215] on div "Hinzufügen" at bounding box center [420, 214] width 27 height 7
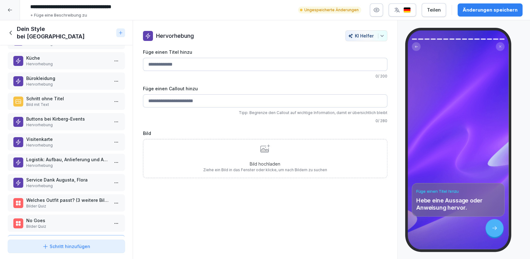
scroll to position [122, 0]
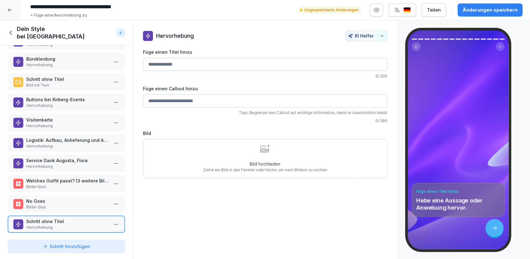
click at [195, 62] on input "Füge einen Titel hinzu" at bounding box center [265, 64] width 245 height 13
click at [168, 40] on div "Hervorhebung KI Helfer" at bounding box center [265, 35] width 245 height 11
click at [162, 66] on input "Füge einen Titel hinzu" at bounding box center [265, 64] width 245 height 13
type input "**********"
click at [480, 11] on div "Änderungen speichern" at bounding box center [490, 10] width 55 height 7
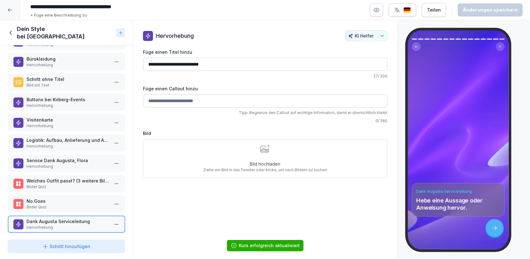
click at [45, 177] on p "Welches Outfit passt? (3 weitere Bilder)" at bounding box center [67, 180] width 83 height 7
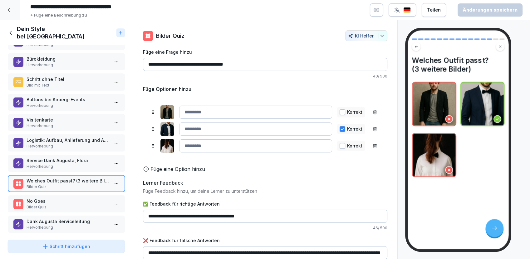
click at [57, 198] on p "No Goes" at bounding box center [67, 201] width 83 height 7
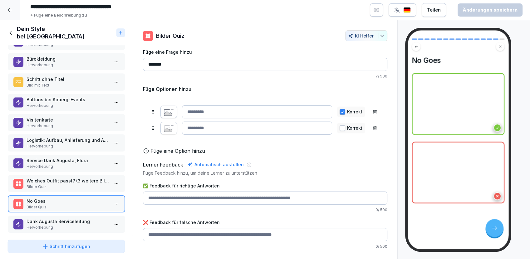
click at [42, 177] on p "Welches Outfit passt? (3 weitere Bilder)" at bounding box center [67, 180] width 83 height 7
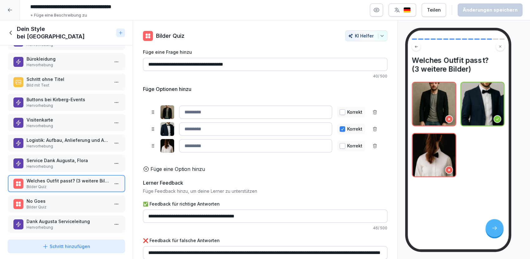
click at [37, 198] on p "No Goes" at bounding box center [67, 201] width 83 height 7
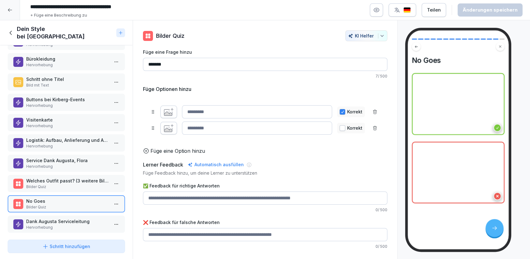
click at [12, 29] on icon at bounding box center [10, 32] width 7 height 7
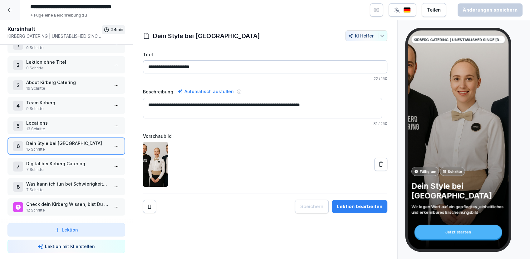
click at [64, 161] on p "Digital bei Kirberg Catering" at bounding box center [67, 163] width 83 height 7
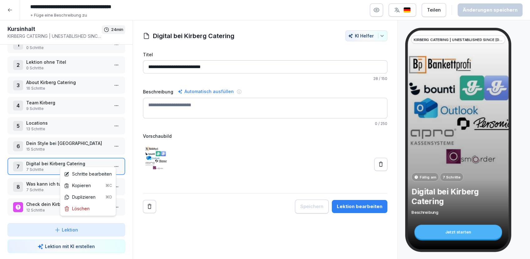
click at [115, 161] on html "**********" at bounding box center [265, 129] width 530 height 259
click at [89, 175] on div "Schritte bearbeiten" at bounding box center [88, 174] width 48 height 7
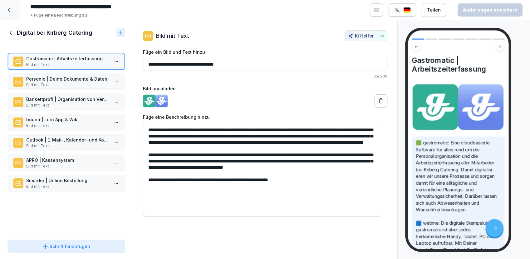
click at [63, 85] on p "Bild mit Text" at bounding box center [67, 85] width 83 height 6
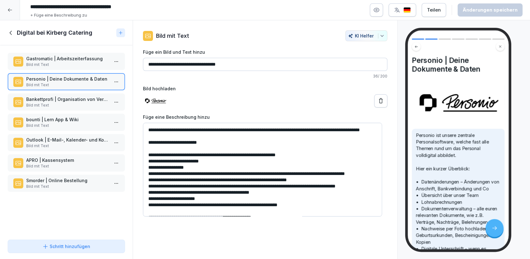
click at [57, 63] on p "Bild mit Text" at bounding box center [67, 65] width 83 height 6
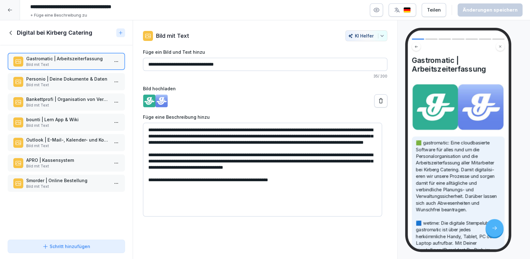
click at [36, 204] on div "Gastromatic | Arbeitszeiterfassung Bild mit Text Personio | Deine Dokumente & D…" at bounding box center [66, 141] width 133 height 192
click at [56, 83] on p "Bild mit Text" at bounding box center [67, 85] width 83 height 6
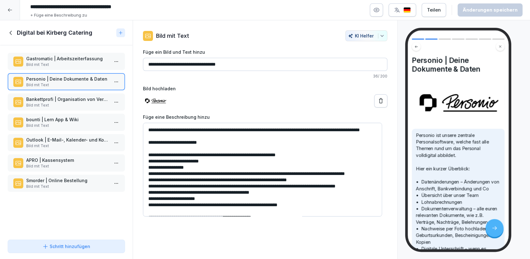
click at [56, 97] on p "Bankettprofi | Organisation von Veranstaltungen" at bounding box center [67, 99] width 83 height 7
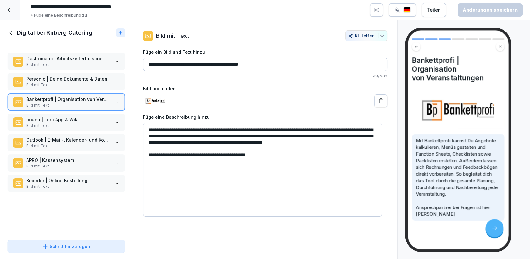
click at [52, 122] on p "bounti | Lern App & Wiki" at bounding box center [67, 119] width 83 height 7
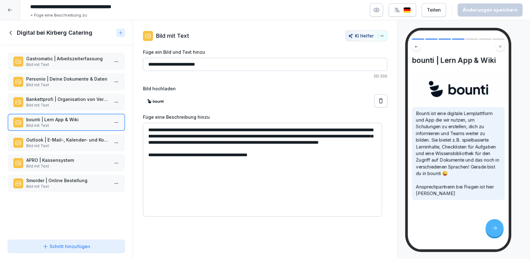
click at [60, 140] on p "Outlook | E-Mail-, Kalender- und Kontaktprogramm" at bounding box center [67, 140] width 83 height 7
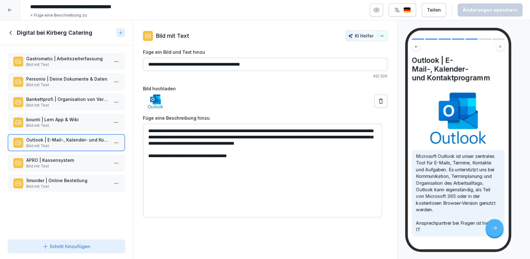
click at [62, 122] on p "bounti | Lern App & Wiki" at bounding box center [67, 119] width 83 height 7
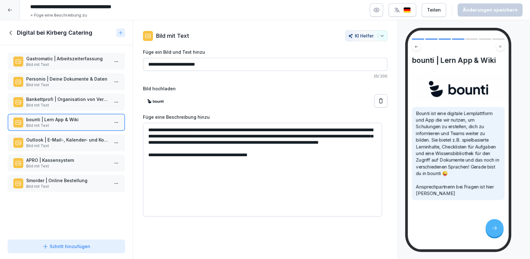
click at [55, 147] on p "Bild mit Text" at bounding box center [67, 146] width 83 height 6
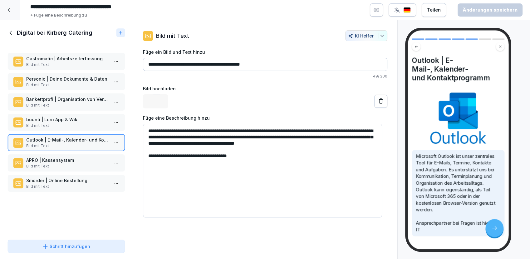
click at [55, 158] on p "APRO | Kassensystem" at bounding box center [67, 160] width 83 height 7
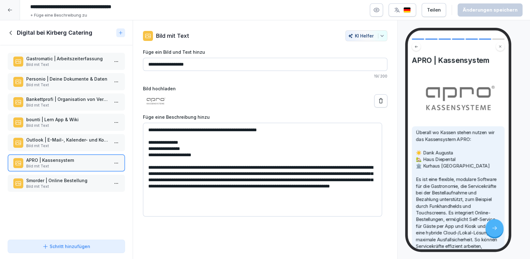
drag, startPoint x: 156, startPoint y: 167, endPoint x: 282, endPoint y: 195, distance: 129.8
click at [282, 195] on textarea "**********" at bounding box center [262, 170] width 239 height 94
click at [253, 180] on textarea "**********" at bounding box center [262, 170] width 239 height 94
drag, startPoint x: 160, startPoint y: 168, endPoint x: 261, endPoint y: 168, distance: 101.8
click at [261, 168] on textarea "**********" at bounding box center [262, 170] width 239 height 94
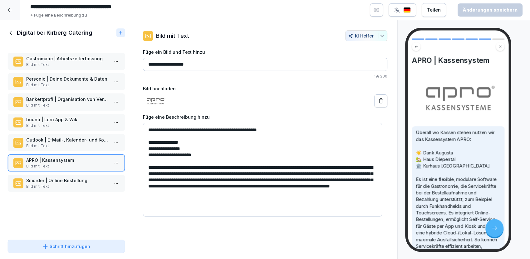
click at [256, 180] on textarea "**********" at bounding box center [262, 170] width 239 height 94
click at [312, 192] on textarea "**********" at bounding box center [262, 170] width 239 height 94
click at [43, 186] on p "Bild mit Text" at bounding box center [67, 187] width 83 height 6
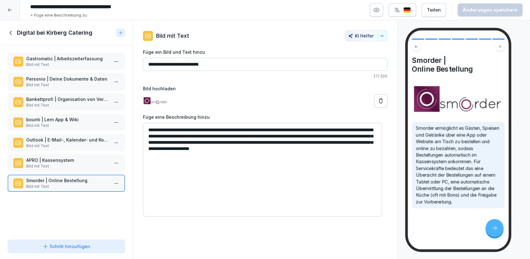
click at [49, 161] on p "APRO | Kassensystem" at bounding box center [67, 160] width 83 height 7
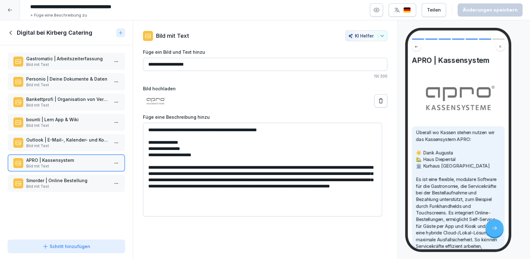
click at [44, 179] on p "Smorder | Online Bestellung" at bounding box center [67, 180] width 83 height 7
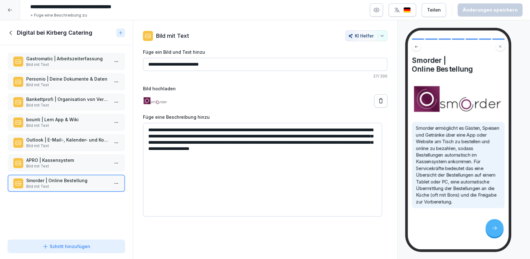
click at [51, 161] on p "APRO | Kassensystem" at bounding box center [67, 160] width 83 height 7
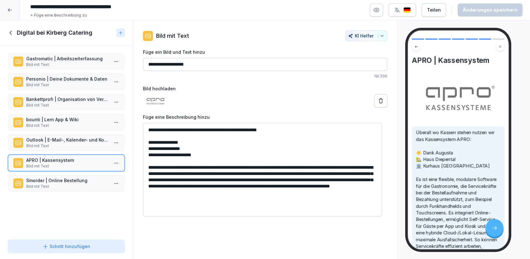
click at [61, 141] on p "Outlook | E-Mail-, Kalender- und Kontaktprogramm" at bounding box center [67, 140] width 83 height 7
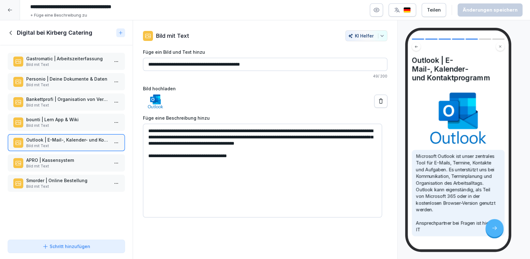
click at [44, 123] on p "Bild mit Text" at bounding box center [67, 126] width 83 height 6
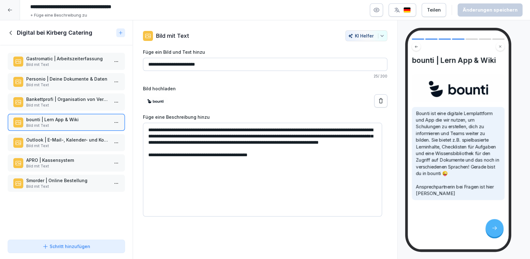
click at [53, 185] on p "Bild mit Text" at bounding box center [67, 187] width 83 height 6
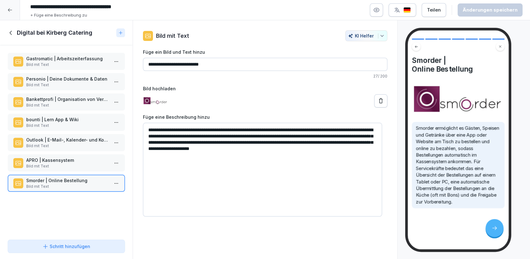
click at [39, 161] on p "APRO | Kassensystem" at bounding box center [67, 160] width 83 height 7
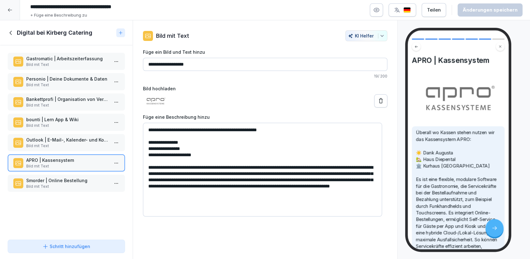
click at [40, 177] on p "Smorder | Online Bestellung" at bounding box center [67, 180] width 83 height 7
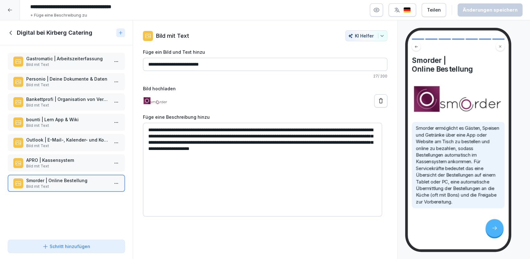
click at [48, 248] on icon at bounding box center [45, 246] width 6 height 6
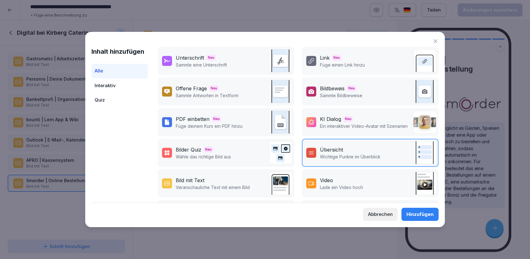
click at [207, 179] on div "Bild mit Text" at bounding box center [213, 180] width 74 height 7
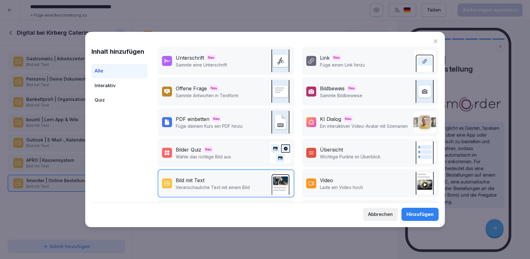
click at [418, 213] on div "Hinzufügen" at bounding box center [420, 214] width 27 height 7
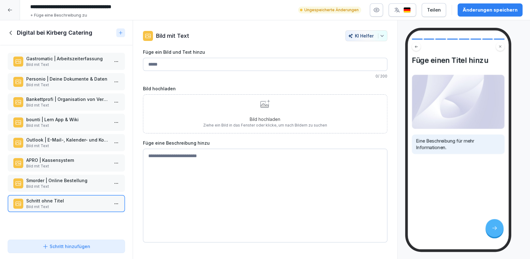
click at [171, 65] on input "Füge ein Bild und Text hinzu" at bounding box center [265, 64] width 245 height 13
type input "**********"
click at [471, 12] on div "Änderungen speichern" at bounding box center [490, 10] width 55 height 7
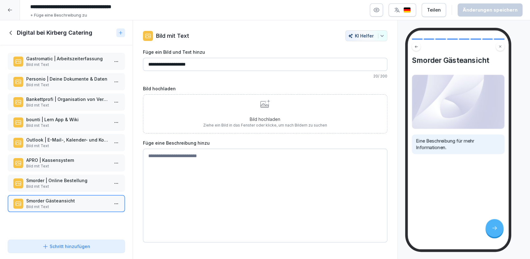
click at [12, 33] on icon at bounding box center [10, 32] width 7 height 7
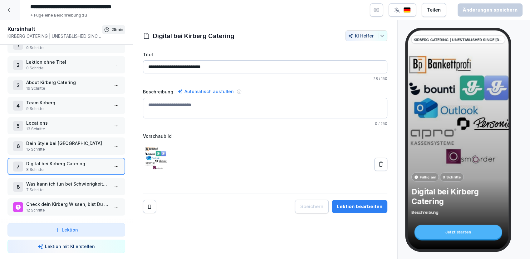
click at [52, 181] on p "Was kann ich tun bei Schwierigkeiten mit Gästen, Kund/innen oder Kolleg/innen..." at bounding box center [67, 184] width 83 height 7
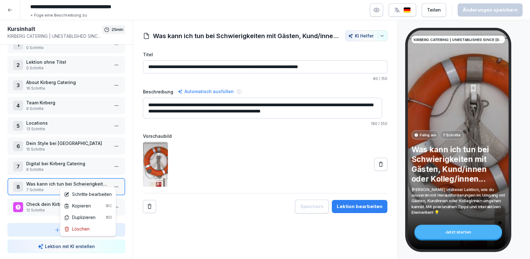
click at [112, 184] on html "**********" at bounding box center [265, 129] width 530 height 259
click at [99, 194] on div "Schritte bearbeiten" at bounding box center [88, 194] width 48 height 7
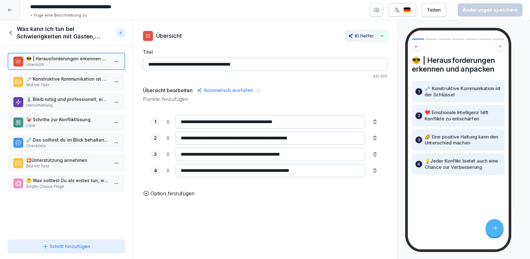
click at [12, 32] on icon at bounding box center [10, 32] width 7 height 7
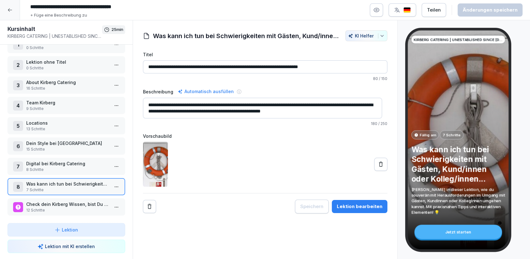
click at [336, 69] on input "**********" at bounding box center [265, 66] width 245 height 13
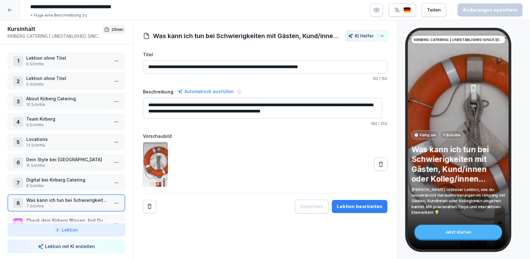
click at [84, 120] on p "Team Kirberg" at bounding box center [67, 119] width 83 height 7
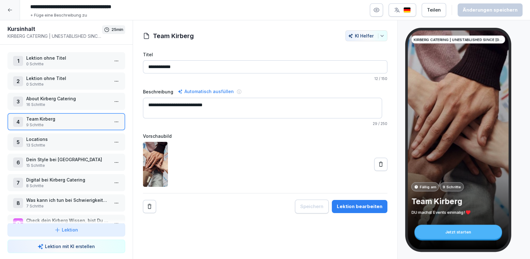
click at [47, 200] on p "Was kann ich tun bei Schwierigkeiten mit Gästen, Kund/innen oder Kolleg/innen..." at bounding box center [67, 200] width 83 height 7
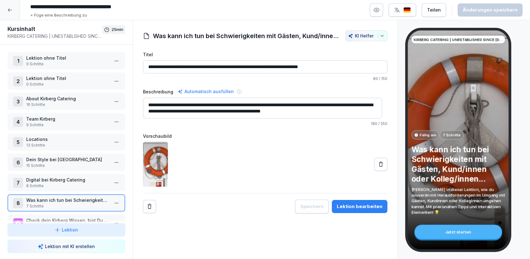
click at [111, 204] on html "**********" at bounding box center [265, 129] width 530 height 259
click at [80, 197] on html "**********" at bounding box center [265, 129] width 530 height 259
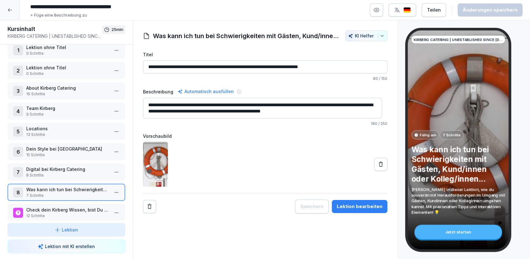
scroll to position [20, 0]
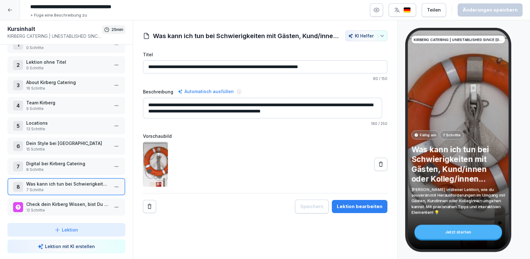
click at [62, 230] on p "Lektion" at bounding box center [70, 229] width 16 height 7
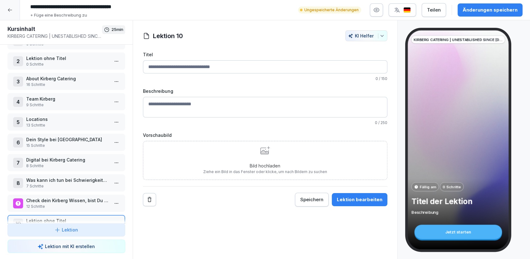
click at [180, 68] on input "Titel" at bounding box center [265, 66] width 245 height 13
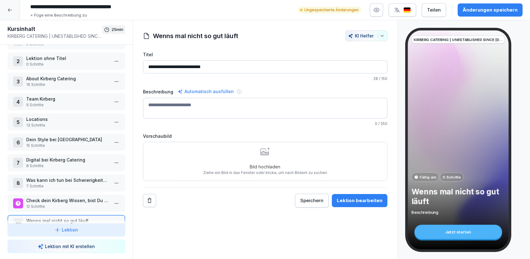
type input "**********"
click at [484, 10] on div "Änderungen speichern" at bounding box center [490, 10] width 55 height 7
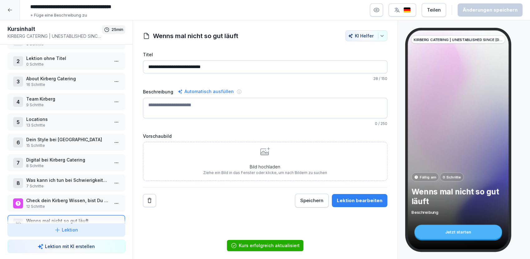
click at [49, 180] on p "Was kann ich tun bei Schwierigkeiten mit Gästen, Kund/innen oder Kolleg/innen..." at bounding box center [67, 180] width 83 height 7
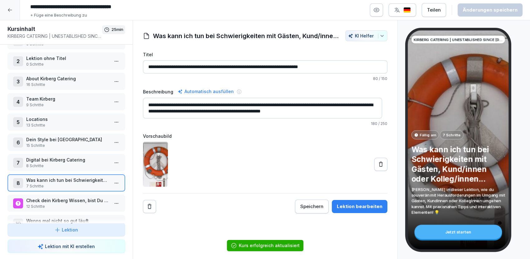
scroll to position [40, 0]
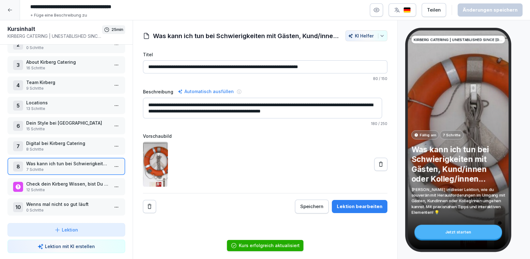
click at [51, 201] on p "Wenns mal nicht so gut läuft" at bounding box center [67, 204] width 83 height 7
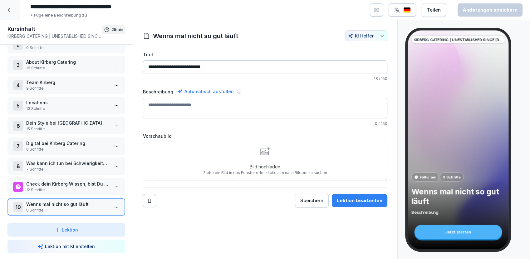
click at [53, 161] on p "Was kann ich tun bei Schwierigkeiten mit Gästen, Kund/innen oder Kolleg/innen..." at bounding box center [67, 163] width 83 height 7
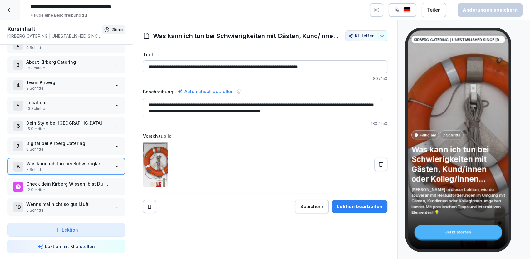
click at [113, 159] on html "**********" at bounding box center [265, 129] width 530 height 259
click at [100, 174] on div "Schritte bearbeiten" at bounding box center [88, 174] width 48 height 7
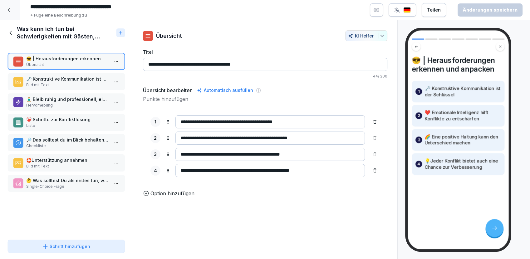
drag, startPoint x: 197, startPoint y: 136, endPoint x: 239, endPoint y: 137, distance: 41.9
click at [239, 137] on input "**********" at bounding box center [271, 138] width 190 height 13
click at [251, 136] on input "**********" at bounding box center [271, 138] width 190 height 13
click at [314, 137] on input "**********" at bounding box center [271, 138] width 190 height 13
click at [309, 154] on input "**********" at bounding box center [271, 154] width 190 height 13
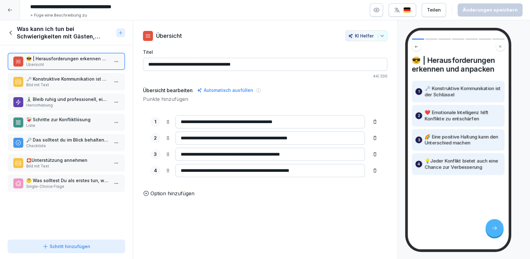
click at [230, 137] on input "**********" at bounding box center [271, 138] width 190 height 13
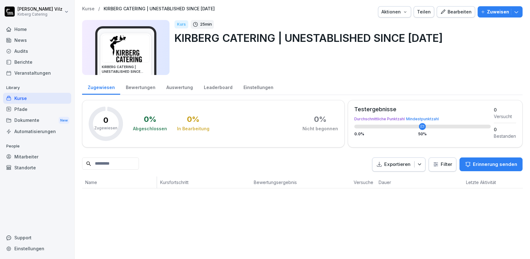
click at [20, 97] on div "Kurse" at bounding box center [37, 98] width 68 height 11
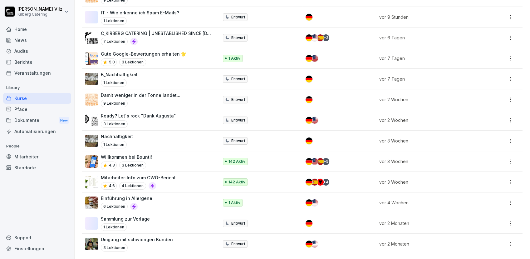
scroll to position [184, 0]
click at [138, 236] on p "Umgang mit schwierigen Kunden" at bounding box center [137, 239] width 72 height 7
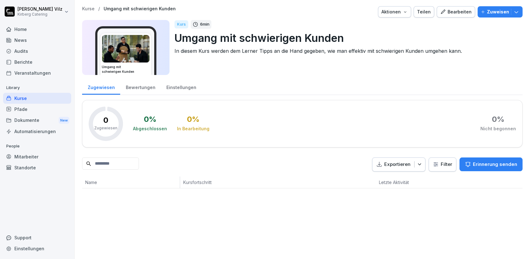
click at [459, 15] on div "Bearbeiten" at bounding box center [456, 11] width 32 height 7
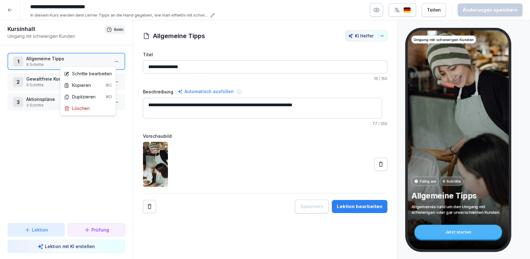
click at [113, 59] on html "**********" at bounding box center [265, 129] width 530 height 259
click at [85, 73] on div "Schritte bearbeiten" at bounding box center [88, 73] width 48 height 7
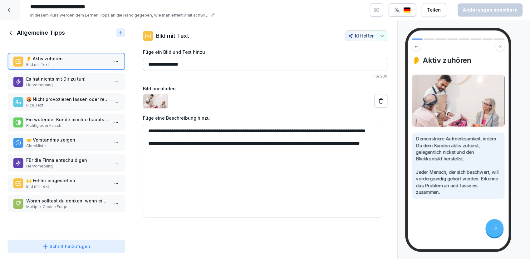
click at [52, 81] on p "Es hat nichts mit Dir zu tun!" at bounding box center [67, 79] width 83 height 7
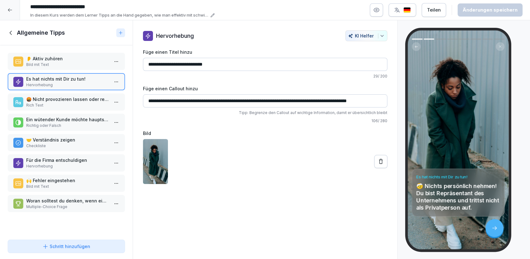
click at [60, 63] on p "Bild mit Text" at bounding box center [67, 65] width 83 height 6
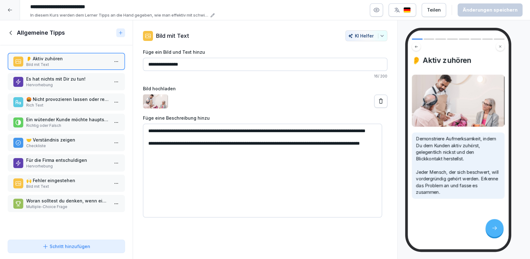
click at [11, 32] on icon at bounding box center [10, 32] width 7 height 7
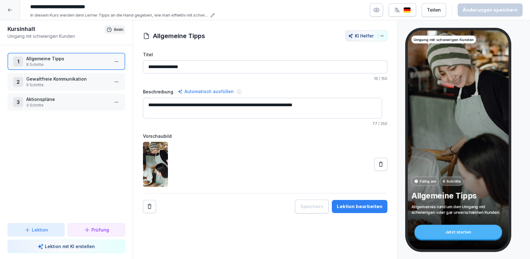
click at [11, 12] on icon at bounding box center [9, 9] width 5 height 5
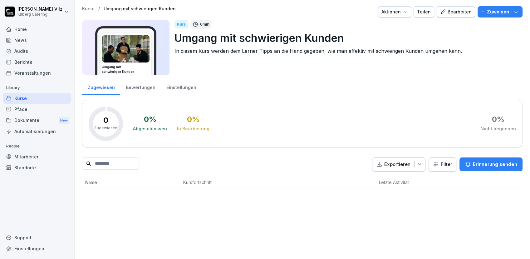
click at [26, 99] on div "Kurse" at bounding box center [37, 98] width 68 height 11
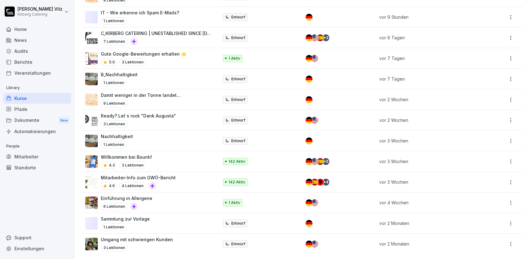
scroll to position [184, 0]
click at [160, 236] on p "Umgang mit schwierigen Kunden" at bounding box center [137, 239] width 72 height 7
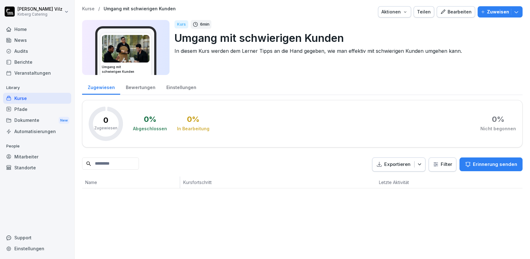
click at [459, 11] on div "Bearbeiten" at bounding box center [456, 11] width 32 height 7
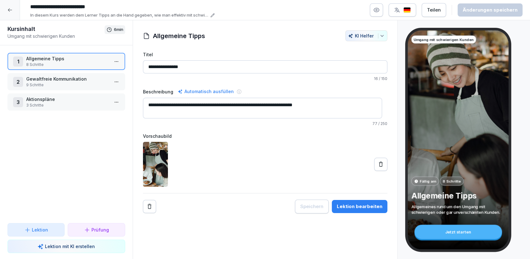
click at [114, 61] on html "**********" at bounding box center [265, 129] width 530 height 259
click at [96, 72] on div "Schritte bearbeiten" at bounding box center [88, 73] width 48 height 7
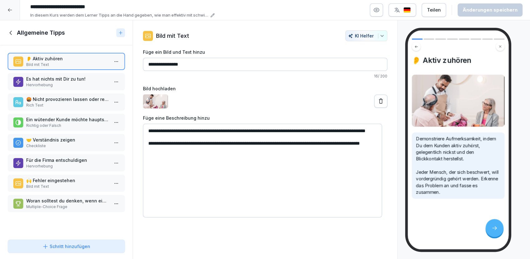
click at [49, 81] on p "Es hat nichts mit Dir zu tun!" at bounding box center [67, 79] width 83 height 7
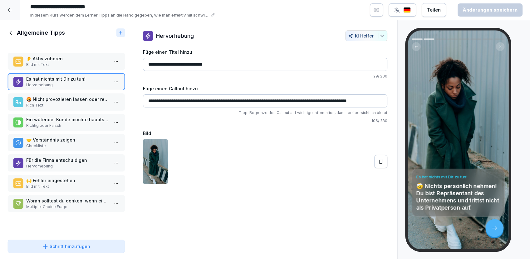
click at [51, 98] on p "🤬 Nicht provozieren lassen oder rechtfertigen" at bounding box center [67, 99] width 83 height 7
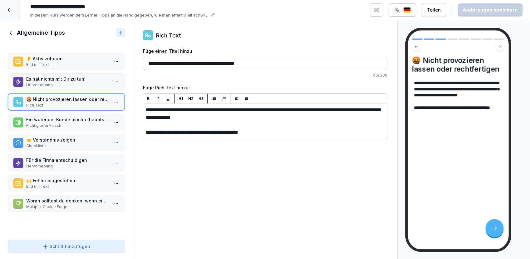
click at [54, 121] on p "Ein wütender Kunde möchte hauptsächlich, dass man ihm zuhört und seine Beschwer…" at bounding box center [67, 119] width 83 height 7
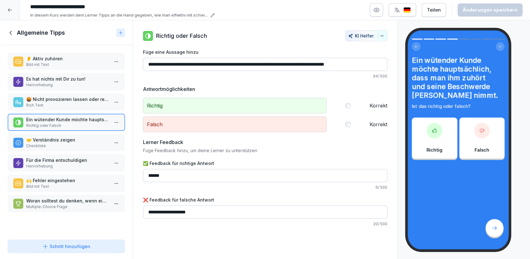
click at [52, 143] on p "Checkliste" at bounding box center [67, 146] width 83 height 6
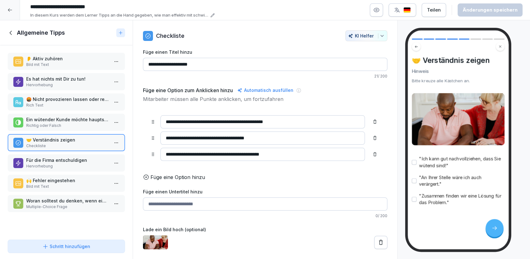
click at [53, 158] on p "Für die Firma entschuldigen" at bounding box center [67, 160] width 83 height 7
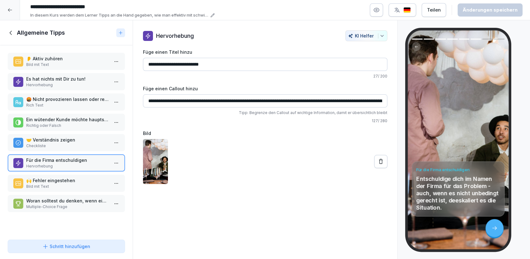
click at [60, 177] on p "🙌 Fehler eingestehen" at bounding box center [67, 180] width 83 height 7
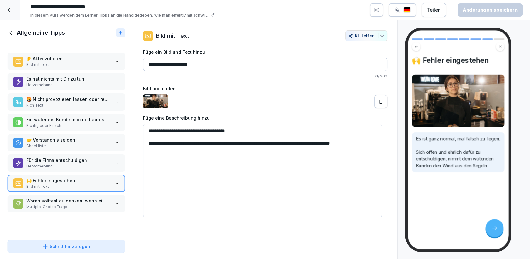
click at [62, 201] on p "Woran solltest du denken, wenn ein Kunde sich beschwert?" at bounding box center [67, 200] width 83 height 7
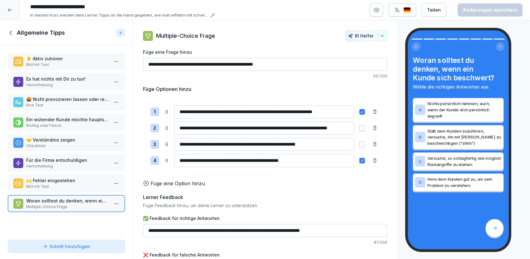
click at [10, 31] on icon at bounding box center [10, 32] width 7 height 7
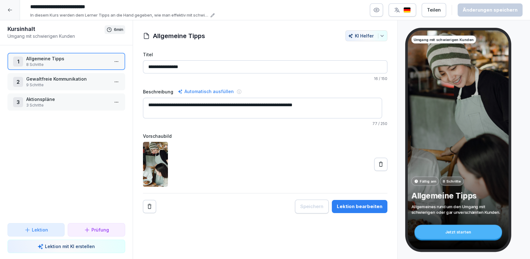
click at [37, 83] on p "9 Schritte" at bounding box center [67, 85] width 83 height 6
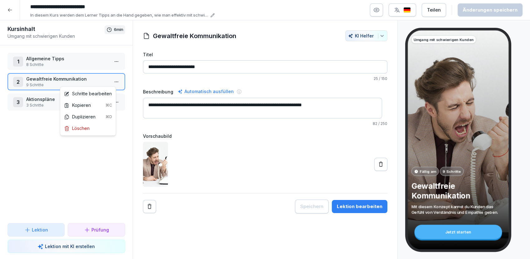
click at [112, 79] on html "**********" at bounding box center [265, 129] width 530 height 259
click at [94, 91] on div "Schritte bearbeiten" at bounding box center [88, 93] width 48 height 7
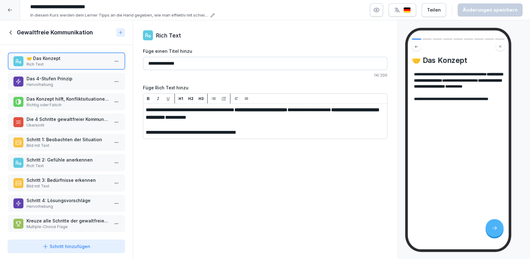
click at [43, 77] on p "Das 4-Stufen Prinzip" at bounding box center [67, 78] width 83 height 7
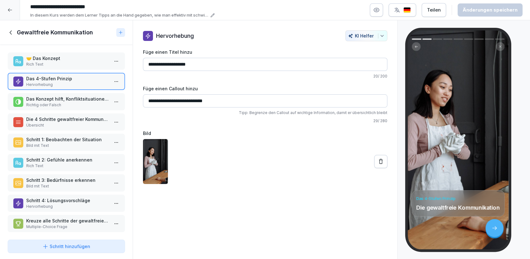
click at [57, 97] on p "Das Konzept hilft, Konfliktsituationen ruhig zu halten, und konkrete Lösungsvor…" at bounding box center [67, 99] width 83 height 7
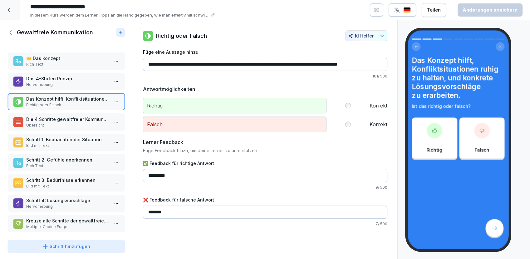
click at [51, 83] on p "Hervorhebung" at bounding box center [67, 85] width 83 height 6
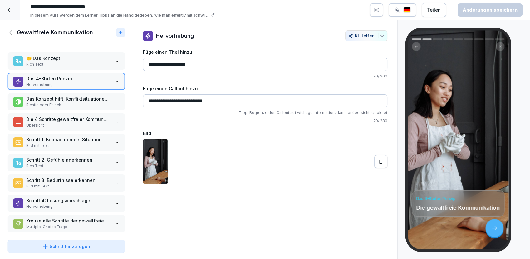
click at [50, 121] on p "Die 4 Schritte gewaltfreier Kommunikation" at bounding box center [67, 119] width 83 height 7
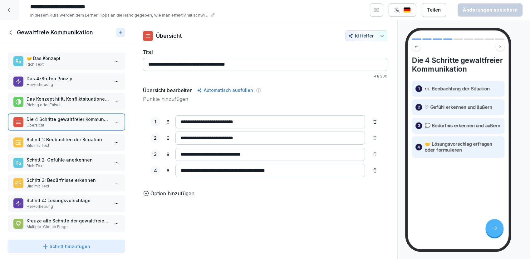
click at [50, 139] on p "Schritt 1: Beobachten der Situation" at bounding box center [67, 139] width 83 height 7
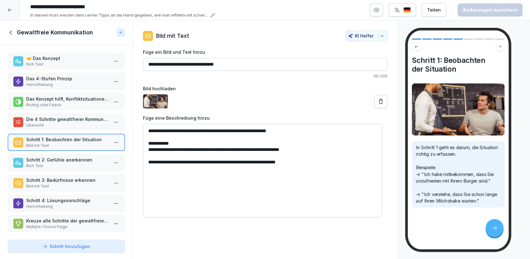
click at [48, 159] on p "Schritt 2: Gefühle anerkennen" at bounding box center [67, 160] width 83 height 7
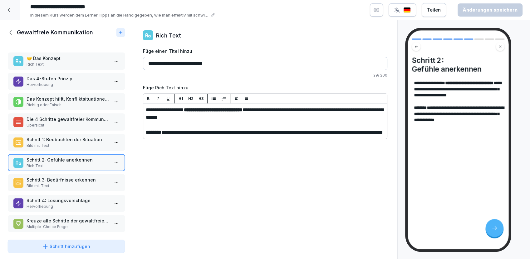
click at [51, 183] on p "Bild mit Text" at bounding box center [67, 186] width 83 height 6
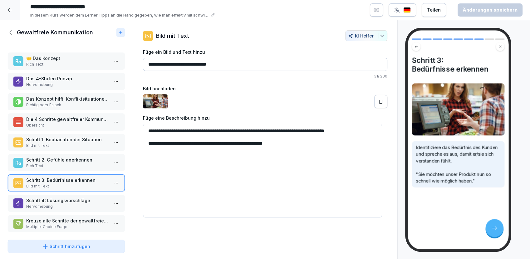
click at [49, 195] on div "Schritt 4: Lösungsvorschläge Hervorhebung" at bounding box center [66, 203] width 118 height 17
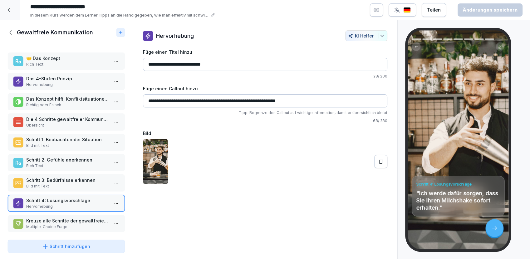
click at [34, 226] on p "Multiple-Choice Frage" at bounding box center [67, 227] width 83 height 6
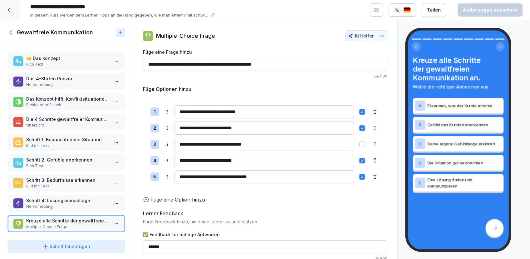
click at [12, 32] on icon at bounding box center [10, 32] width 7 height 7
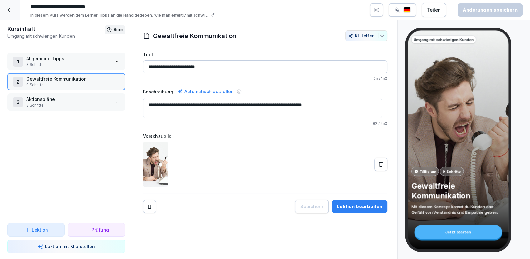
click at [10, 11] on icon at bounding box center [9, 9] width 5 height 5
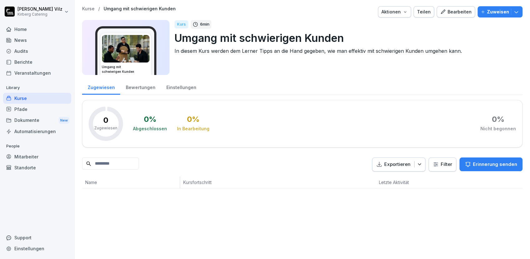
click at [25, 99] on div "Kurse" at bounding box center [37, 98] width 68 height 11
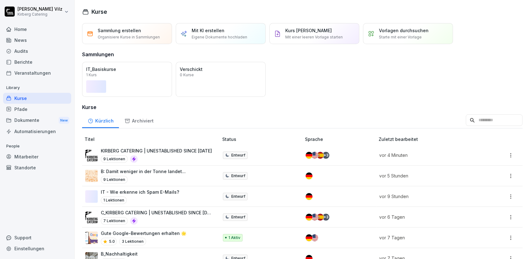
click at [22, 100] on div "Kurse" at bounding box center [37, 98] width 68 height 11
drag, startPoint x: 147, startPoint y: 151, endPoint x: 151, endPoint y: 149, distance: 4.4
click at [147, 151] on p "KIRBERG CATERING | UNESTABLISHED SINCE [DATE]" at bounding box center [156, 150] width 111 height 7
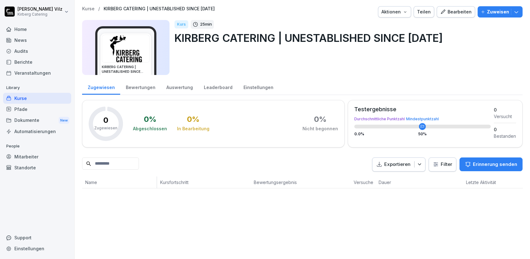
click at [442, 10] on icon "button" at bounding box center [443, 12] width 6 height 6
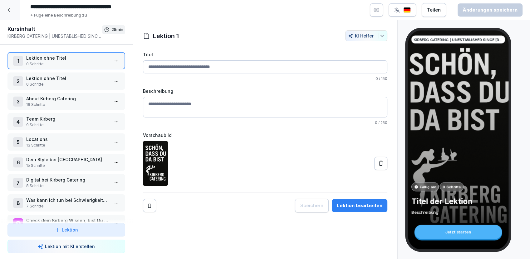
scroll to position [40, 0]
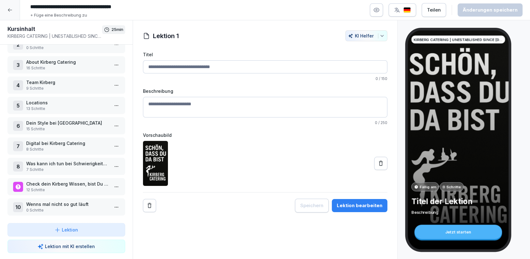
click at [54, 187] on p "12 Schritte" at bounding box center [67, 190] width 83 height 6
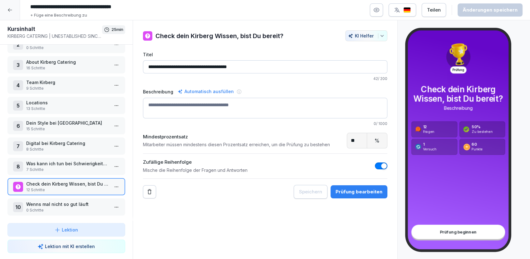
click at [57, 202] on div "Wenns mal nicht so gut läuft 0 Schritte" at bounding box center [67, 207] width 83 height 12
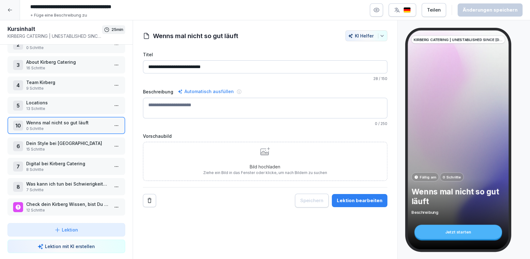
drag, startPoint x: 52, startPoint y: 201, endPoint x: 65, endPoint y: 118, distance: 83.5
click at [65, 119] on p "Wenns mal nicht so gut läuft" at bounding box center [67, 122] width 83 height 7
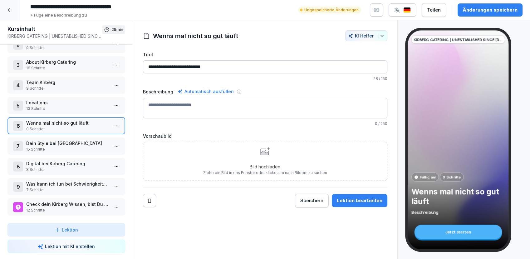
click at [37, 140] on p "Dein Style bei [GEOGRAPHIC_DATA]" at bounding box center [67, 143] width 83 height 7
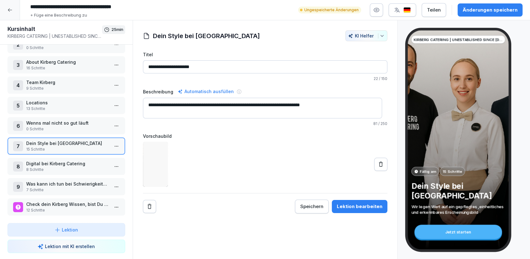
click at [42, 120] on p "Wenns mal nicht so gut läuft" at bounding box center [67, 123] width 83 height 7
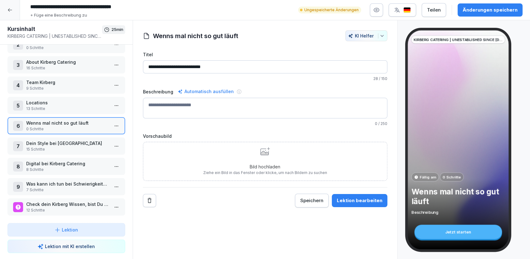
click at [57, 201] on p "Check dein Kirberg Wissen, bist Du bereit?" at bounding box center [67, 204] width 83 height 7
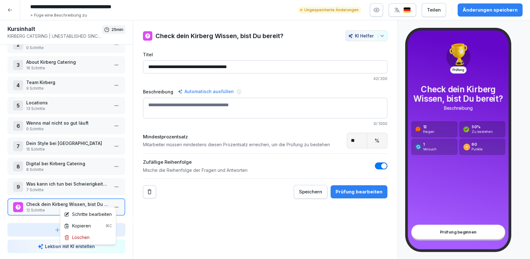
click at [111, 201] on html "**********" at bounding box center [265, 129] width 530 height 259
click at [82, 215] on div "Schritte bearbeiten" at bounding box center [88, 214] width 48 height 7
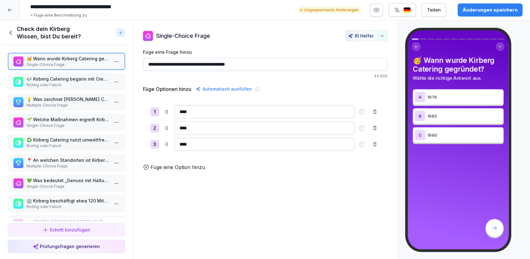
click at [51, 79] on p "🎶 Kirberg Catering begann mit Crew Catering für Rock 'n' Roll Bands." at bounding box center [67, 79] width 83 height 7
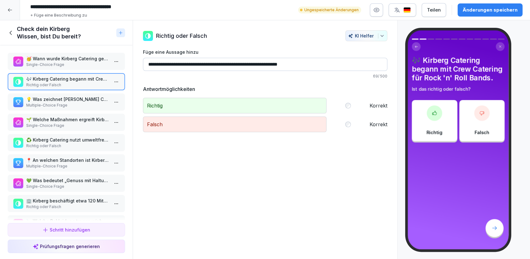
click at [57, 62] on p "Single-Choice Frage" at bounding box center [67, 65] width 83 height 6
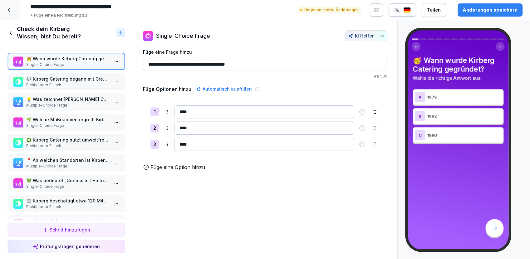
click at [60, 78] on p "🎶 Kirberg Catering begann mit Crew Catering für Rock 'n' Roll Bands." at bounding box center [67, 79] width 83 height 7
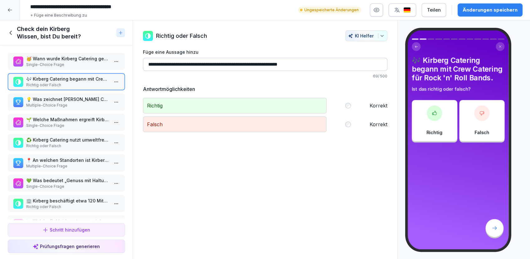
click at [56, 104] on p "Multiple-Choice Frage" at bounding box center [67, 105] width 83 height 6
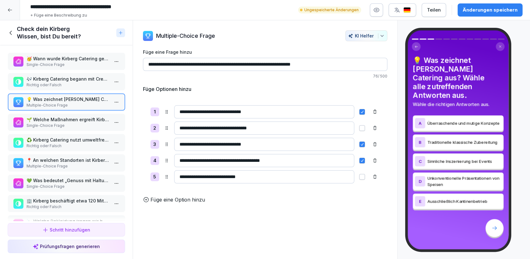
click at [50, 119] on p "🌱 Welche Maßnahmen ergreift Kirberg Catering, um nachhaltig zu agieren?" at bounding box center [67, 119] width 83 height 7
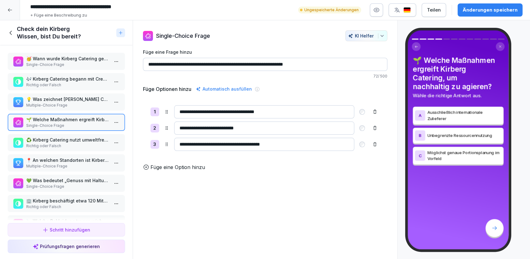
click at [52, 141] on p "♻️ Kirberg Catering nutzt umweltfreundliche Verpackungen." at bounding box center [67, 140] width 83 height 7
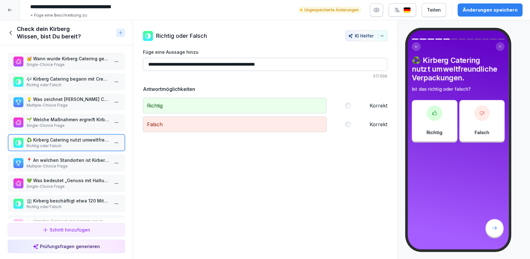
click at [42, 160] on p "📍 An welchen Standorten ist Kirberg Catering tätig?" at bounding box center [67, 160] width 83 height 7
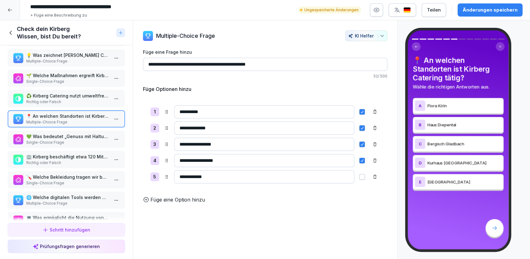
scroll to position [69, 0]
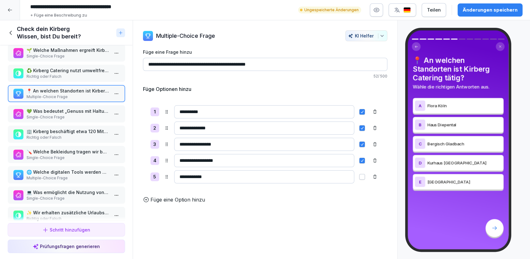
click at [55, 115] on p "Single-Choice Frage" at bounding box center [67, 117] width 83 height 6
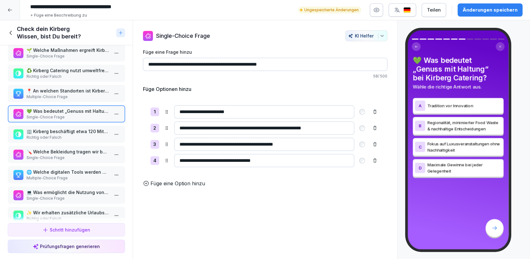
click at [53, 128] on p "🏢 Kirberg beschäftigt etwa 120 Mitarbeiter an verschiedenen Standorten." at bounding box center [67, 131] width 83 height 7
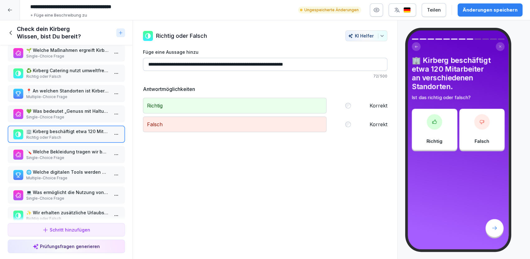
click at [53, 152] on p "🪛 Welche Bekleidung tragen wir beim Aufbau und der Anlieferung?" at bounding box center [67, 151] width 83 height 7
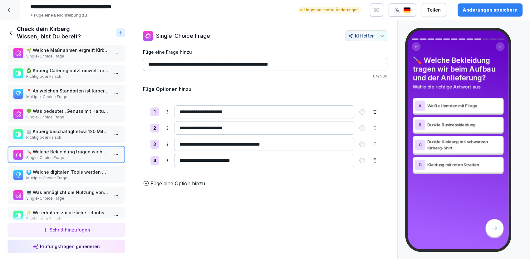
click at [58, 171] on p "🌐 Welche digitalen Tools werden bei uns verwendet?" at bounding box center [67, 172] width 83 height 7
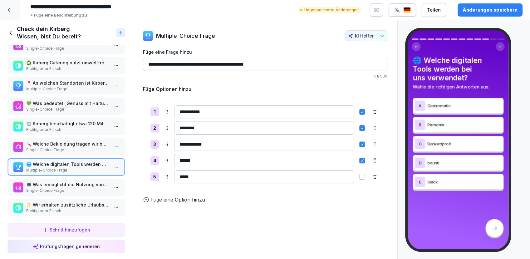
scroll to position [83, 0]
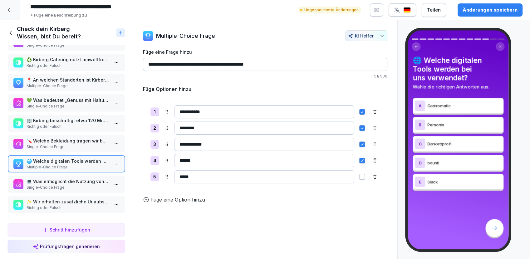
click at [58, 178] on p "💻 Was ermöglicht die Nutzung von Gastromatic?" at bounding box center [67, 181] width 83 height 7
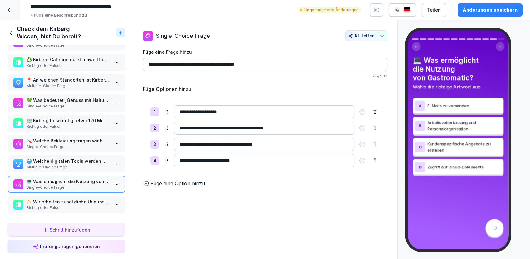
click at [45, 199] on p "✨ Wir erhalten zusätzliche Urlaubstage für soziale Projekte." at bounding box center [67, 201] width 83 height 7
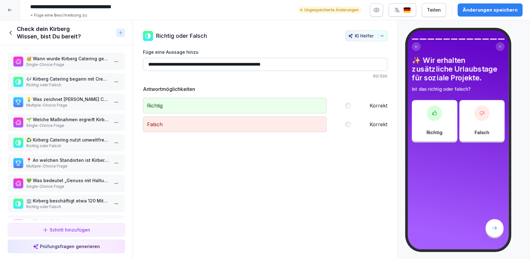
click at [12, 31] on icon at bounding box center [10, 32] width 7 height 7
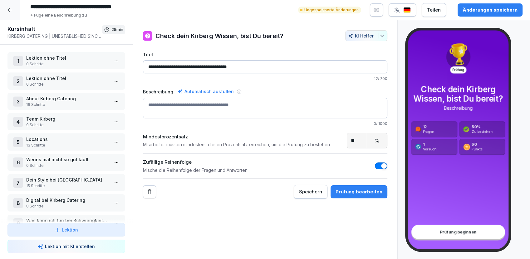
click at [9, 11] on icon at bounding box center [10, 9] width 4 height 3
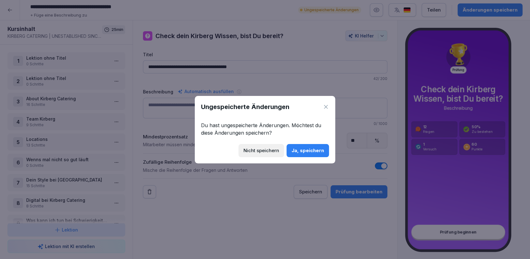
click at [307, 149] on div "Ja, speichern" at bounding box center [308, 150] width 32 height 7
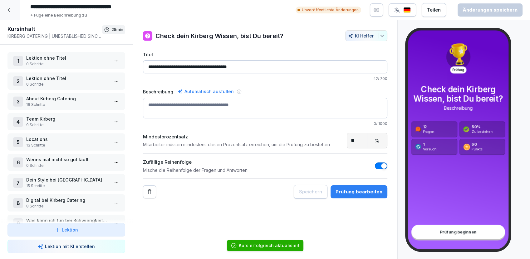
click at [11, 9] on icon at bounding box center [9, 9] width 5 height 5
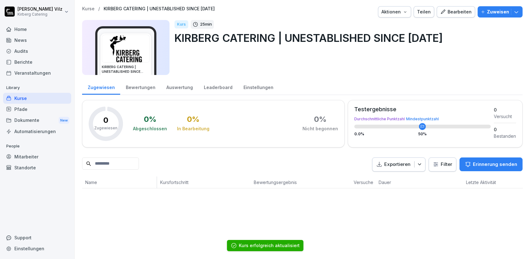
click at [27, 100] on div "Kurse" at bounding box center [37, 98] width 68 height 11
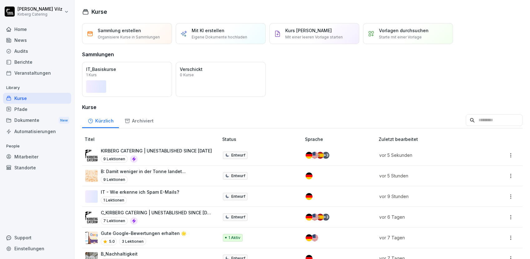
click at [0, 0] on div "Öffnen" at bounding box center [0, 0] width 0 height 0
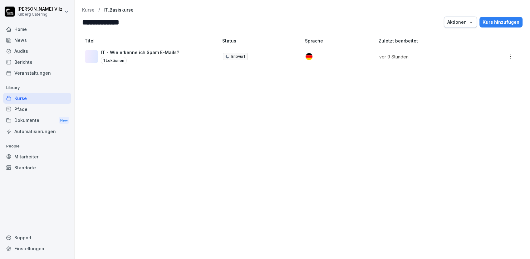
click at [171, 63] on div "1 Lektionen" at bounding box center [140, 60] width 78 height 7
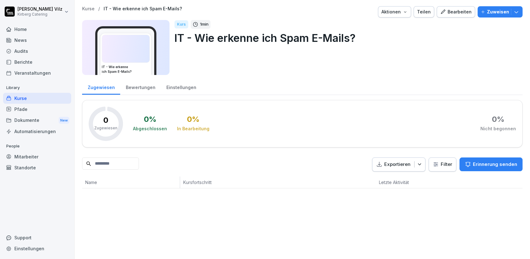
click at [456, 13] on div "Bearbeiten" at bounding box center [456, 11] width 32 height 7
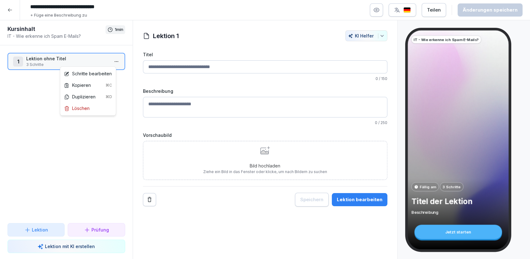
click at [111, 60] on html "**********" at bounding box center [265, 129] width 530 height 259
click at [94, 72] on div "Schritte bearbeiten" at bounding box center [88, 73] width 48 height 7
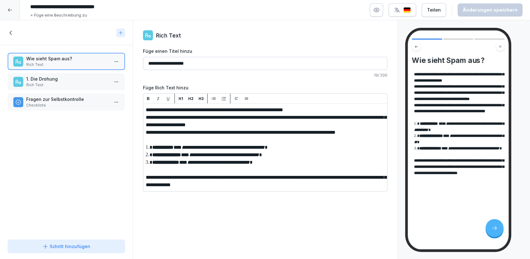
click at [70, 77] on p "1. Die Drohung" at bounding box center [67, 79] width 83 height 7
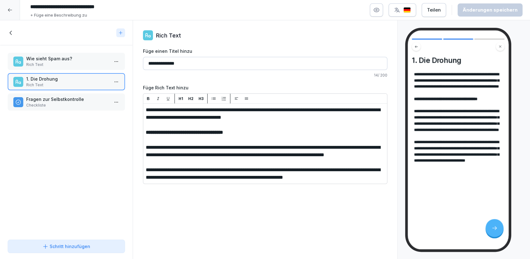
click at [62, 101] on p "Fragen zur Selbstkontrolle" at bounding box center [67, 99] width 83 height 7
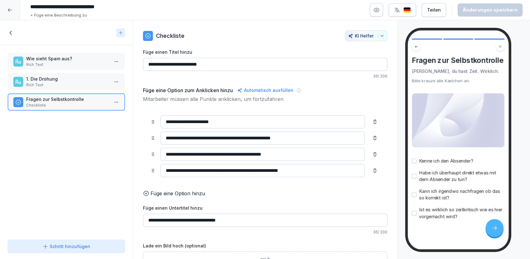
click at [72, 58] on p "Wie sieht Spam aus?" at bounding box center [67, 58] width 83 height 7
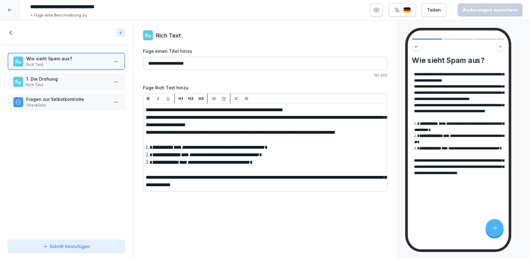
click at [12, 32] on icon at bounding box center [10, 32] width 7 height 7
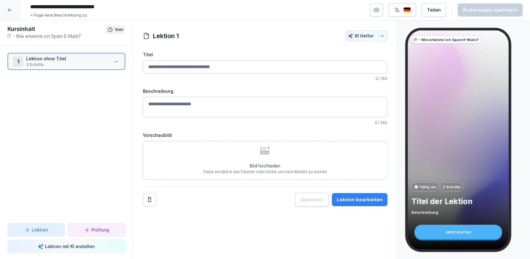
click at [8, 11] on icon at bounding box center [9, 9] width 5 height 5
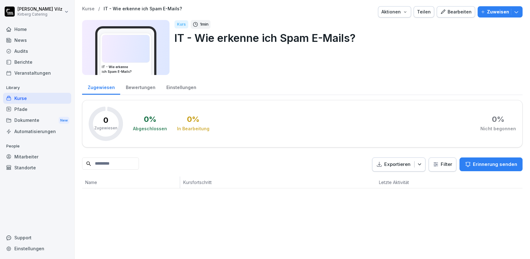
click at [25, 97] on div "Kurse" at bounding box center [37, 98] width 68 height 11
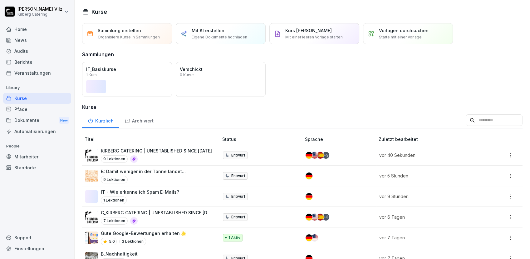
click at [141, 174] on p "B: Damit weniger in der Tonne landet..." at bounding box center [143, 171] width 85 height 7
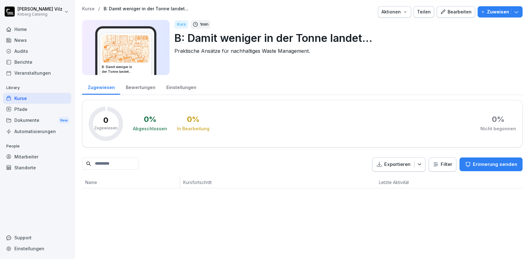
click at [462, 11] on div "Bearbeiten" at bounding box center [456, 11] width 32 height 7
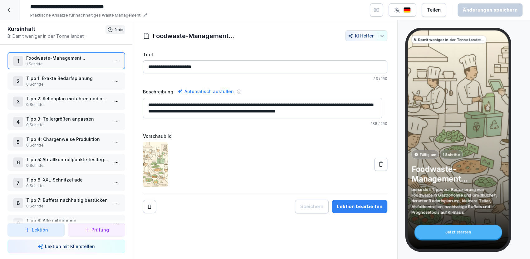
click at [380, 8] on icon "button" at bounding box center [377, 10] width 6 height 6
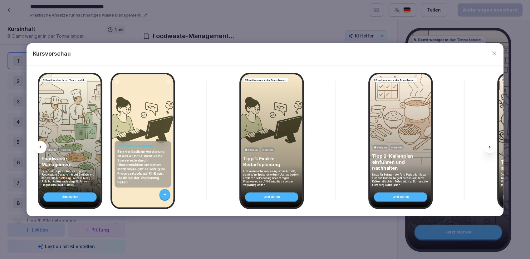
click at [489, 148] on icon at bounding box center [490, 147] width 5 height 5
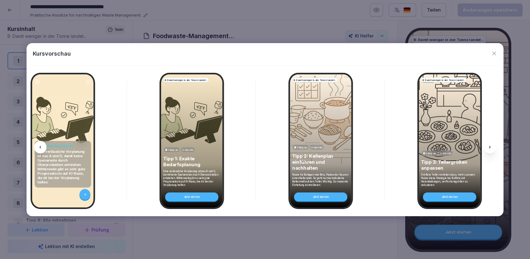
click at [489, 148] on icon at bounding box center [490, 147] width 5 height 5
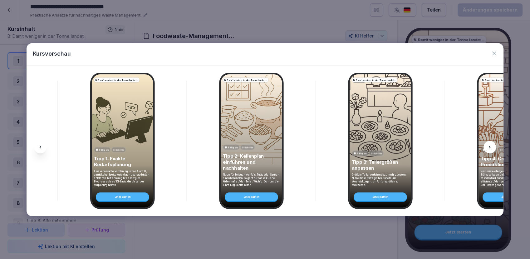
click at [489, 148] on icon at bounding box center [490, 147] width 5 height 5
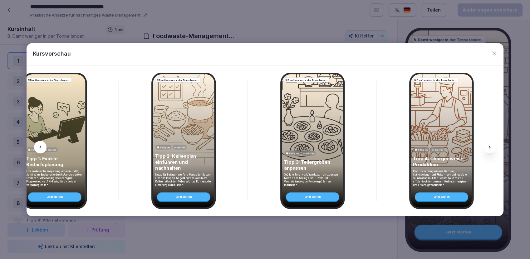
click at [489, 148] on icon at bounding box center [490, 147] width 5 height 5
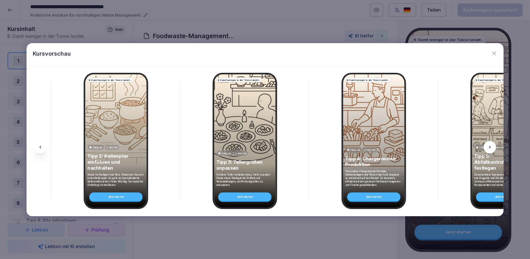
click at [489, 148] on icon at bounding box center [490, 147] width 5 height 5
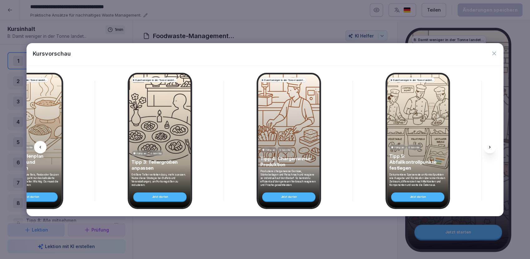
click at [489, 148] on icon at bounding box center [490, 147] width 5 height 5
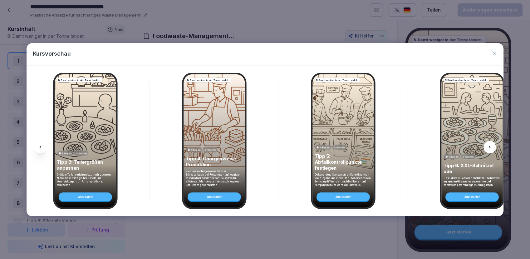
click at [489, 148] on icon at bounding box center [490, 147] width 5 height 5
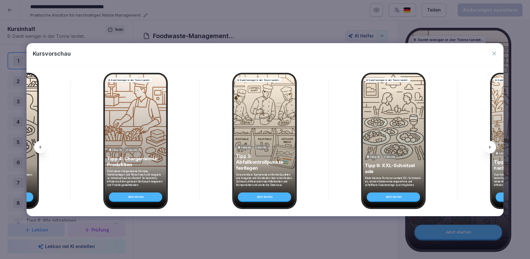
click at [489, 148] on icon at bounding box center [490, 147] width 5 height 5
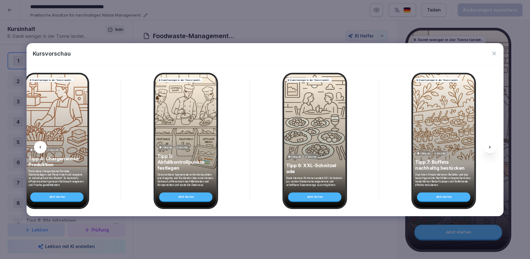
scroll to position [0, 607]
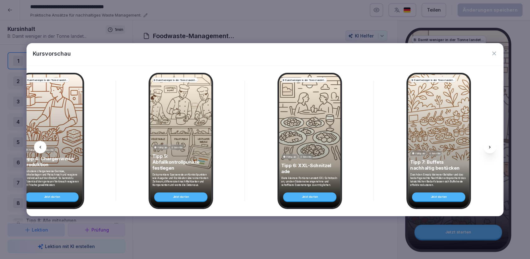
click at [489, 148] on icon at bounding box center [490, 147] width 5 height 5
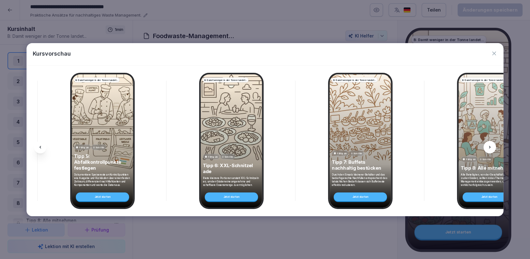
click at [489, 148] on icon at bounding box center [490, 147] width 5 height 5
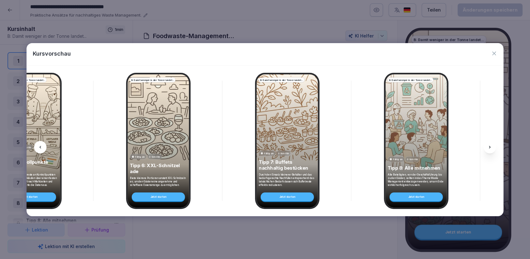
click at [489, 147] on icon at bounding box center [490, 147] width 5 height 5
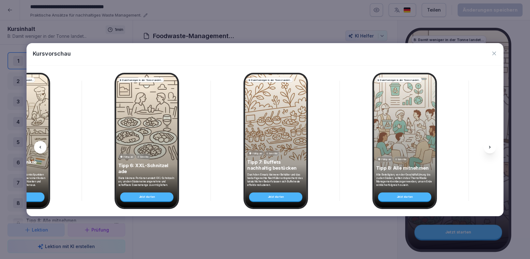
scroll to position [0, 770]
click at [489, 147] on icon at bounding box center [490, 147] width 5 height 5
click at [42, 146] on icon at bounding box center [40, 147] width 5 height 5
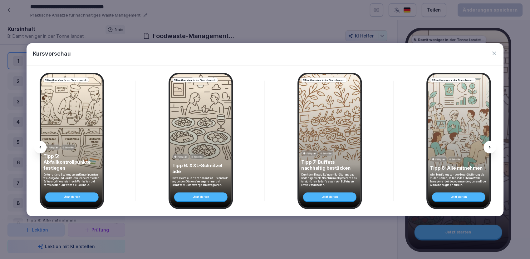
click at [42, 146] on icon at bounding box center [40, 147] width 5 height 5
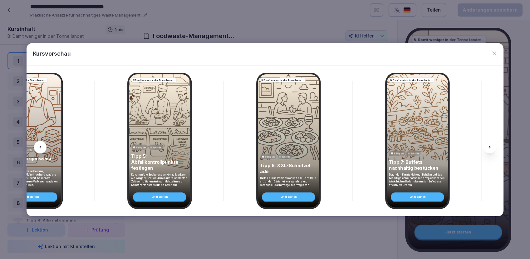
click at [42, 146] on icon at bounding box center [40, 147] width 5 height 5
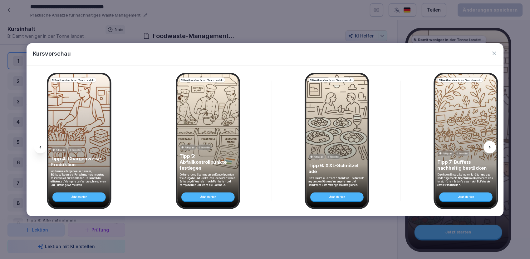
click at [42, 146] on icon at bounding box center [40, 147] width 5 height 5
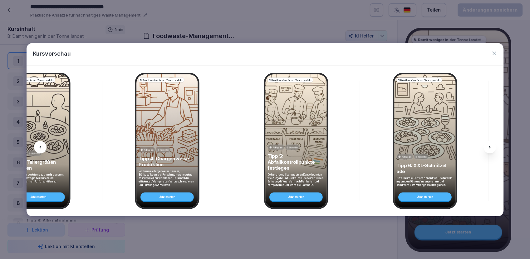
click at [42, 146] on icon at bounding box center [40, 147] width 5 height 5
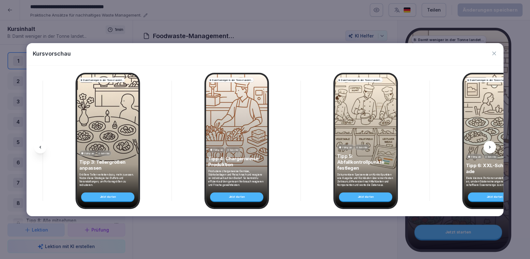
click at [42, 146] on icon at bounding box center [40, 147] width 5 height 5
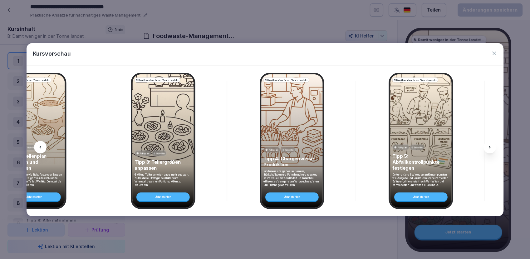
click at [42, 146] on icon at bounding box center [40, 147] width 5 height 5
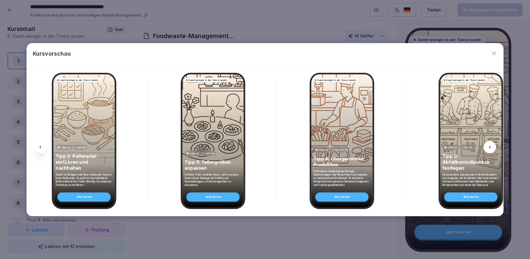
click at [42, 146] on icon at bounding box center [40, 147] width 5 height 5
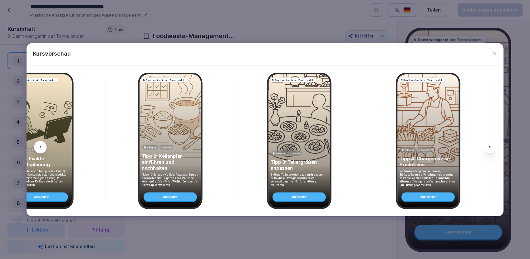
click at [42, 146] on icon at bounding box center [40, 147] width 5 height 5
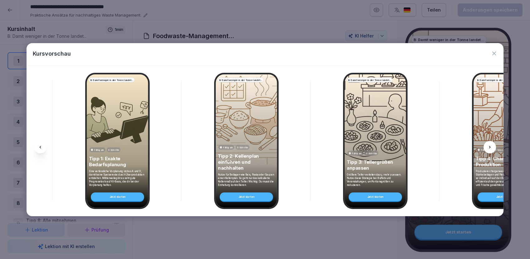
click at [42, 146] on icon at bounding box center [40, 147] width 5 height 5
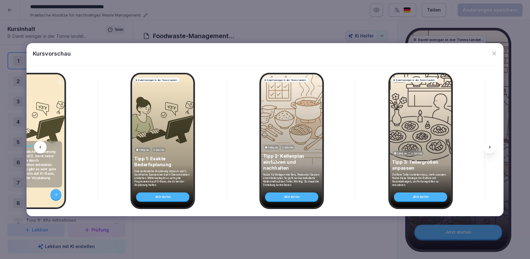
click at [42, 146] on icon at bounding box center [40, 147] width 5 height 5
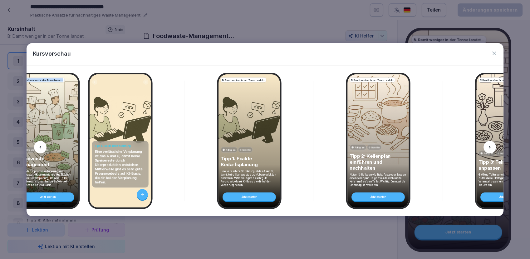
scroll to position [0, 6]
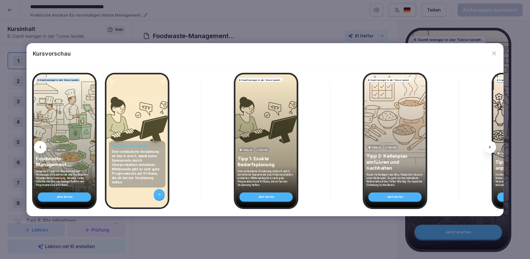
click at [42, 146] on icon at bounding box center [40, 147] width 5 height 5
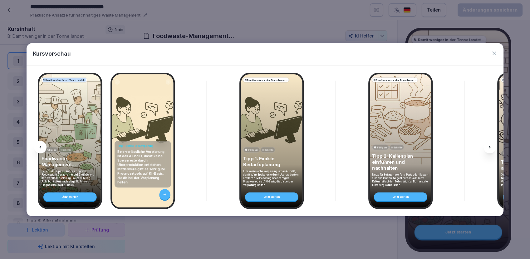
click at [42, 146] on icon at bounding box center [40, 147] width 5 height 5
click at [497, 53] on icon "button" at bounding box center [494, 53] width 6 height 6
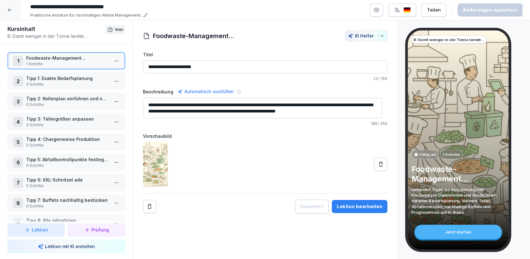
click at [50, 80] on p "Tipp 1: Exakte Bedarfsplanung" at bounding box center [67, 78] width 83 height 7
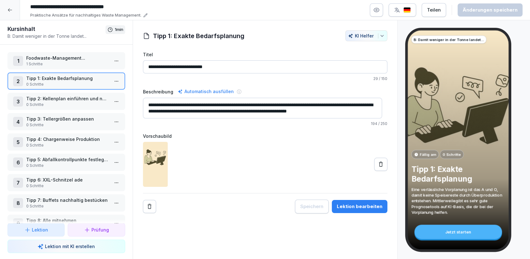
click at [73, 101] on p "Tipp 2: Kellenplan einführen und nachhalten" at bounding box center [67, 98] width 83 height 7
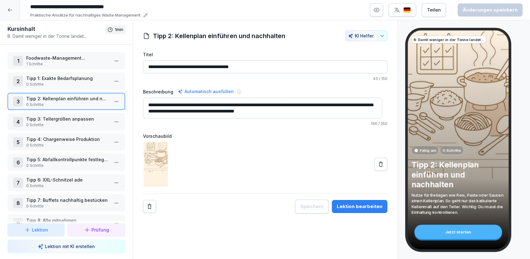
click at [66, 117] on p "Tipp 3: Tellergrößen anpassen" at bounding box center [67, 119] width 83 height 7
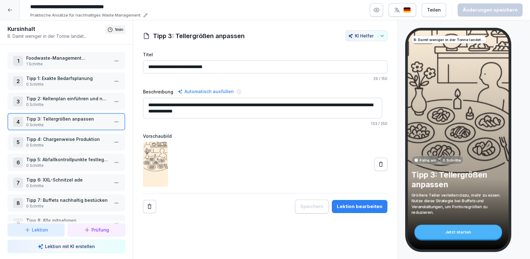
click at [39, 142] on p "0 Schritte" at bounding box center [67, 145] width 83 height 6
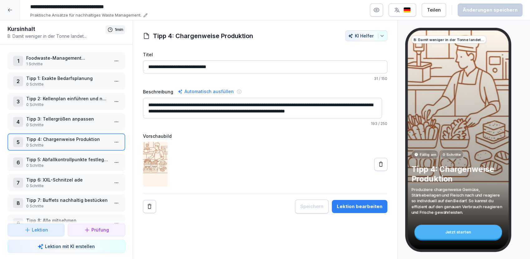
click at [46, 121] on p "Tipp 3: Tellergrößen anpassen" at bounding box center [67, 119] width 83 height 7
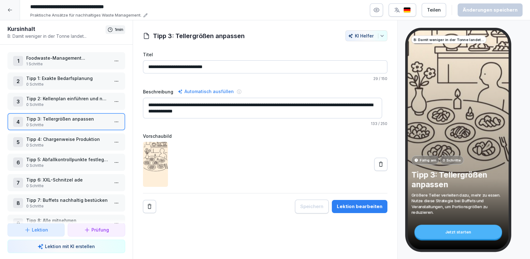
click at [52, 179] on p "Tipp 6: XXL-Schnitzel ade" at bounding box center [67, 180] width 83 height 7
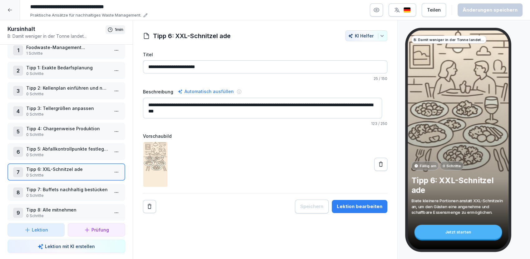
scroll to position [20, 0]
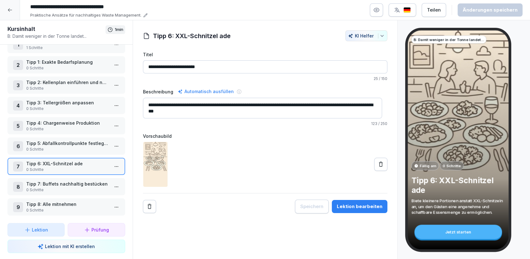
click at [47, 187] on p "0 Schritte" at bounding box center [67, 190] width 83 height 6
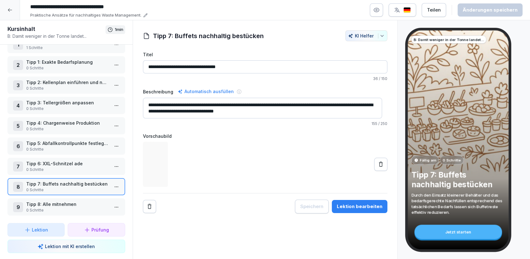
click at [52, 201] on p "Tipp 8: Alle mitnehmen" at bounding box center [67, 204] width 83 height 7
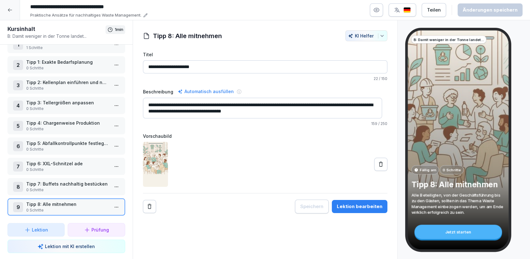
click at [56, 65] on p "0 Schritte" at bounding box center [67, 68] width 83 height 6
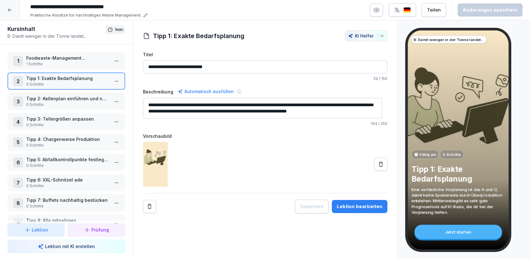
click at [57, 63] on p "1 Schritte" at bounding box center [67, 64] width 83 height 6
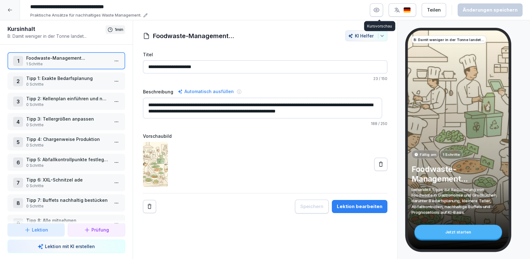
click at [380, 12] on icon "button" at bounding box center [376, 10] width 5 height 4
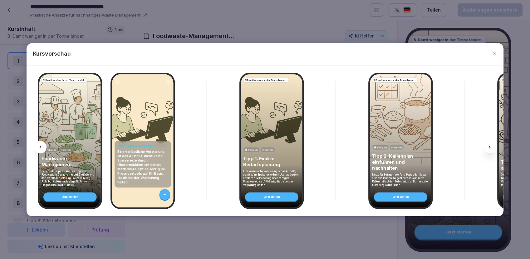
click at [490, 148] on icon at bounding box center [491, 147] width 2 height 2
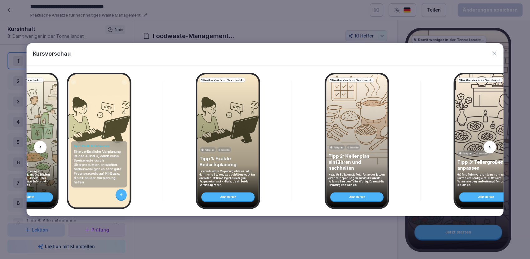
click at [490, 147] on icon at bounding box center [490, 147] width 5 height 5
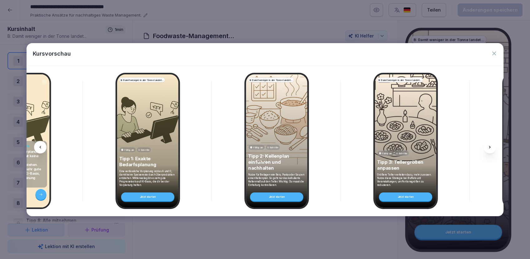
click at [490, 147] on icon at bounding box center [490, 147] width 5 height 5
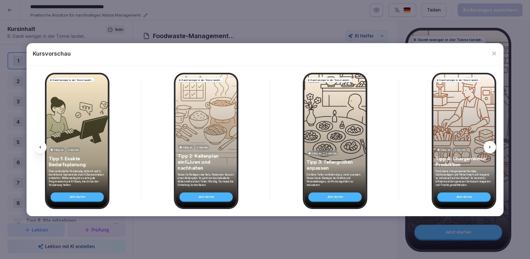
click at [490, 147] on icon at bounding box center [490, 147] width 5 height 5
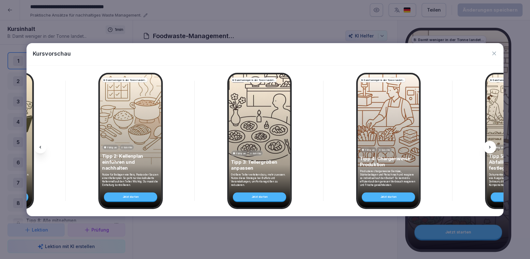
click at [490, 147] on icon at bounding box center [490, 147] width 5 height 5
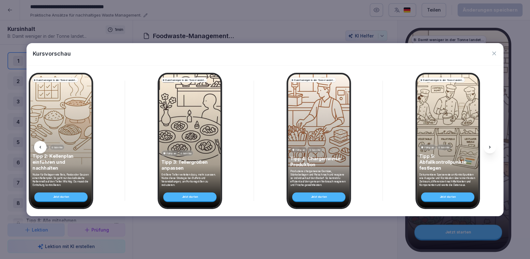
click at [490, 147] on icon at bounding box center [490, 147] width 5 height 5
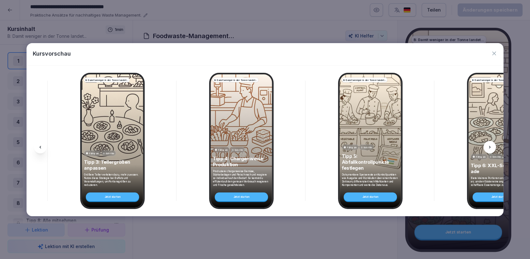
scroll to position [0, 418]
click at [42, 147] on icon at bounding box center [40, 147] width 5 height 5
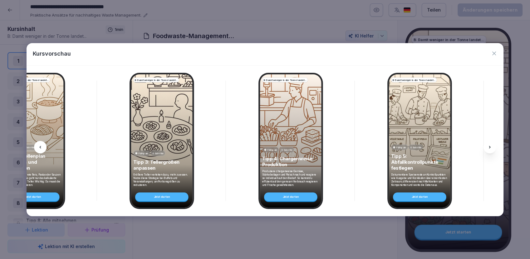
click at [42, 147] on icon at bounding box center [40, 147] width 5 height 5
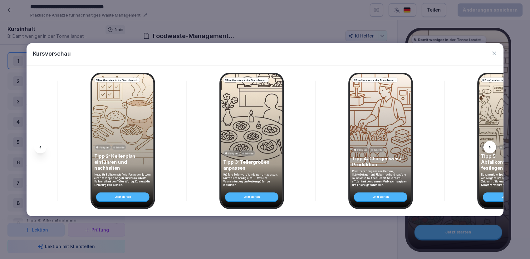
click at [41, 147] on icon at bounding box center [40, 147] width 5 height 5
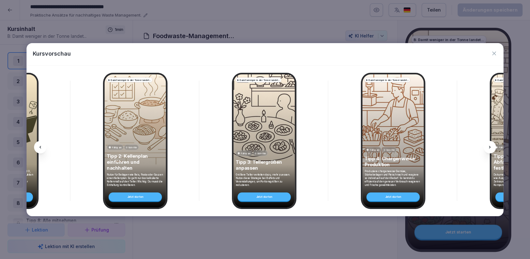
click at [41, 146] on icon at bounding box center [40, 147] width 5 height 5
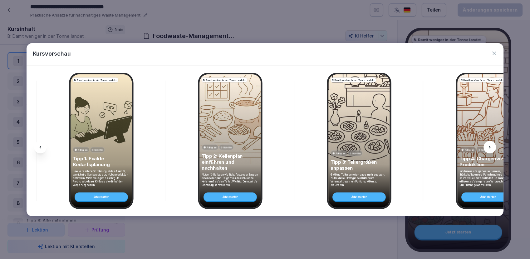
click at [41, 146] on icon at bounding box center [40, 147] width 5 height 5
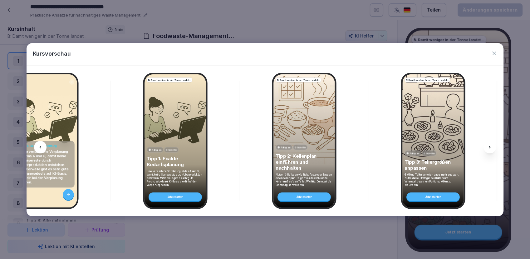
click at [41, 146] on icon at bounding box center [40, 147] width 5 height 5
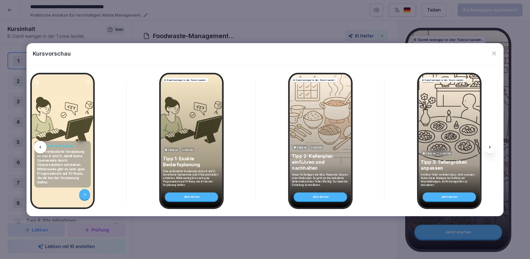
scroll to position [0, 37]
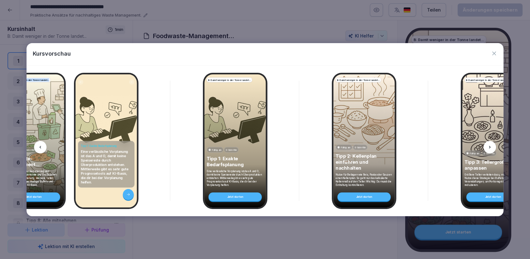
click at [41, 146] on icon at bounding box center [40, 147] width 5 height 5
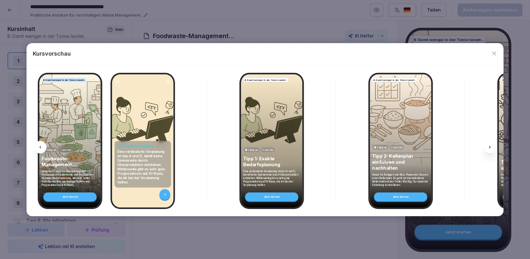
scroll to position [0, 0]
click at [41, 146] on icon at bounding box center [40, 147] width 5 height 5
click at [491, 147] on icon at bounding box center [490, 147] width 5 height 5
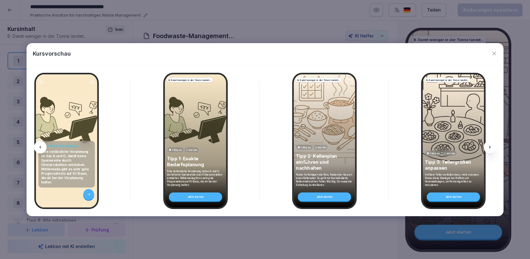
click at [491, 147] on icon at bounding box center [490, 147] width 5 height 5
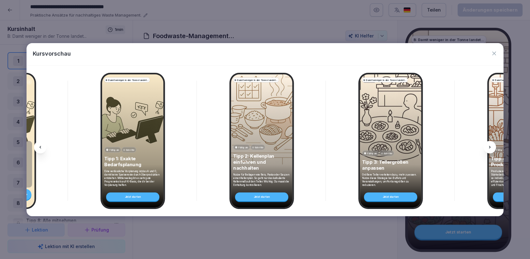
click at [491, 147] on icon at bounding box center [490, 147] width 5 height 5
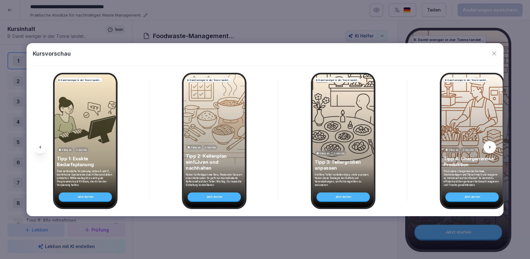
scroll to position [0, 221]
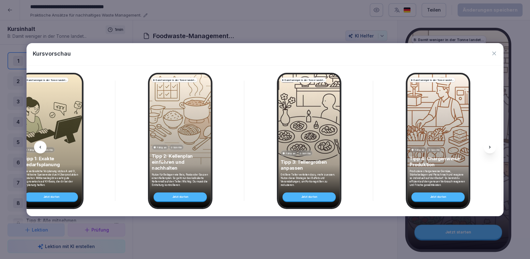
click at [41, 148] on icon at bounding box center [40, 147] width 5 height 5
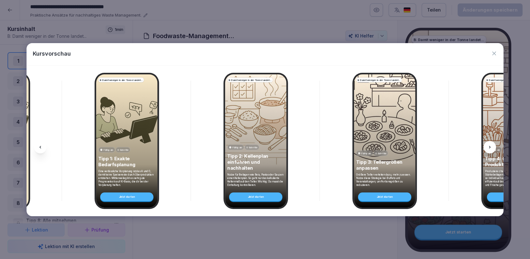
click at [41, 148] on icon at bounding box center [40, 147] width 5 height 5
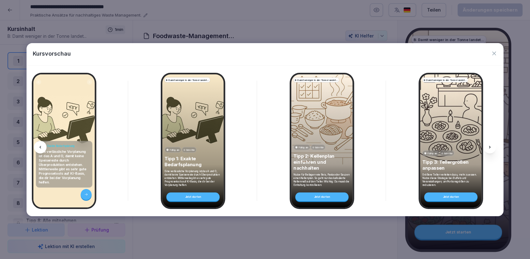
click at [41, 148] on icon at bounding box center [40, 147] width 5 height 5
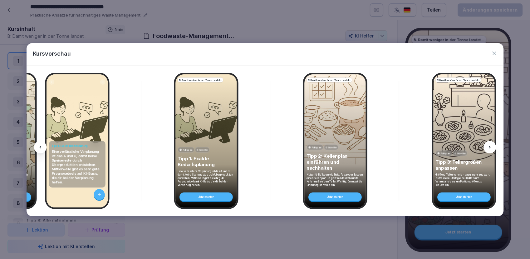
click at [41, 148] on icon at bounding box center [40, 147] width 5 height 5
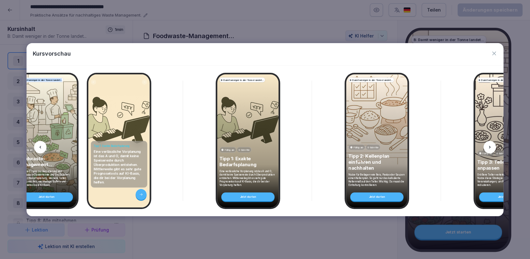
scroll to position [0, 0]
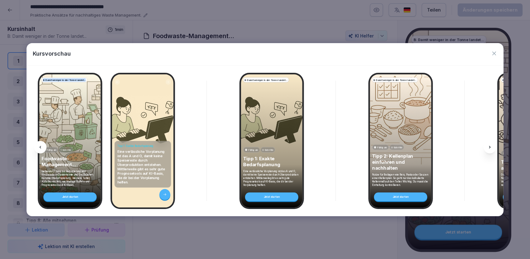
click at [41, 148] on icon at bounding box center [40, 147] width 5 height 5
click at [494, 55] on icon "button" at bounding box center [494, 53] width 6 height 6
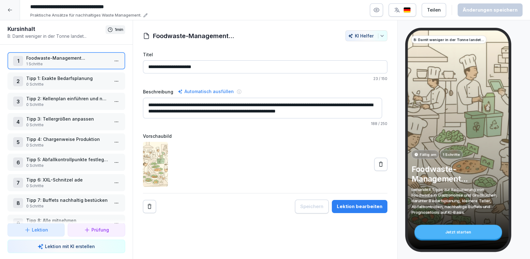
click at [56, 80] on p "Tipp 1: Exakte Bedarfsplanung" at bounding box center [67, 78] width 83 height 7
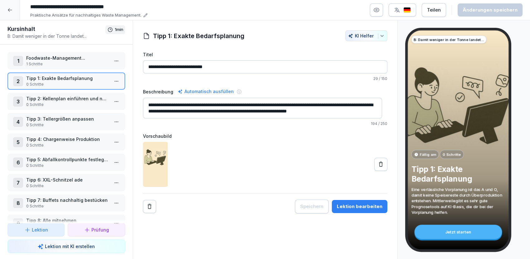
click at [58, 60] on p "Foodwaste-Management..." at bounding box center [67, 58] width 83 height 7
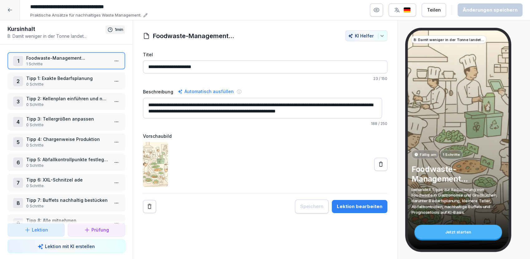
click at [56, 106] on p "0 Schritte" at bounding box center [67, 105] width 83 height 6
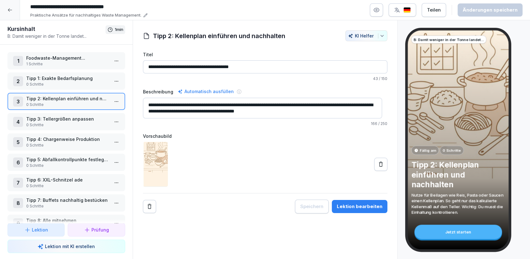
click at [60, 78] on p "Tipp 1: Exakte Bedarfsplanung" at bounding box center [67, 78] width 83 height 7
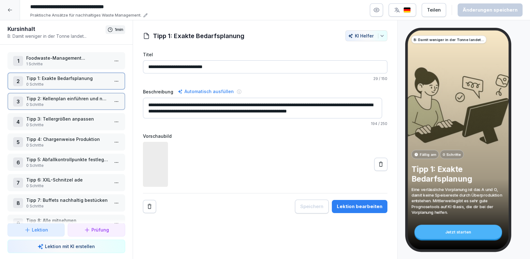
click at [64, 60] on p "Foodwaste-Management..." at bounding box center [67, 58] width 83 height 7
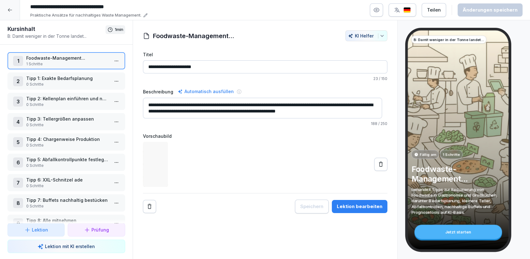
click at [111, 59] on html "**********" at bounding box center [265, 129] width 530 height 259
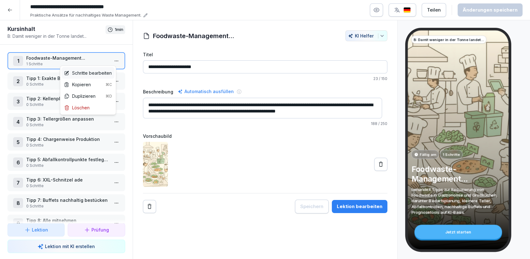
click at [93, 73] on div "Schritte bearbeiten" at bounding box center [88, 73] width 48 height 7
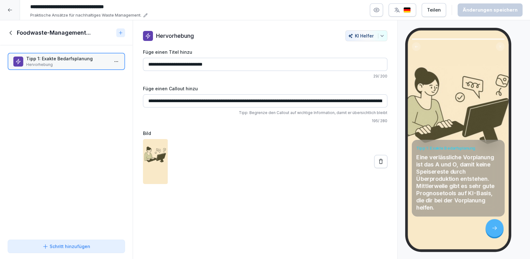
click at [10, 33] on icon at bounding box center [10, 33] width 2 height 4
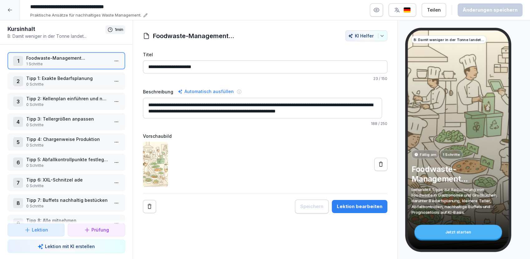
click at [110, 61] on html "**********" at bounding box center [265, 129] width 530 height 259
click at [29, 81] on html "**********" at bounding box center [265, 129] width 530 height 259
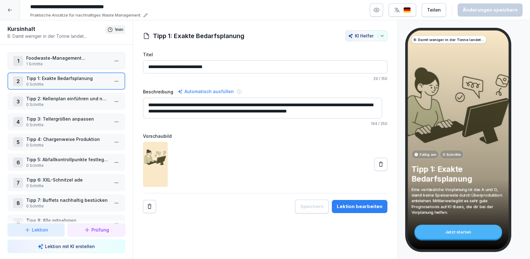
click at [38, 79] on p "Tipp 1: Exakte Bedarfsplanung" at bounding box center [67, 78] width 83 height 7
click at [72, 59] on p "Foodwaste-Management..." at bounding box center [67, 58] width 83 height 7
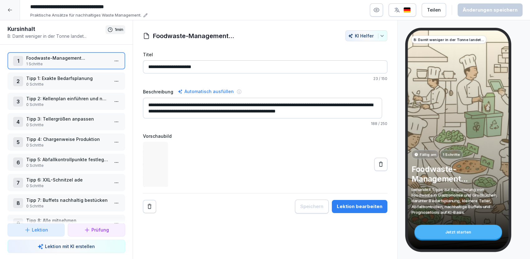
click at [109, 62] on html "**********" at bounding box center [265, 129] width 530 height 259
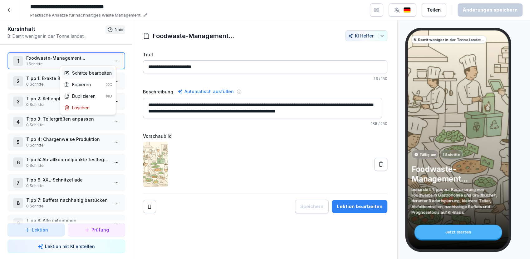
click at [94, 72] on div "Schritte bearbeiten" at bounding box center [88, 73] width 48 height 7
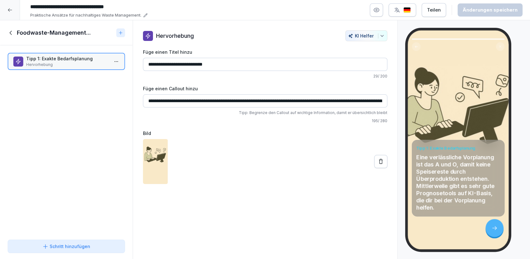
click at [383, 11] on button "button" at bounding box center [376, 9] width 13 height 13
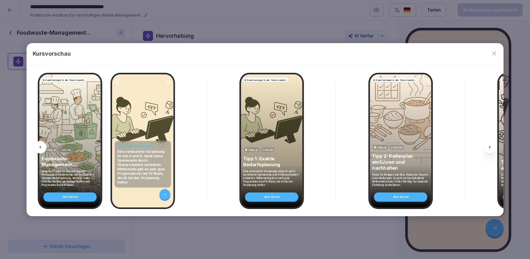
click at [495, 55] on icon "button" at bounding box center [494, 53] width 6 height 6
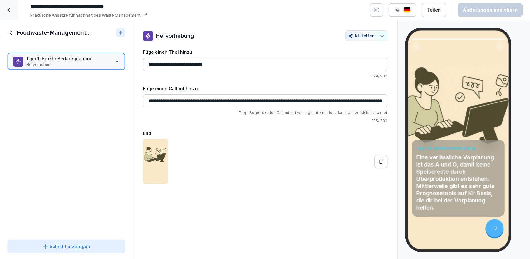
click at [11, 31] on icon at bounding box center [10, 33] width 2 height 4
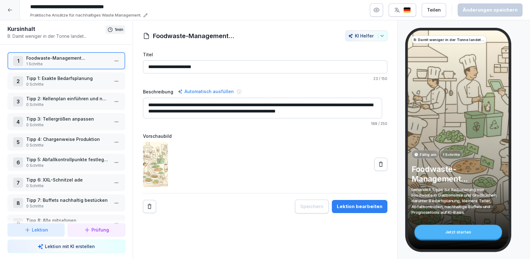
click at [114, 62] on html "**********" at bounding box center [265, 129] width 530 height 259
click at [81, 71] on div "Schritte bearbeiten" at bounding box center [88, 73] width 48 height 7
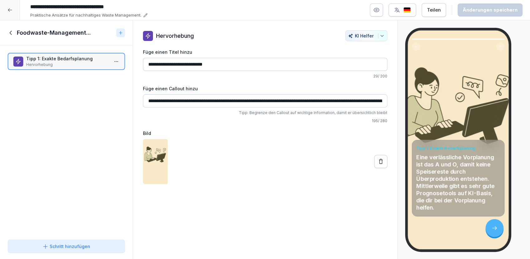
click at [9, 33] on icon at bounding box center [10, 32] width 7 height 7
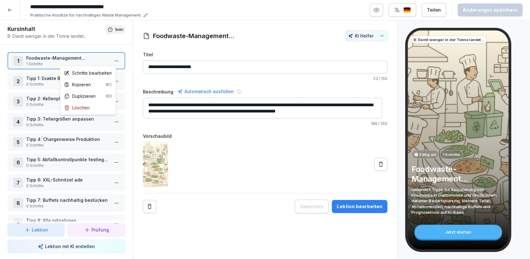
click at [107, 59] on html "**********" at bounding box center [265, 129] width 530 height 259
click at [91, 72] on div "Schritte bearbeiten" at bounding box center [88, 73] width 48 height 7
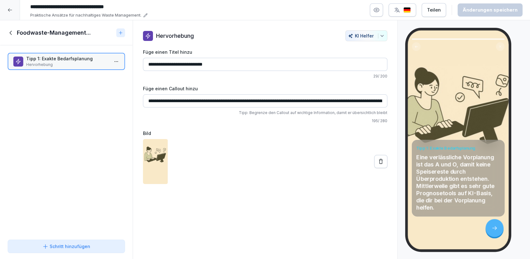
click at [68, 240] on button "Schritt hinzufügen" at bounding box center [66, 246] width 118 height 13
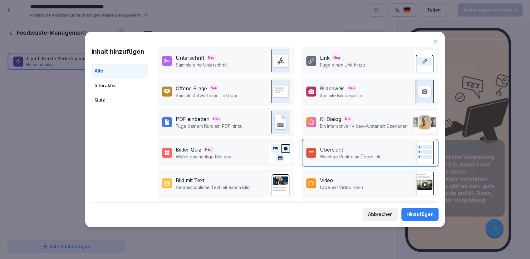
click at [193, 183] on div "Bild mit Text" at bounding box center [190, 180] width 29 height 7
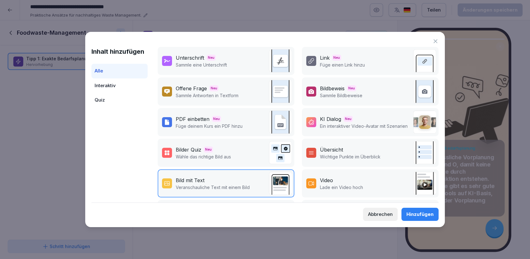
click at [410, 216] on div "Hinzufügen" at bounding box center [420, 214] width 27 height 7
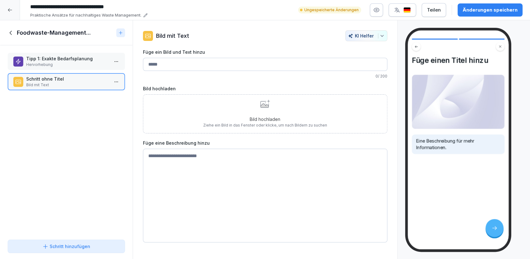
click at [259, 109] on div "Bild hochladen Ziehe ein Bild in das Fenster oder klicke, um nach Bildern zu su…" at bounding box center [265, 114] width 124 height 28
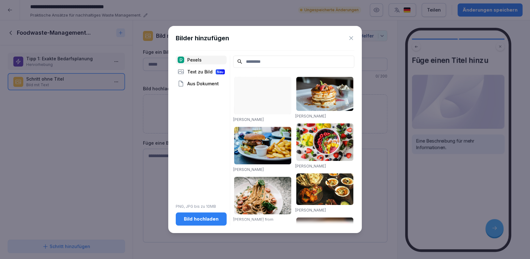
click at [195, 218] on div "Bild hochladen" at bounding box center [201, 219] width 41 height 7
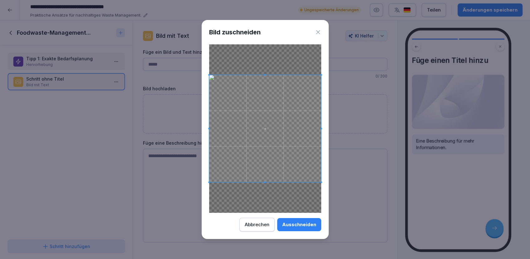
click at [288, 221] on div "Ausschneiden" at bounding box center [299, 224] width 34 height 7
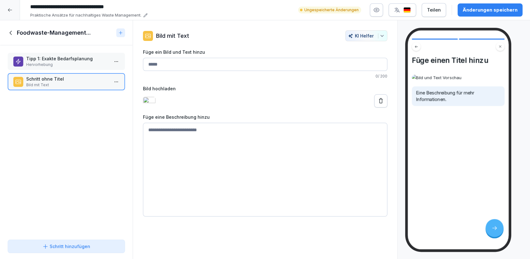
click at [49, 62] on p "Hervorhebung" at bounding box center [67, 65] width 83 height 6
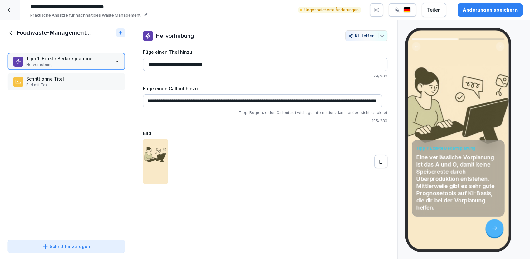
scroll to position [0, 203]
drag, startPoint x: 147, startPoint y: 102, endPoint x: 367, endPoint y: 106, distance: 219.7
click at [383, 105] on div "**********" at bounding box center [265, 107] width 265 height 154
click at [33, 81] on p "Schritt ohne Titel" at bounding box center [67, 79] width 83 height 7
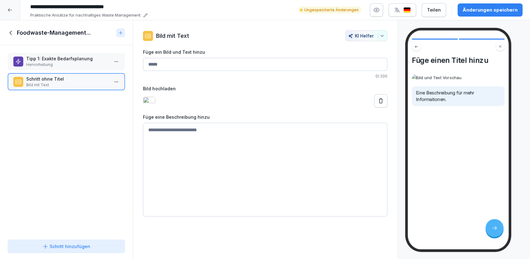
paste textarea "**********"
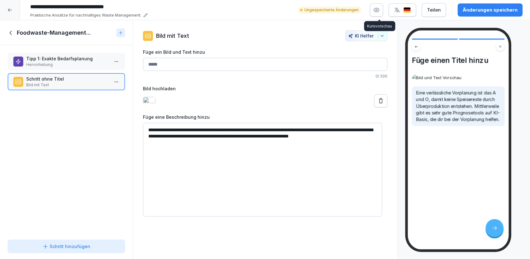
type textarea "**********"
click at [379, 10] on icon "button" at bounding box center [377, 10] width 6 height 6
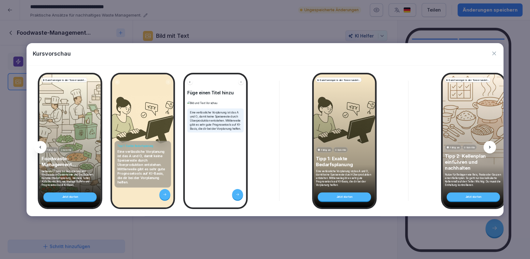
click at [490, 146] on icon at bounding box center [490, 147] width 5 height 5
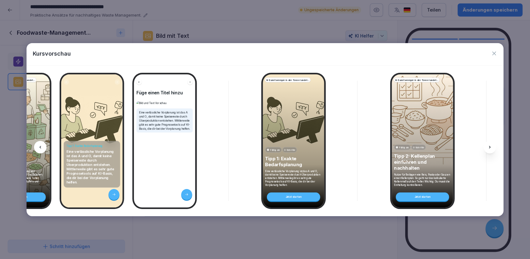
click at [490, 146] on icon at bounding box center [490, 147] width 5 height 5
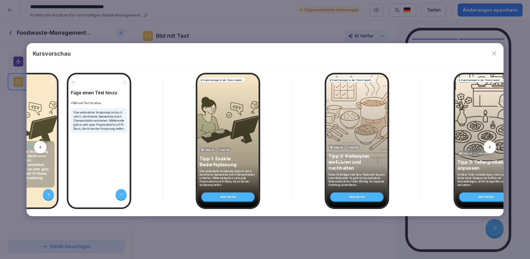
click at [490, 146] on icon at bounding box center [490, 147] width 5 height 5
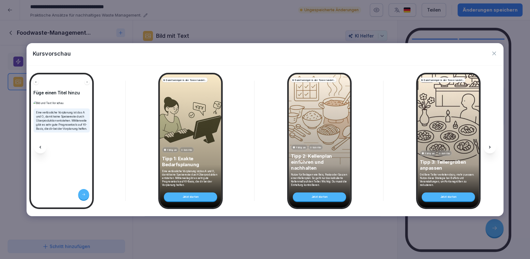
click at [490, 146] on icon at bounding box center [490, 147] width 5 height 5
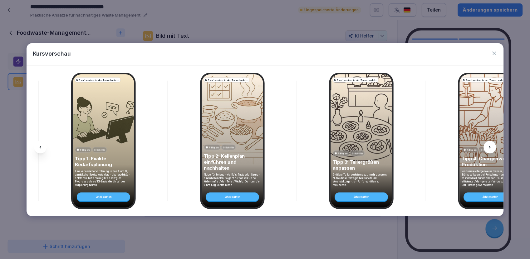
click at [490, 146] on icon at bounding box center [490, 147] width 5 height 5
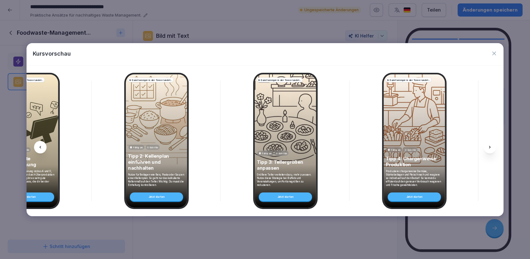
click at [490, 146] on icon at bounding box center [490, 147] width 5 height 5
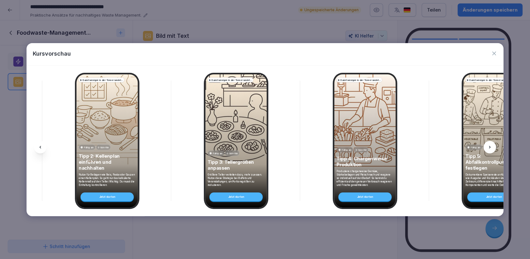
click at [490, 146] on icon at bounding box center [490, 147] width 5 height 5
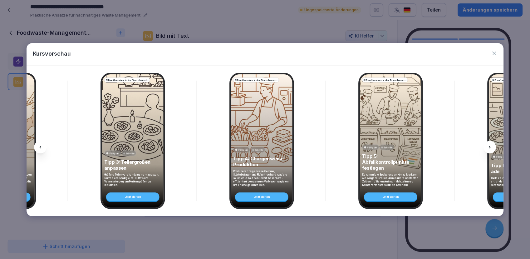
scroll to position [0, 471]
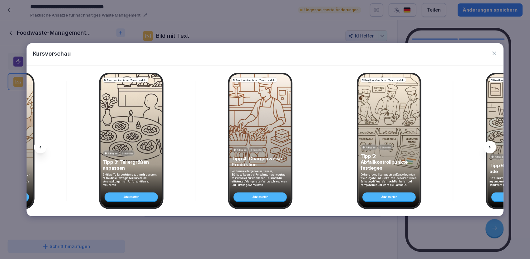
click at [41, 149] on icon at bounding box center [40, 147] width 5 height 5
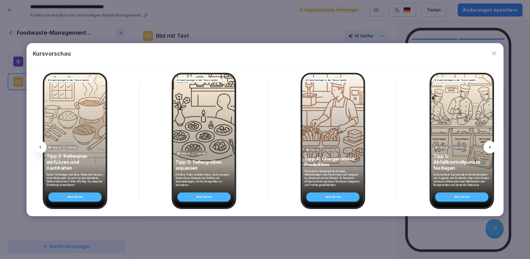
click at [41, 149] on icon at bounding box center [40, 147] width 5 height 5
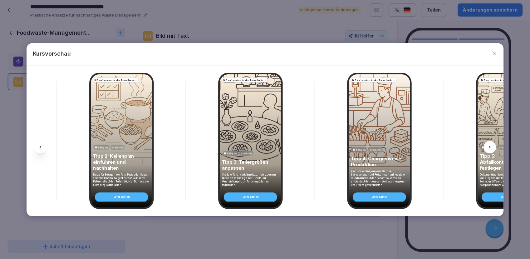
click at [41, 149] on icon at bounding box center [40, 147] width 5 height 5
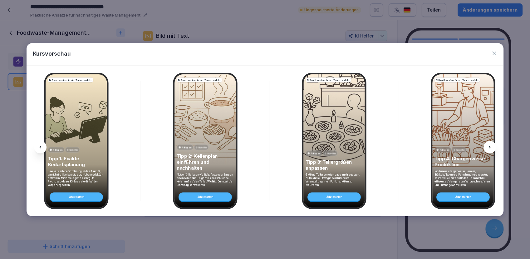
click at [41, 149] on icon at bounding box center [40, 147] width 5 height 5
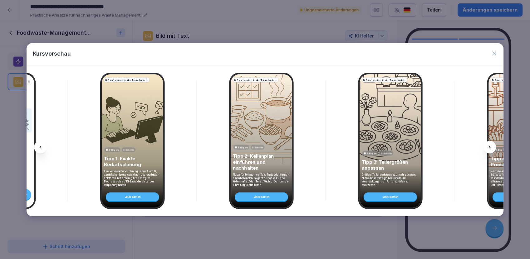
click at [41, 149] on icon at bounding box center [40, 147] width 5 height 5
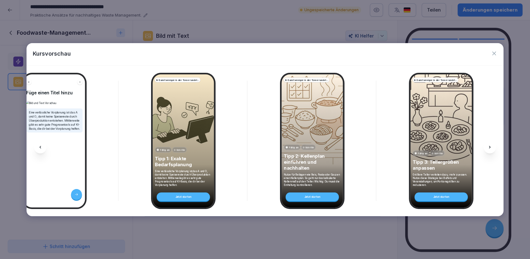
click at [41, 149] on icon at bounding box center [40, 147] width 5 height 5
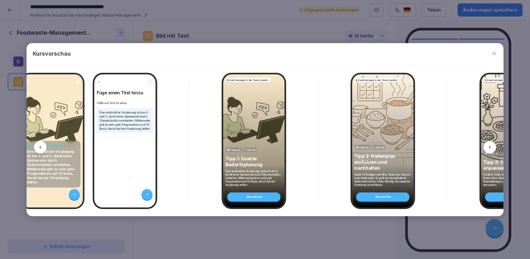
click at [41, 149] on icon at bounding box center [40, 147] width 5 height 5
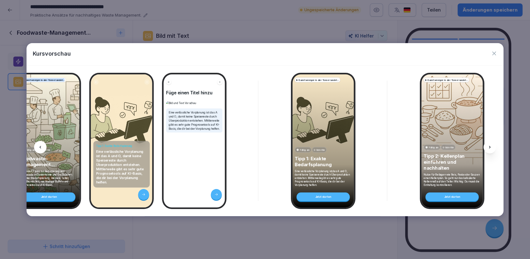
click at [41, 149] on icon at bounding box center [40, 147] width 5 height 5
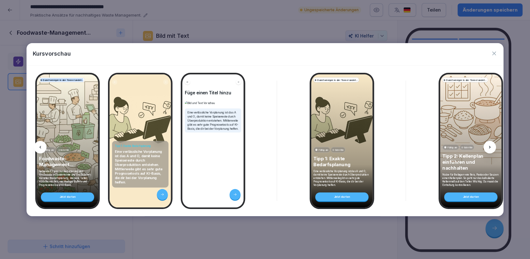
click at [41, 149] on icon at bounding box center [40, 147] width 5 height 5
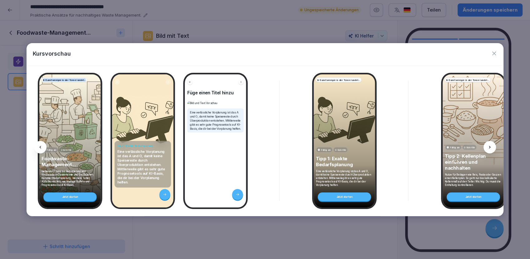
click at [41, 149] on icon at bounding box center [40, 147] width 5 height 5
click at [493, 54] on icon "button" at bounding box center [495, 54] width 4 height 4
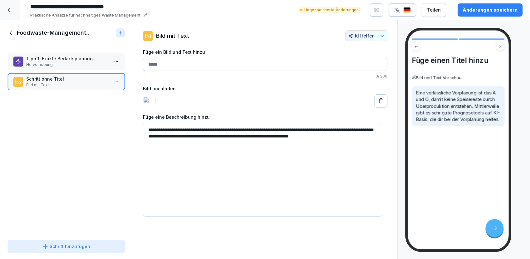
click at [481, 11] on div "Änderungen speichern" at bounding box center [490, 10] width 55 height 7
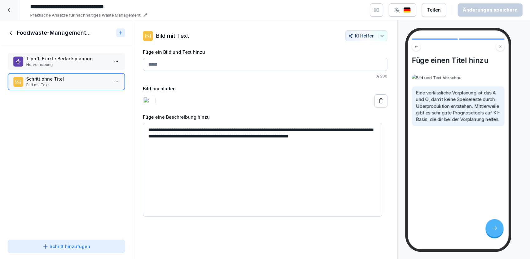
click at [59, 170] on div "Tipp 1: Exakte Bedarfsplanung Hervorhebung Schritt ohne Titel Bild mit Text To …" at bounding box center [66, 141] width 133 height 192
click at [10, 34] on icon at bounding box center [10, 32] width 7 height 7
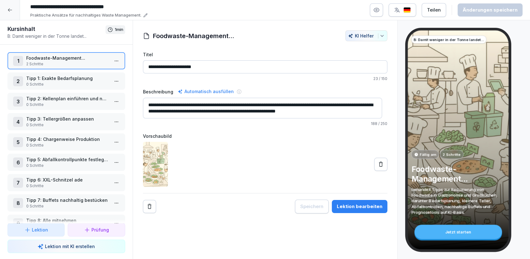
click at [9, 10] on icon at bounding box center [10, 9] width 4 height 3
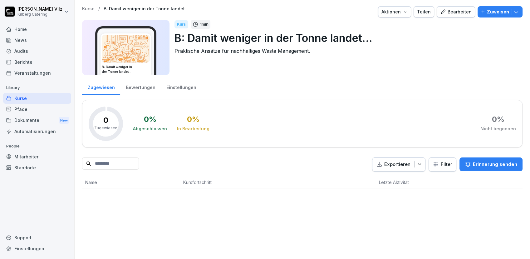
click at [27, 98] on div "Kurse" at bounding box center [37, 98] width 68 height 11
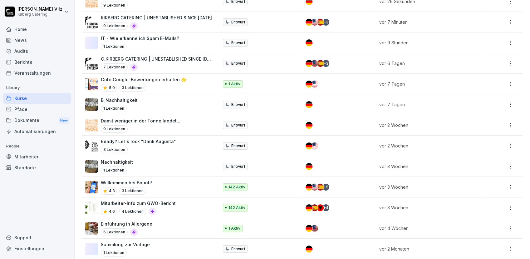
scroll to position [150, 0]
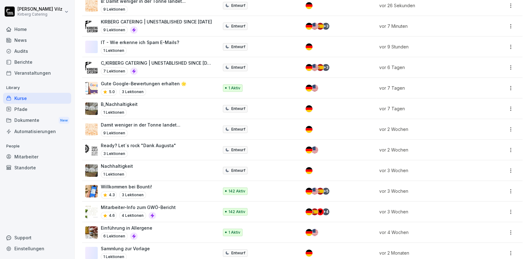
click at [172, 91] on div "5.0 3 Lektionen" at bounding box center [144, 91] width 86 height 7
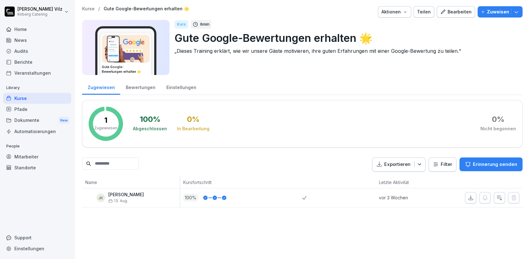
click at [453, 12] on div "Bearbeiten" at bounding box center [456, 11] width 32 height 7
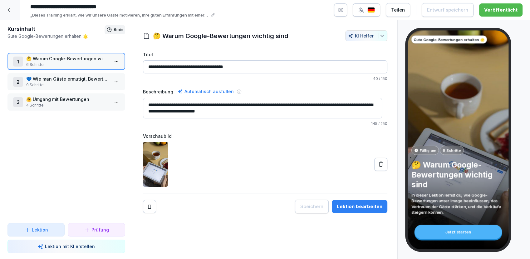
click at [35, 103] on p "4 Schritte" at bounding box center [67, 105] width 83 height 6
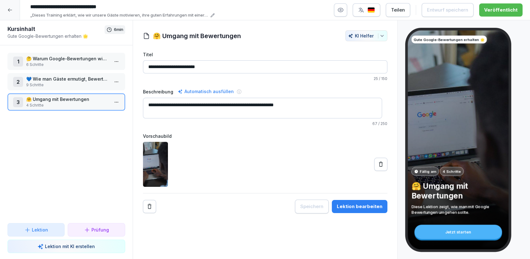
click at [57, 79] on p "💙 Wie man Gäste ermutigt, Bewertungen zu hinterlassen" at bounding box center [67, 79] width 83 height 7
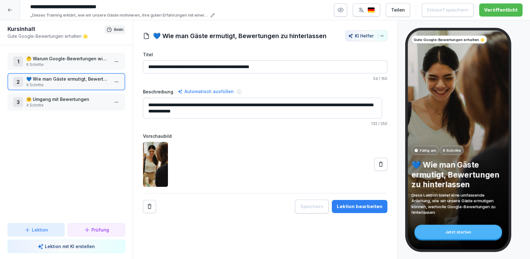
click at [47, 60] on p "🤔 Warum Google-Bewertungen wichtig sind" at bounding box center [67, 58] width 83 height 7
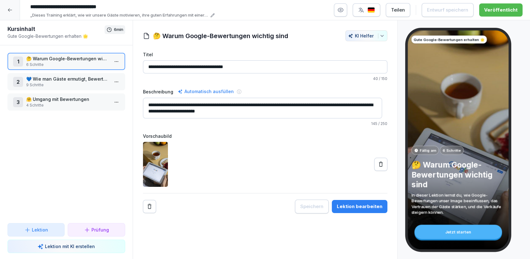
click at [344, 9] on icon "button" at bounding box center [341, 10] width 6 height 6
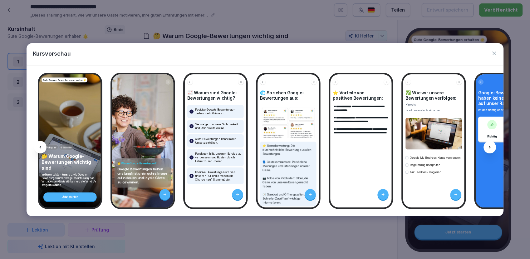
click at [490, 146] on icon at bounding box center [491, 147] width 2 height 2
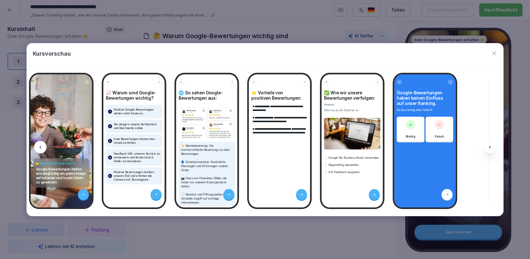
click at [491, 146] on icon at bounding box center [490, 147] width 5 height 5
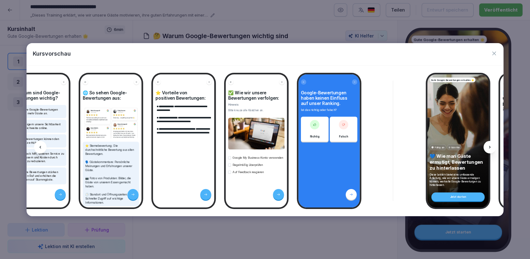
click at [491, 146] on icon at bounding box center [490, 147] width 5 height 5
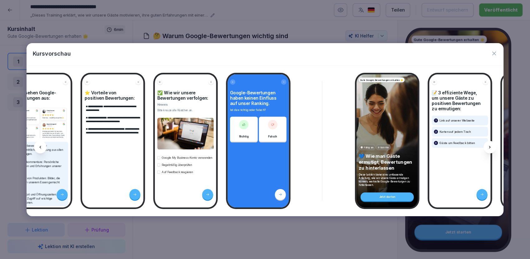
scroll to position [0, 250]
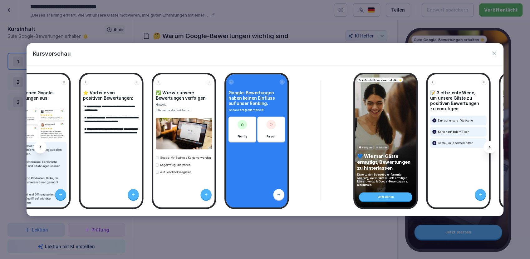
click at [491, 146] on icon at bounding box center [490, 147] width 5 height 5
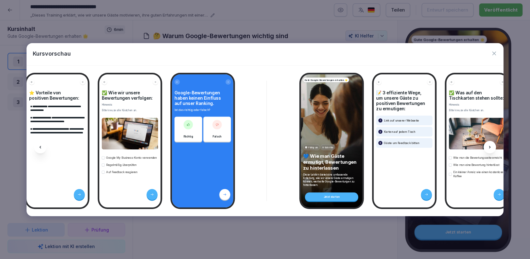
click at [492, 146] on icon at bounding box center [490, 147] width 5 height 5
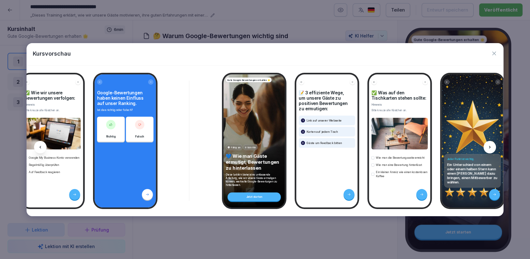
click at [492, 146] on icon at bounding box center [490, 147] width 5 height 5
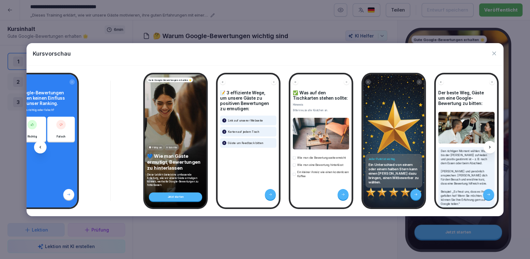
click at [492, 146] on icon at bounding box center [490, 147] width 5 height 5
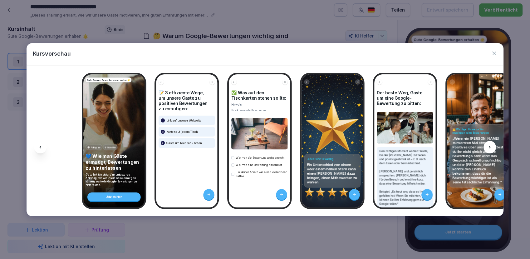
click at [492, 146] on icon at bounding box center [490, 147] width 5 height 5
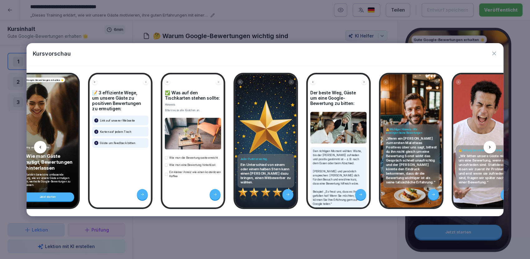
click at [492, 146] on icon at bounding box center [490, 147] width 5 height 5
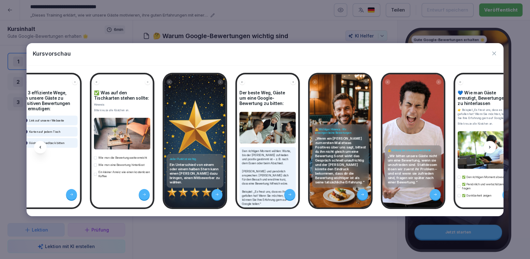
click at [492, 146] on icon at bounding box center [490, 147] width 5 height 5
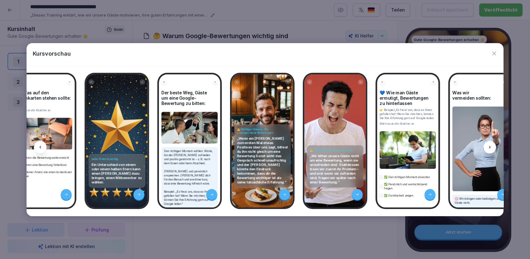
click at [492, 146] on icon at bounding box center [490, 147] width 5 height 5
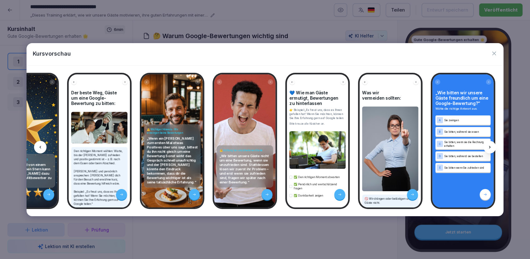
scroll to position [0, 828]
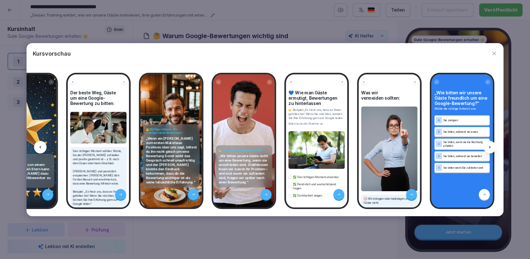
click at [492, 146] on icon at bounding box center [490, 147] width 5 height 5
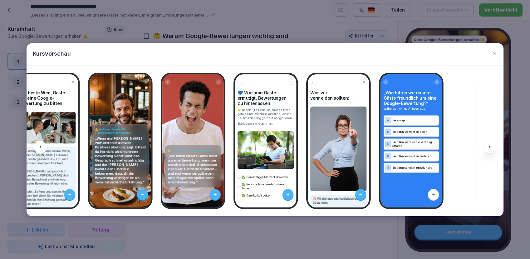
click at [492, 146] on icon at bounding box center [490, 147] width 5 height 5
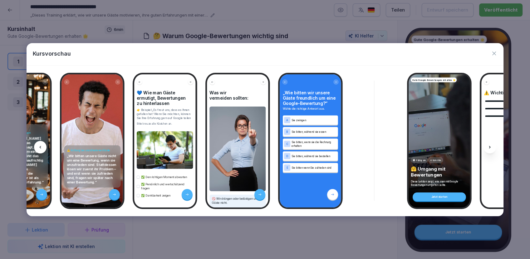
click at [492, 146] on icon at bounding box center [490, 147] width 5 height 5
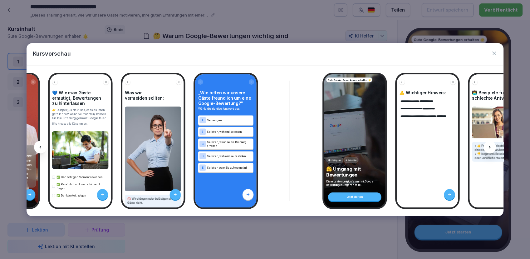
click at [492, 146] on icon at bounding box center [490, 147] width 5 height 5
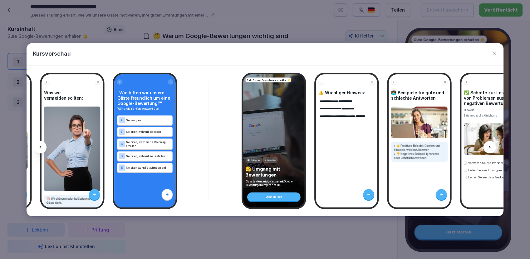
click at [492, 146] on icon at bounding box center [490, 147] width 5 height 5
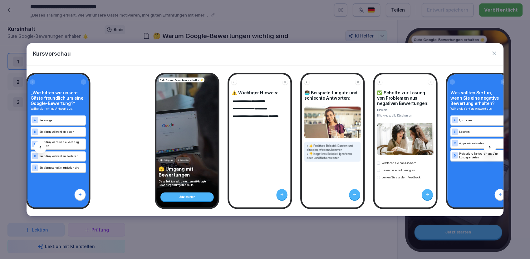
click at [492, 146] on icon at bounding box center [490, 147] width 5 height 5
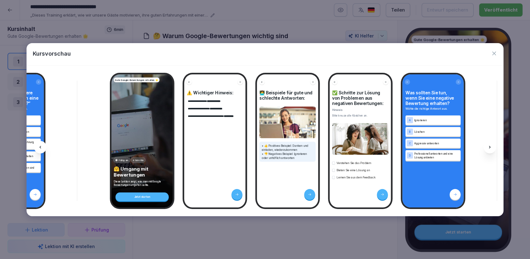
click at [492, 146] on icon at bounding box center [490, 147] width 5 height 5
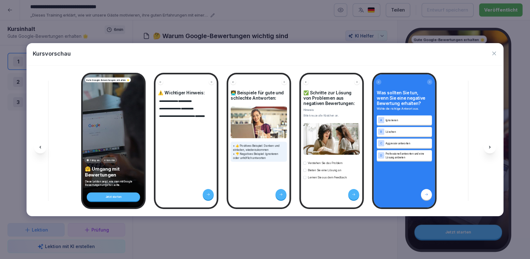
click at [492, 146] on icon at bounding box center [490, 147] width 5 height 5
click at [43, 146] on div at bounding box center [40, 147] width 12 height 12
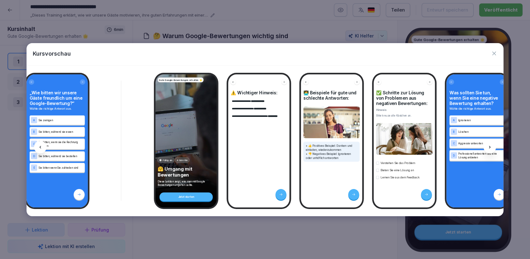
click at [43, 146] on div at bounding box center [40, 147] width 12 height 12
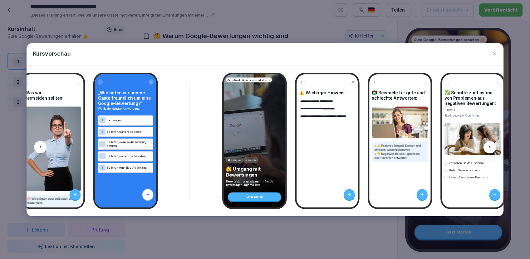
click at [43, 146] on div at bounding box center [40, 147] width 12 height 12
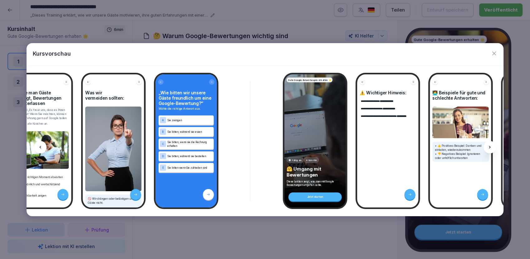
click at [43, 146] on div at bounding box center [40, 147] width 12 height 12
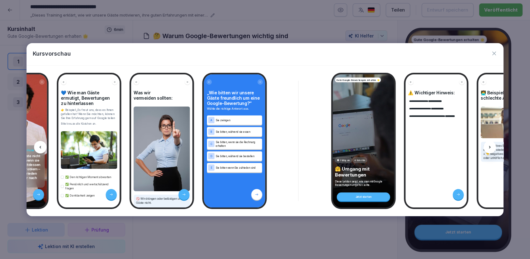
click at [43, 146] on div at bounding box center [40, 147] width 12 height 12
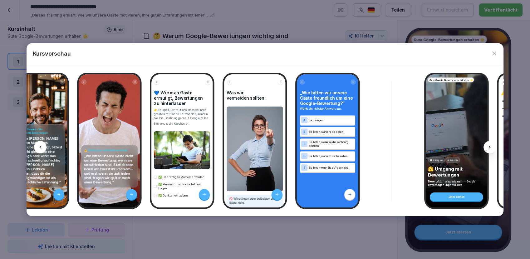
click at [43, 146] on div at bounding box center [40, 147] width 12 height 12
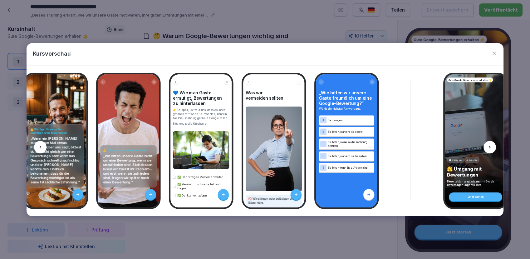
click at [43, 146] on div at bounding box center [40, 147] width 12 height 12
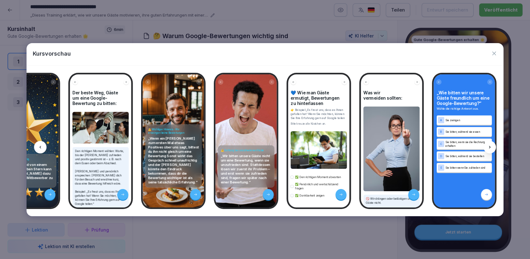
scroll to position [0, 822]
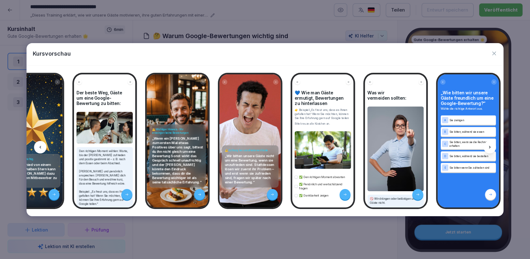
click at [489, 146] on icon at bounding box center [490, 147] width 5 height 5
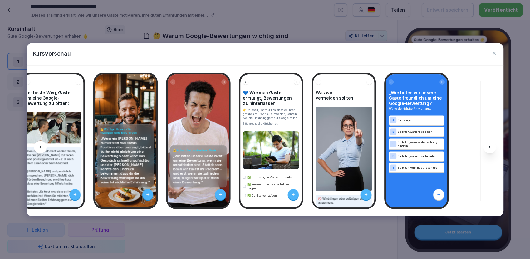
click at [489, 146] on icon at bounding box center [490, 147] width 5 height 5
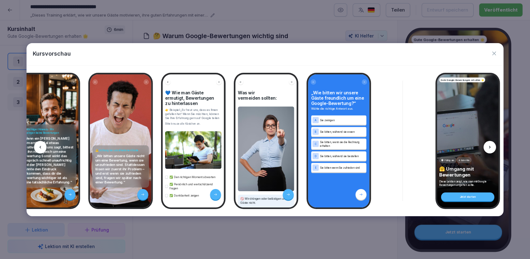
click at [489, 146] on icon at bounding box center [490, 147] width 5 height 5
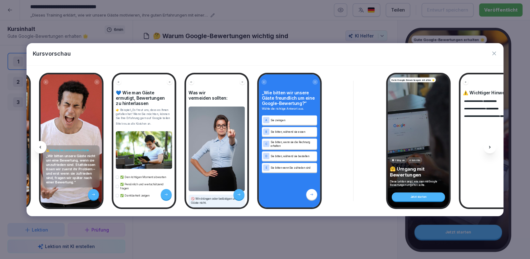
click at [489, 146] on icon at bounding box center [490, 147] width 5 height 5
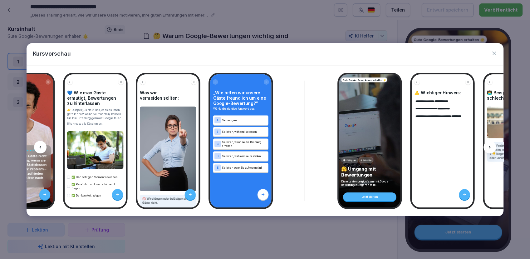
click at [489, 146] on icon at bounding box center [490, 147] width 5 height 5
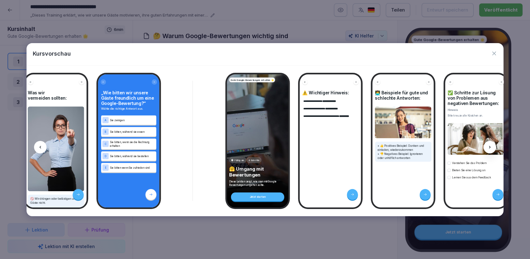
click at [490, 146] on icon at bounding box center [491, 147] width 2 height 2
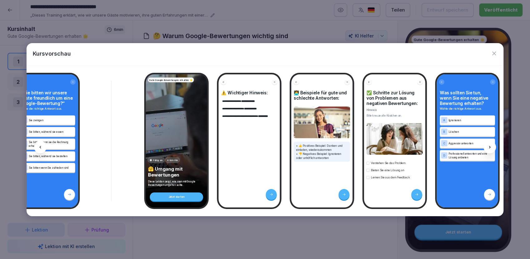
click at [490, 146] on icon at bounding box center [491, 147] width 2 height 2
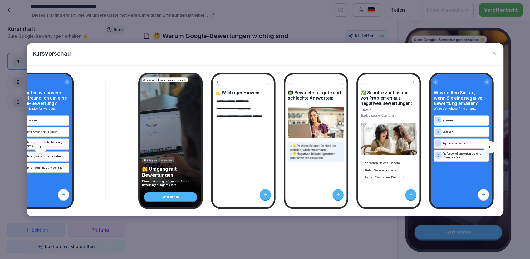
scroll to position [0, 1306]
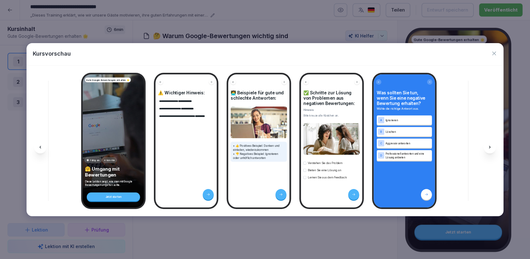
click at [490, 146] on icon at bounding box center [490, 147] width 5 height 5
click at [41, 149] on div at bounding box center [40, 147] width 12 height 12
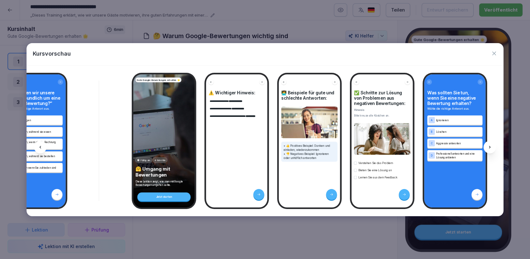
click at [41, 149] on div at bounding box center [40, 147] width 12 height 12
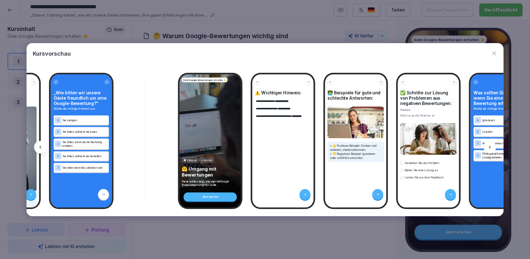
click at [41, 149] on div at bounding box center [40, 147] width 12 height 12
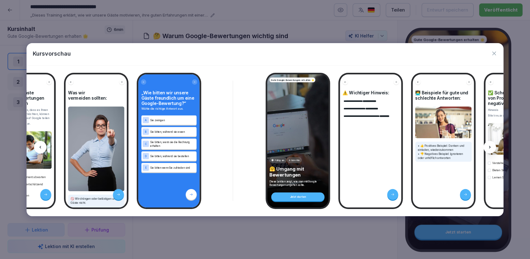
click at [41, 149] on div at bounding box center [40, 147] width 12 height 12
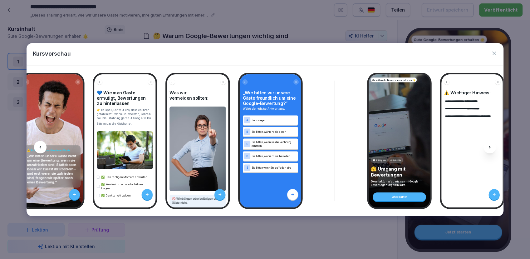
scroll to position [0, 1017]
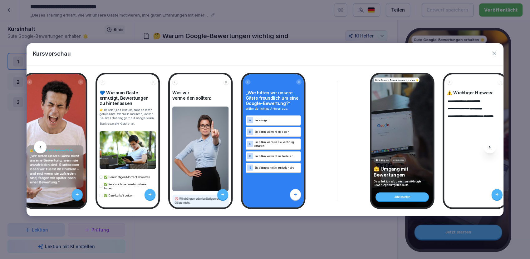
click at [42, 146] on div at bounding box center [40, 147] width 12 height 12
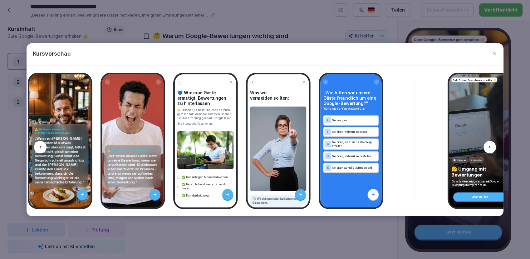
click at [42, 146] on div at bounding box center [40, 147] width 12 height 12
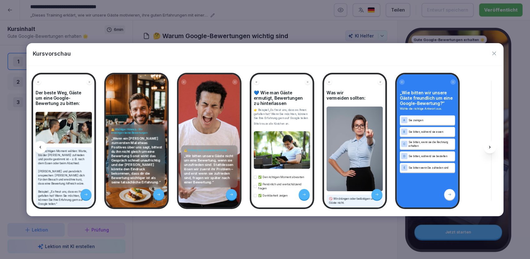
click at [42, 146] on div at bounding box center [40, 147] width 12 height 12
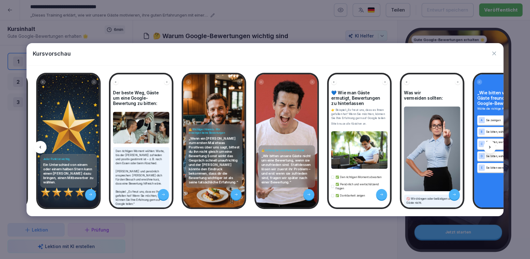
click at [42, 146] on div at bounding box center [40, 147] width 12 height 12
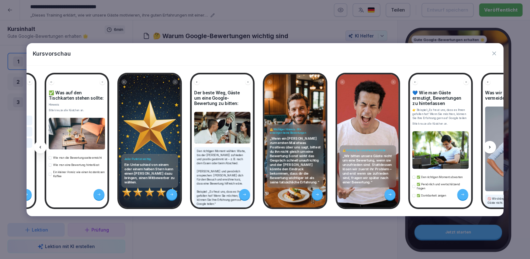
scroll to position [0, 702]
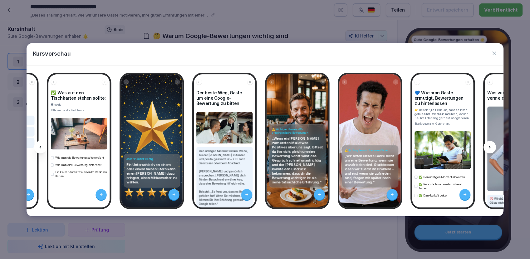
click at [42, 146] on div at bounding box center [40, 147] width 12 height 12
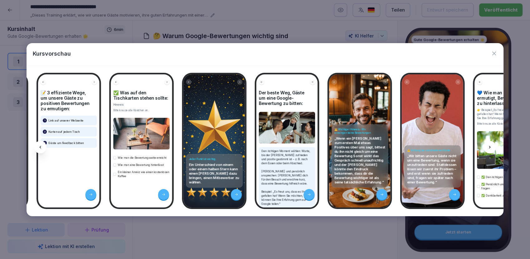
click at [42, 146] on div at bounding box center [40, 147] width 12 height 12
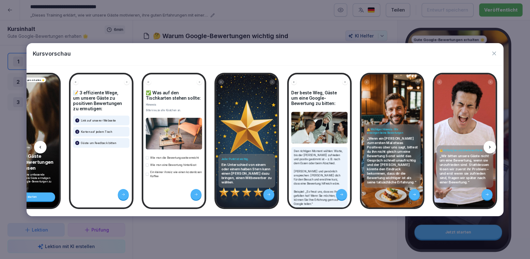
click at [42, 146] on div at bounding box center [40, 147] width 12 height 12
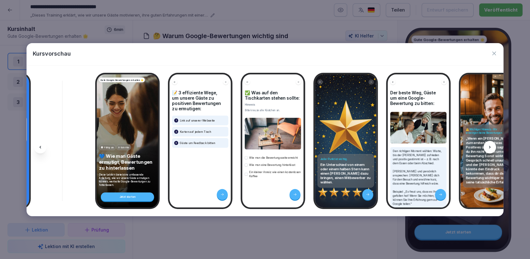
click at [42, 146] on div at bounding box center [40, 147] width 12 height 12
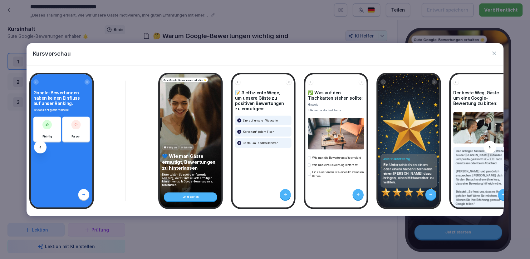
click at [42, 146] on div at bounding box center [40, 147] width 12 height 12
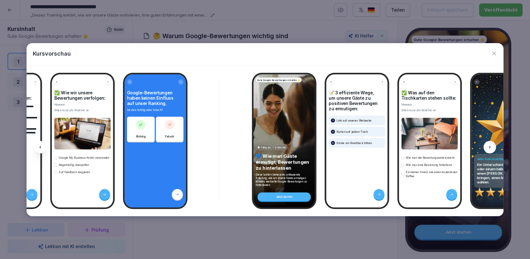
click at [42, 146] on div at bounding box center [40, 147] width 12 height 12
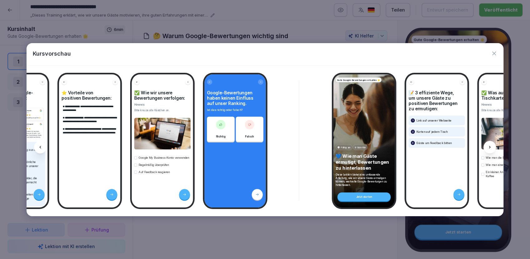
click at [42, 146] on div at bounding box center [40, 147] width 12 height 12
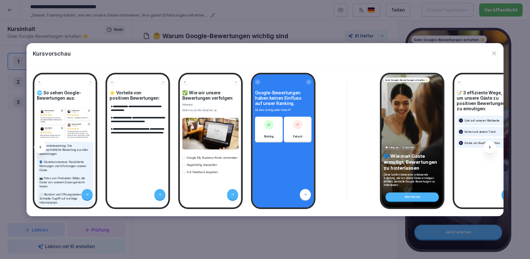
click at [42, 146] on div at bounding box center [40, 147] width 12 height 12
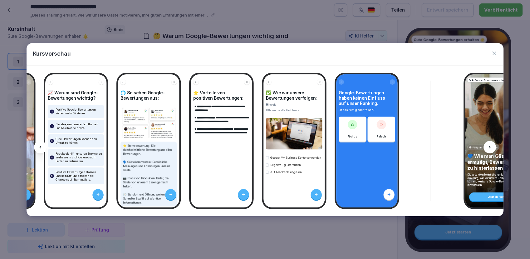
click at [42, 146] on div at bounding box center [40, 147] width 12 height 12
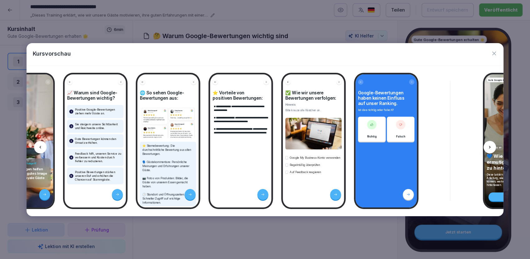
scroll to position [0, 50]
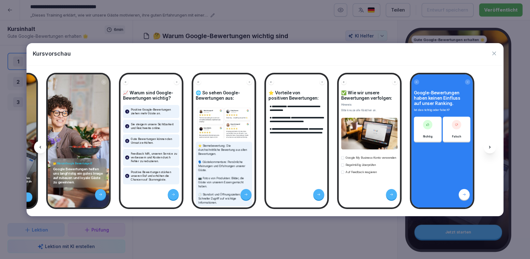
click at [42, 146] on div at bounding box center [40, 147] width 12 height 12
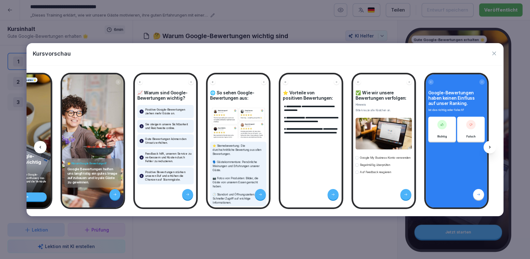
scroll to position [0, 0]
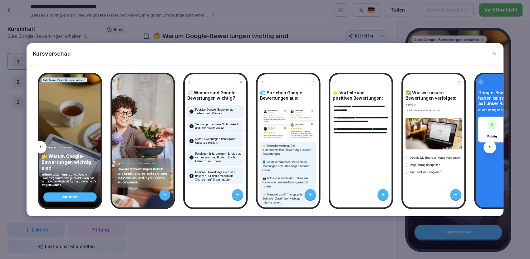
click at [493, 56] on icon "button" at bounding box center [494, 53] width 6 height 6
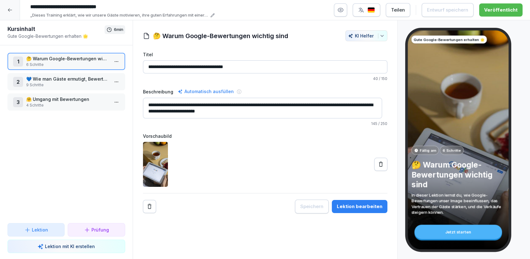
click at [13, 12] on div at bounding box center [10, 10] width 20 height 20
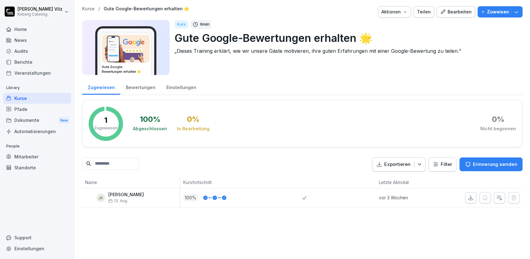
click at [22, 100] on div "Kurse" at bounding box center [37, 98] width 68 height 11
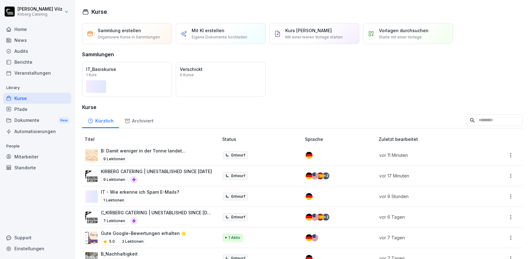
click at [42, 76] on div "Veranstaltungen" at bounding box center [37, 72] width 68 height 11
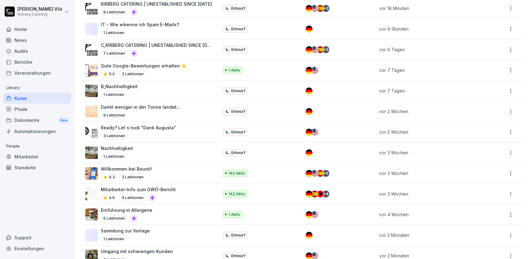
scroll to position [184, 0]
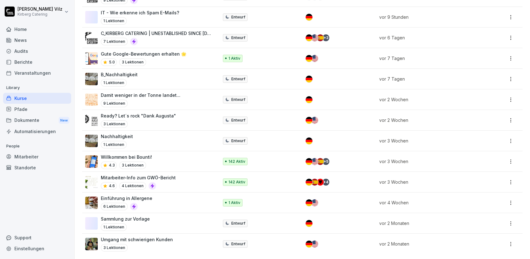
click at [140, 244] on div "3 Lektionen" at bounding box center [137, 247] width 72 height 7
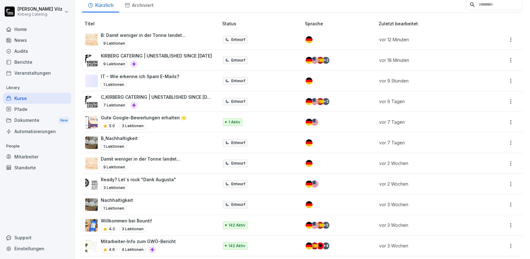
scroll to position [45, 0]
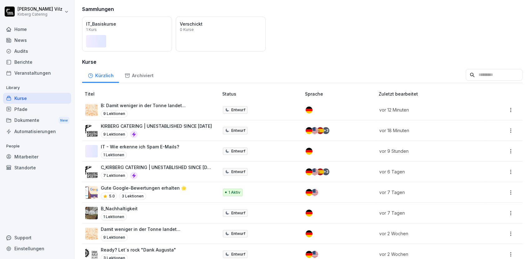
click at [165, 187] on p "Gute Google-Bewertungen erhalten 🌟" at bounding box center [144, 188] width 86 height 7
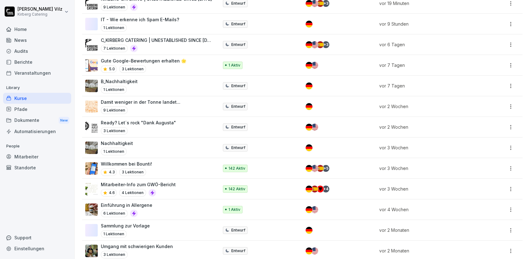
scroll to position [184, 0]
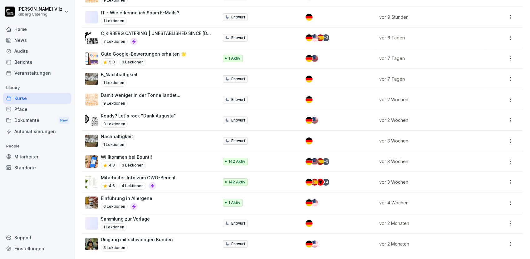
click at [24, 121] on div "Dokumente New" at bounding box center [37, 121] width 68 height 12
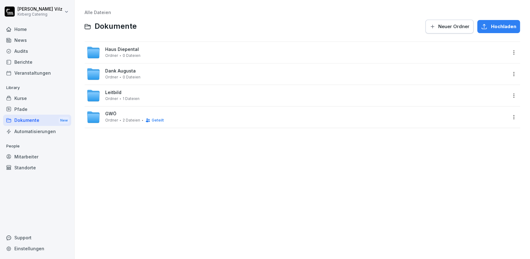
click at [151, 72] on div "Dank [PERSON_NAME] 0 Dateien" at bounding box center [297, 74] width 421 height 14
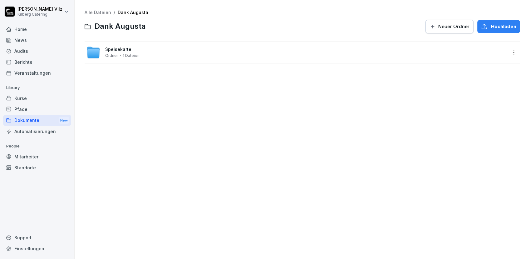
click at [136, 52] on div "Speisekarte Ordner 1 Dateien" at bounding box center [122, 52] width 34 height 11
click at [108, 56] on span "Dokument" at bounding box center [116, 56] width 19 height 4
click at [157, 53] on div "250407_DankAugusta_Speisekarte_online.pdf Dokument 63.89 MB" at bounding box center [307, 52] width 401 height 11
click at [175, 56] on div "250407_DankAugusta_Speisekarte_online.pdf Dokument 63.89 MB" at bounding box center [307, 52] width 401 height 11
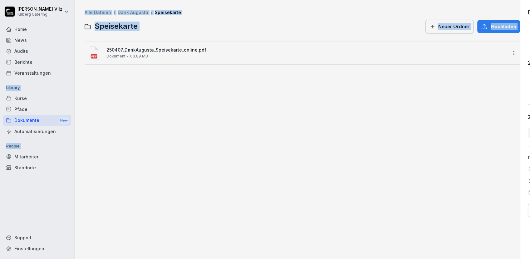
click at [175, 56] on div at bounding box center [265, 129] width 530 height 259
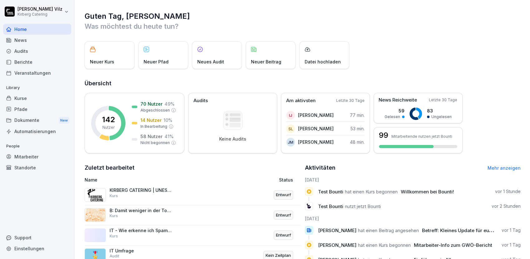
click at [24, 41] on div "News" at bounding box center [37, 40] width 68 height 11
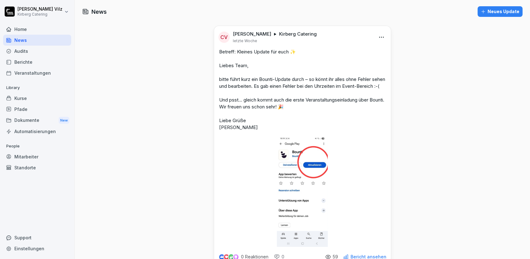
click at [23, 61] on div "Berichte" at bounding box center [37, 62] width 68 height 11
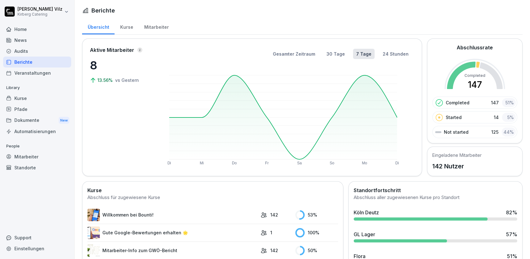
click at [30, 26] on div "Home" at bounding box center [37, 29] width 68 height 11
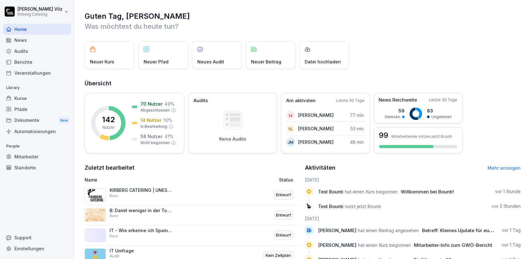
click at [26, 97] on div "Kurse" at bounding box center [37, 98] width 68 height 11
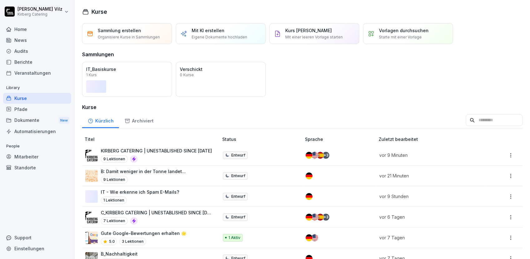
click at [23, 28] on div "Home" at bounding box center [37, 29] width 68 height 11
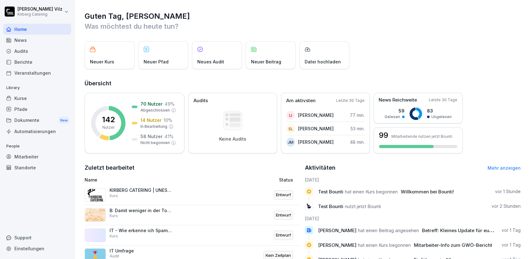
click at [29, 98] on div "Kurse" at bounding box center [37, 98] width 68 height 11
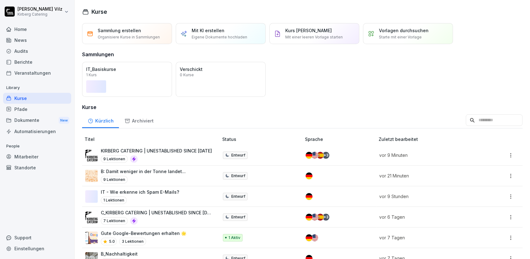
click at [20, 28] on div "Home" at bounding box center [37, 29] width 68 height 11
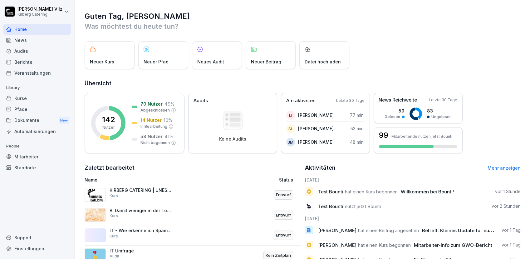
click at [32, 98] on div "Kurse" at bounding box center [37, 98] width 68 height 11
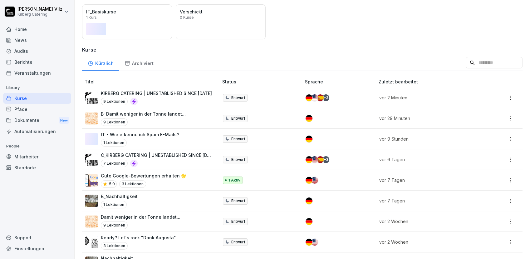
scroll to position [104, 0]
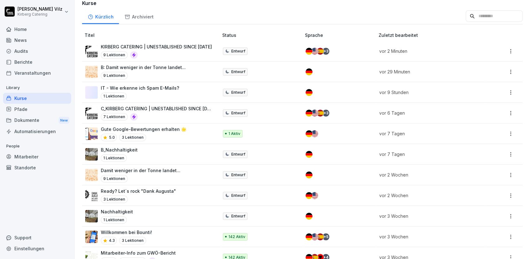
click at [183, 51] on div "9 Lektionen" at bounding box center [156, 54] width 111 height 7
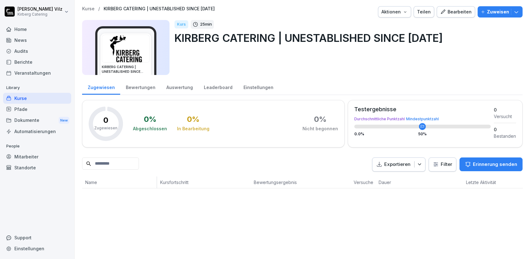
click at [460, 10] on div "Bearbeiten" at bounding box center [456, 11] width 32 height 7
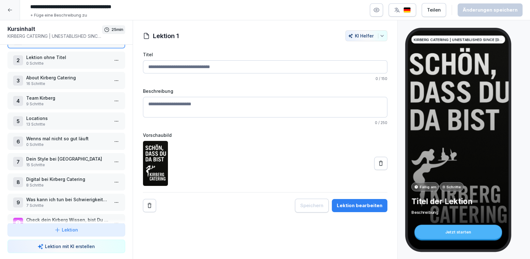
scroll to position [40, 0]
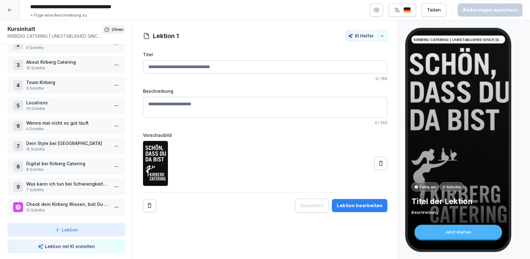
click at [52, 201] on p "Check dein Kirberg Wissen, bist Du bereit?" at bounding box center [67, 204] width 83 height 7
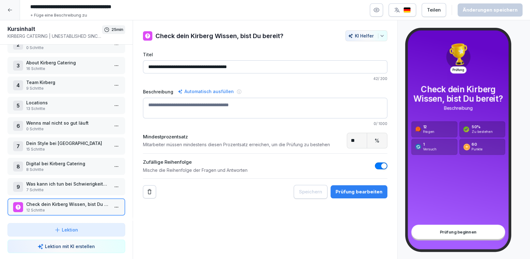
click at [59, 62] on p "About Kirberg Catering" at bounding box center [67, 62] width 83 height 7
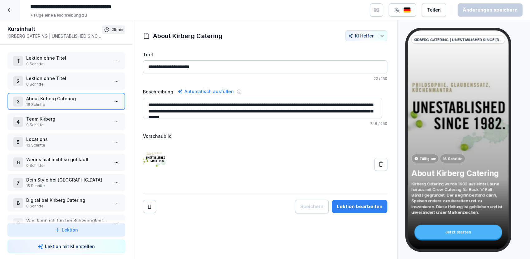
click at [7, 7] on div at bounding box center [10, 10] width 20 height 20
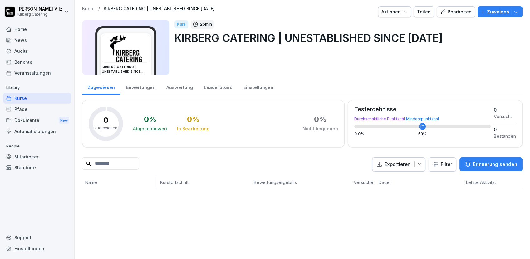
click at [23, 101] on div "Kurse" at bounding box center [37, 98] width 68 height 11
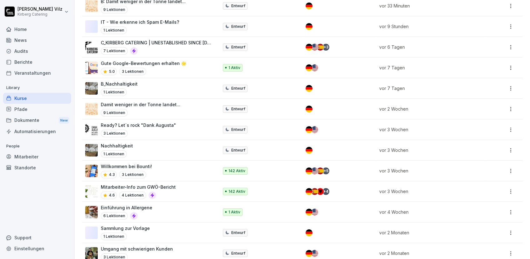
scroll to position [184, 0]
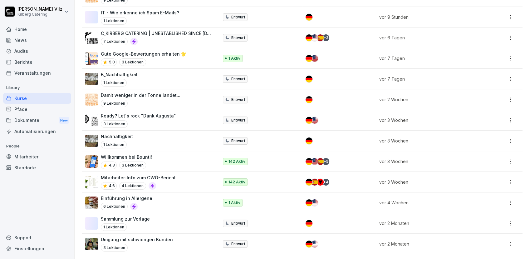
click at [172, 175] on p "Mitarbeiter-Info zum GWÖ-Bericht" at bounding box center [138, 177] width 75 height 7
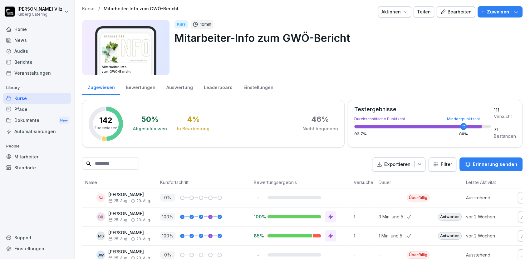
click at [259, 89] on div "Einstellungen" at bounding box center [258, 87] width 41 height 16
click at [143, 88] on div "Bewertungen" at bounding box center [140, 87] width 41 height 16
click at [137, 87] on div "Bewertungen" at bounding box center [140, 87] width 41 height 16
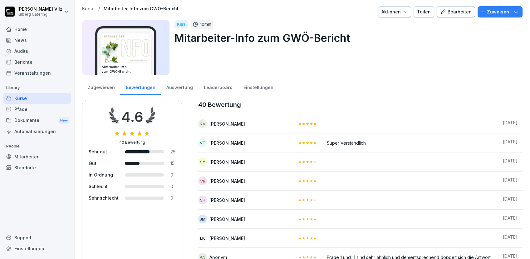
click at [31, 99] on div "Kurse" at bounding box center [37, 98] width 68 height 11
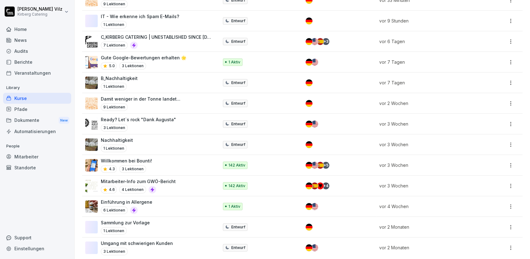
scroll to position [184, 0]
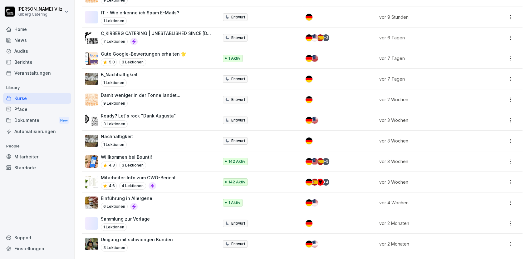
click at [170, 155] on div "Willkommen bei Bounti! 4.3 3 Lektionen" at bounding box center [148, 161] width 127 height 15
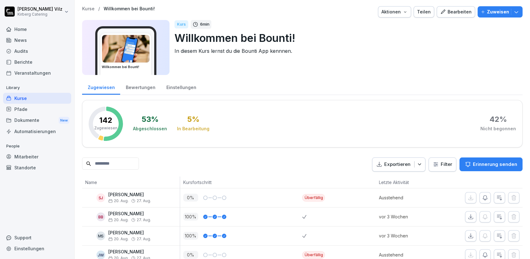
click at [146, 85] on div "Bewertungen" at bounding box center [140, 87] width 41 height 16
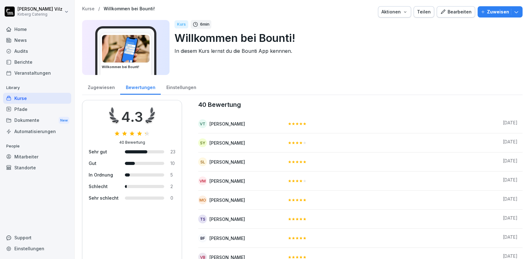
click at [21, 101] on div "Kurse" at bounding box center [37, 98] width 68 height 11
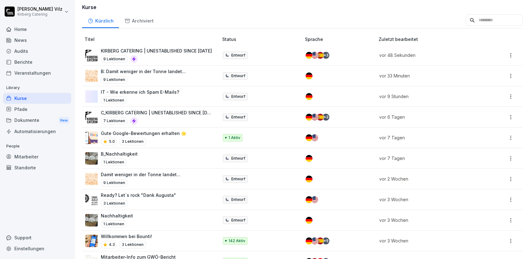
scroll to position [104, 0]
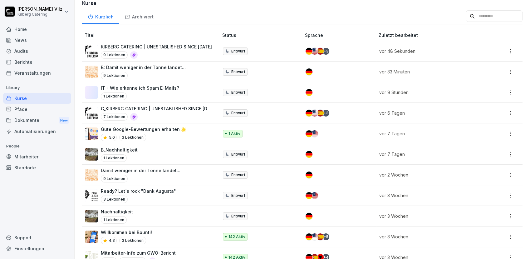
click at [144, 152] on div "B_Nachhaltigkeit 1 Lektionen" at bounding box center [148, 154] width 127 height 15
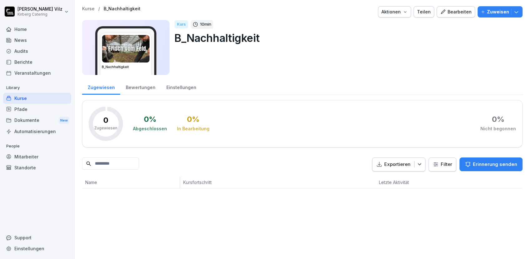
click at [460, 12] on div "Bearbeiten" at bounding box center [456, 11] width 32 height 7
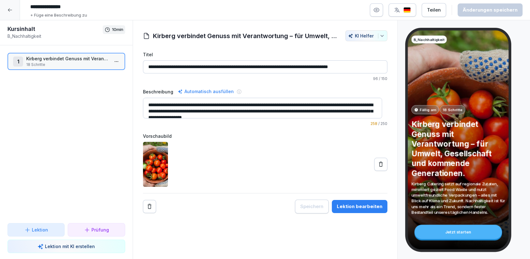
click at [380, 10] on icon "button" at bounding box center [377, 10] width 6 height 6
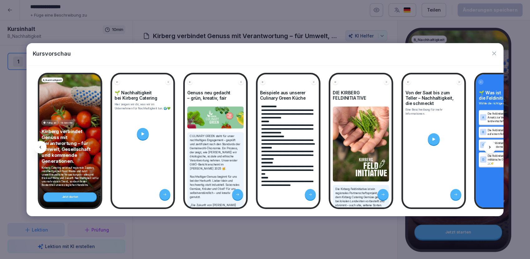
click at [485, 147] on div at bounding box center [490, 147] width 12 height 12
click at [485, 146] on div at bounding box center [490, 147] width 12 height 12
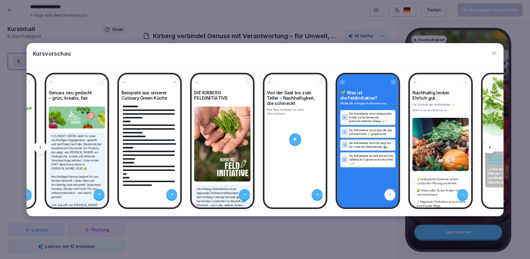
click at [486, 146] on div at bounding box center [490, 147] width 12 height 12
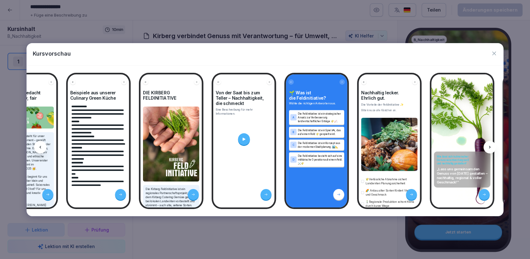
click at [486, 146] on div at bounding box center [490, 147] width 12 height 12
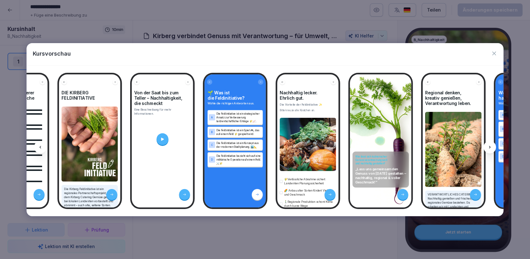
click at [486, 146] on div at bounding box center [490, 147] width 12 height 12
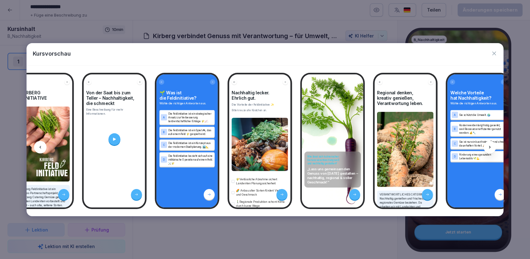
click at [486, 146] on div at bounding box center [490, 147] width 12 height 12
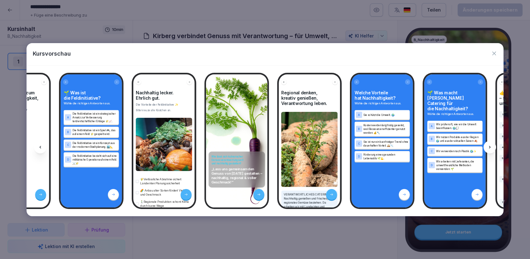
click at [486, 146] on div at bounding box center [490, 147] width 12 height 12
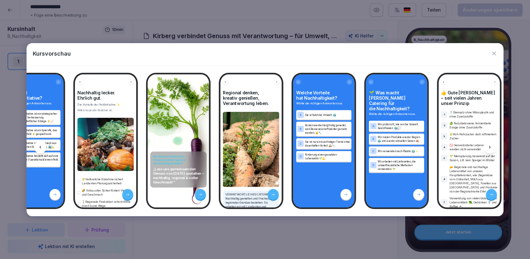
click at [486, 146] on div at bounding box center [490, 147] width 12 height 12
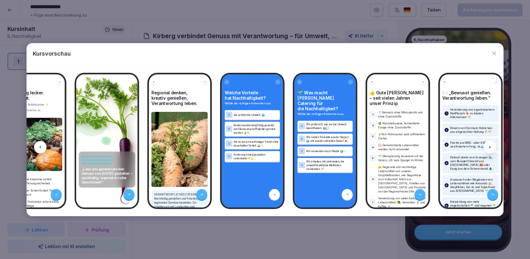
click at [486, 146] on div at bounding box center [490, 147] width 12 height 12
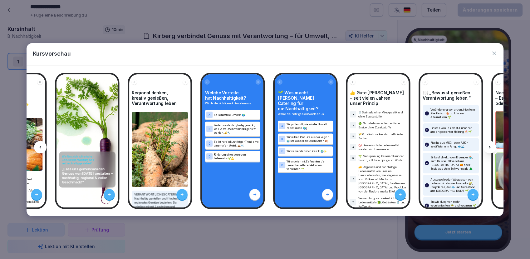
click at [486, 146] on div at bounding box center [490, 147] width 12 height 12
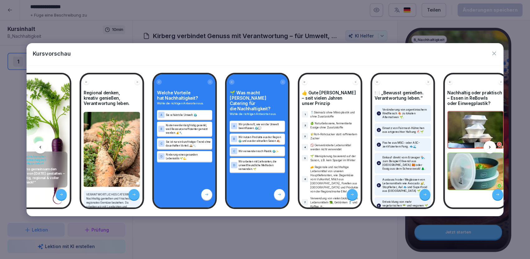
click at [486, 146] on div at bounding box center [490, 147] width 12 height 12
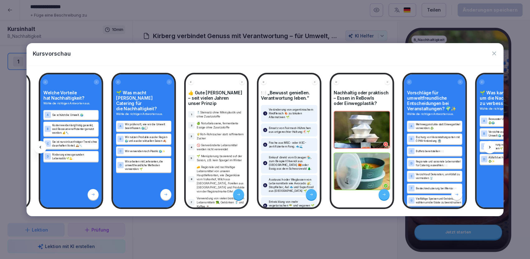
click at [486, 146] on div at bounding box center [490, 147] width 12 height 12
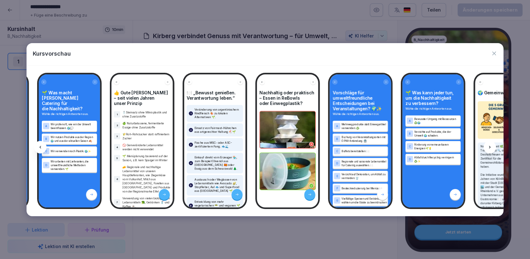
click at [486, 146] on div at bounding box center [490, 147] width 12 height 12
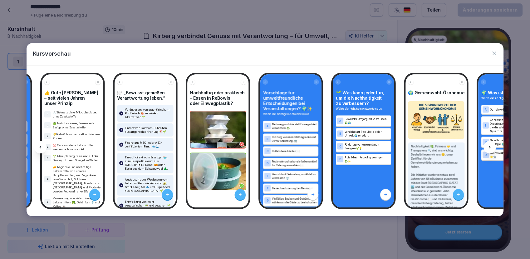
click at [486, 146] on div at bounding box center [490, 147] width 12 height 12
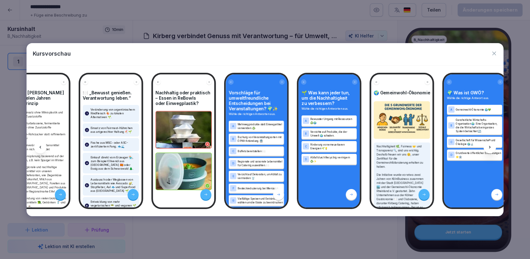
scroll to position [0, 919]
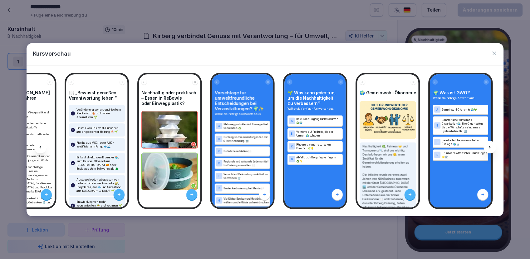
click at [486, 146] on div at bounding box center [490, 147] width 12 height 12
drag, startPoint x: 486, startPoint y: 146, endPoint x: 491, endPoint y: 147, distance: 4.6
click at [491, 147] on icon at bounding box center [490, 147] width 5 height 5
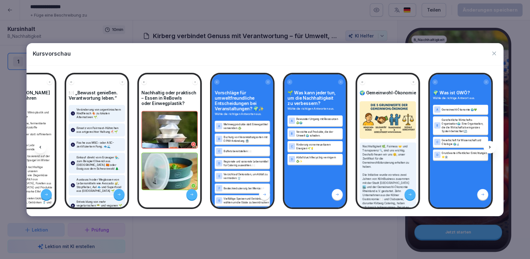
click at [491, 147] on icon at bounding box center [490, 147] width 5 height 5
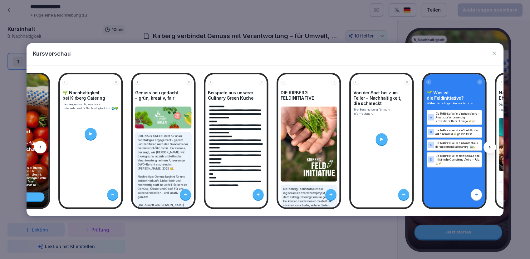
scroll to position [0, 0]
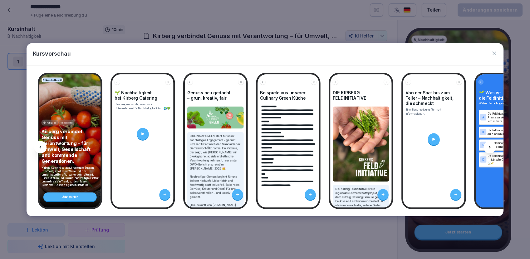
click at [495, 54] on icon "button" at bounding box center [495, 54] width 4 height 4
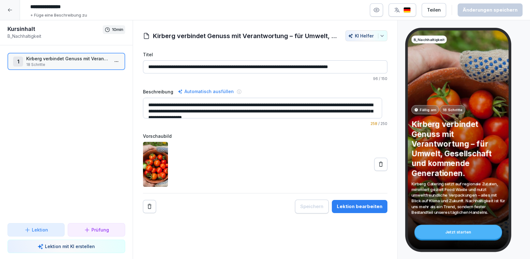
click at [8, 10] on icon at bounding box center [10, 9] width 4 height 3
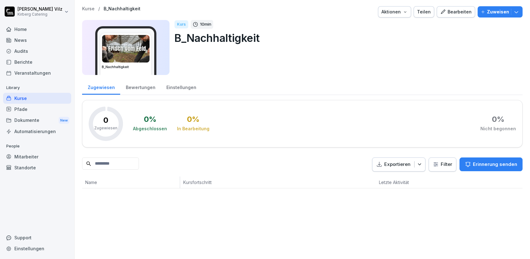
click at [34, 97] on div "Kurse" at bounding box center [37, 98] width 68 height 11
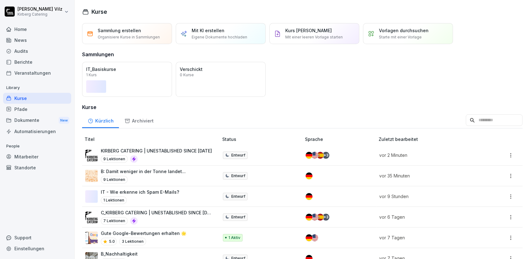
click at [21, 27] on div "Home" at bounding box center [37, 29] width 68 height 11
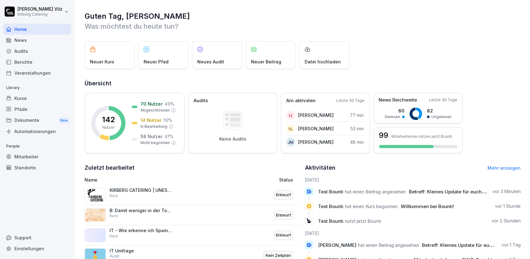
click at [21, 40] on div "News" at bounding box center [37, 40] width 68 height 11
click at [332, 192] on span "Test Bounti" at bounding box center [330, 192] width 25 height 6
click at [28, 99] on div "Kurse" at bounding box center [37, 98] width 68 height 11
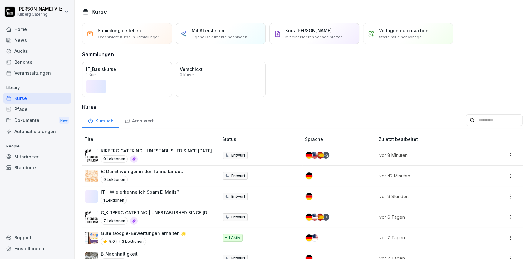
click at [309, 99] on div "Sammlung erstellen Organisiere Kurse in Sammlungen Mit KI erstellen Eigene Doku…" at bounding box center [303, 230] width 456 height 415
click at [26, 30] on div "Home" at bounding box center [37, 29] width 68 height 11
